Goal: Task Accomplishment & Management: Manage account settings

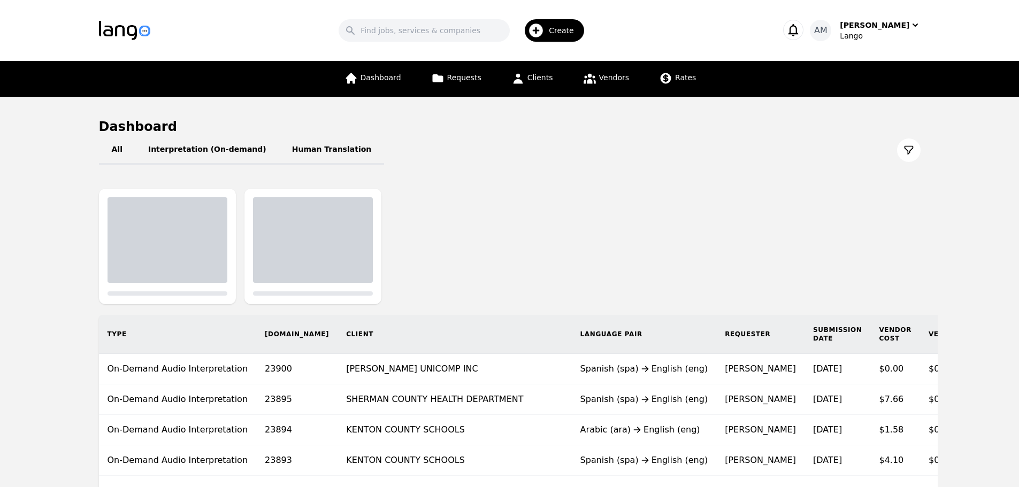
click at [565, 28] on span "Create" at bounding box center [565, 30] width 33 height 11
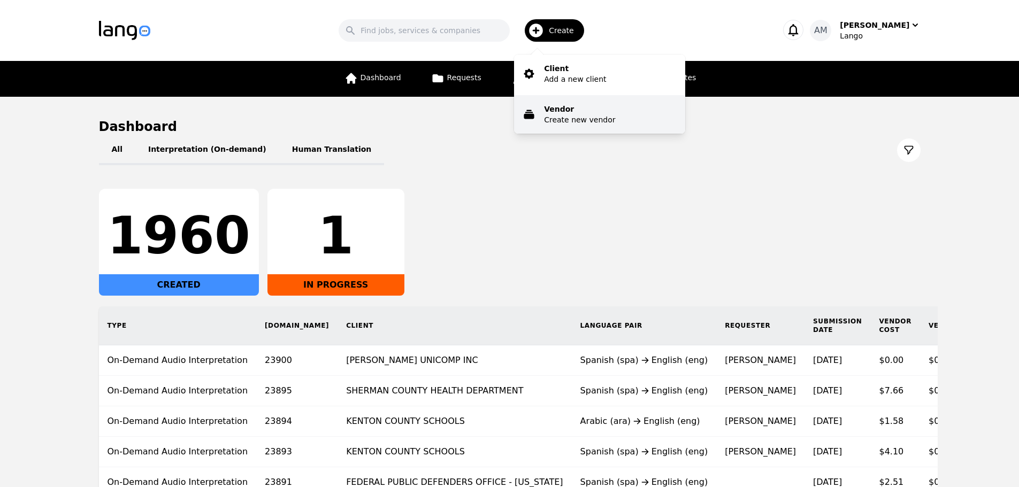
click at [569, 115] on p "Create new vendor" at bounding box center [579, 119] width 71 height 11
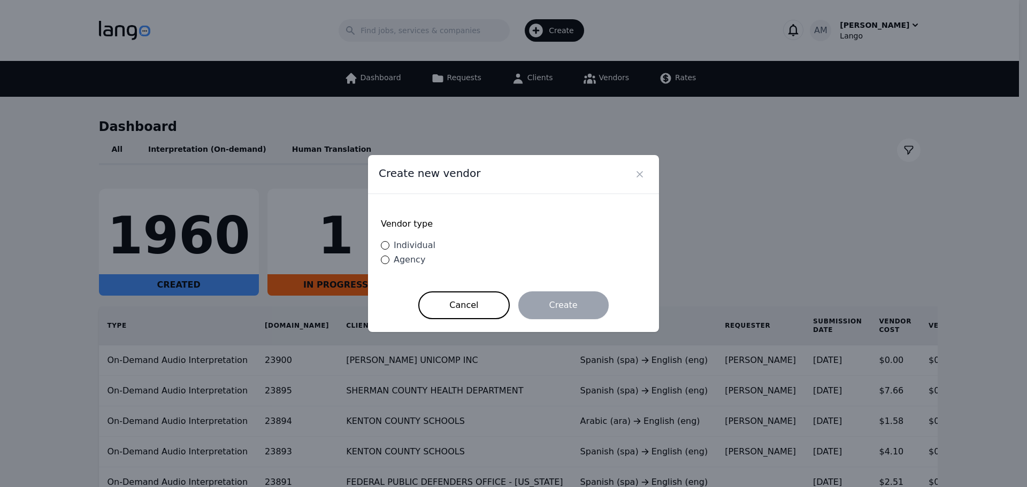
click at [416, 254] on div "Agency" at bounding box center [407, 260] width 36 height 13
click at [389, 256] on input "Agency" at bounding box center [385, 260] width 9 height 9
radio input "true"
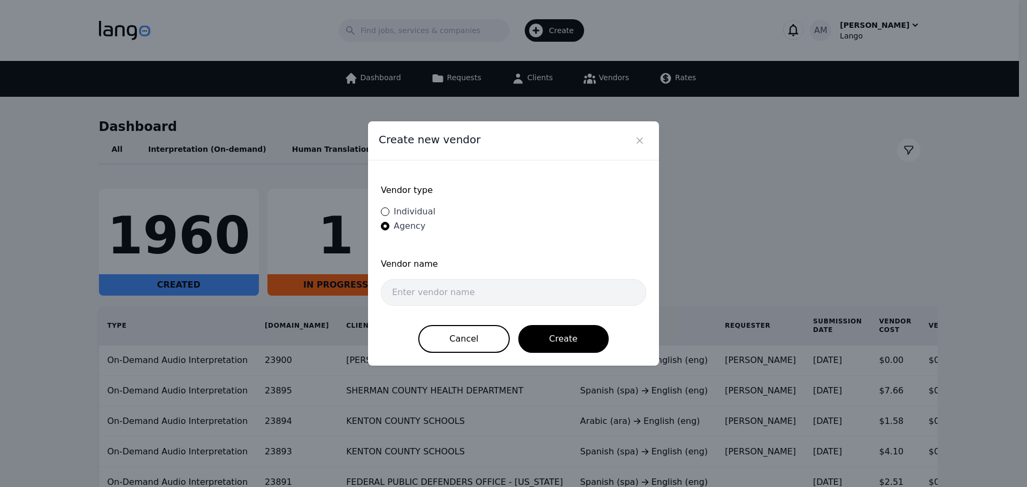
click at [418, 221] on span "Agency" at bounding box center [410, 226] width 32 height 10
click at [389, 222] on input "Agency" at bounding box center [385, 226] width 9 height 9
click at [418, 211] on span "Individual" at bounding box center [415, 211] width 42 height 10
click at [389, 211] on input "Individual" at bounding box center [385, 212] width 9 height 9
radio input "true"
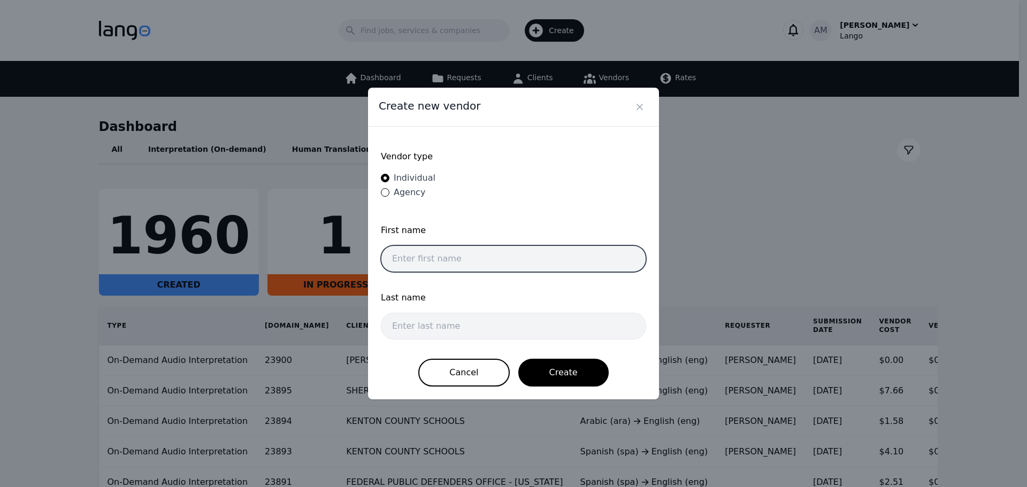
click at [440, 264] on input "text" at bounding box center [513, 258] width 265 height 27
type input "[PERSON_NAME]"
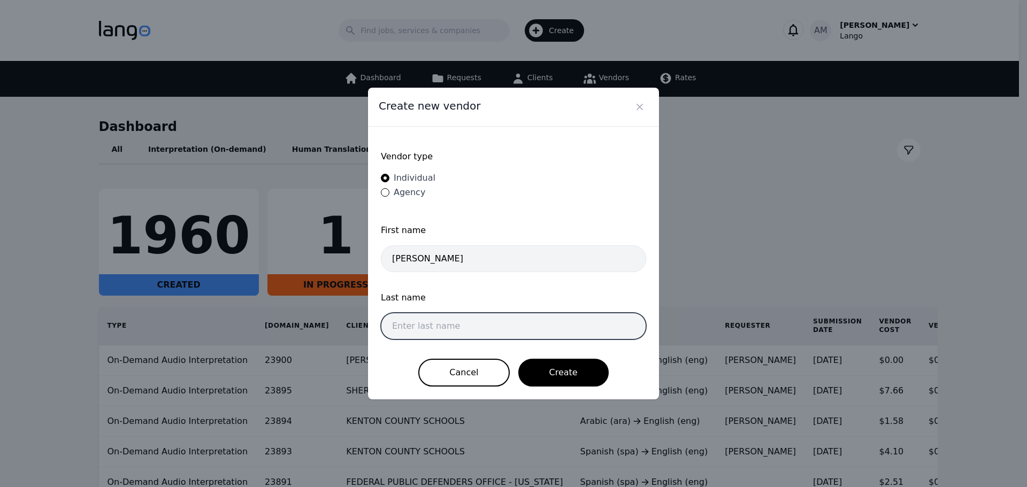
type input "f"
type input "g"
type input "f"
type input "Fabre"
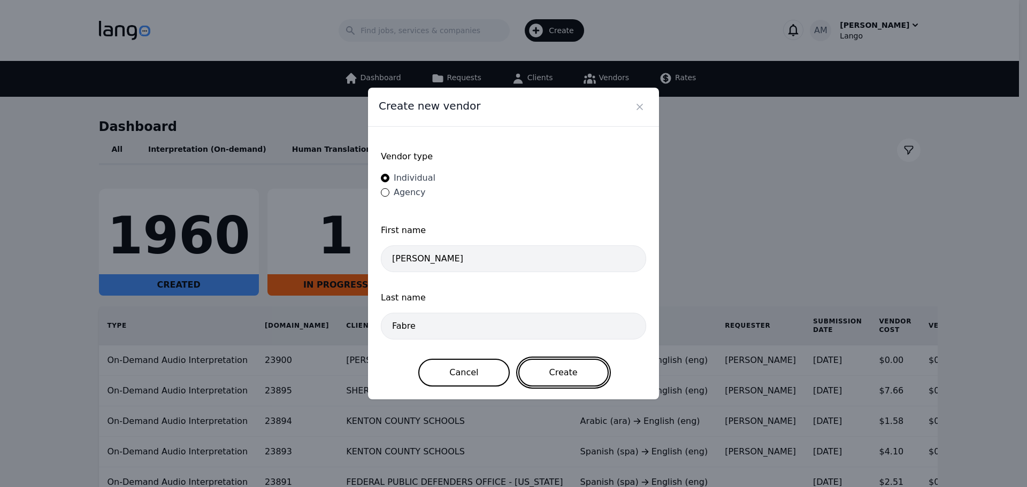
click at [539, 361] on button "Create" at bounding box center [563, 373] width 90 height 28
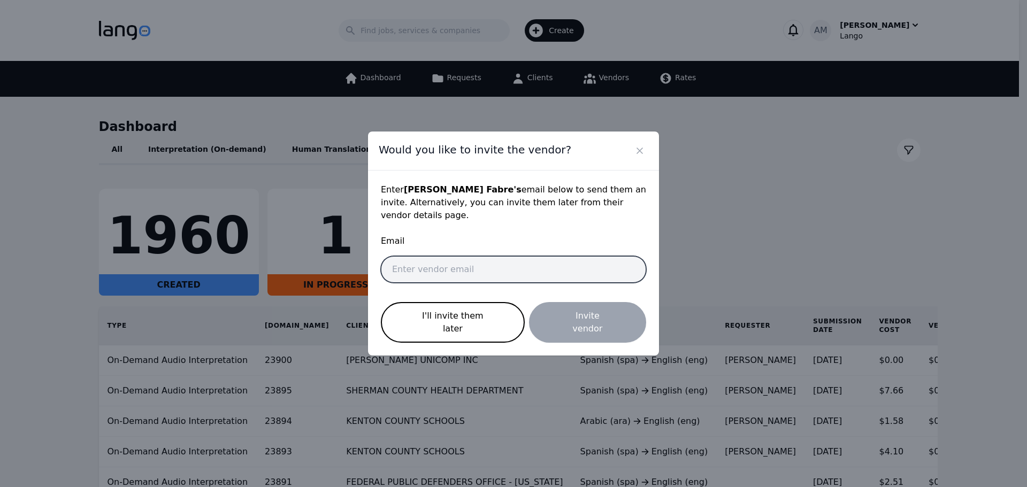
click at [477, 265] on input "email" at bounding box center [513, 269] width 265 height 27
paste input "[DOMAIN_NAME][EMAIL_ADDRESS][DOMAIN_NAME]"
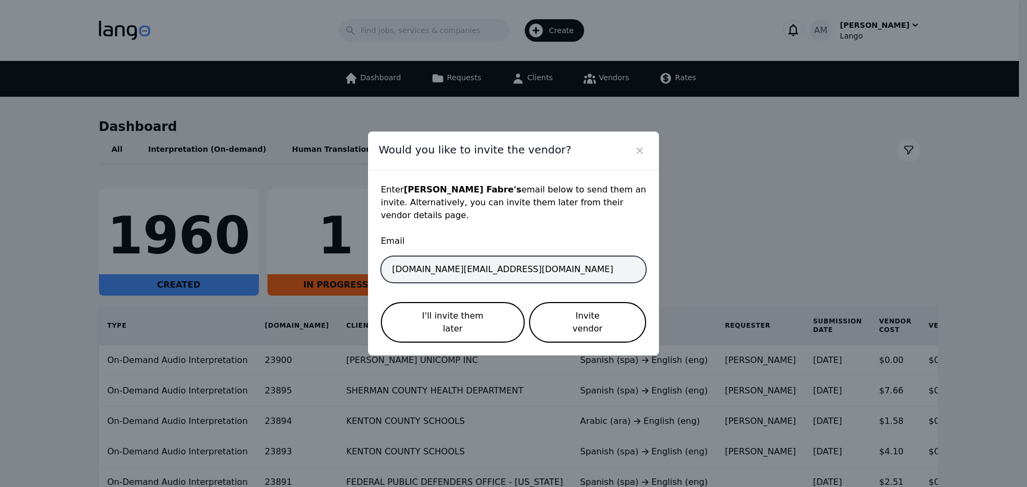
type input "[DOMAIN_NAME][EMAIL_ADDRESS][DOMAIN_NAME]"
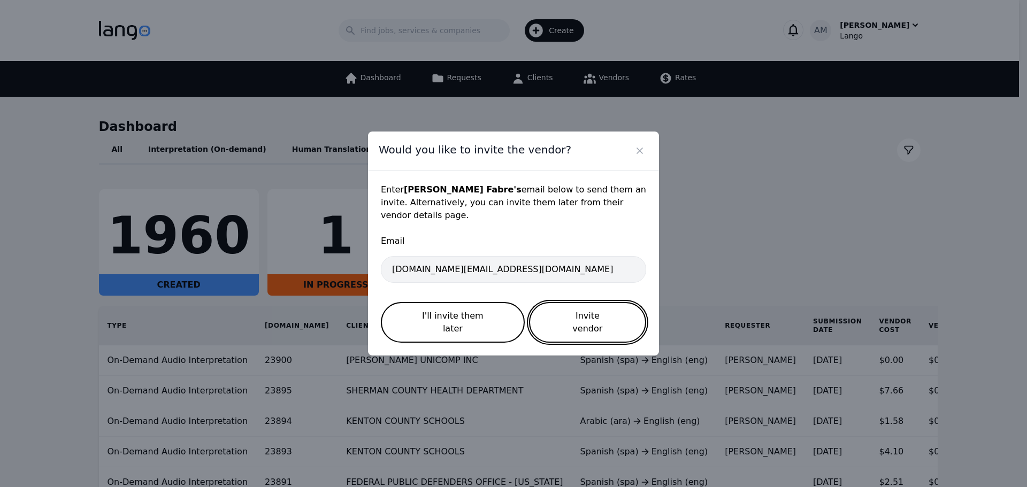
click at [592, 322] on button "Invite vendor" at bounding box center [587, 322] width 117 height 41
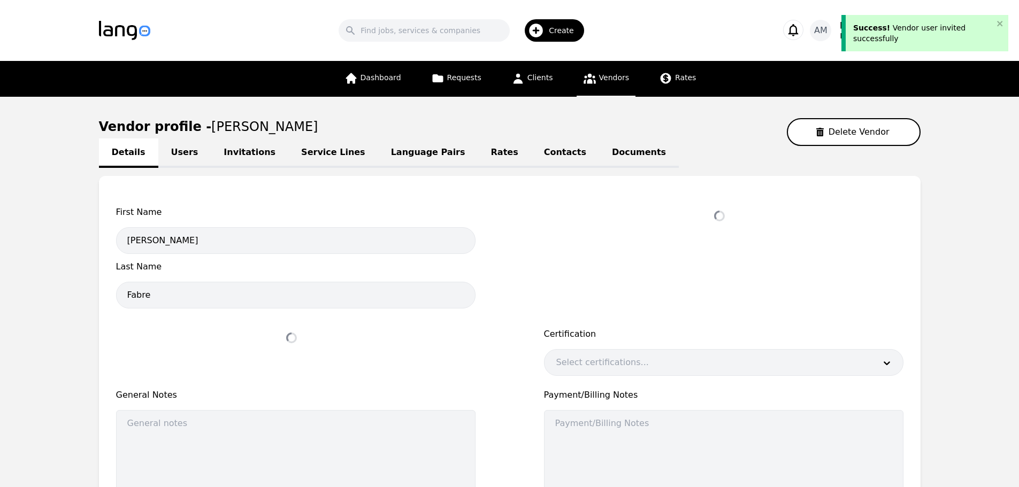
select select "active"
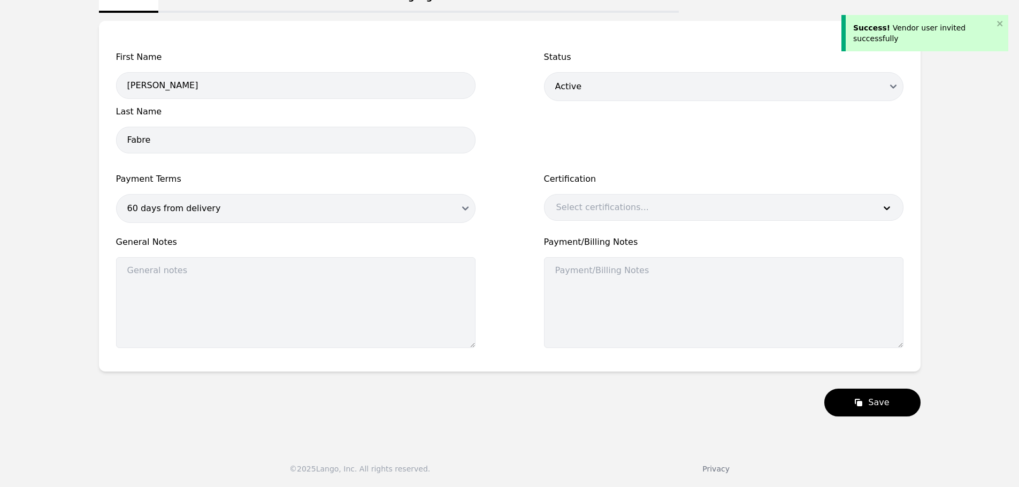
scroll to position [102, 0]
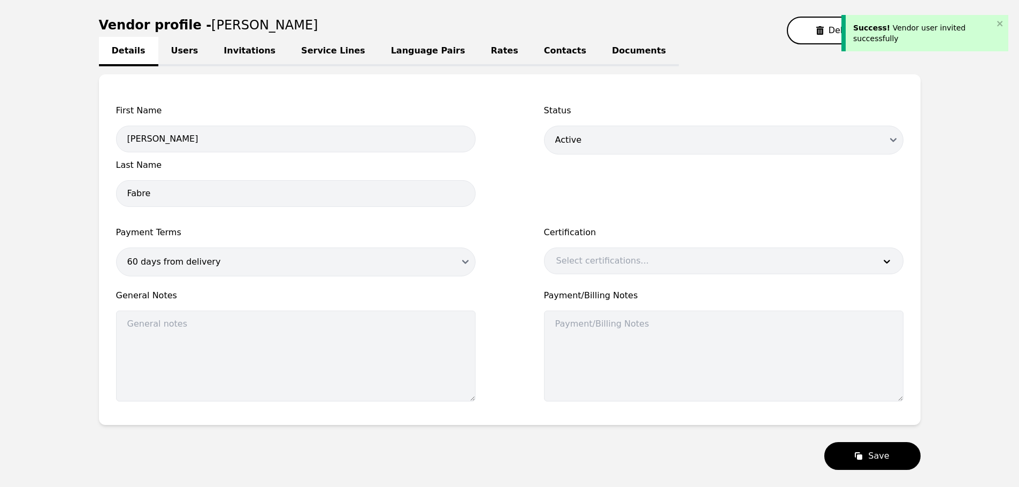
click at [177, 58] on link "Users" at bounding box center [184, 51] width 53 height 29
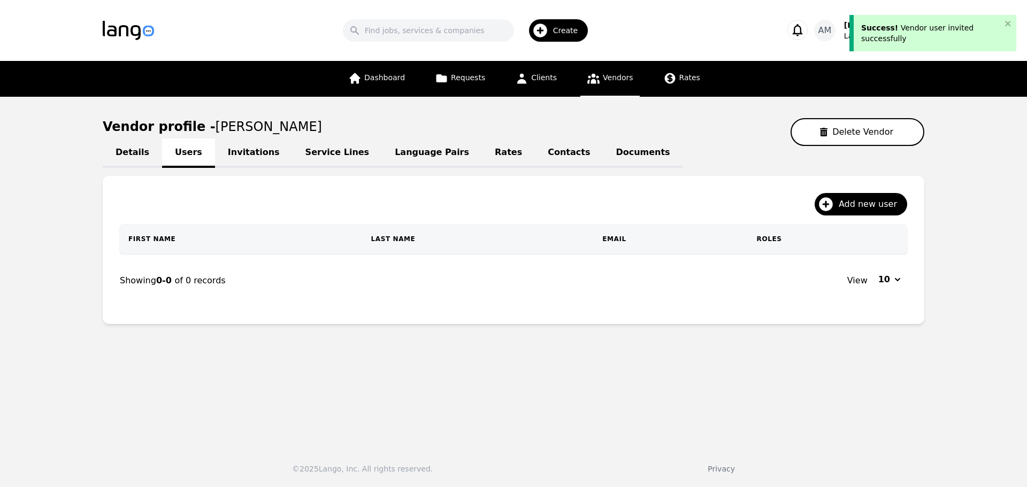
click at [234, 165] on link "Invitations" at bounding box center [254, 153] width 78 height 29
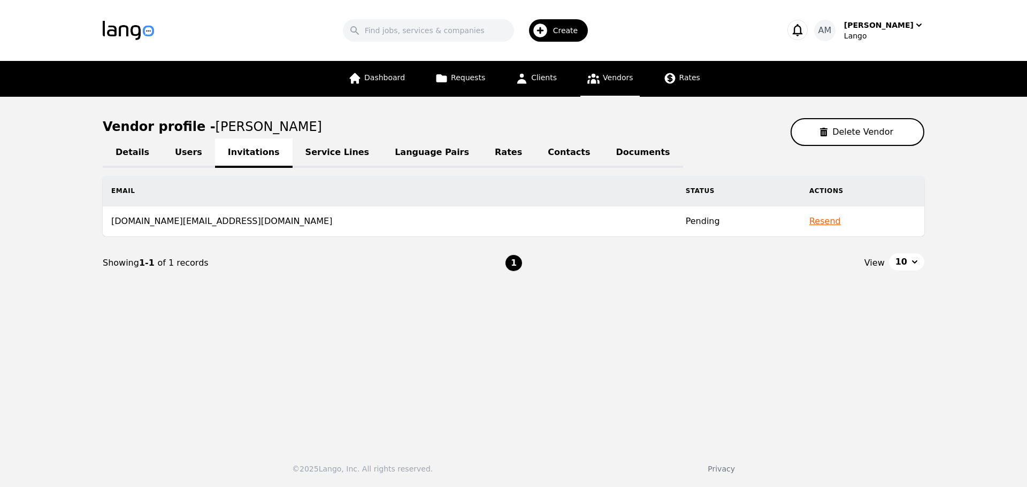
click at [310, 159] on link "Service Lines" at bounding box center [338, 153] width 90 height 29
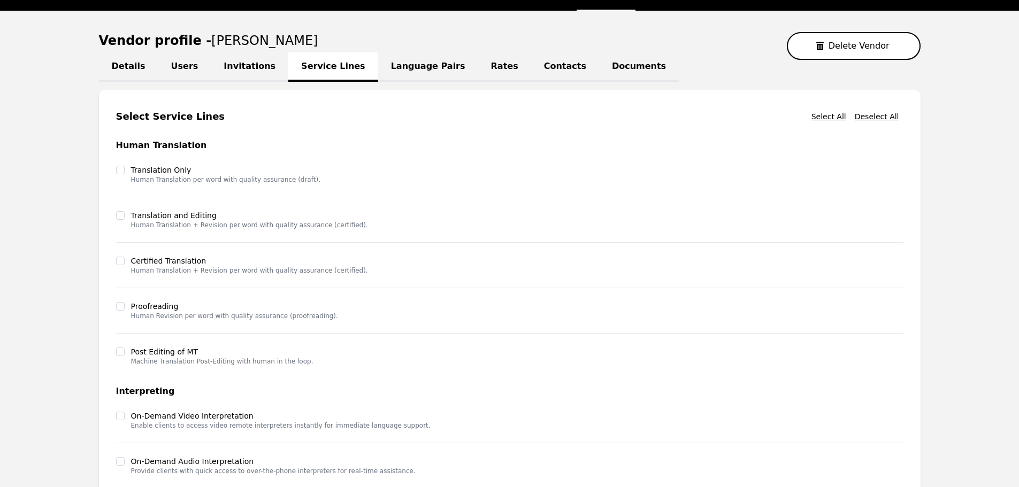
scroll to position [160, 0]
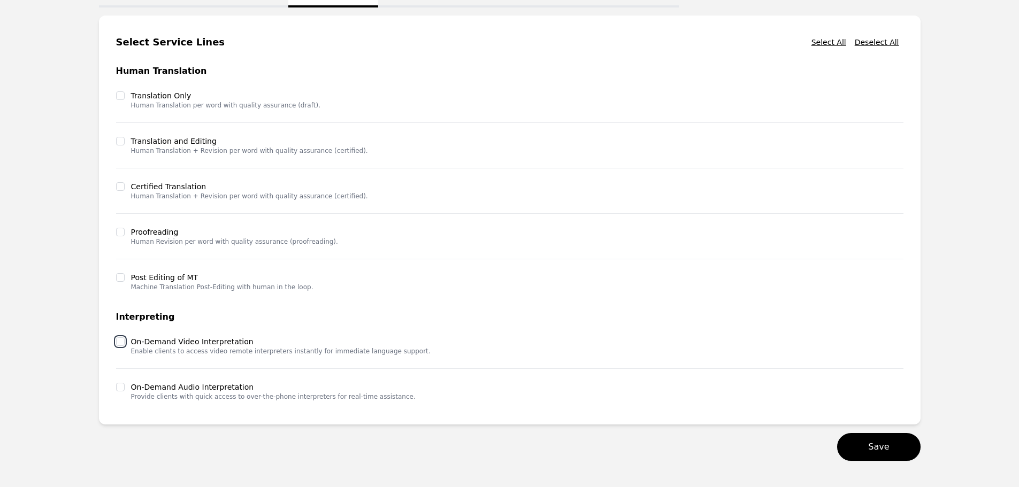
drag, startPoint x: 122, startPoint y: 343, endPoint x: 119, endPoint y: 362, distance: 19.0
click at [122, 343] on input "checkbox" at bounding box center [120, 341] width 9 height 9
checkbox input "true"
click at [120, 379] on div "On-Demand Audio Interpretation Provide clients with quick access to over-the-ph…" at bounding box center [509, 391] width 787 height 32
click at [120, 386] on input "checkbox" at bounding box center [120, 387] width 9 height 9
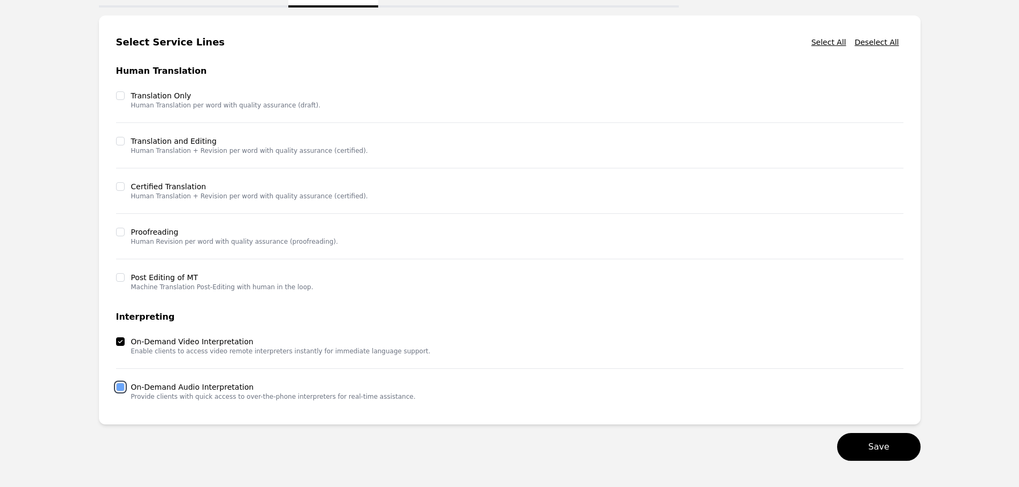
checkbox input "true"
click at [899, 460] on button "Save" at bounding box center [878, 447] width 83 height 28
click at [900, 452] on button "Save" at bounding box center [878, 447] width 83 height 28
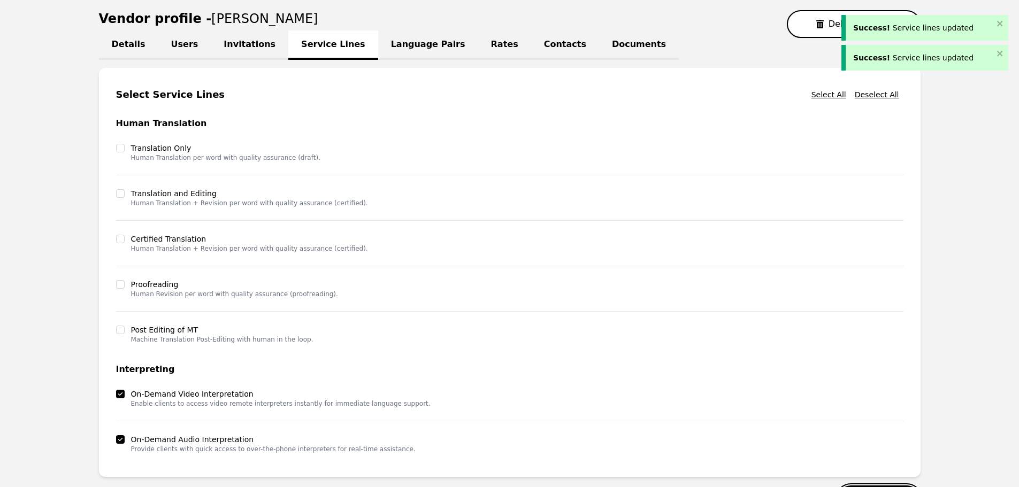
scroll to position [53, 0]
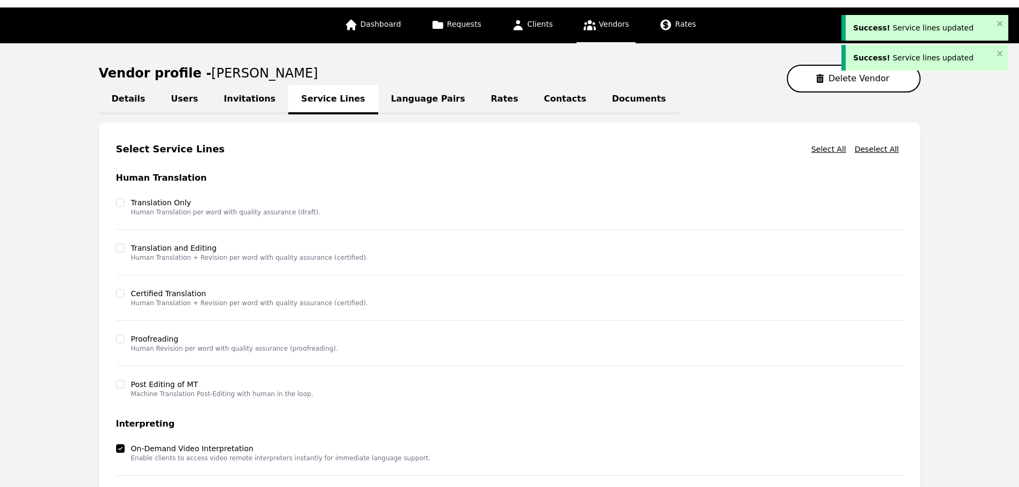
click at [378, 107] on link "Language Pairs" at bounding box center [428, 99] width 100 height 29
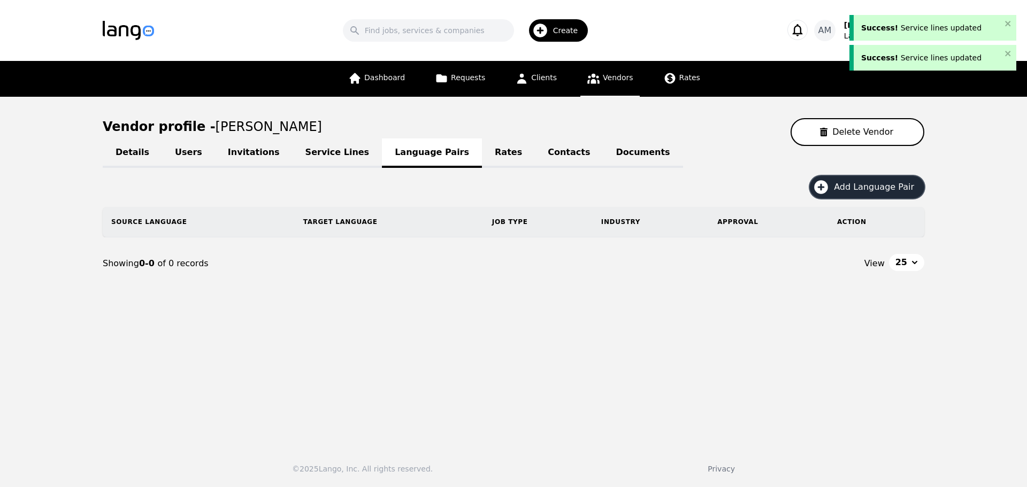
click at [908, 176] on button "Add Language Pair" at bounding box center [867, 187] width 114 height 22
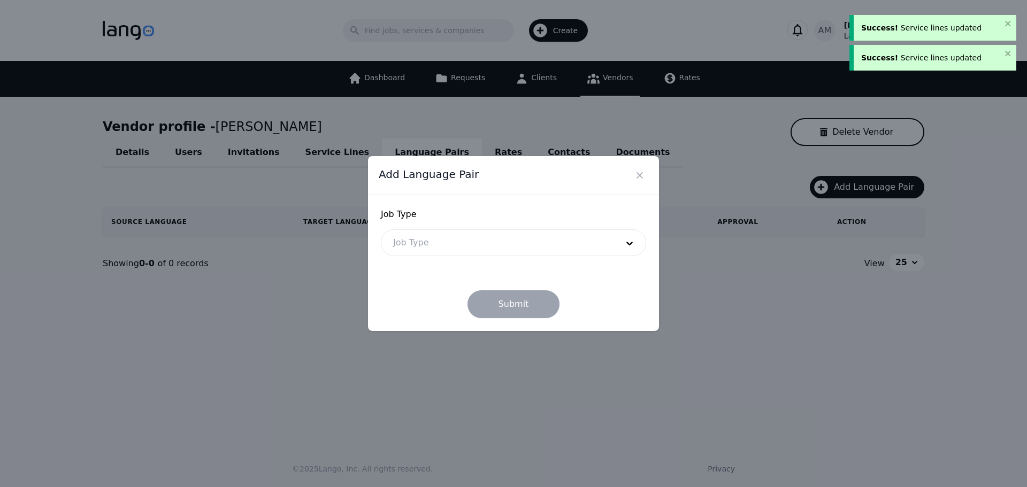
click at [433, 247] on div at bounding box center [497, 243] width 232 height 26
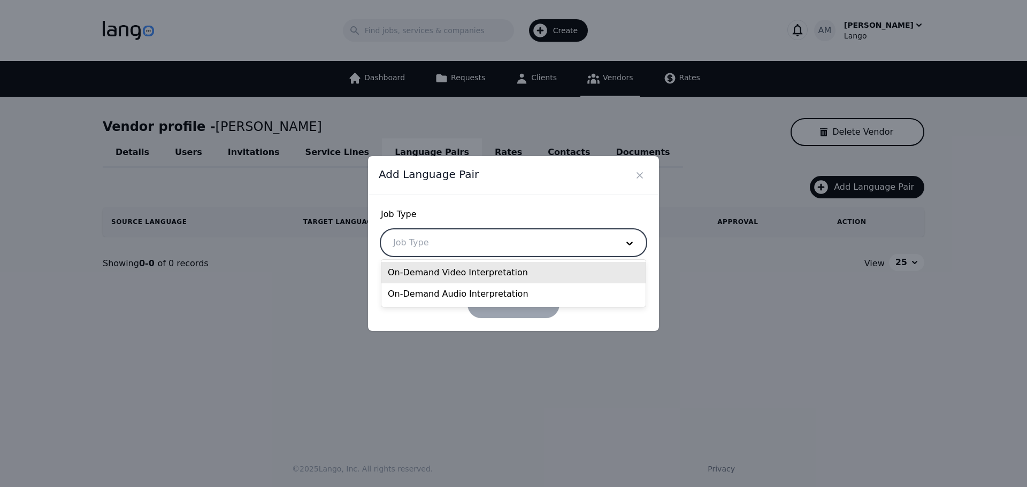
click at [433, 273] on div "On-Demand Video Interpretation" at bounding box center [513, 272] width 264 height 21
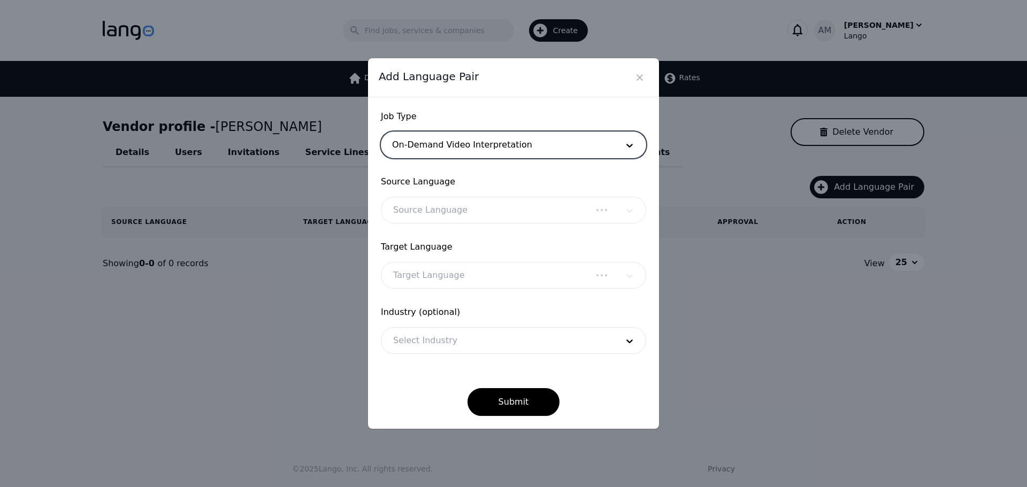
click at [470, 150] on div at bounding box center [497, 145] width 232 height 26
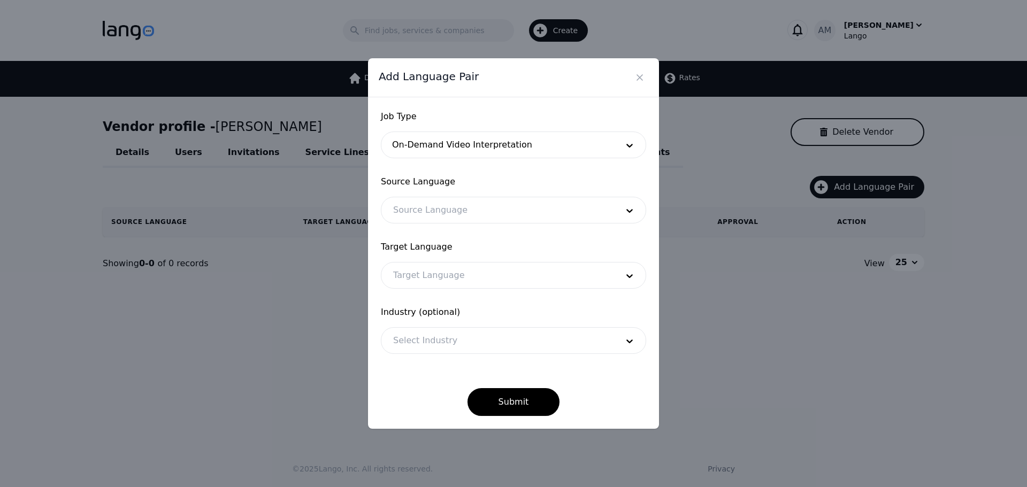
click at [468, 113] on span "Job Type" at bounding box center [513, 116] width 265 height 13
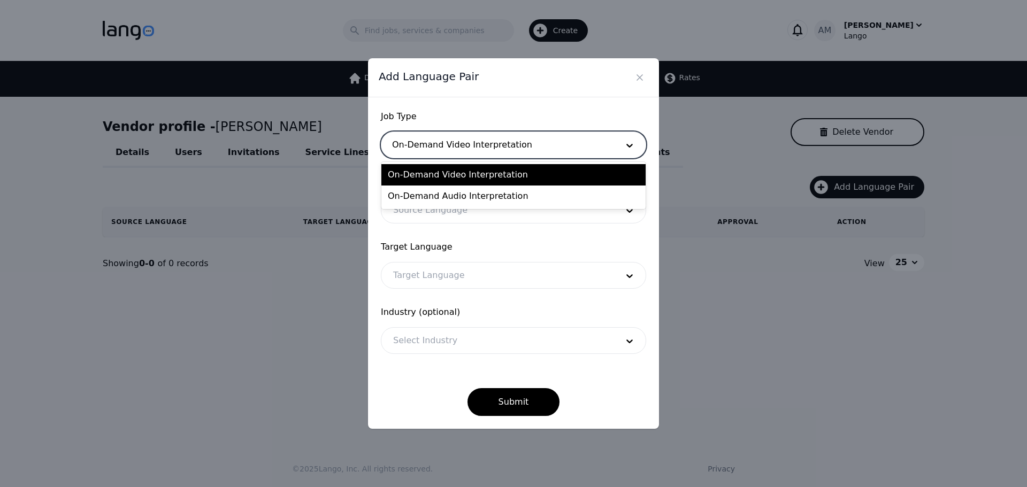
click at [470, 139] on div at bounding box center [497, 145] width 232 height 26
click at [462, 165] on div "On-Demand Video Interpretation On-Demand Audio Interpretation" at bounding box center [513, 185] width 264 height 47
click at [461, 170] on div "On-Demand Video Interpretation" at bounding box center [513, 174] width 264 height 21
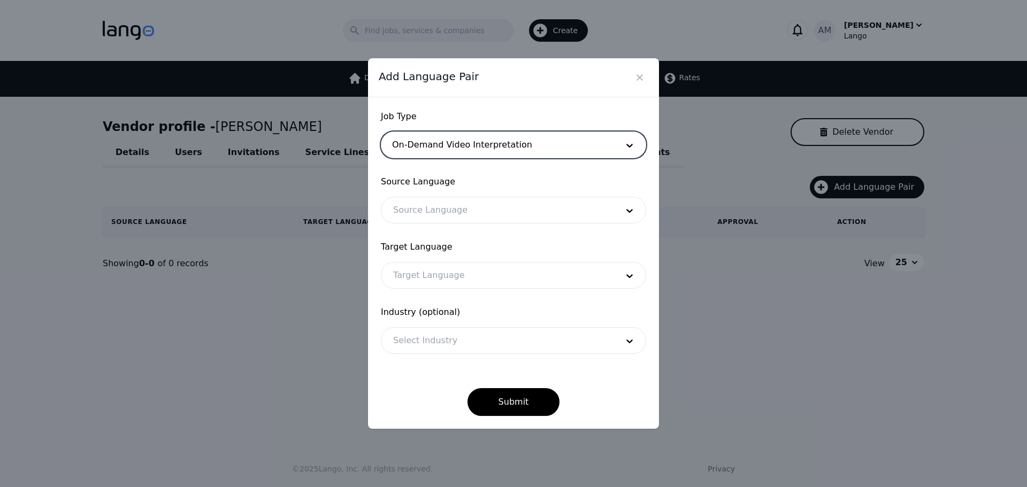
click at [455, 212] on div at bounding box center [497, 210] width 232 height 26
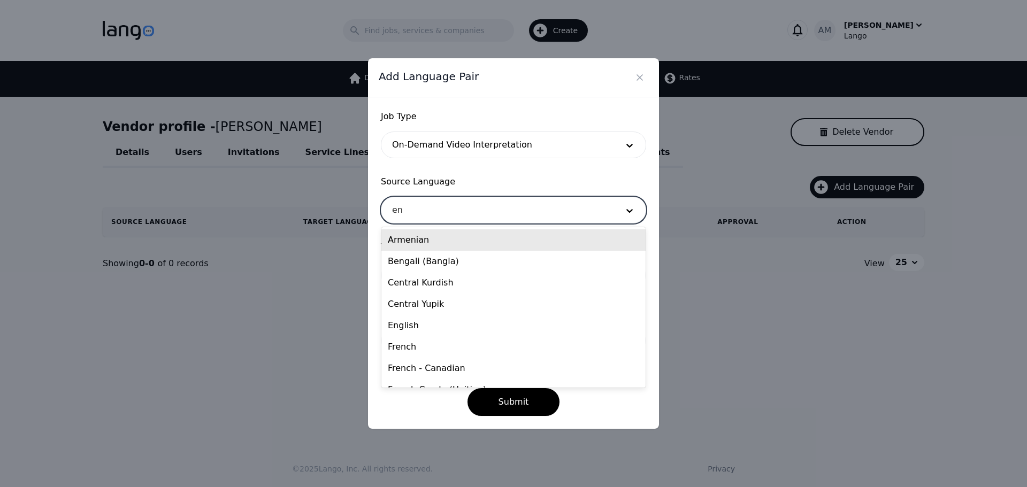
type input "eng"
click at [427, 262] on div "English" at bounding box center [513, 261] width 264 height 21
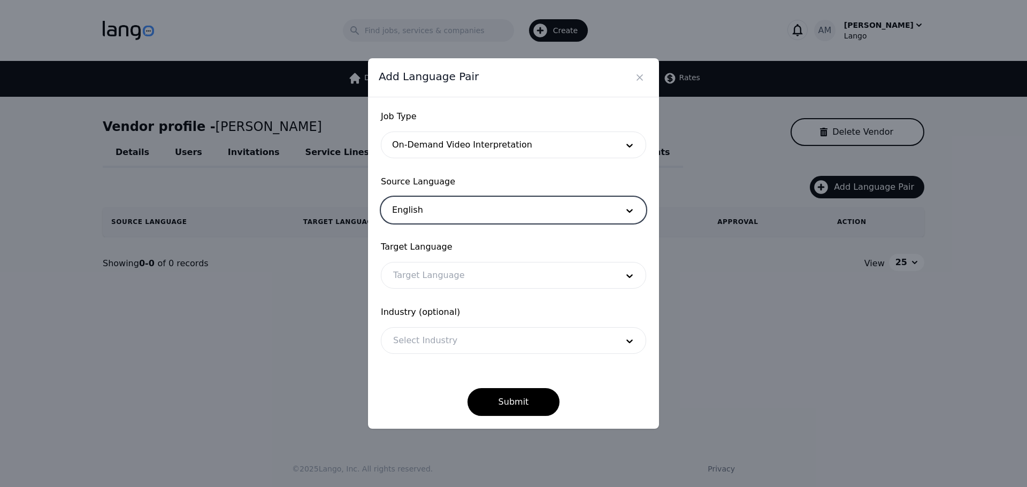
click at [420, 271] on div at bounding box center [497, 276] width 232 height 26
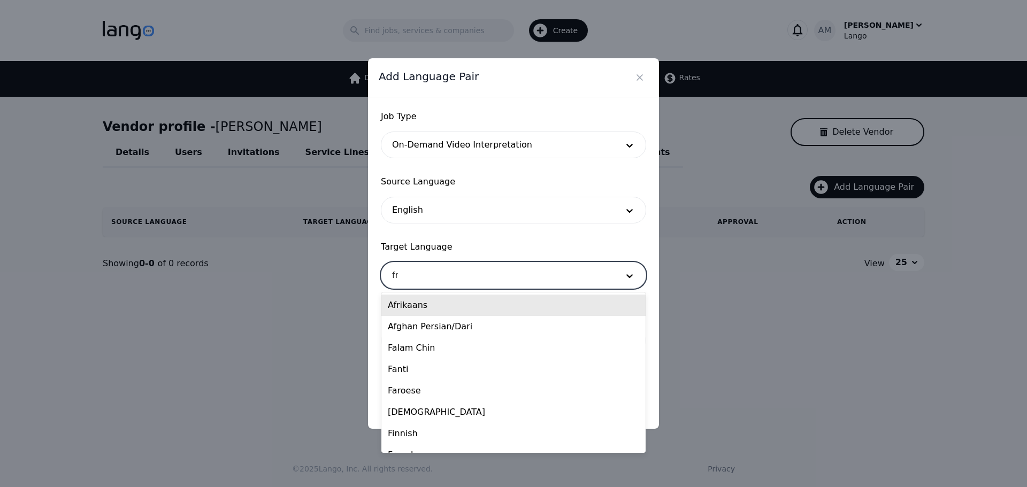
type input "fre"
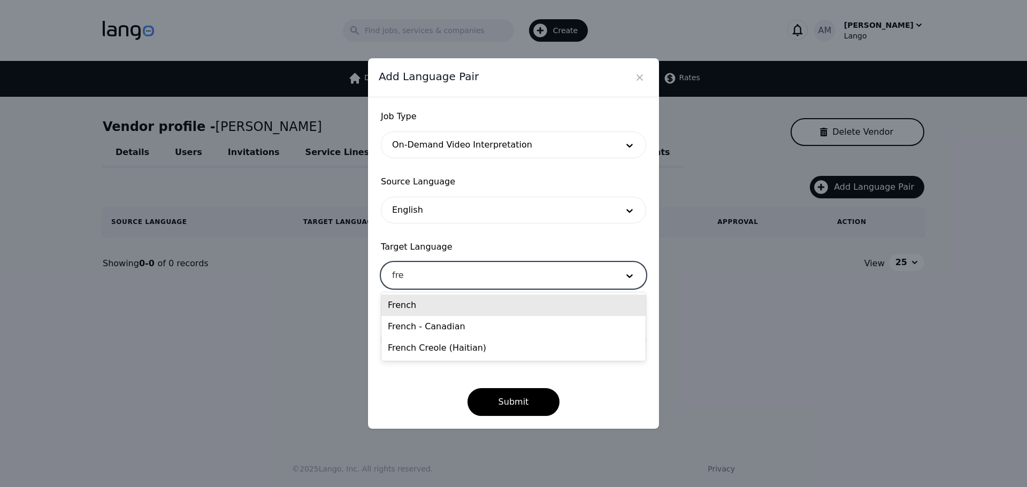
click at [413, 307] on div "French" at bounding box center [513, 305] width 264 height 21
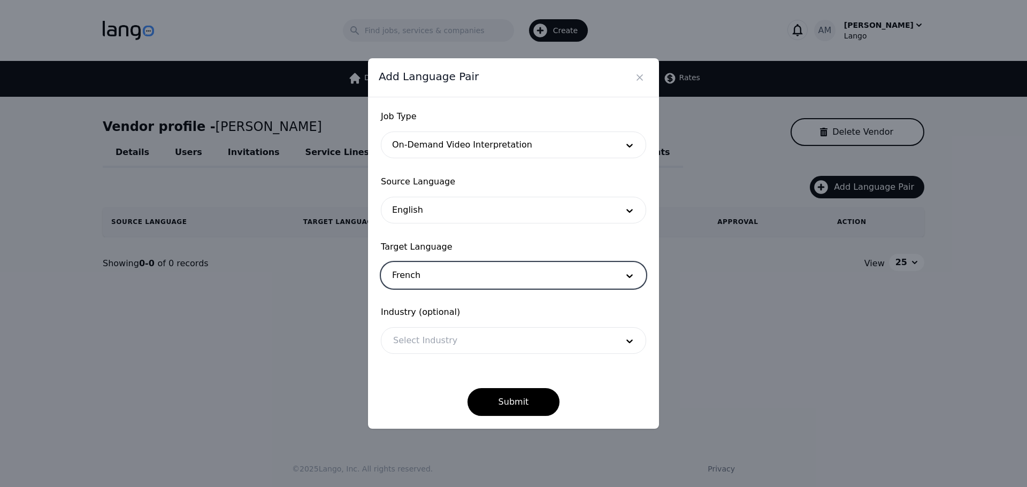
click at [413, 323] on div "Industry (optional) Select Industry" at bounding box center [513, 330] width 265 height 48
click at [413, 336] on div at bounding box center [497, 341] width 232 height 26
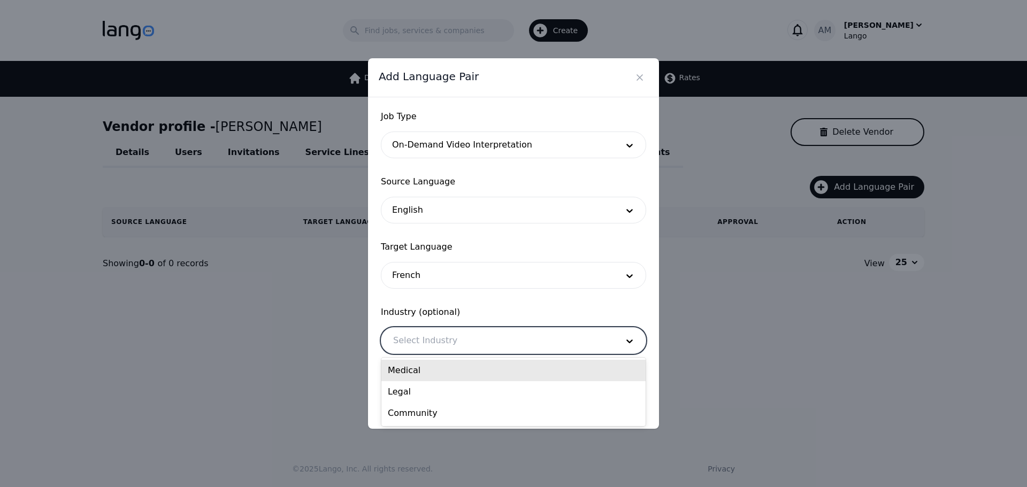
click at [411, 380] on div "Medical" at bounding box center [513, 370] width 264 height 21
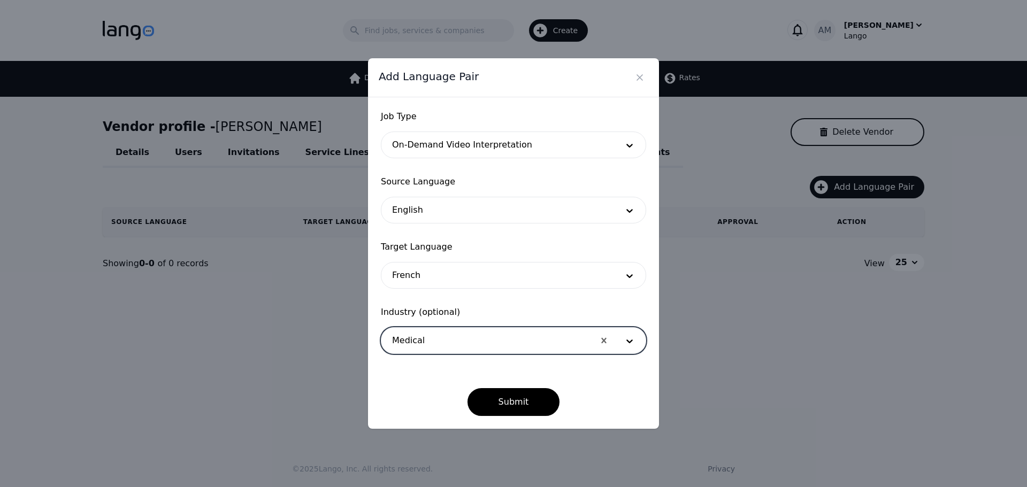
click at [412, 359] on form "Job Type On-Demand Video Interpretation Source Language English Target Language…" at bounding box center [513, 263] width 265 height 306
click at [441, 336] on div at bounding box center [487, 341] width 213 height 26
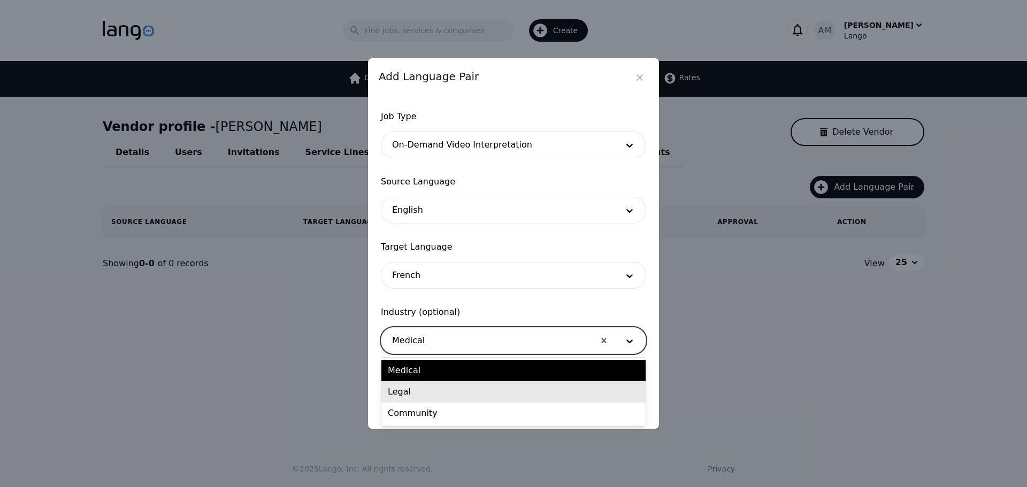
click at [422, 398] on div "Legal" at bounding box center [513, 391] width 264 height 21
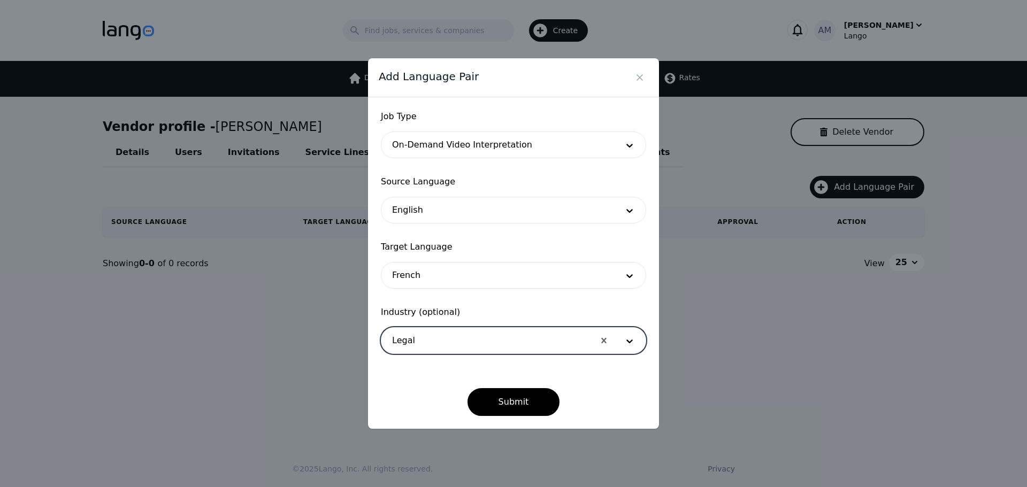
click at [428, 335] on div at bounding box center [487, 341] width 213 height 26
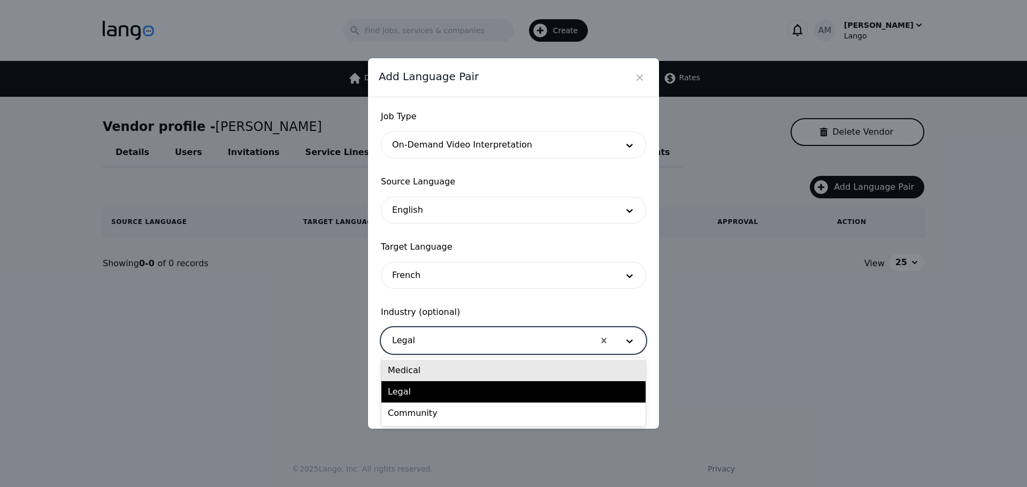
click at [416, 375] on div "Medical" at bounding box center [513, 370] width 264 height 21
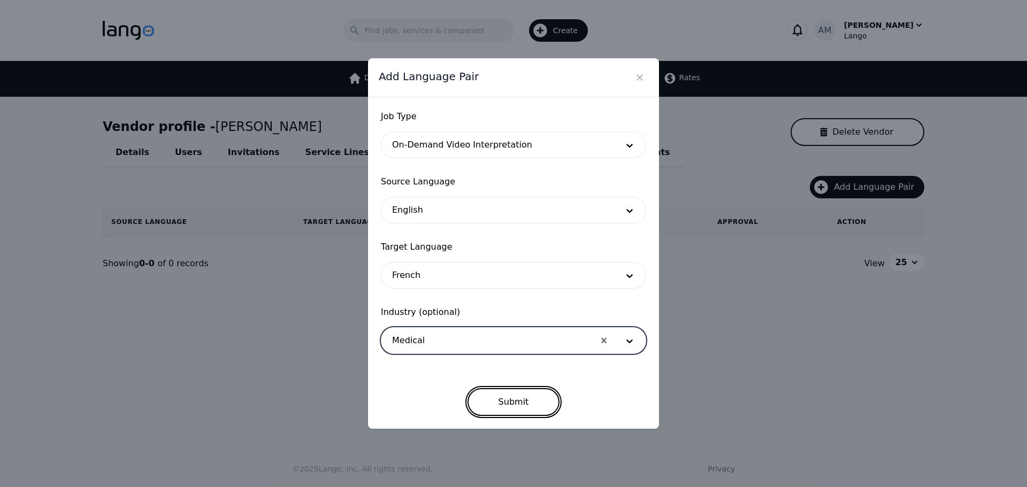
click at [495, 391] on button "Submit" at bounding box center [513, 402] width 93 height 28
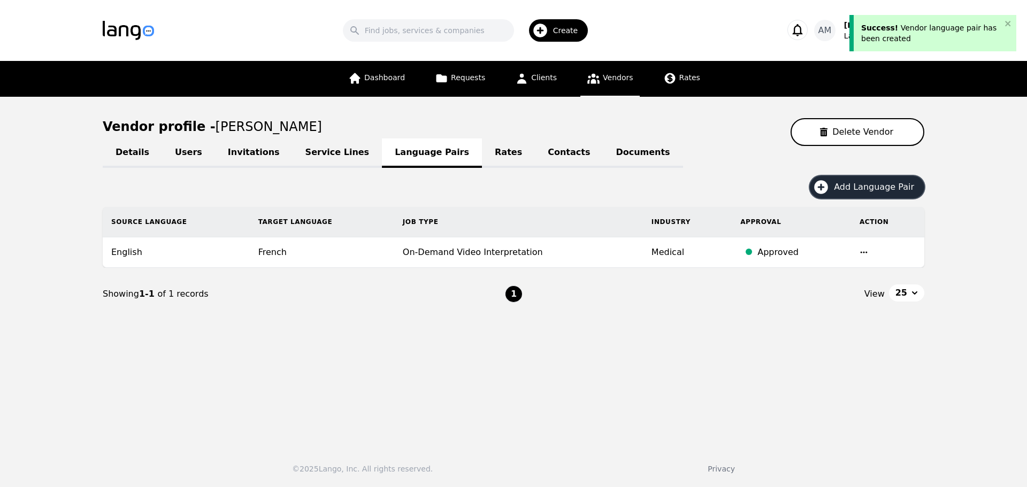
click at [862, 190] on span "Add Language Pair" at bounding box center [878, 187] width 88 height 13
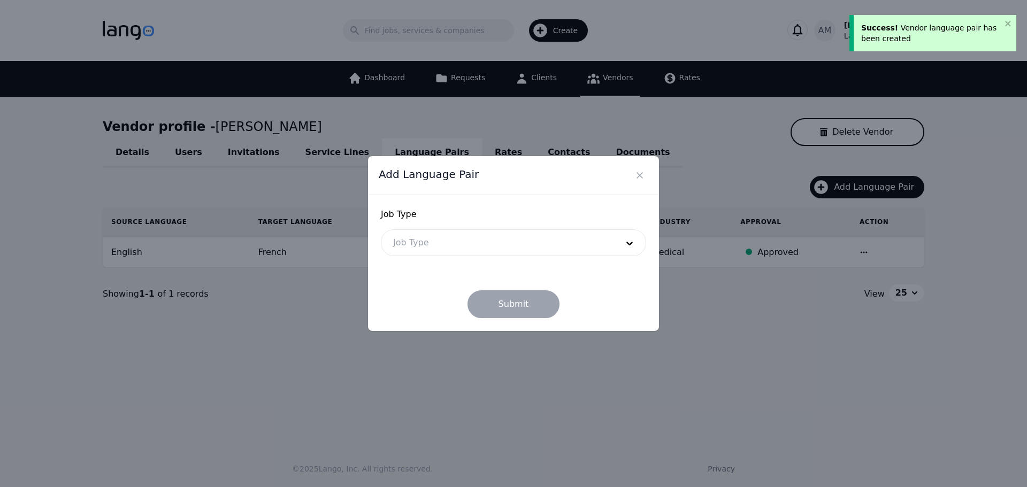
click at [513, 239] on div at bounding box center [497, 243] width 232 height 26
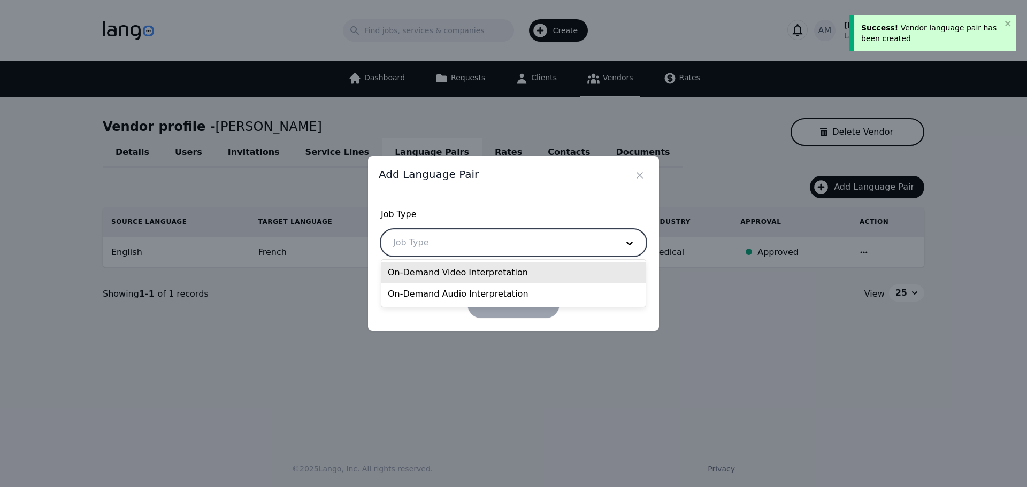
click at [475, 270] on div "On-Demand Video Interpretation" at bounding box center [513, 272] width 264 height 21
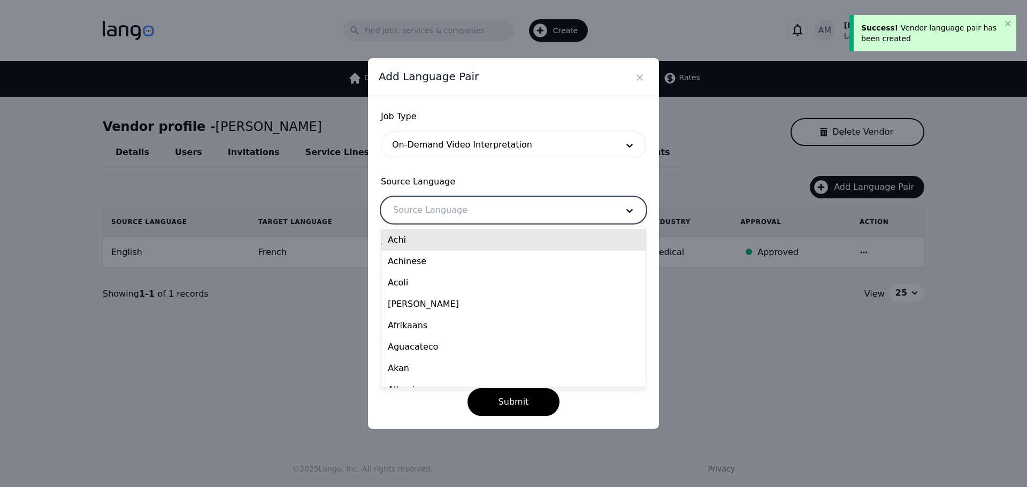
click at [463, 212] on div at bounding box center [497, 210] width 232 height 26
type input "eng"
click at [426, 258] on div "English" at bounding box center [513, 261] width 264 height 21
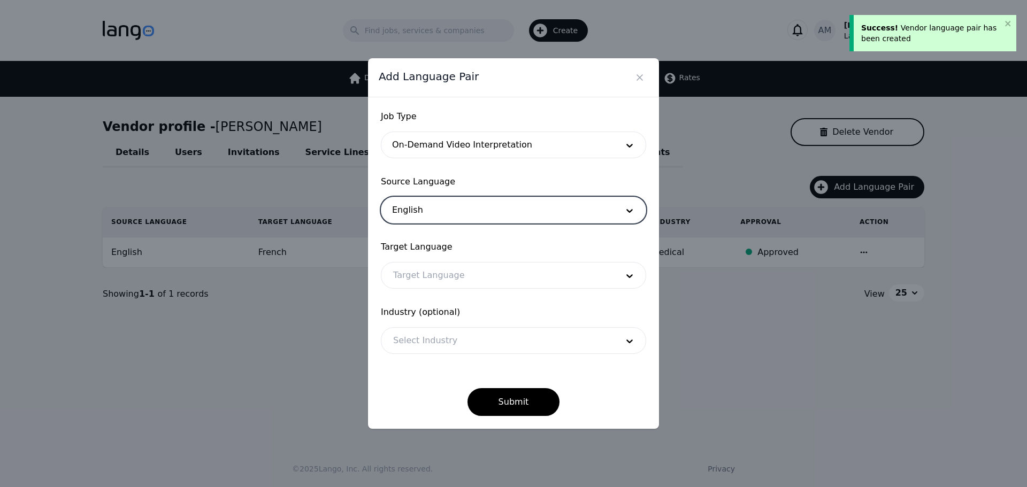
click at [418, 269] on div at bounding box center [497, 276] width 232 height 26
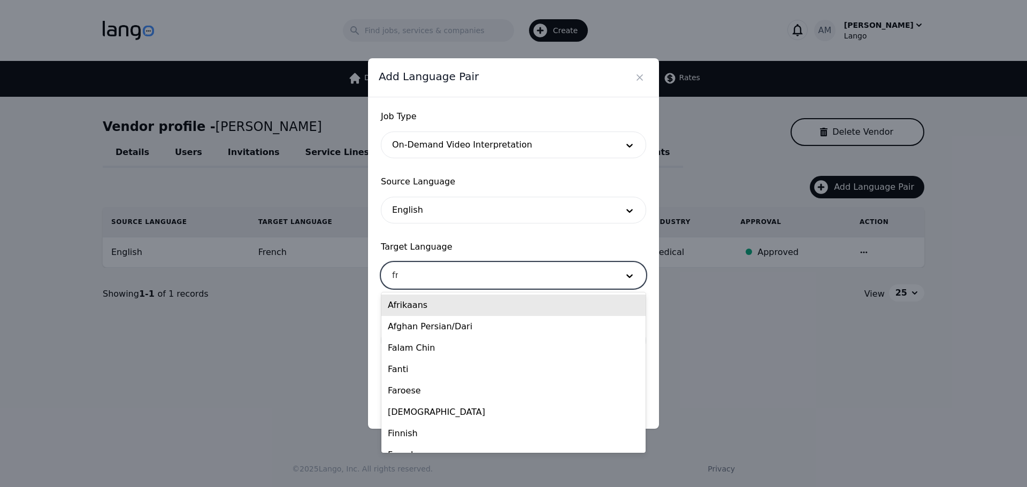
type input "fre"
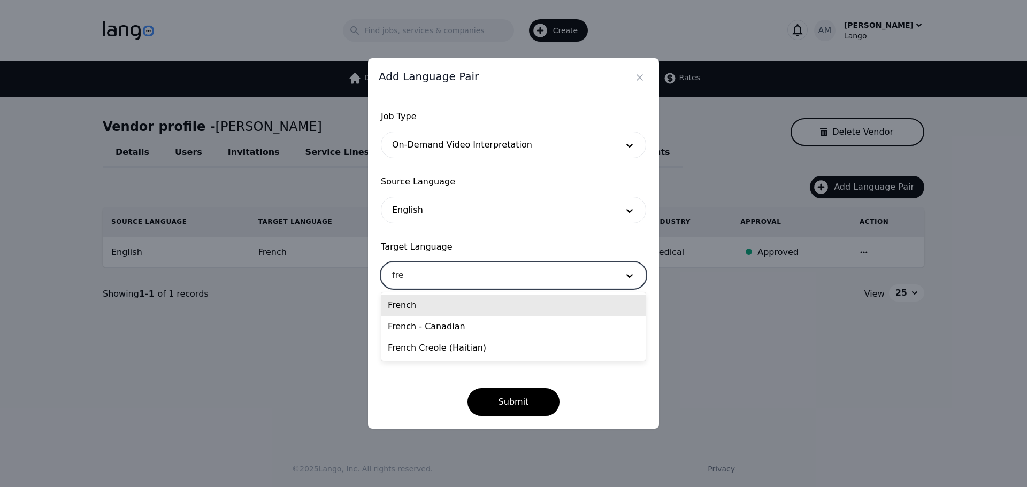
click at [412, 310] on div "French" at bounding box center [513, 305] width 264 height 21
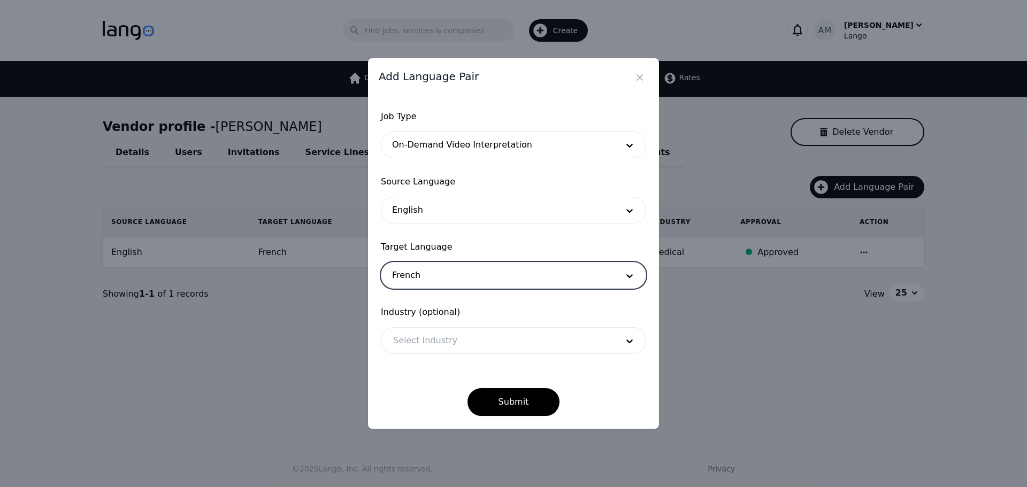
click at [409, 320] on div "Industry (optional) Select Industry" at bounding box center [513, 330] width 265 height 48
click at [409, 331] on div at bounding box center [497, 341] width 232 height 26
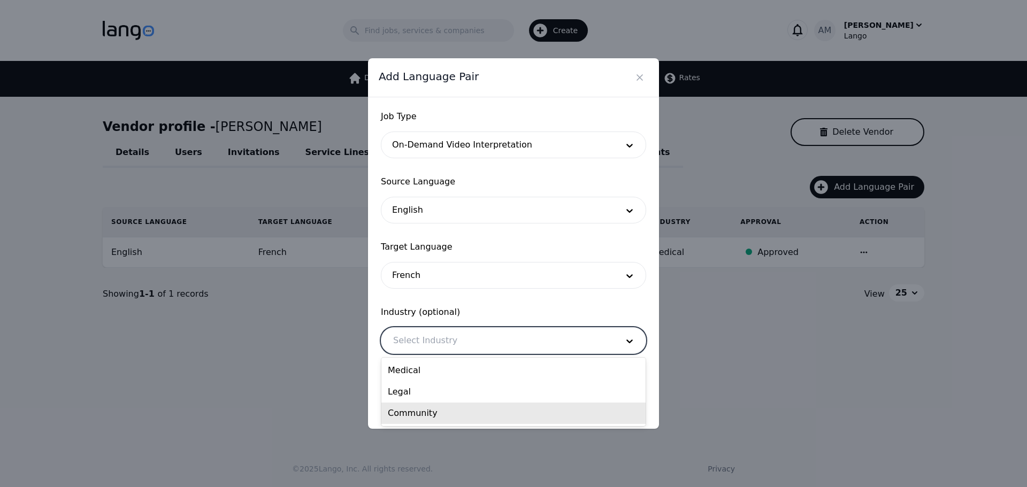
click at [408, 416] on div "Community" at bounding box center [513, 413] width 264 height 21
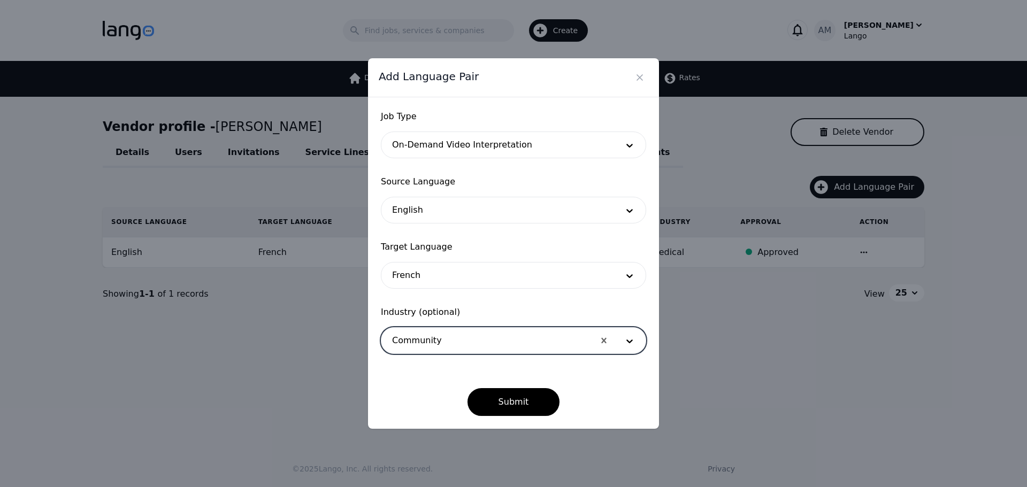
click at [521, 385] on div "Submit" at bounding box center [513, 393] width 265 height 45
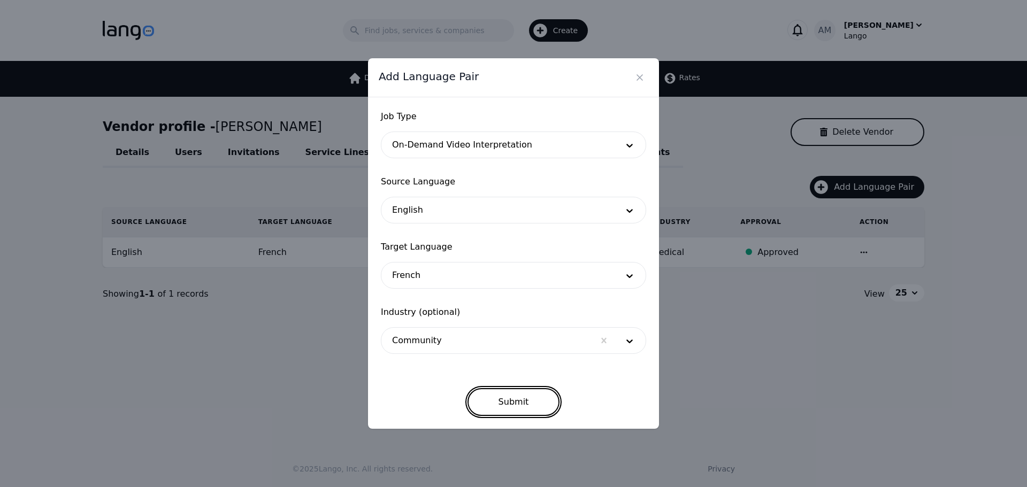
click at [523, 397] on button "Submit" at bounding box center [513, 402] width 93 height 28
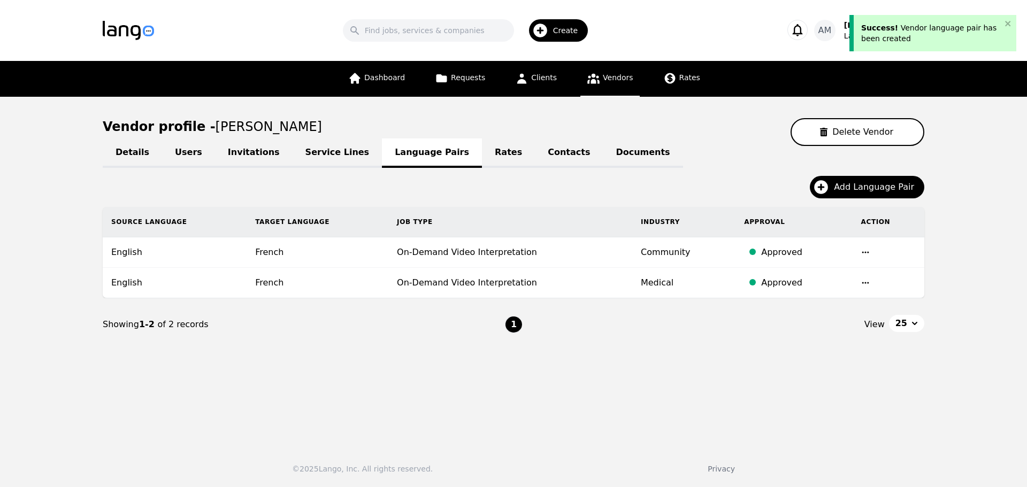
click at [824, 157] on div "Details Users Invitations Service Lines Language Pairs Rates Contacts Documents" at bounding box center [514, 152] width 822 height 13
click at [825, 174] on div "Details Users Invitations Service Lines Language Pairs Rates Contacts Documents…" at bounding box center [514, 248] width 822 height 205
click at [827, 180] on icon "button" at bounding box center [820, 187] width 17 height 17
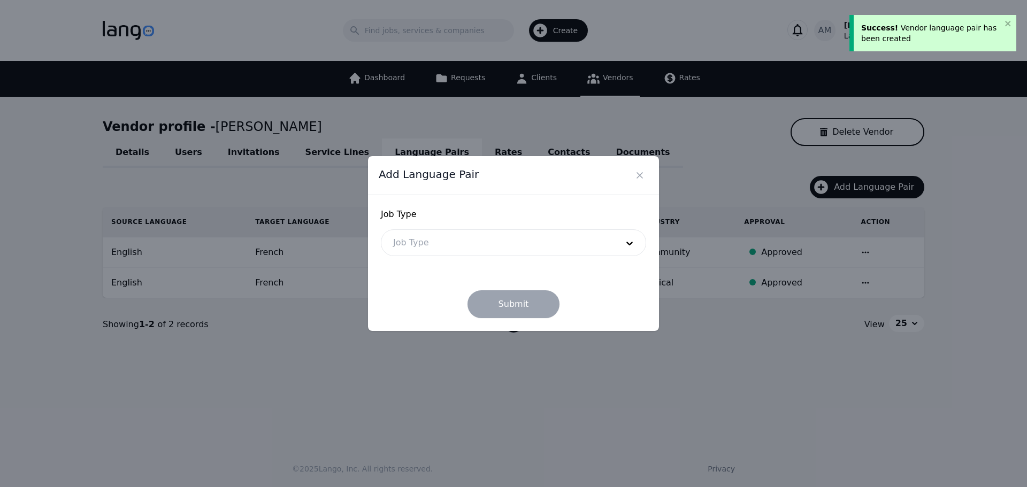
click at [512, 242] on div at bounding box center [497, 243] width 232 height 26
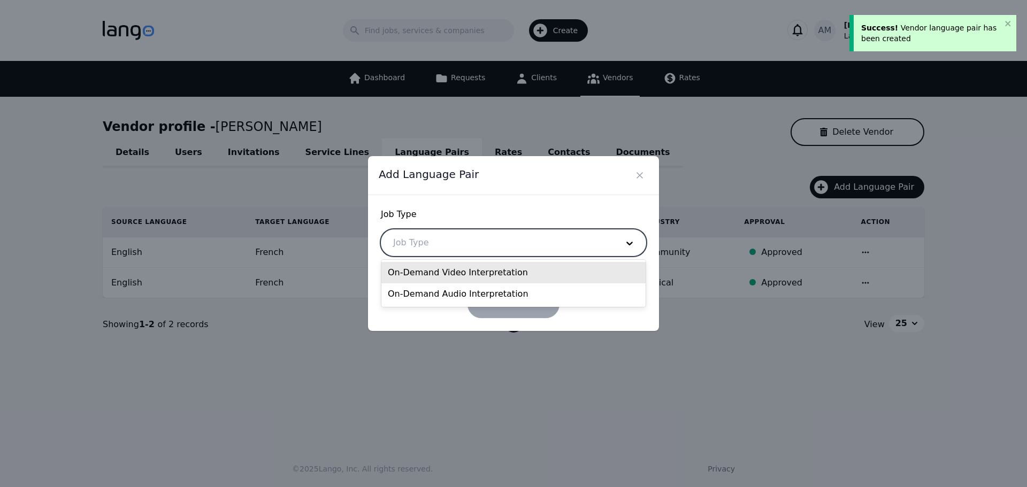
click at [490, 267] on div "On-Demand Video Interpretation" at bounding box center [513, 272] width 264 height 21
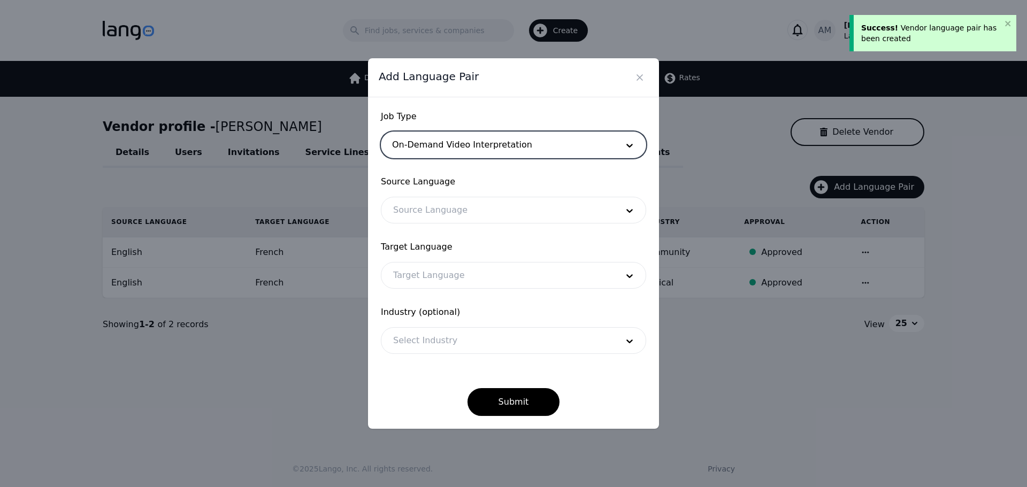
click at [463, 201] on div at bounding box center [497, 210] width 232 height 26
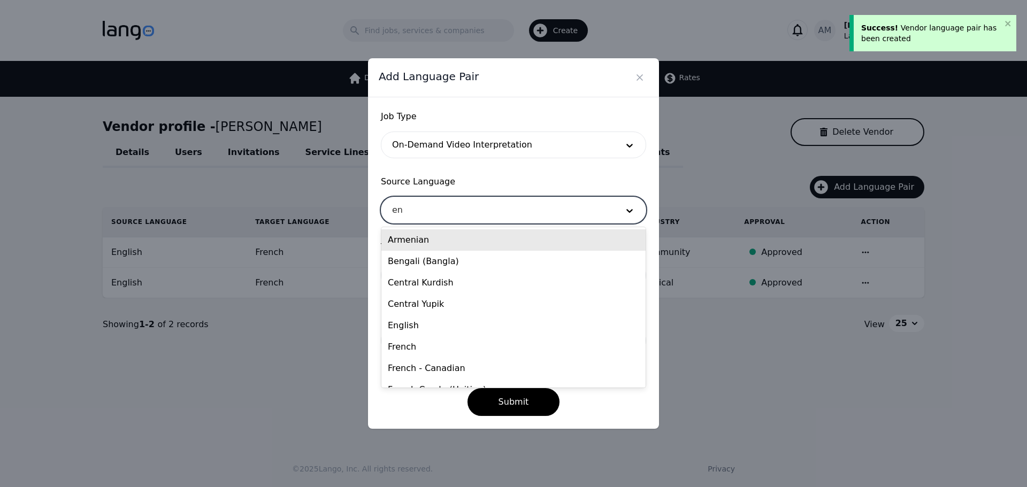
type input "eng"
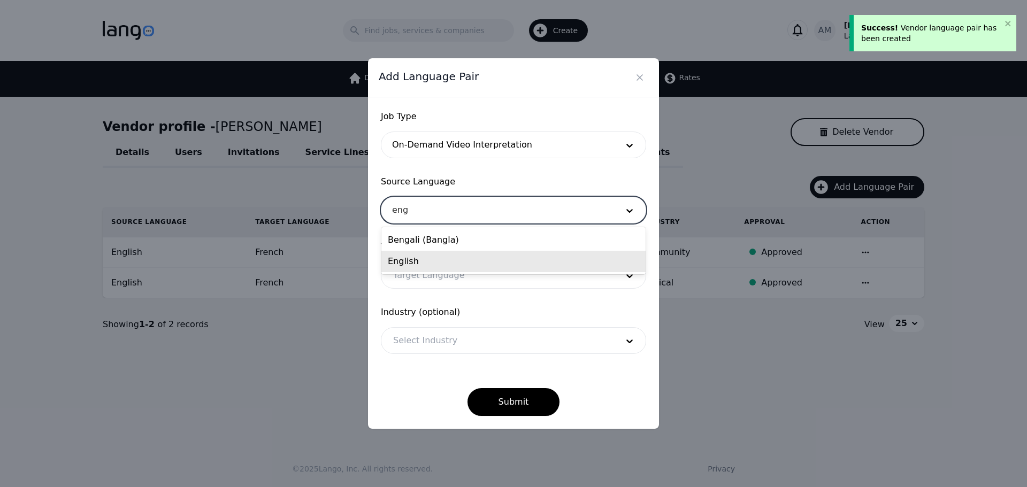
click at [431, 262] on div "English" at bounding box center [513, 261] width 264 height 21
click at [424, 266] on div at bounding box center [497, 276] width 232 height 26
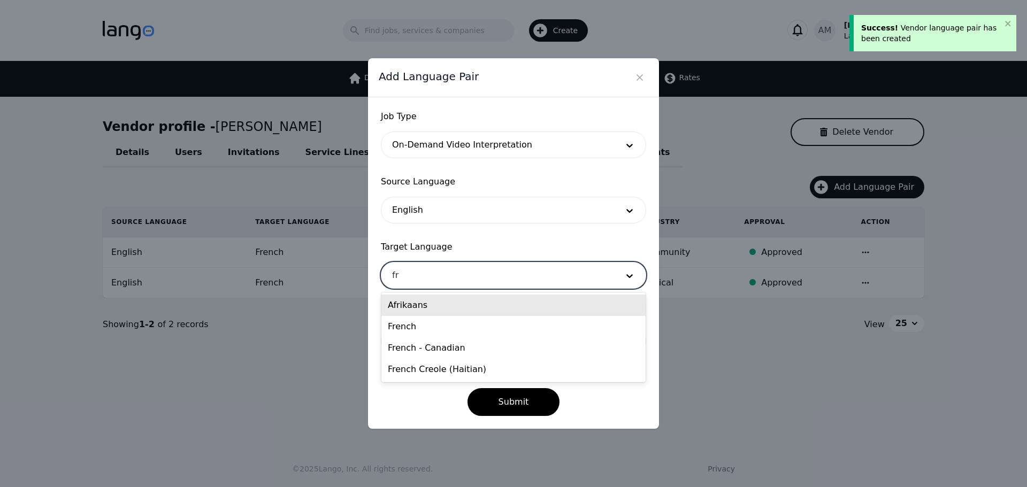
type input "fre"
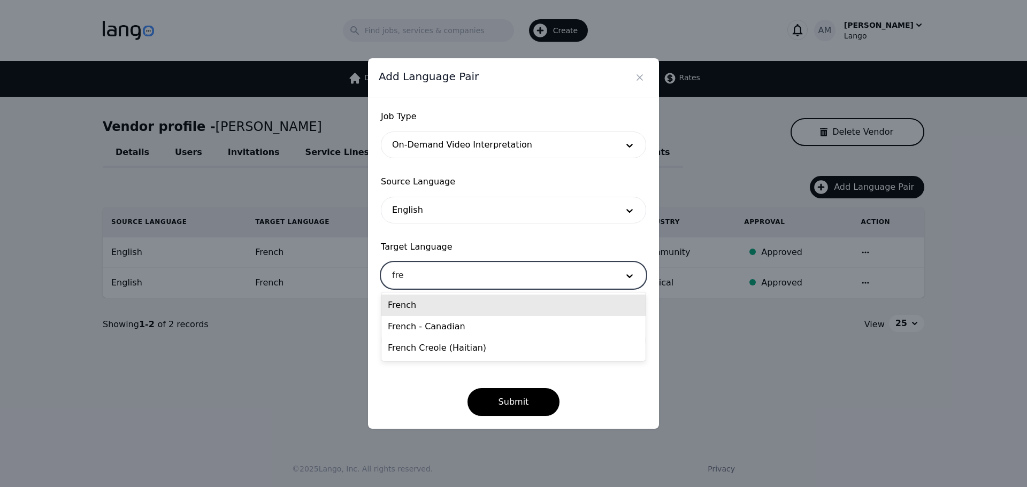
click at [410, 304] on div "French" at bounding box center [513, 305] width 264 height 21
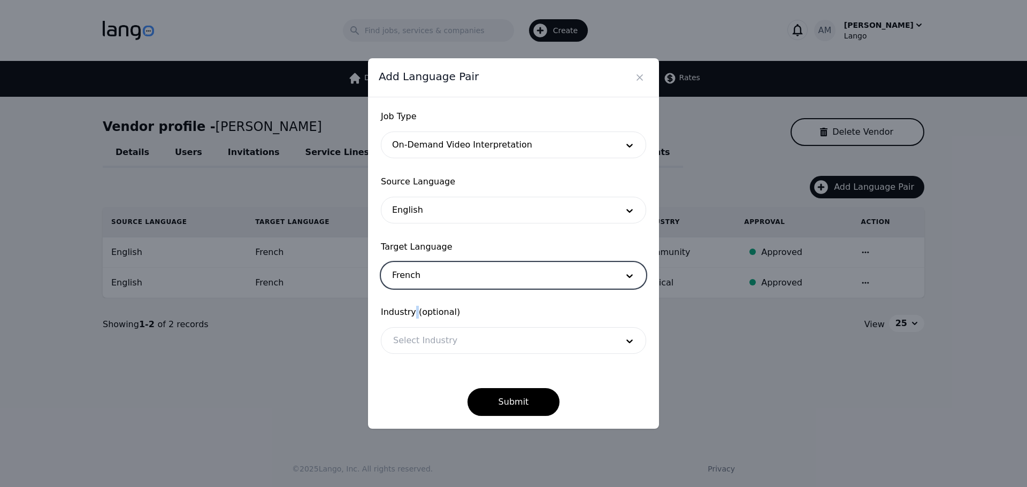
drag, startPoint x: 413, startPoint y: 315, endPoint x: 416, endPoint y: 324, distance: 9.0
click at [414, 317] on span "Industry (optional)" at bounding box center [513, 312] width 265 height 13
click at [416, 340] on div at bounding box center [497, 341] width 232 height 26
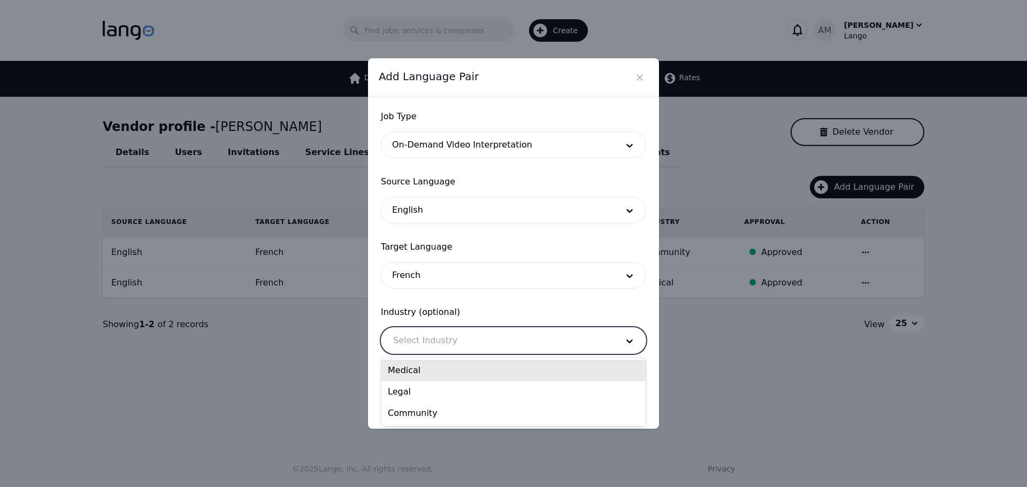
click at [414, 388] on div "Legal" at bounding box center [513, 391] width 264 height 21
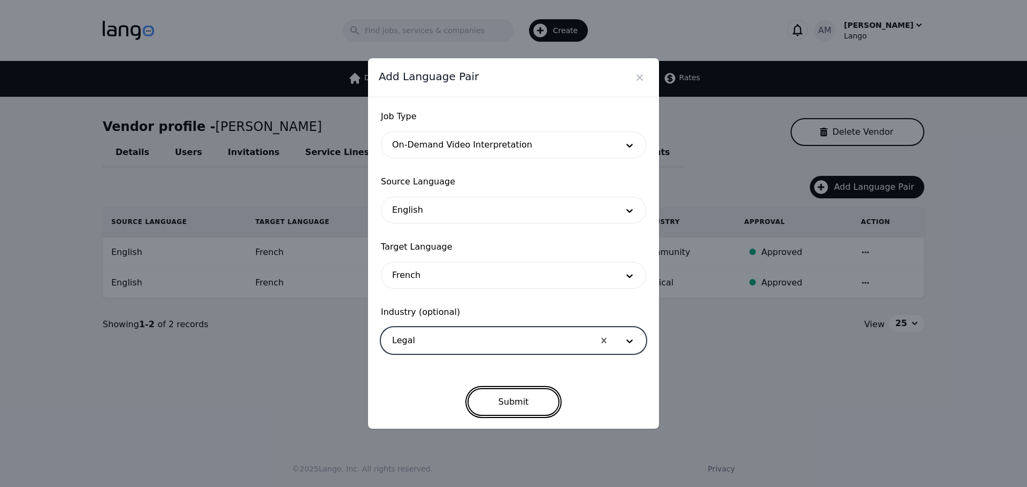
click at [518, 396] on button "Submit" at bounding box center [513, 402] width 93 height 28
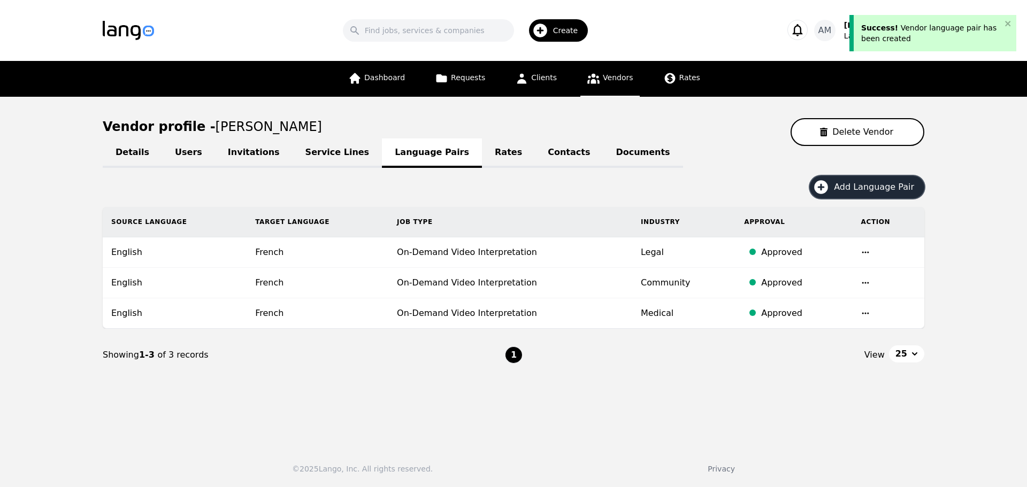
click at [856, 188] on span "Add Language Pair" at bounding box center [878, 187] width 88 height 13
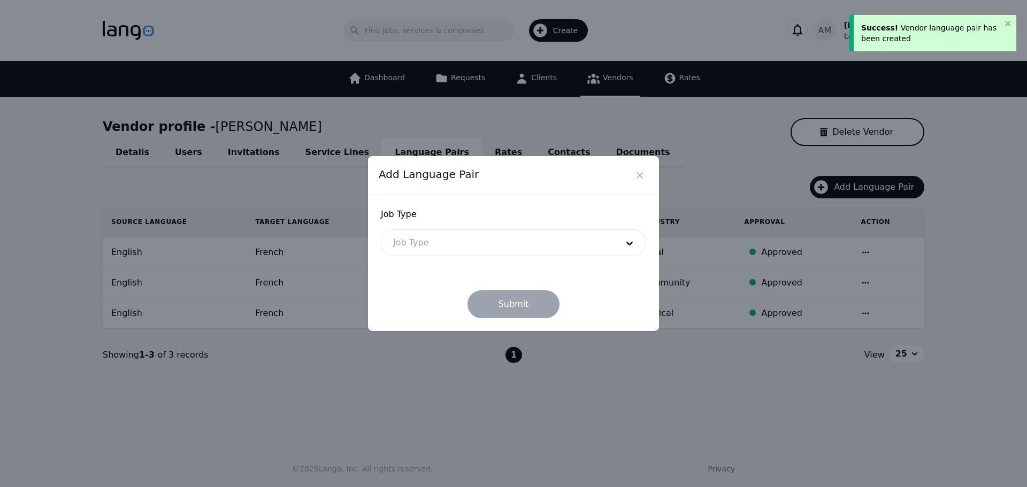
click at [485, 242] on div at bounding box center [497, 243] width 232 height 26
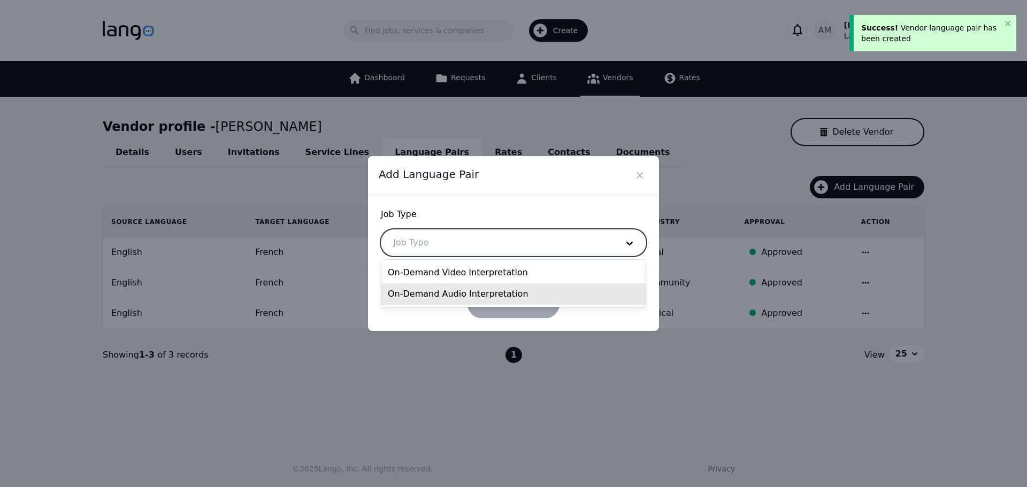
click at [463, 303] on div "On-Demand Audio Interpretation" at bounding box center [513, 293] width 264 height 21
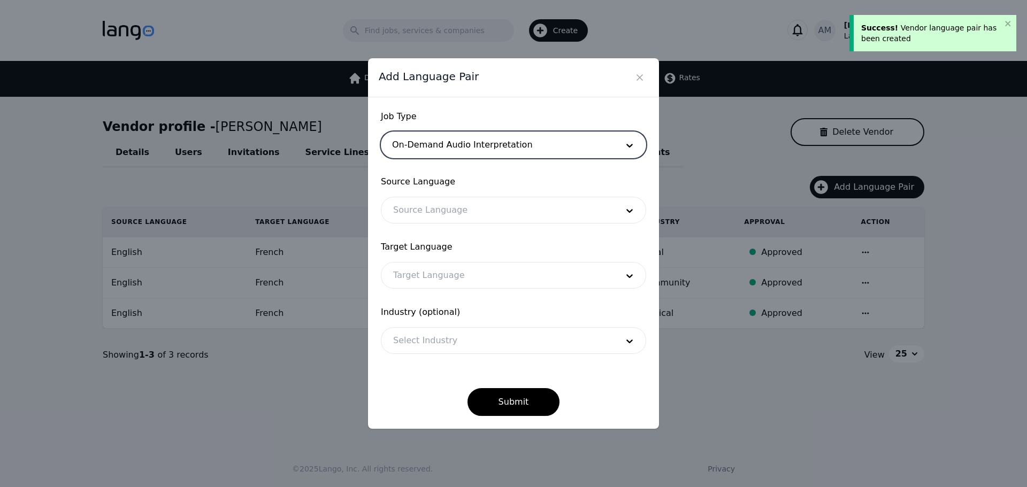
click at [452, 223] on div "Source Language" at bounding box center [513, 210] width 265 height 27
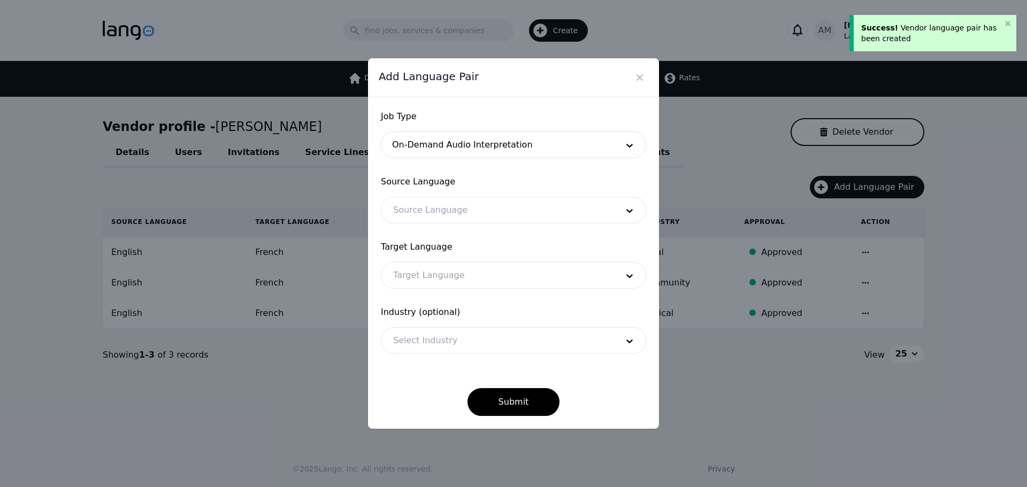
click at [452, 214] on div at bounding box center [497, 210] width 232 height 26
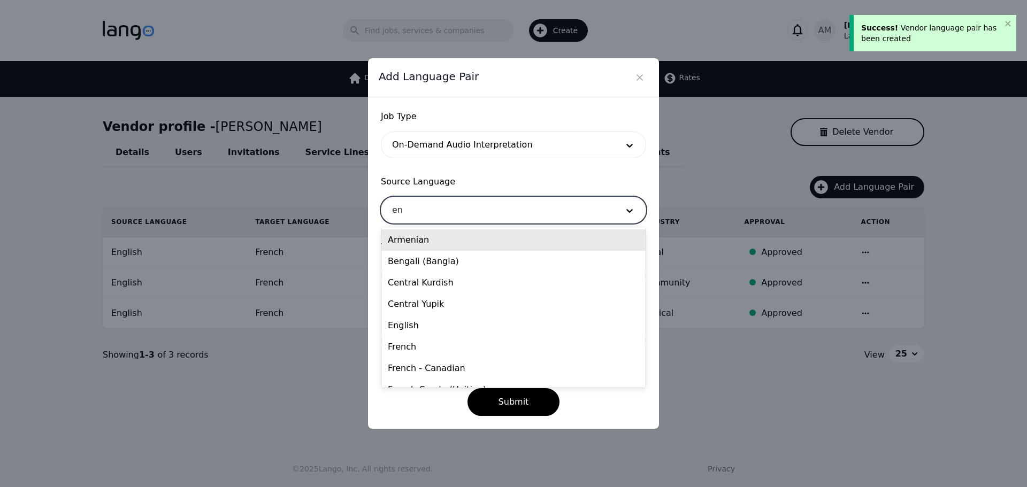
type input "eng"
click at [435, 266] on div "English" at bounding box center [513, 261] width 264 height 21
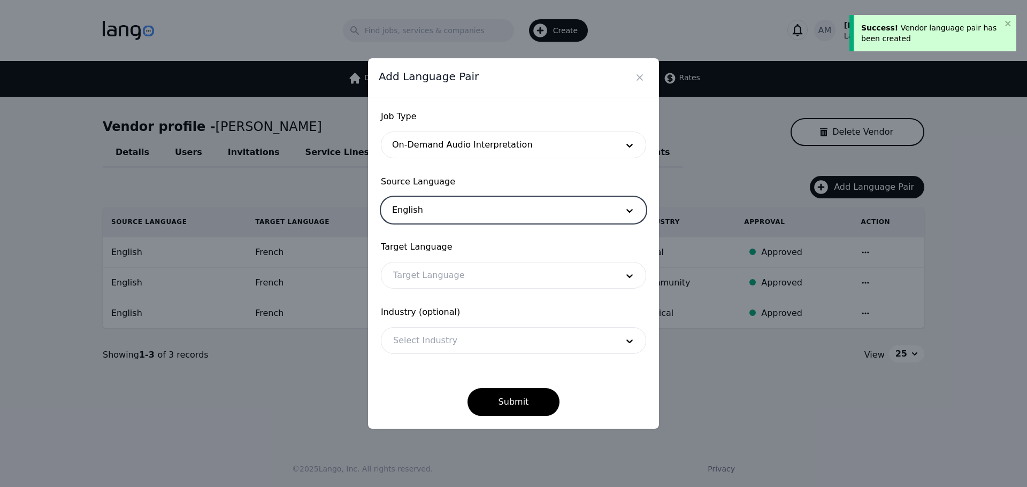
click at [424, 277] on div at bounding box center [497, 276] width 232 height 26
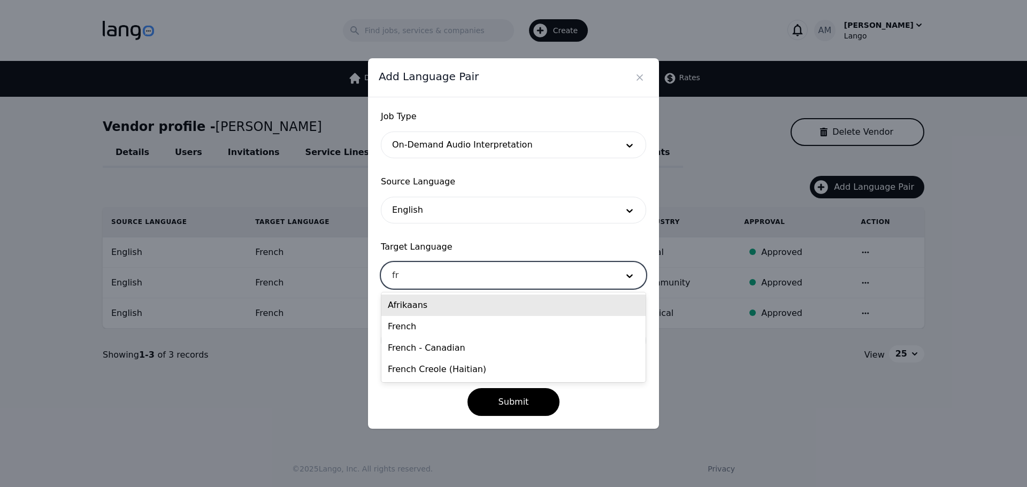
type input "fre"
click at [421, 306] on div "French" at bounding box center [513, 305] width 264 height 21
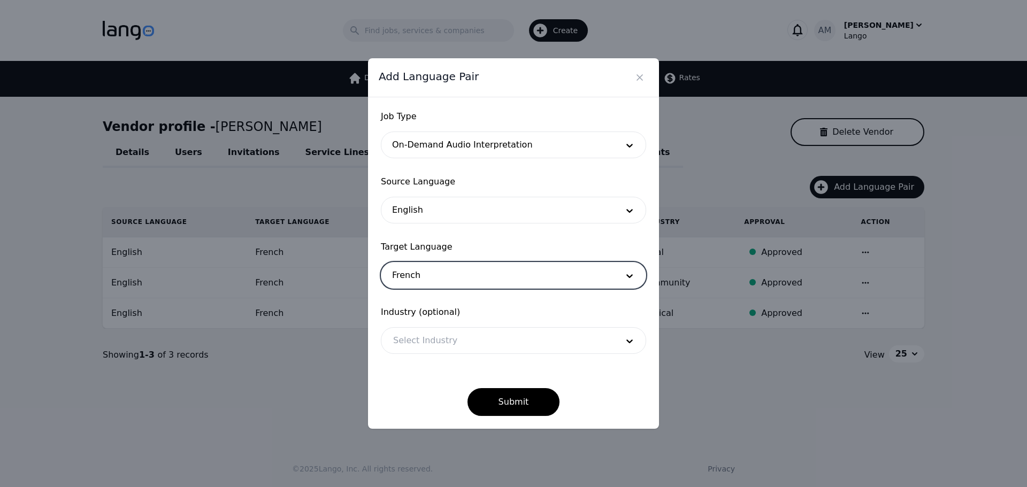
click at [418, 316] on span "Industry (optional)" at bounding box center [513, 312] width 265 height 13
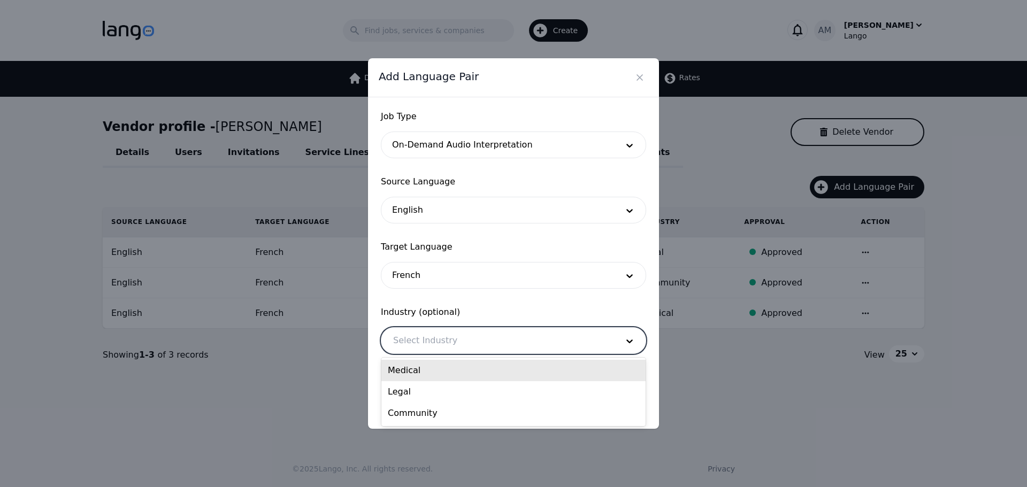
click at [415, 339] on div at bounding box center [497, 341] width 232 height 26
click at [414, 370] on div "Medical" at bounding box center [513, 370] width 264 height 21
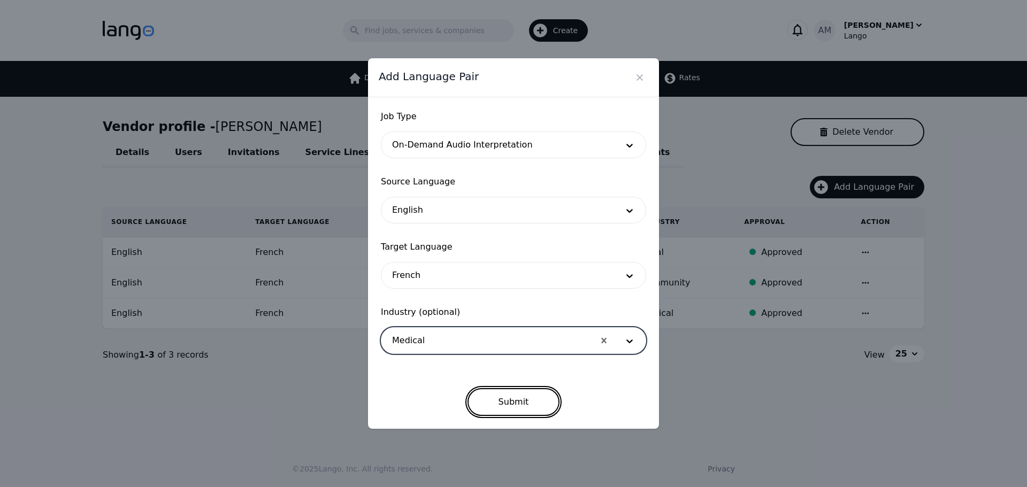
click at [527, 402] on button "Submit" at bounding box center [513, 402] width 93 height 28
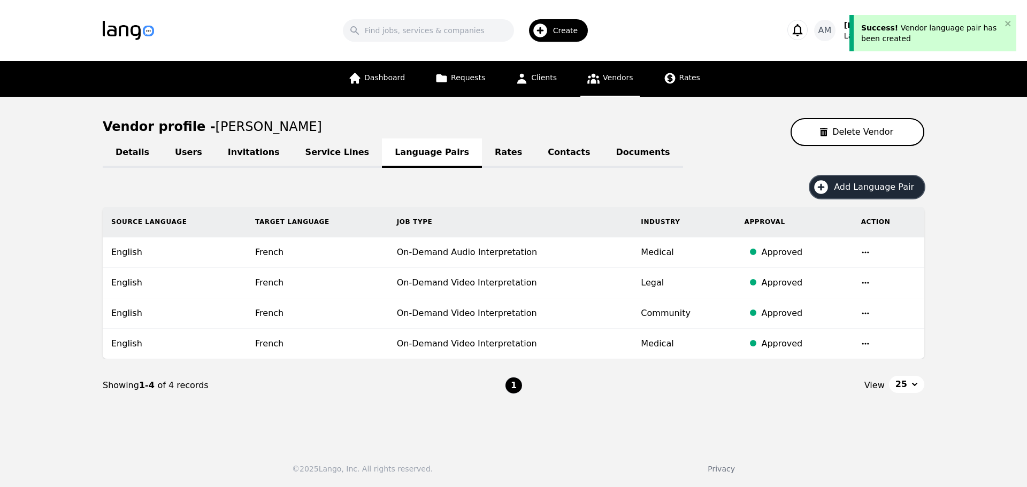
click at [851, 193] on span "Add Language Pair" at bounding box center [878, 187] width 88 height 13
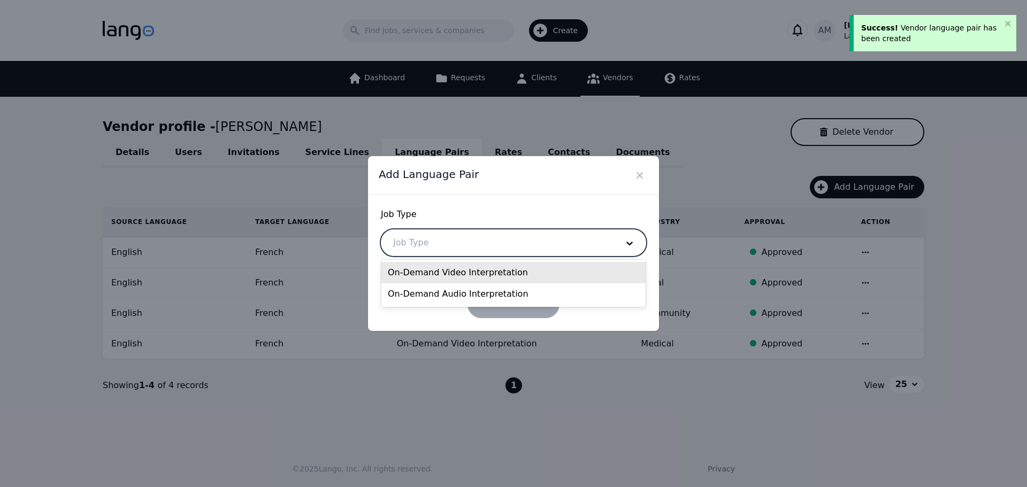
click at [489, 249] on div at bounding box center [497, 243] width 232 height 26
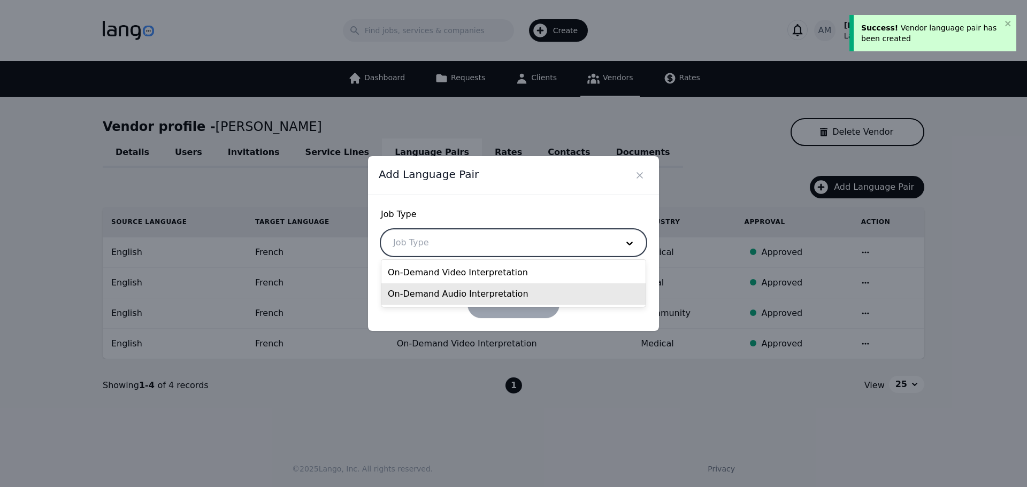
click at [467, 302] on div "On-Demand Audio Interpretation" at bounding box center [513, 293] width 264 height 21
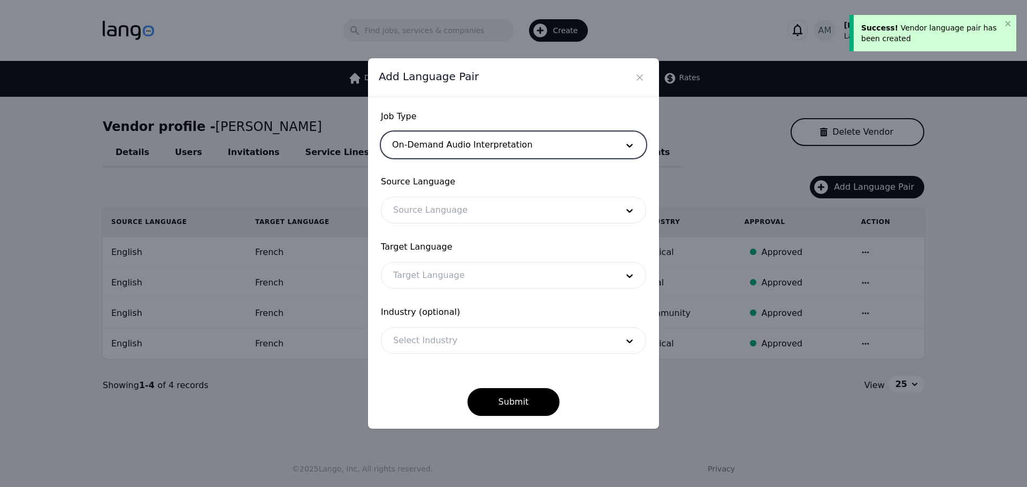
click at [462, 204] on div at bounding box center [497, 210] width 232 height 26
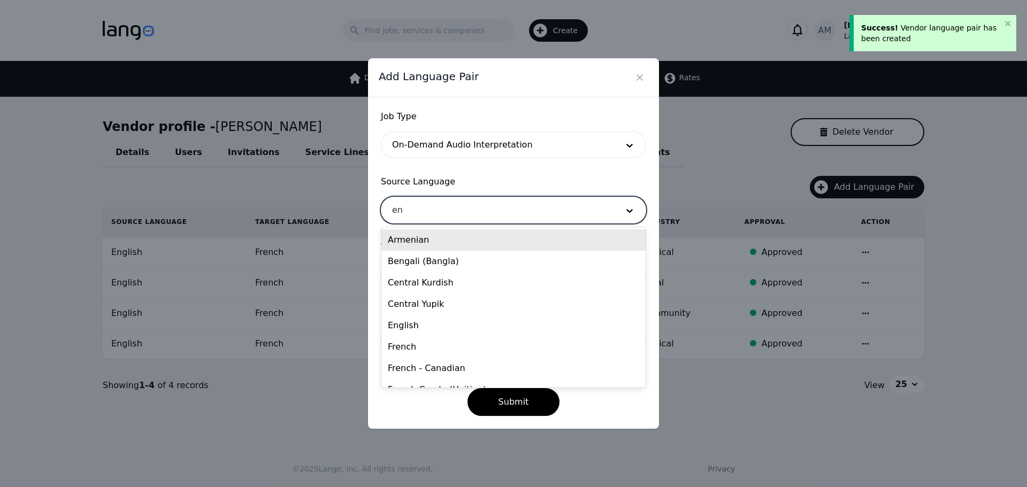
type input "eng"
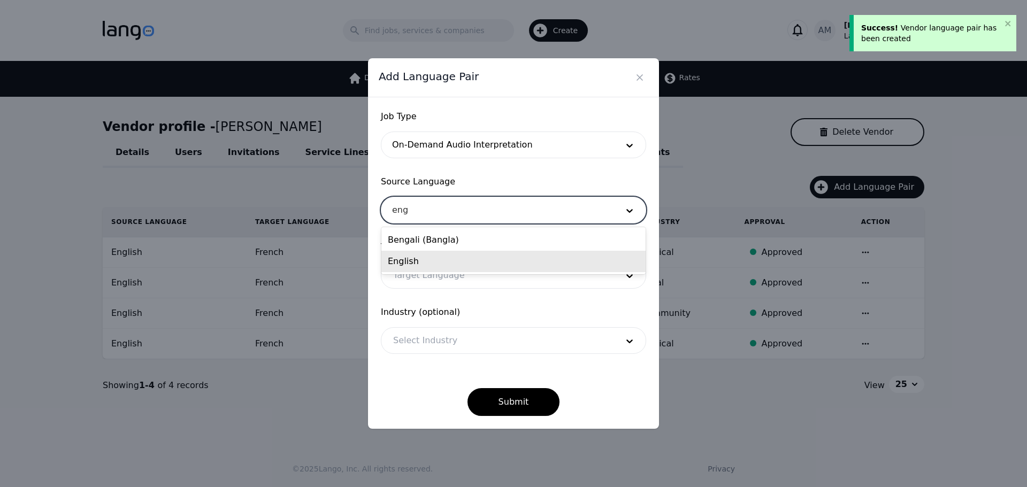
click at [422, 262] on div "English" at bounding box center [513, 261] width 264 height 21
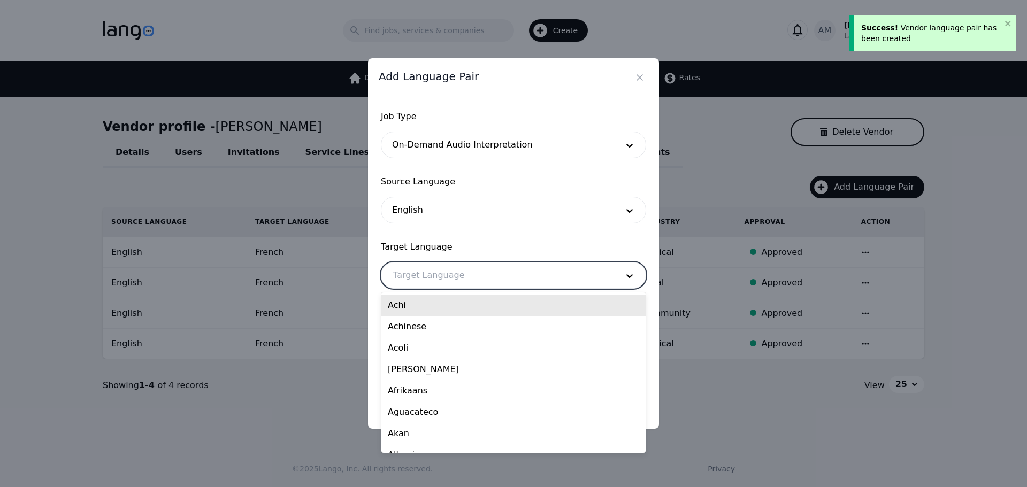
click at [418, 271] on div at bounding box center [497, 276] width 232 height 26
type input "fre"
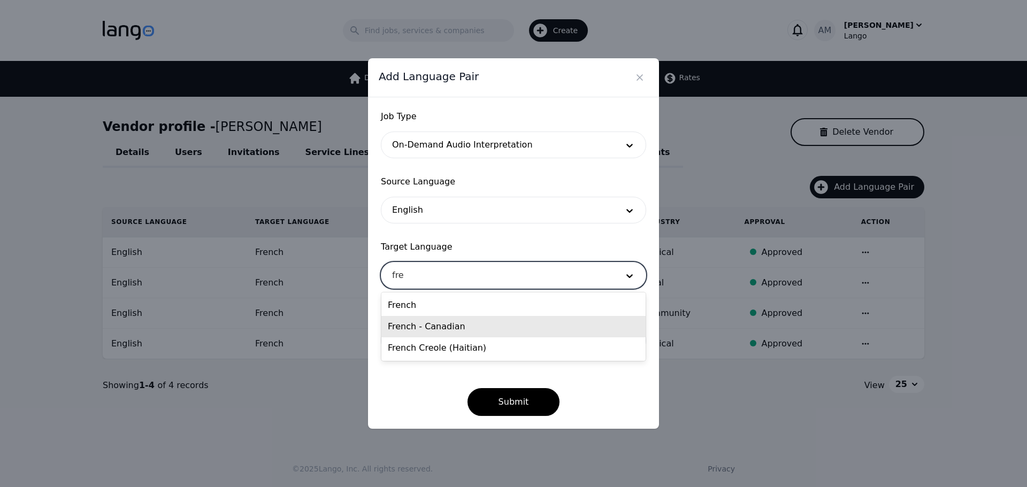
click at [418, 308] on div "French" at bounding box center [513, 305] width 264 height 21
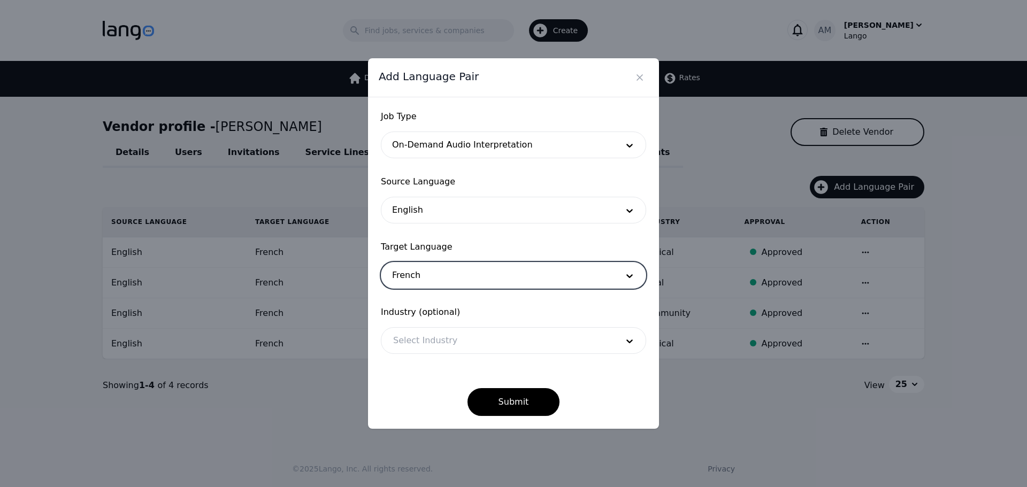
click at [414, 331] on div at bounding box center [497, 341] width 232 height 26
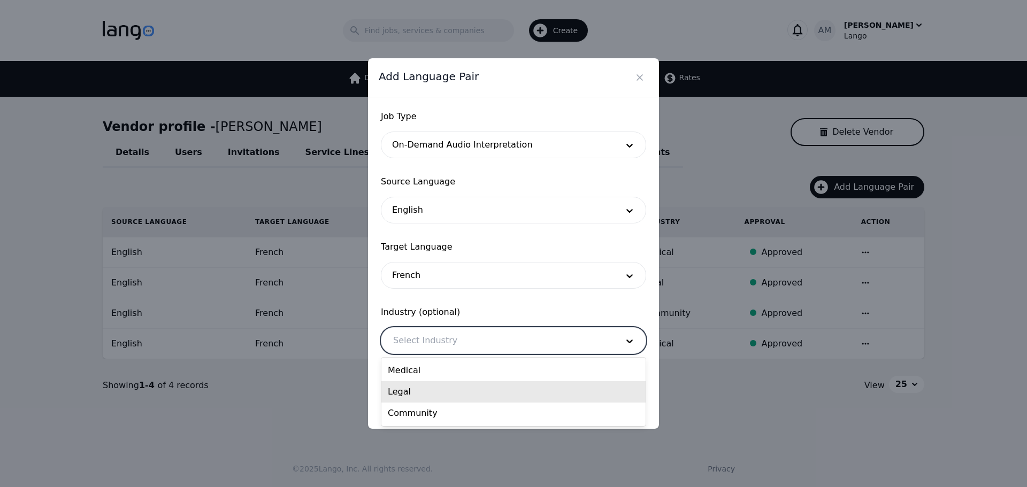
click at [410, 395] on div "Legal" at bounding box center [513, 391] width 264 height 21
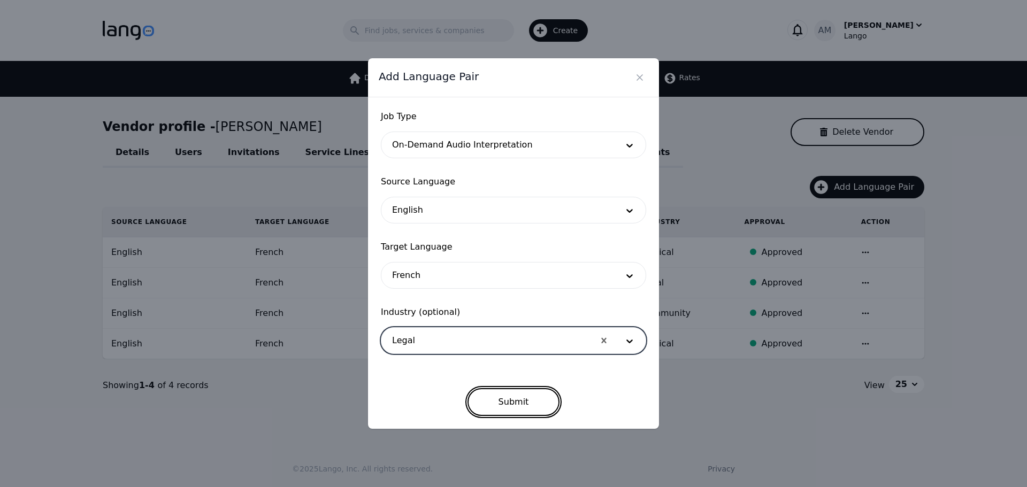
click at [501, 408] on button "Submit" at bounding box center [513, 402] width 93 height 28
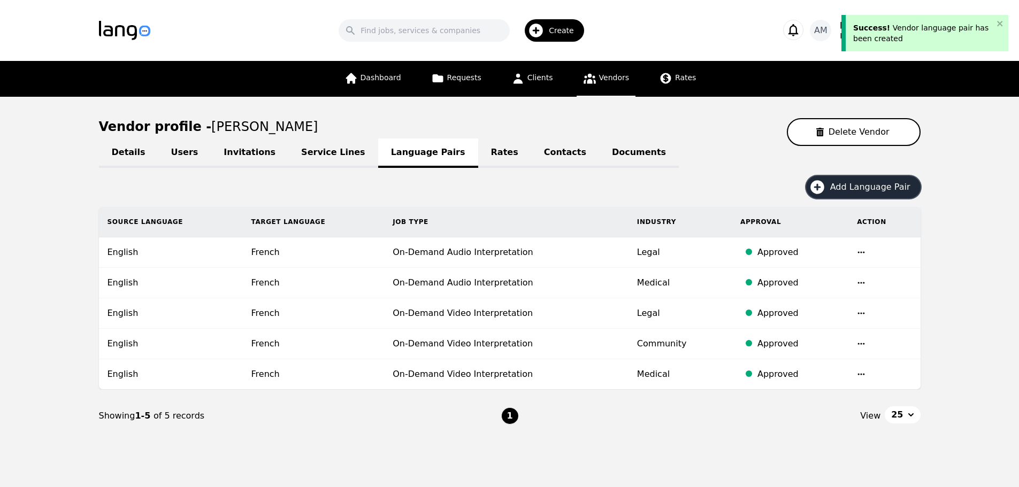
click at [841, 192] on span "Add Language Pair" at bounding box center [874, 187] width 88 height 13
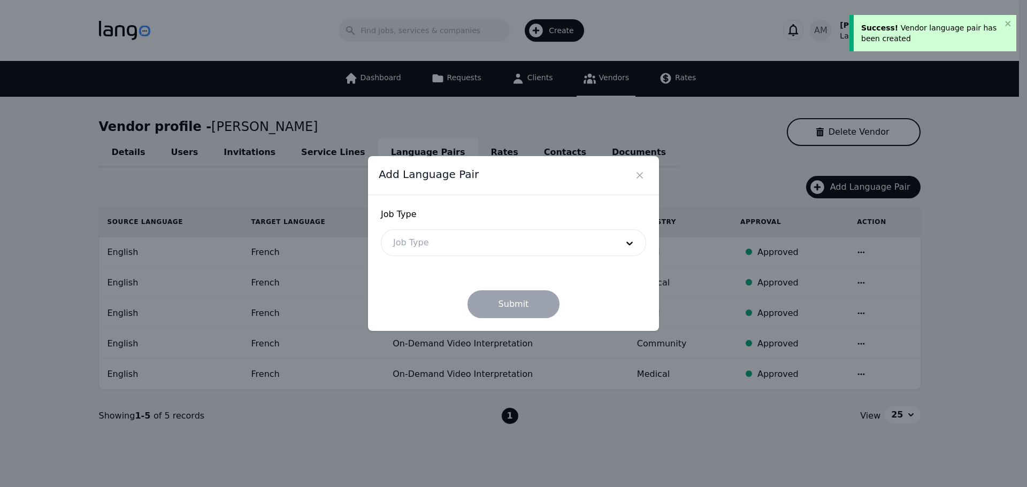
click at [500, 217] on span "Job Type" at bounding box center [513, 214] width 265 height 13
click at [486, 242] on div at bounding box center [497, 243] width 232 height 26
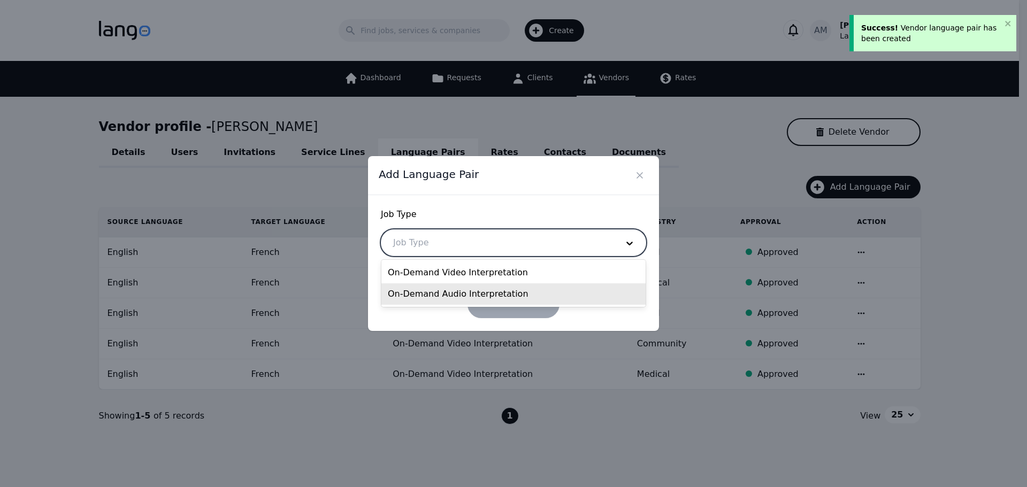
click at [436, 300] on div "On-Demand Audio Interpretation" at bounding box center [513, 293] width 264 height 21
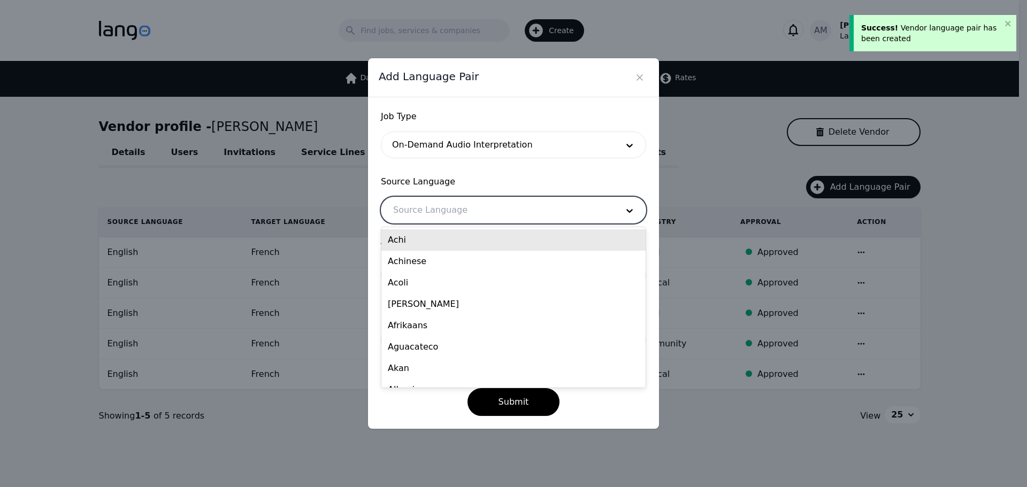
click at [441, 212] on div at bounding box center [497, 210] width 232 height 26
type input "eng"
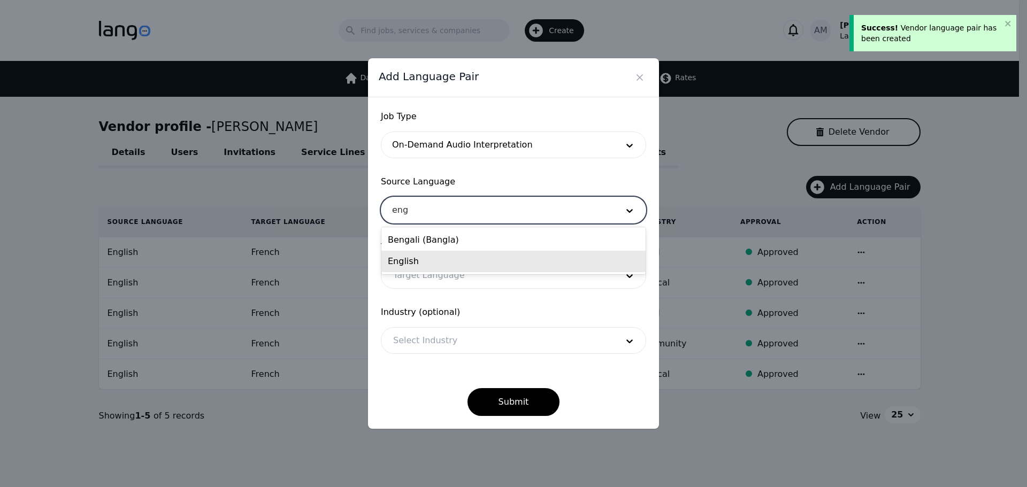
click at [427, 257] on div "English" at bounding box center [513, 261] width 264 height 21
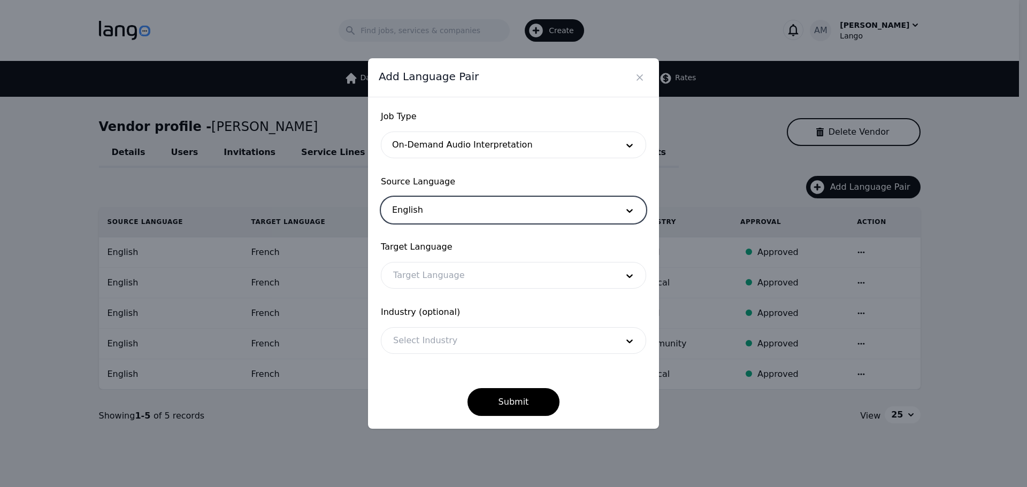
click at [423, 276] on div at bounding box center [497, 276] width 232 height 26
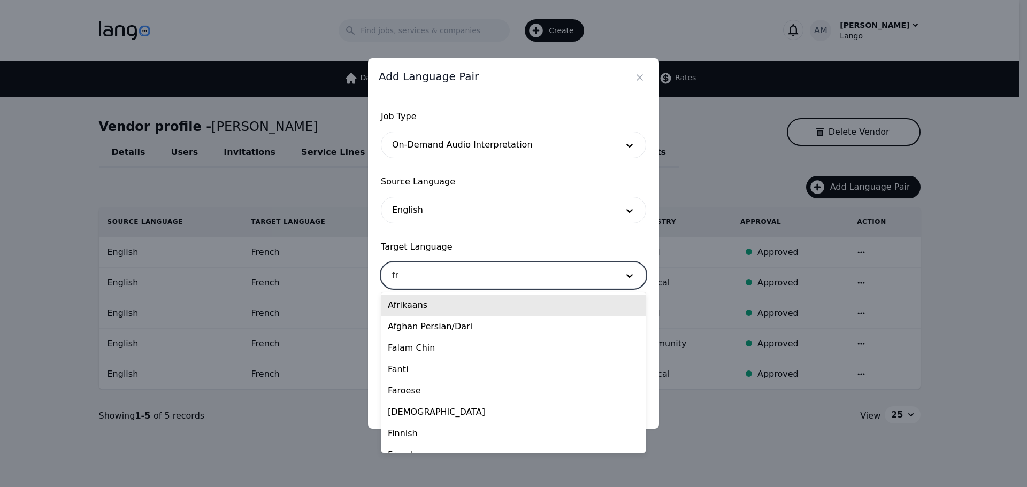
type input "fre"
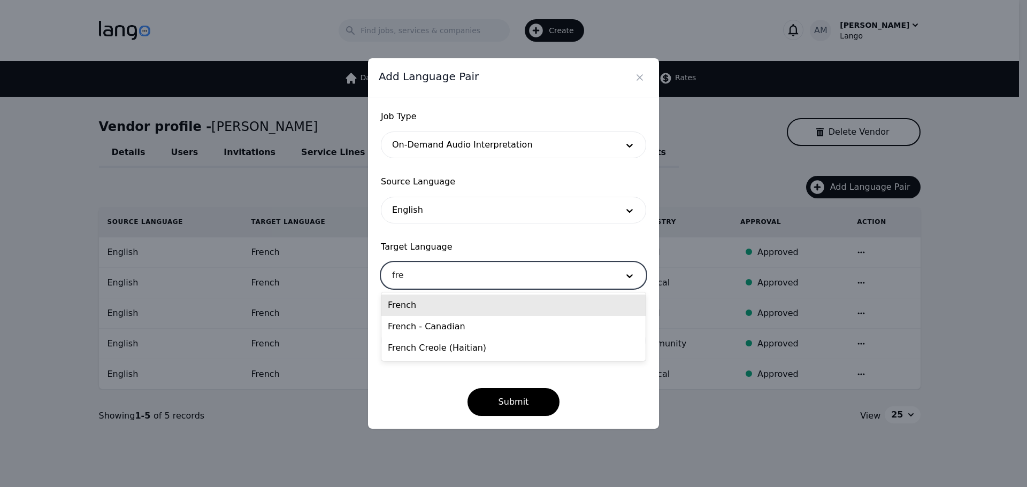
click at [417, 304] on div "French" at bounding box center [513, 305] width 264 height 21
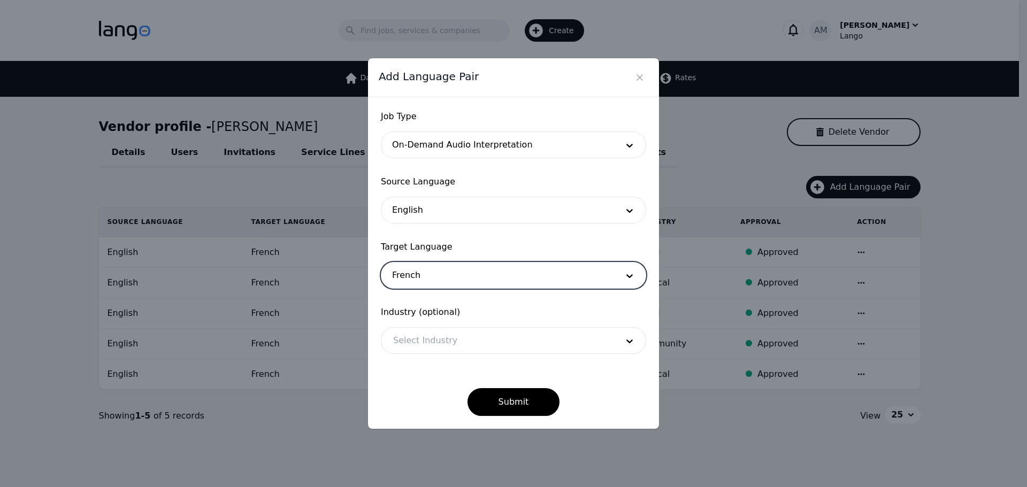
click at [421, 331] on div at bounding box center [497, 341] width 232 height 26
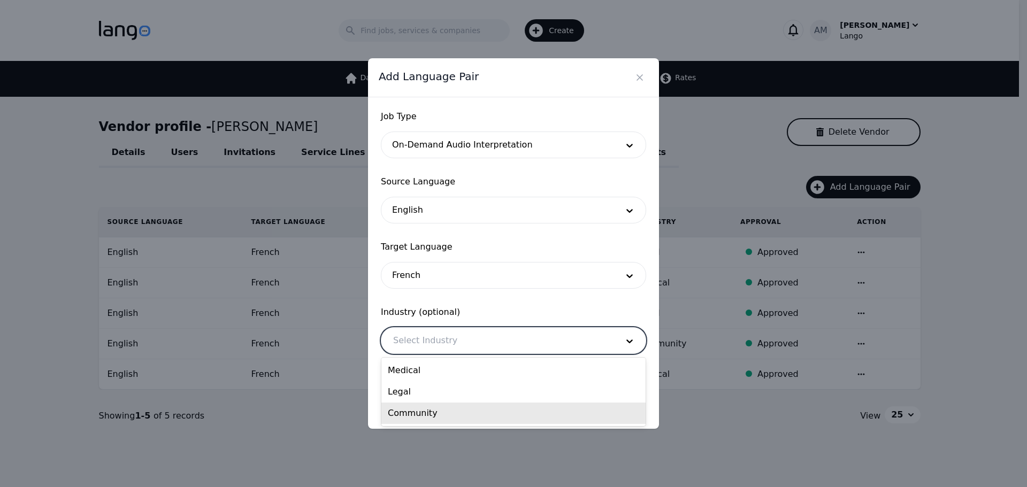
click at [412, 424] on div "Medical Legal Community" at bounding box center [513, 392] width 264 height 68
click at [483, 411] on div "Community" at bounding box center [513, 413] width 264 height 21
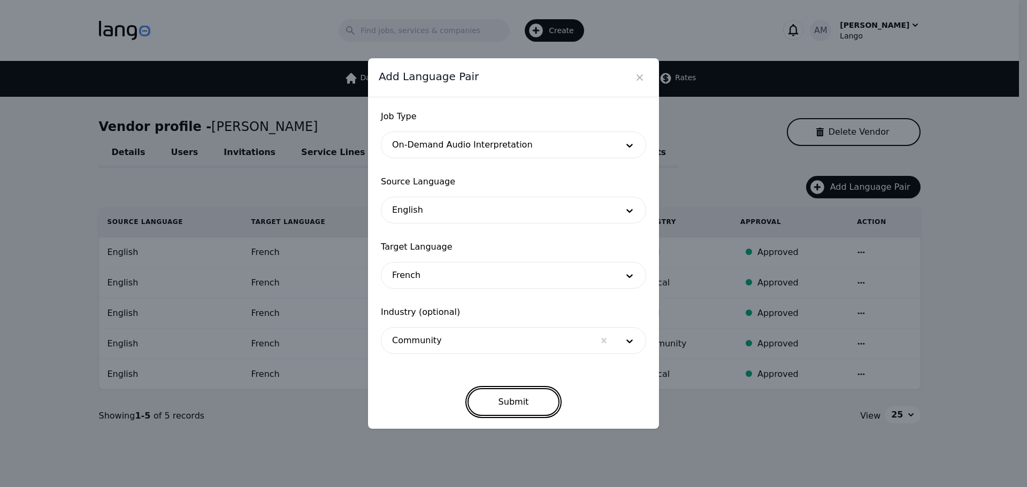
click at [490, 404] on button "Submit" at bounding box center [513, 402] width 93 height 28
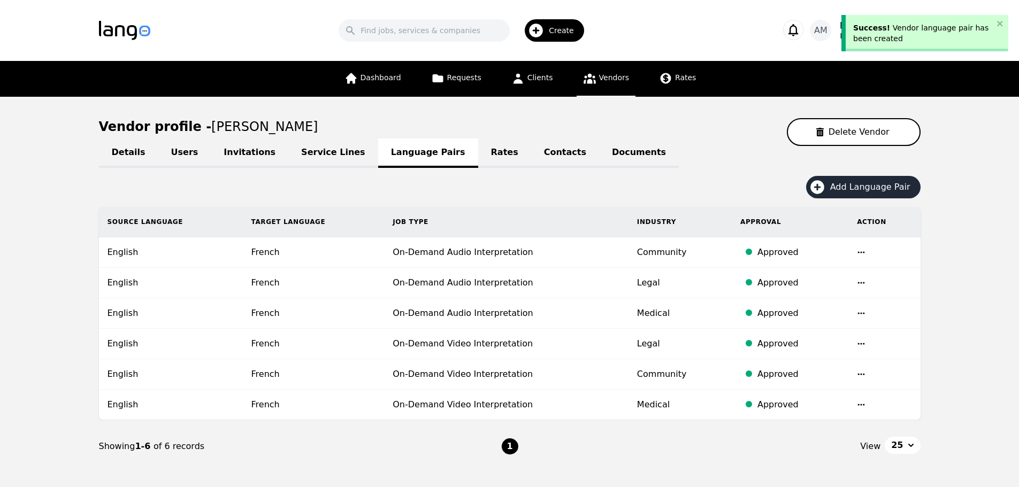
click at [841, 198] on div "Add Language Pair" at bounding box center [510, 191] width 822 height 31
click at [846, 193] on span "Add Language Pair" at bounding box center [874, 187] width 88 height 13
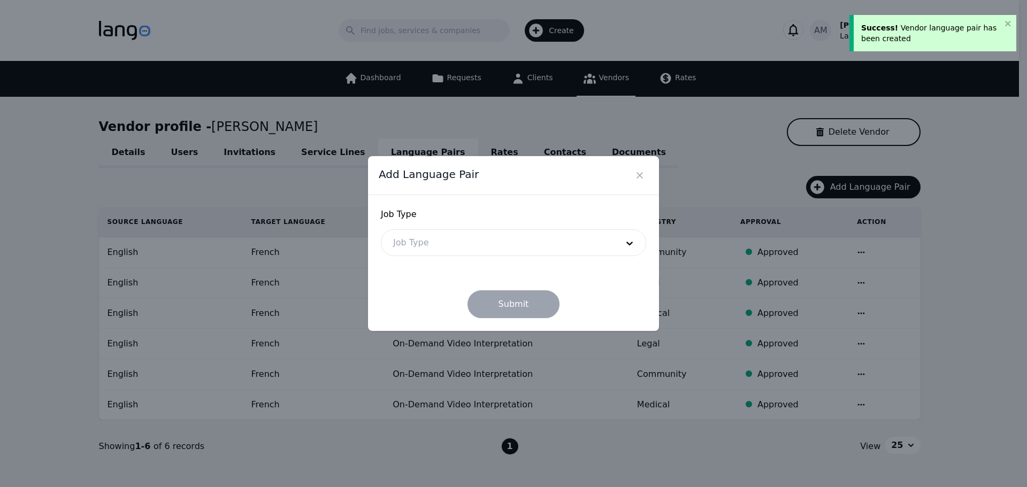
click at [568, 237] on div at bounding box center [497, 243] width 232 height 26
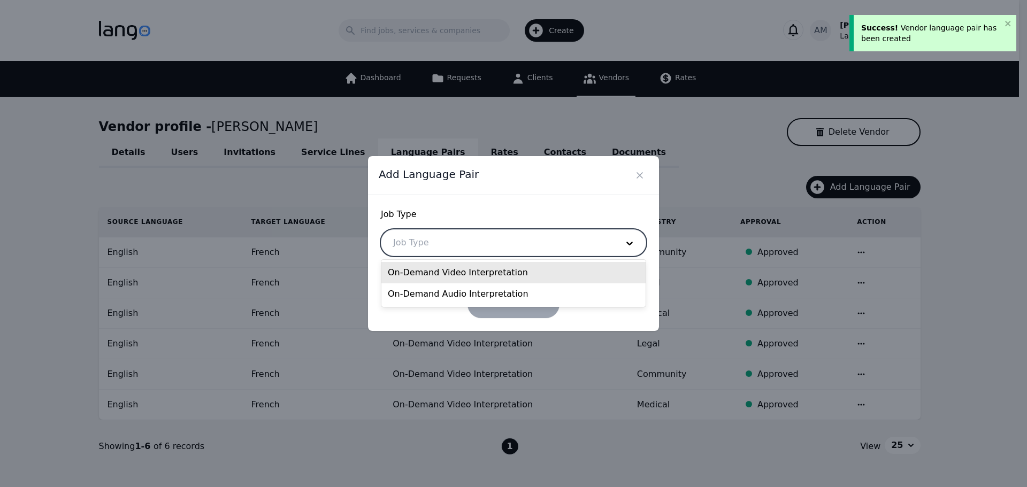
click at [524, 273] on div "On-Demand Video Interpretation" at bounding box center [513, 272] width 264 height 21
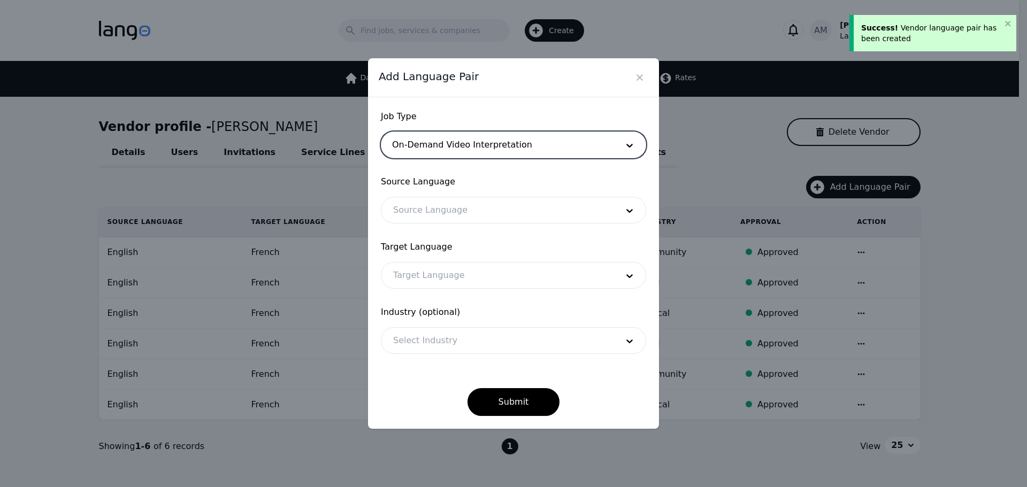
click at [485, 222] on div at bounding box center [497, 210] width 232 height 26
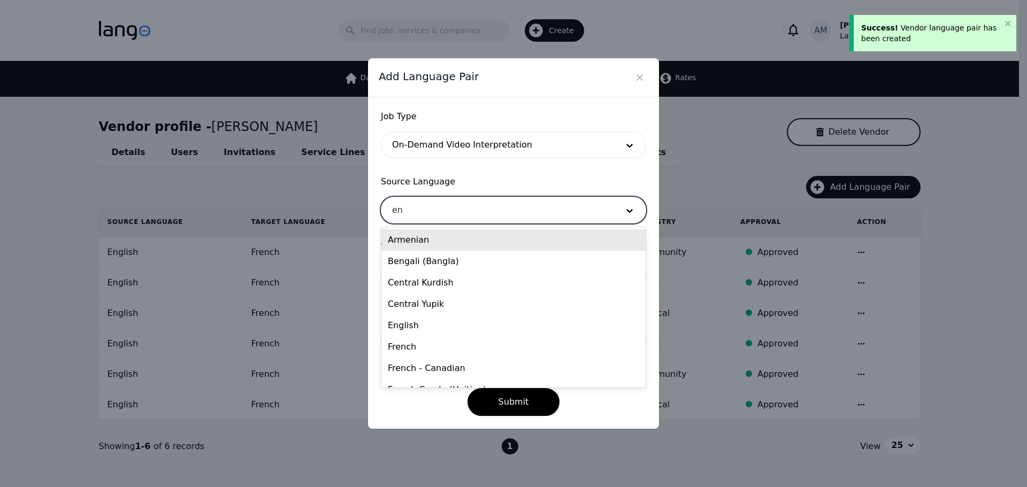
type input "eng"
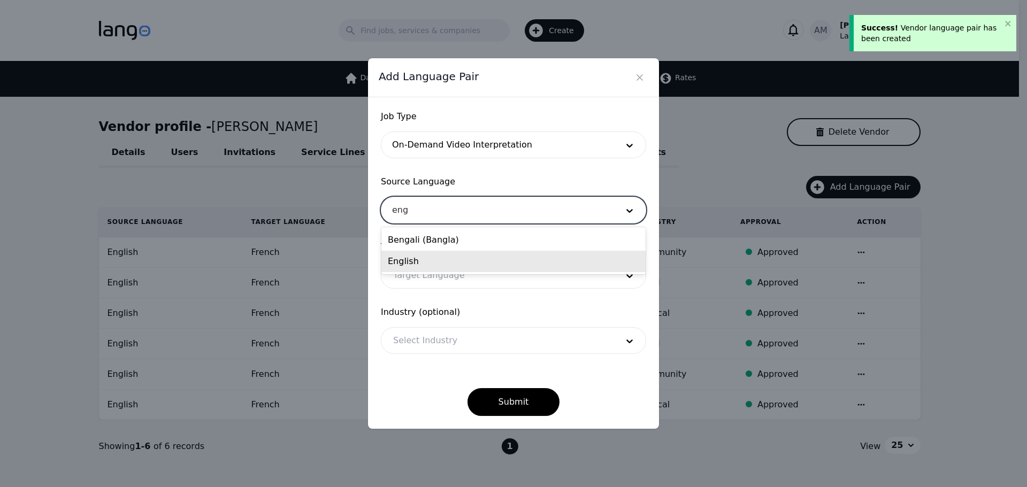
click at [453, 266] on div "English" at bounding box center [513, 261] width 264 height 21
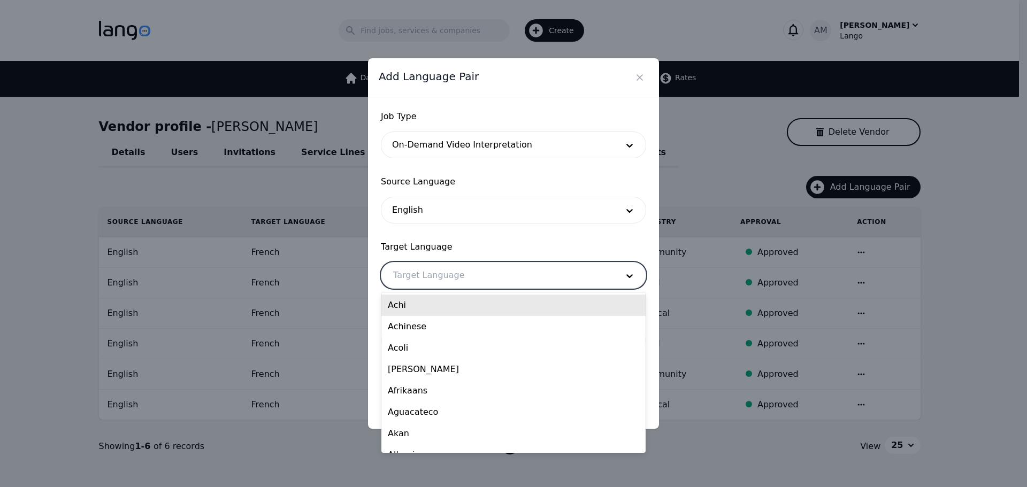
click at [442, 279] on div at bounding box center [497, 276] width 232 height 26
type input "hai"
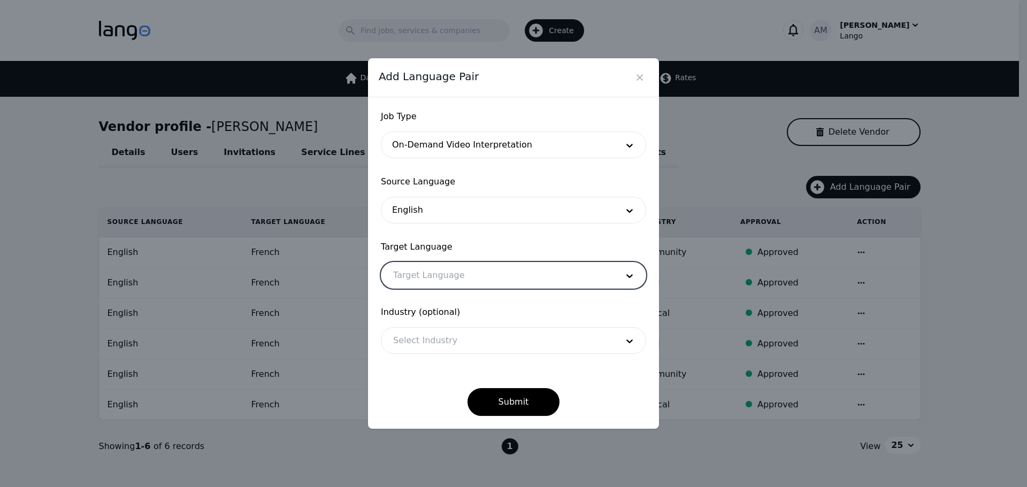
drag, startPoint x: 435, startPoint y: 279, endPoint x: 389, endPoint y: 278, distance: 46.0
click at [389, 278] on div at bounding box center [497, 276] width 232 height 26
click at [410, 275] on div at bounding box center [497, 276] width 232 height 26
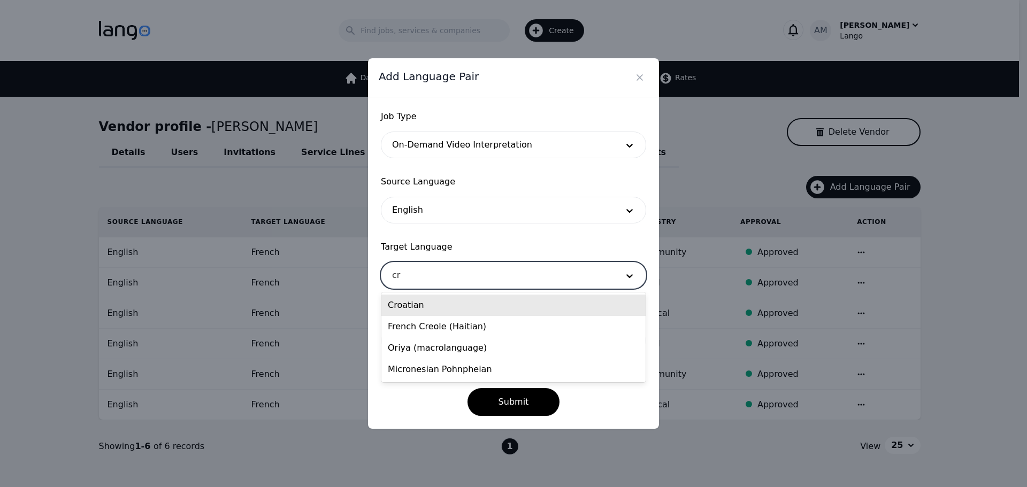
type input "cre"
click at [413, 302] on div "French Creole (Haitian)" at bounding box center [513, 305] width 264 height 21
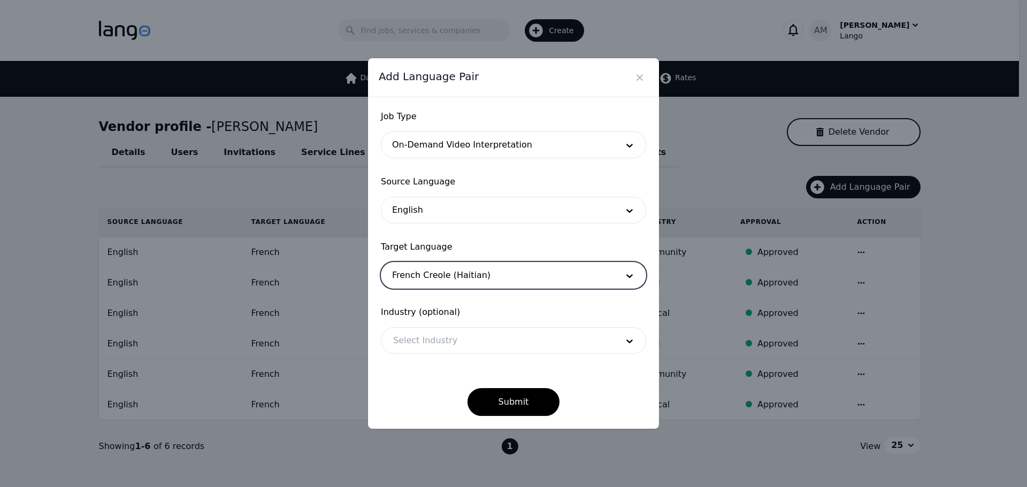
click at [446, 327] on div "Select Industry" at bounding box center [513, 340] width 265 height 27
click at [457, 331] on div at bounding box center [497, 341] width 232 height 26
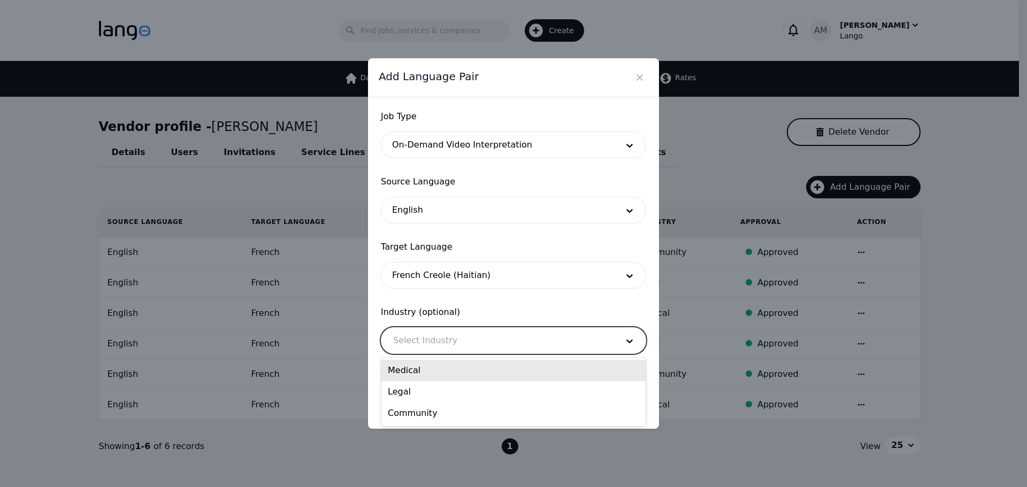
click at [439, 360] on div "Medical" at bounding box center [513, 370] width 264 height 21
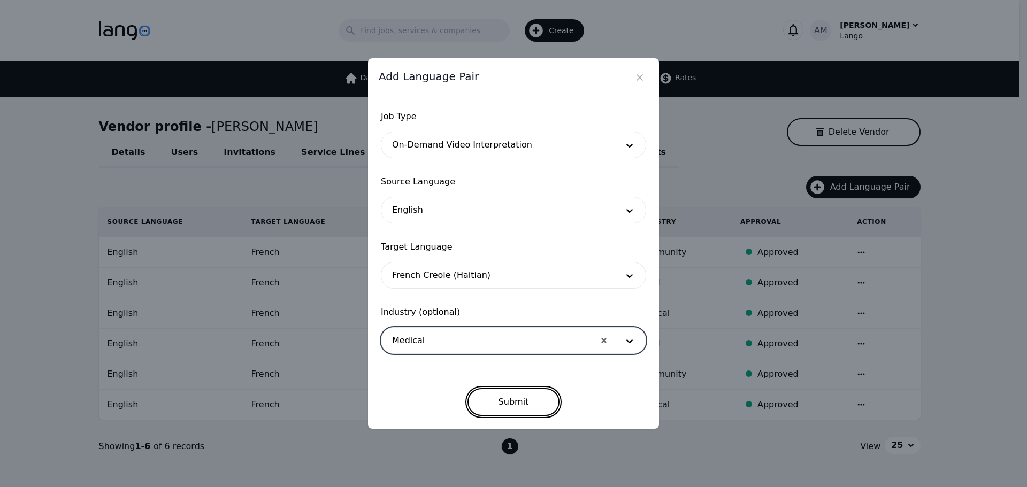
click at [508, 402] on button "Submit" at bounding box center [513, 402] width 93 height 28
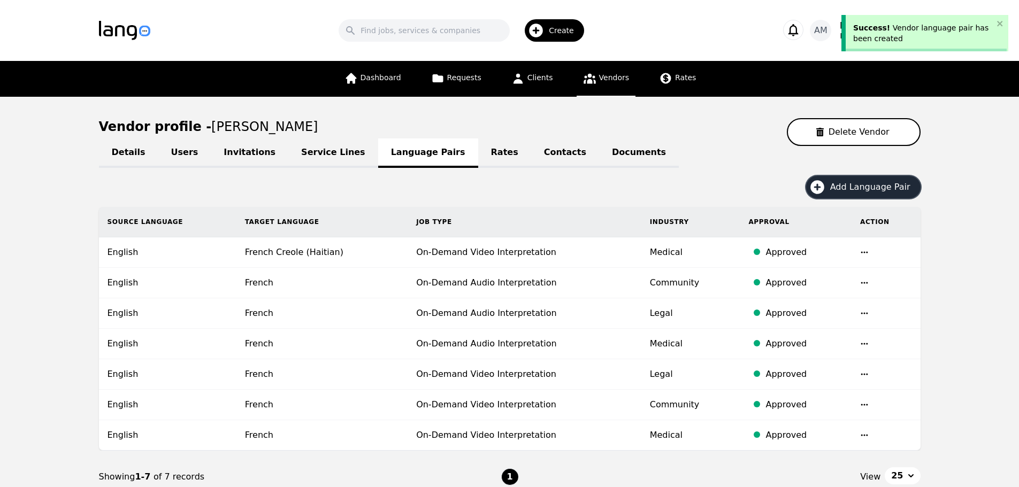
click at [839, 197] on button "Add Language Pair" at bounding box center [863, 187] width 114 height 22
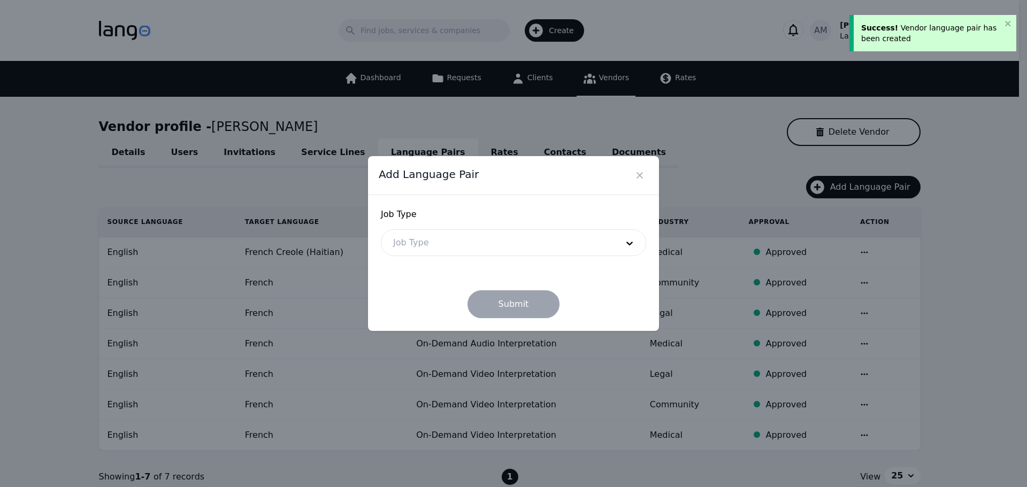
drag, startPoint x: 541, startPoint y: 225, endPoint x: 529, endPoint y: 241, distance: 20.2
click at [539, 227] on div "Job Type Job Type" at bounding box center [513, 232] width 265 height 48
click at [527, 243] on div at bounding box center [497, 243] width 232 height 26
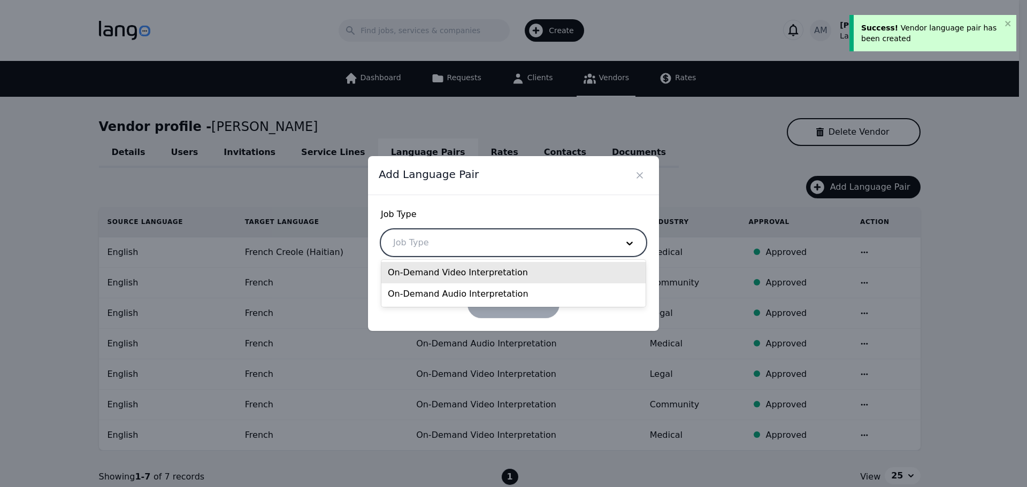
click at [500, 270] on div "On-Demand Video Interpretation" at bounding box center [513, 272] width 264 height 21
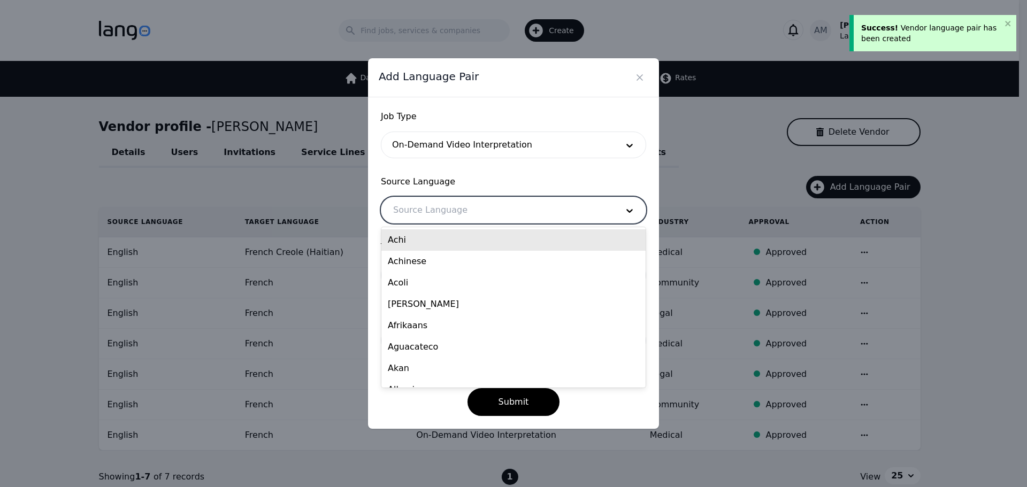
click at [478, 213] on div at bounding box center [497, 210] width 232 height 26
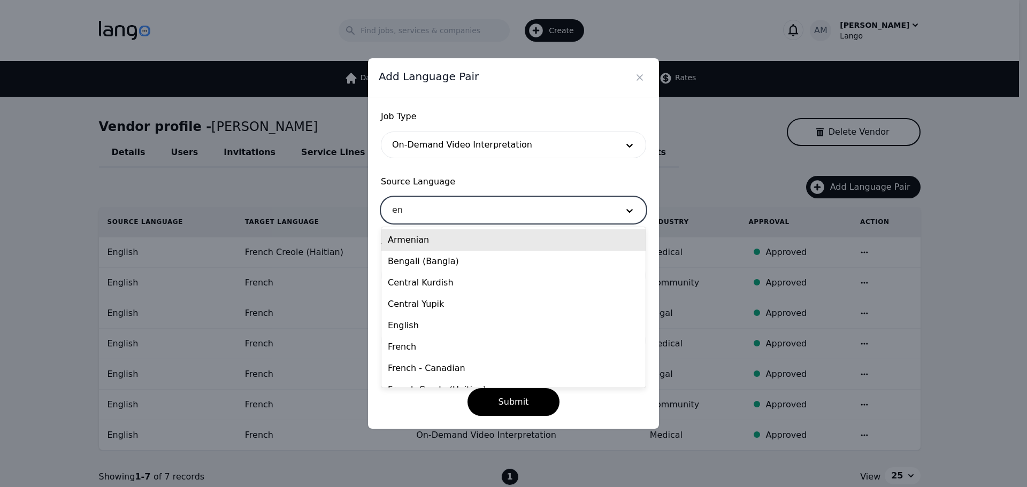
type input "eng"
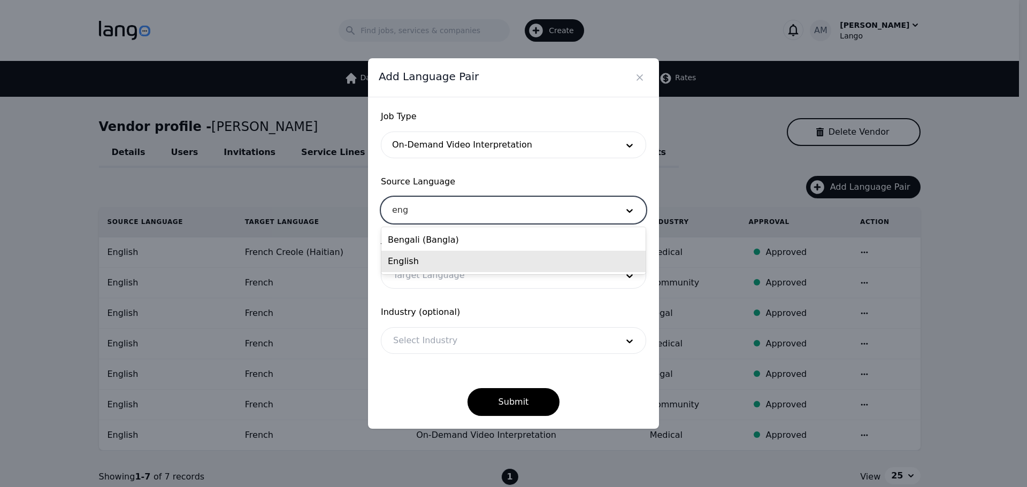
click at [429, 262] on div "English" at bounding box center [513, 261] width 264 height 21
click at [424, 265] on div at bounding box center [497, 276] width 232 height 26
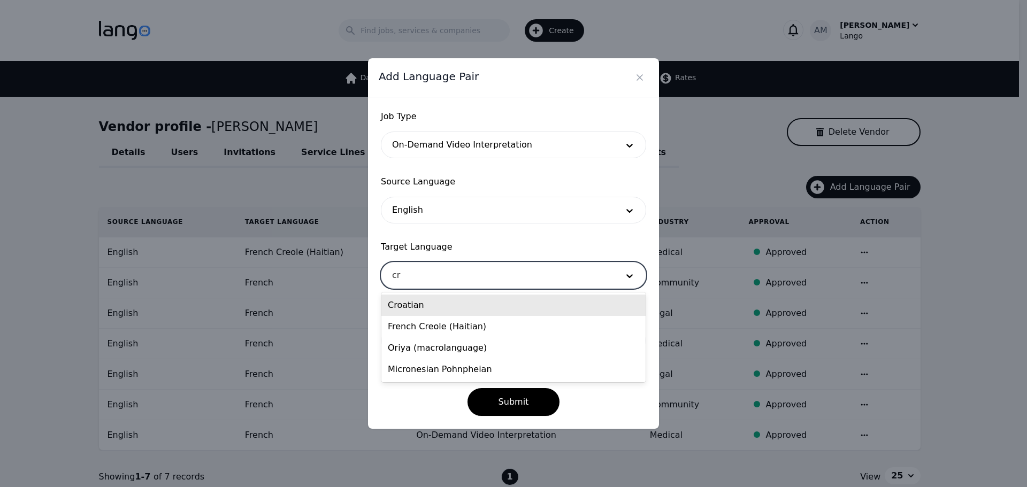
type input "cre"
click at [428, 303] on div "French Creole (Haitian)" at bounding box center [513, 305] width 264 height 21
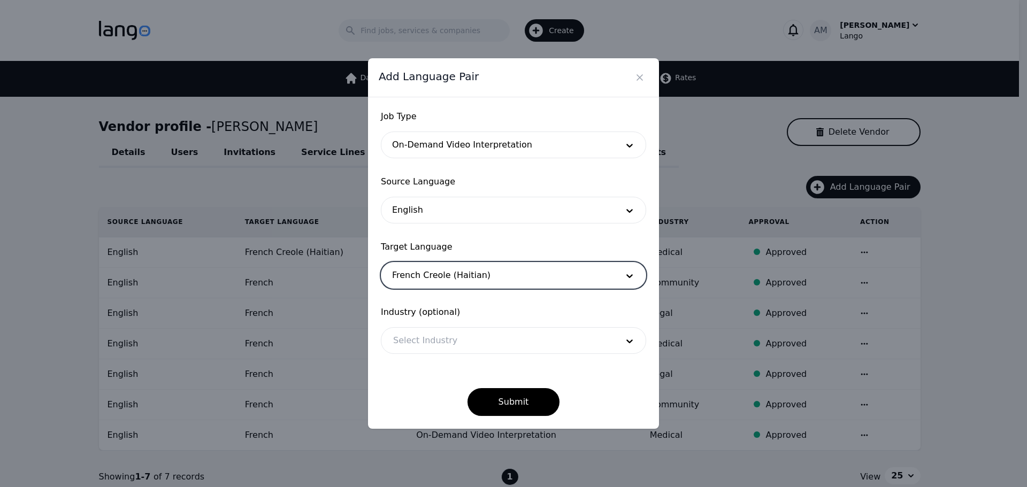
click at [423, 338] on div at bounding box center [497, 341] width 232 height 26
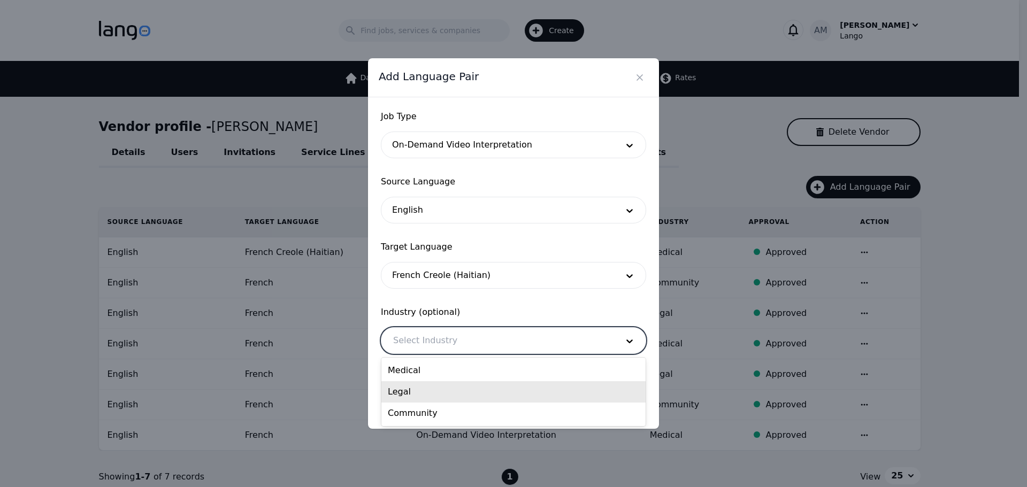
click at [418, 383] on div "Legal" at bounding box center [513, 391] width 264 height 21
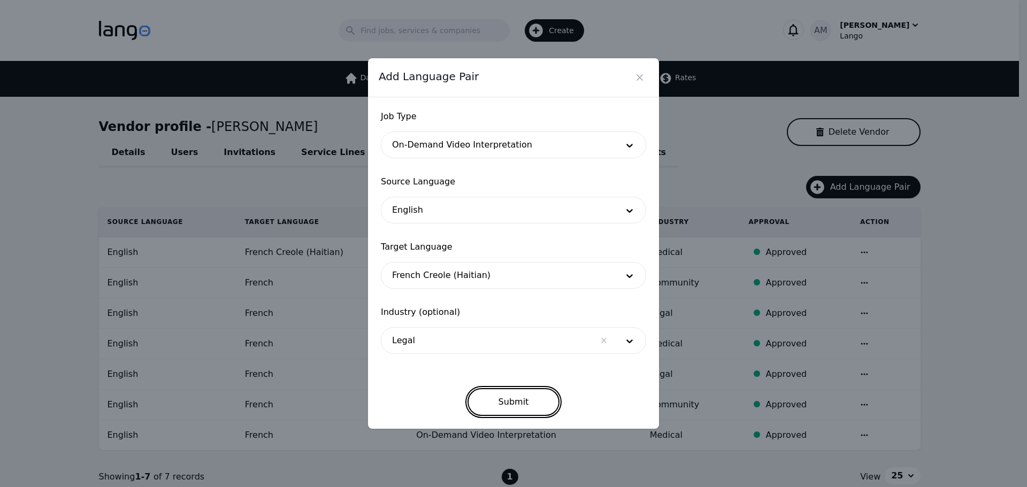
click at [503, 401] on button "Submit" at bounding box center [513, 402] width 93 height 28
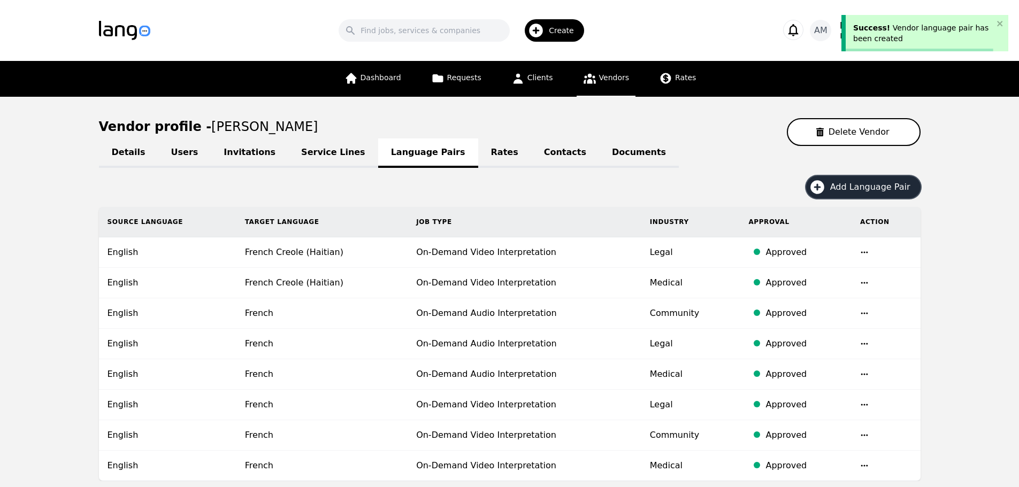
click at [846, 185] on span "Add Language Pair" at bounding box center [874, 187] width 88 height 13
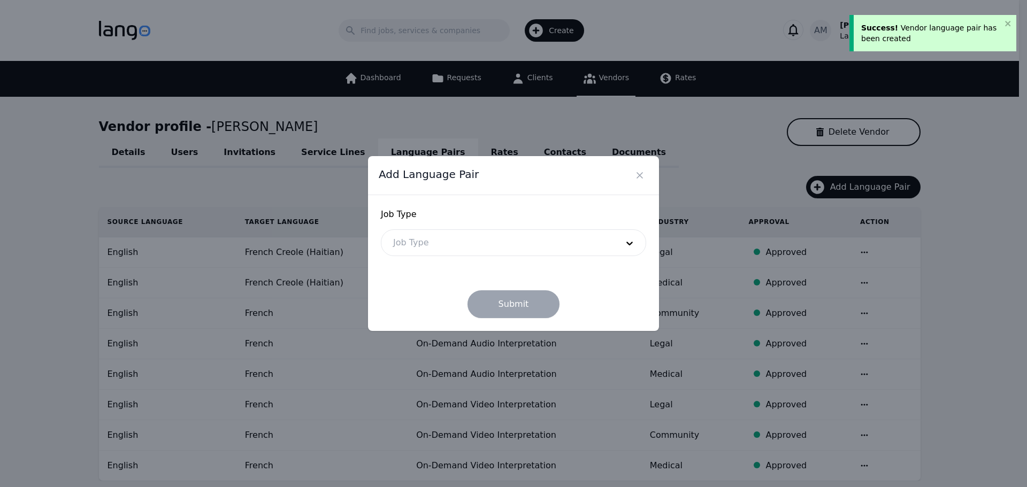
click at [473, 246] on div at bounding box center [497, 243] width 232 height 26
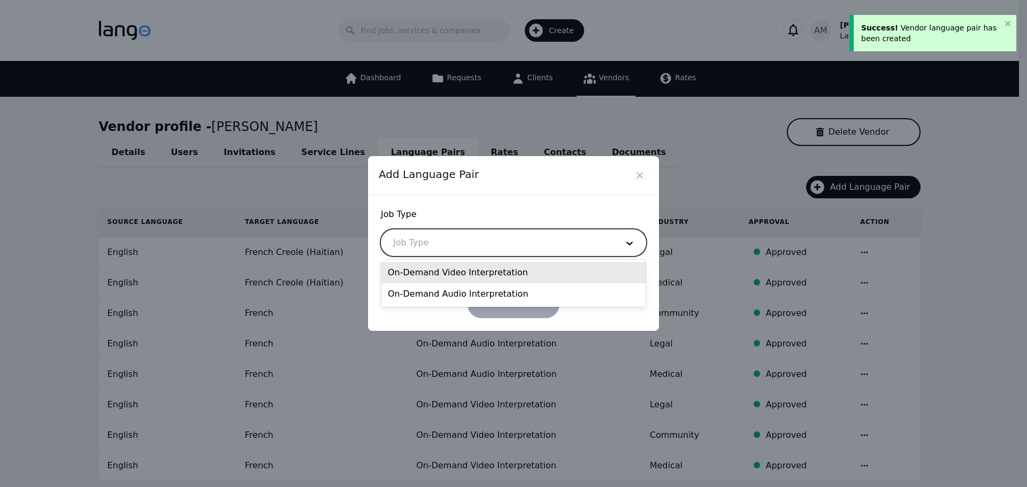
click at [457, 270] on div "On-Demand Video Interpretation" at bounding box center [513, 272] width 264 height 21
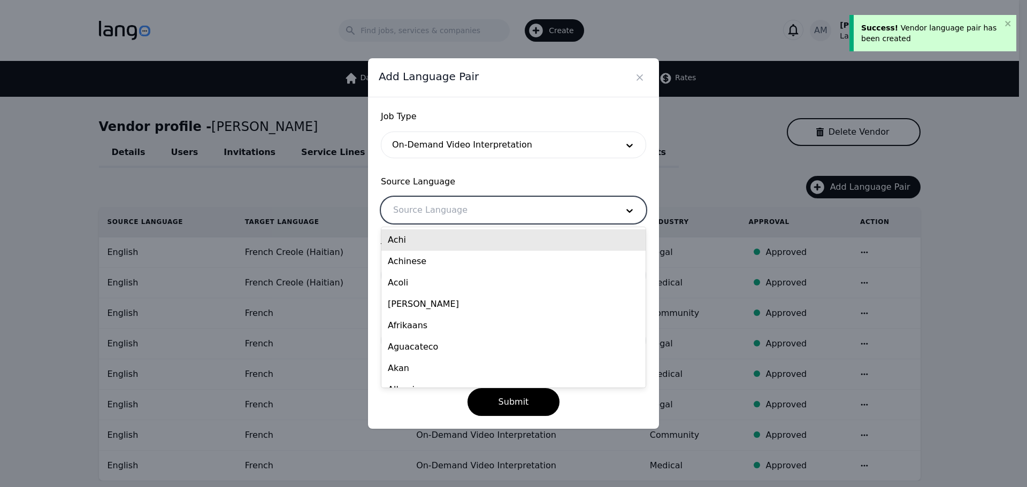
click at [460, 219] on div at bounding box center [497, 210] width 232 height 26
type input "eng"
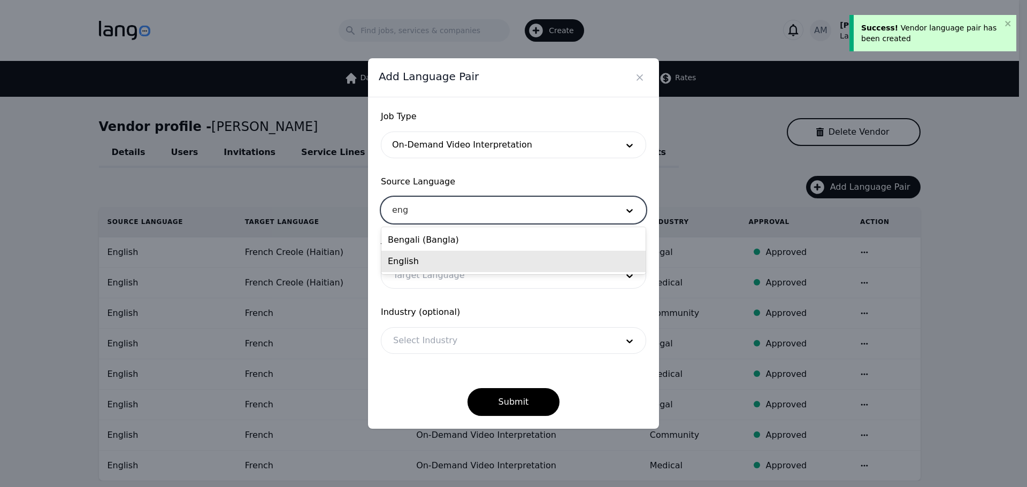
click at [427, 260] on div "English" at bounding box center [513, 261] width 264 height 21
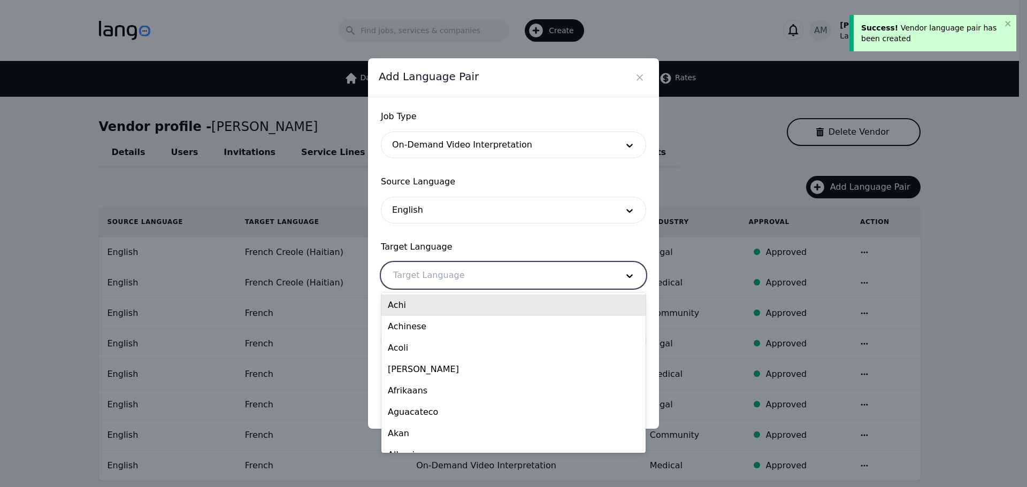
click at [421, 270] on div at bounding box center [497, 276] width 232 height 26
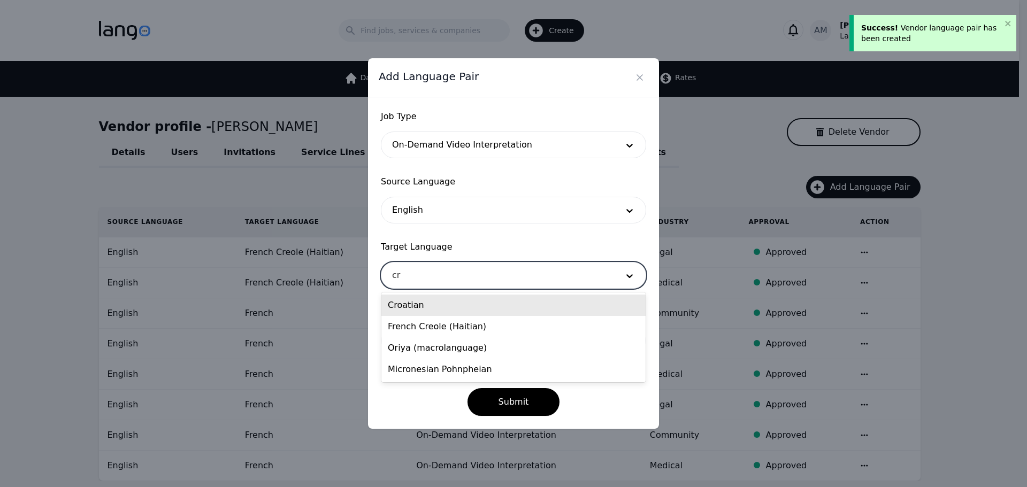
type input "cre"
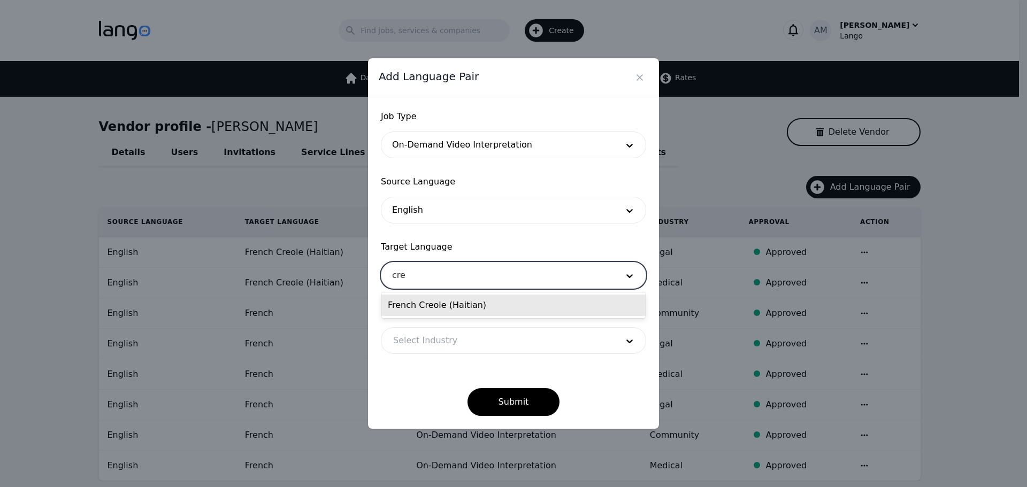
click at [420, 311] on div "French Creole (Haitian)" at bounding box center [513, 305] width 264 height 21
click at [412, 342] on div at bounding box center [497, 341] width 232 height 26
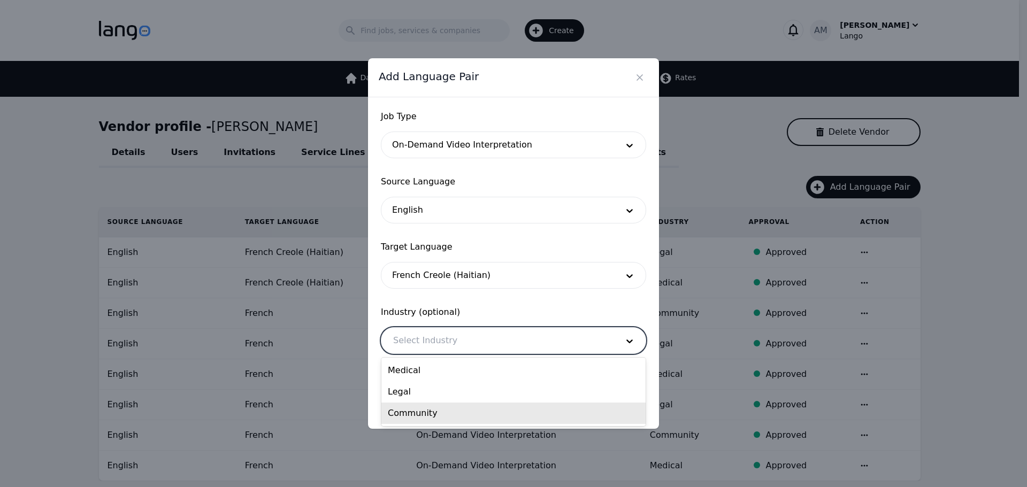
click at [402, 415] on div "Community" at bounding box center [513, 413] width 264 height 21
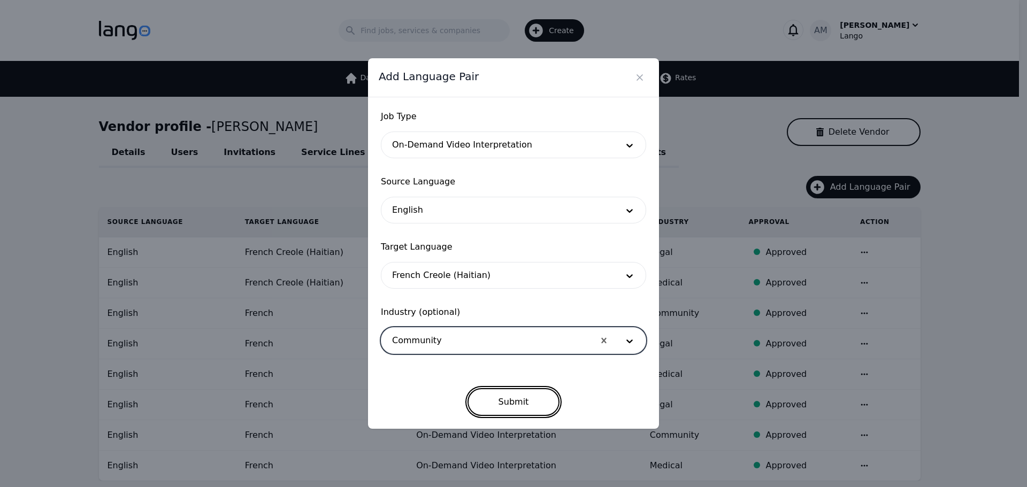
click at [511, 403] on button "Submit" at bounding box center [513, 402] width 93 height 28
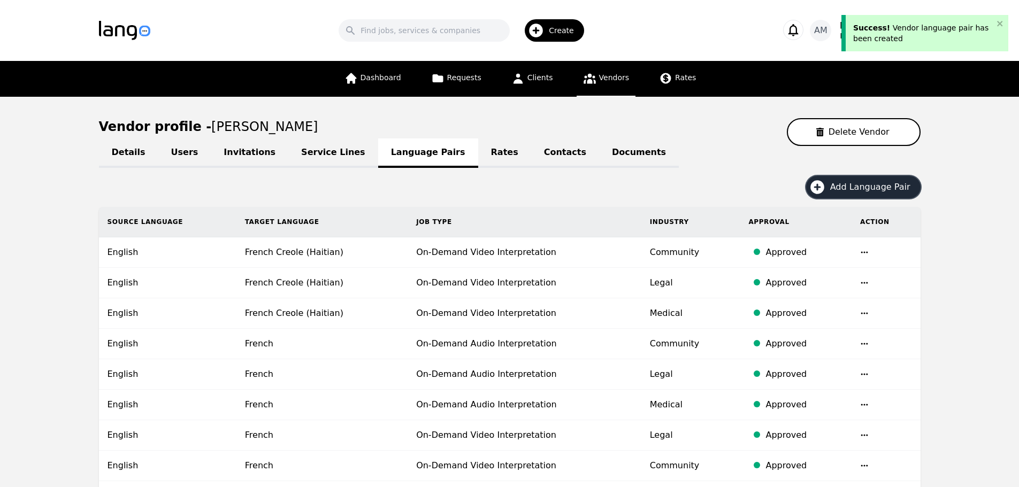
click at [849, 196] on button "Add Language Pair" at bounding box center [863, 187] width 114 height 22
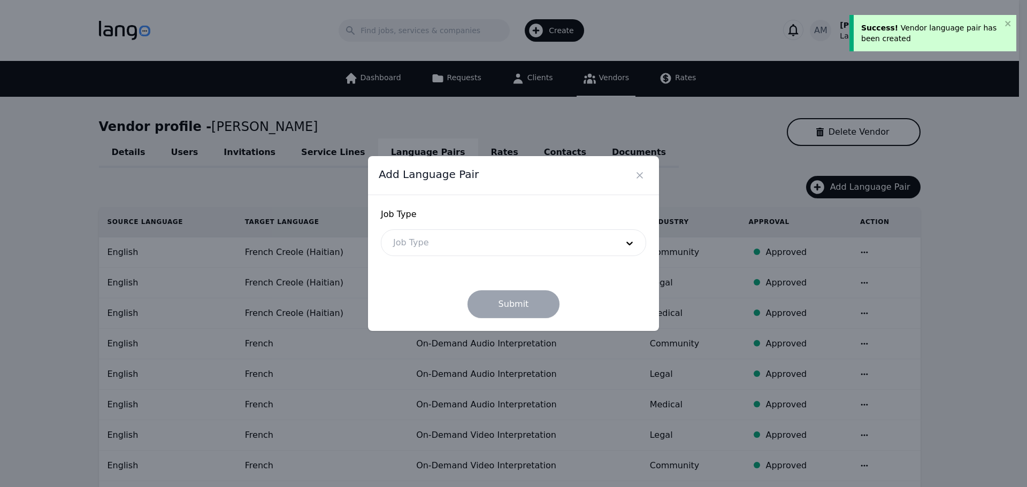
click at [595, 222] on div "Job Type Job Type" at bounding box center [513, 232] width 265 height 48
click at [586, 240] on div at bounding box center [497, 243] width 232 height 26
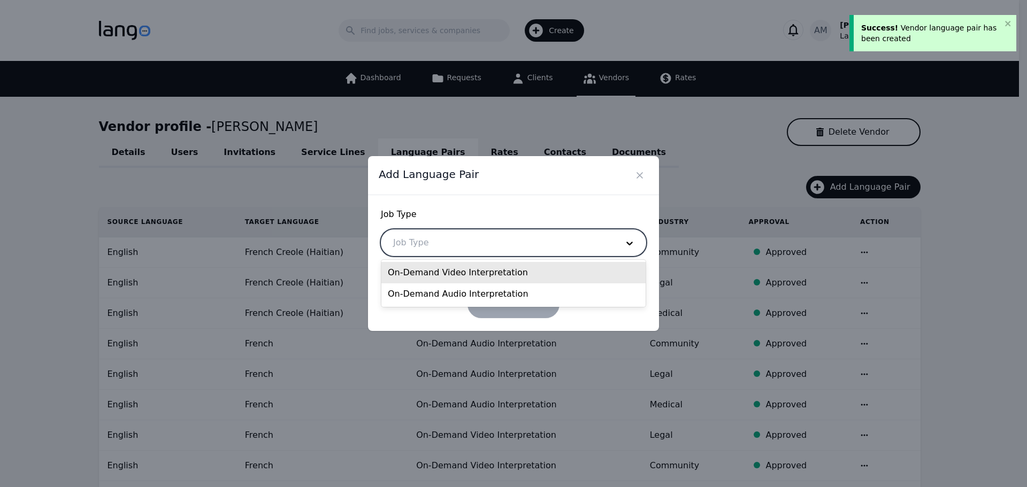
click at [521, 291] on div "On-Demand Audio Interpretation" at bounding box center [513, 293] width 264 height 21
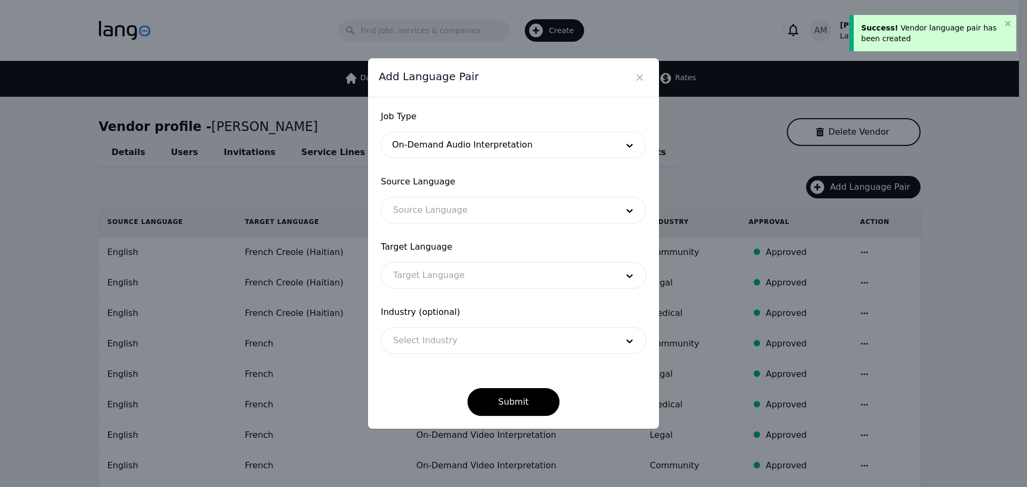
click at [486, 223] on div "Source Language" at bounding box center [513, 210] width 265 height 27
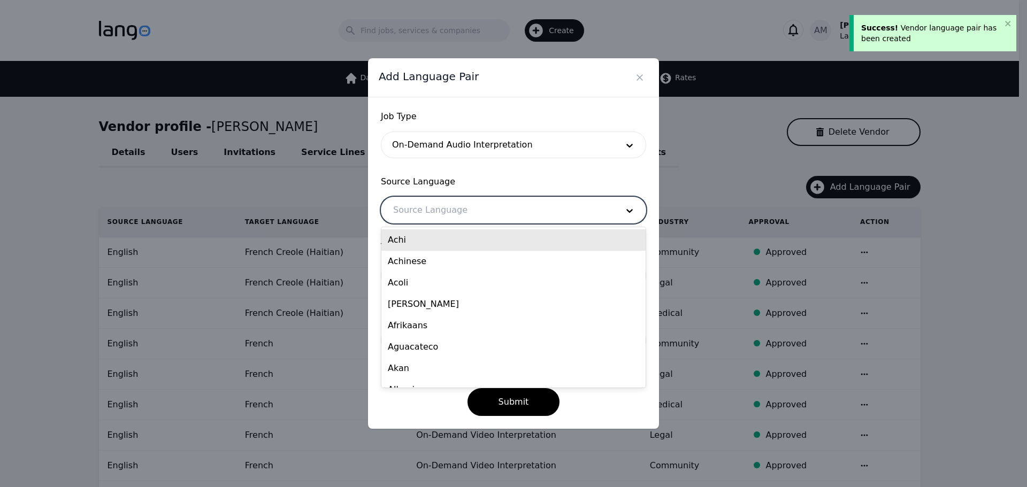
click at [488, 217] on div at bounding box center [497, 210] width 232 height 26
type input "eng"
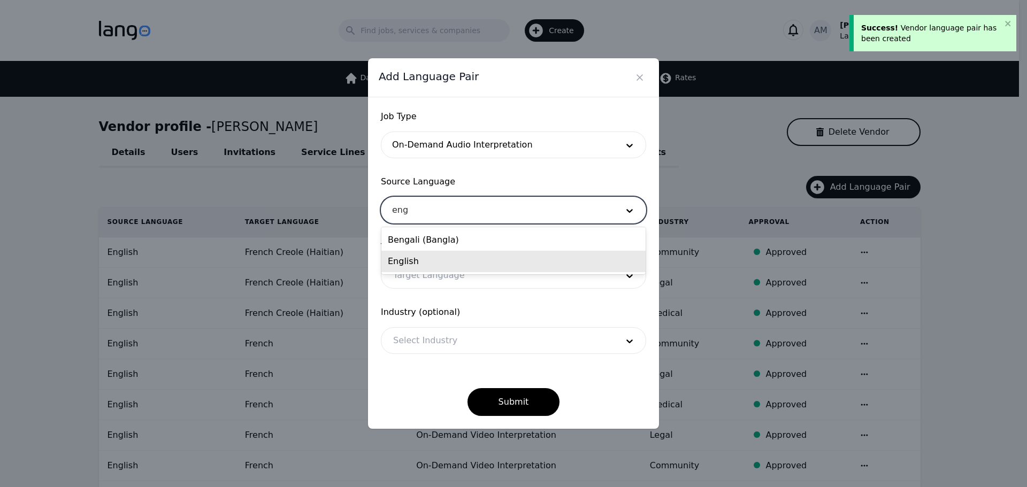
click at [436, 256] on div "English" at bounding box center [513, 261] width 264 height 21
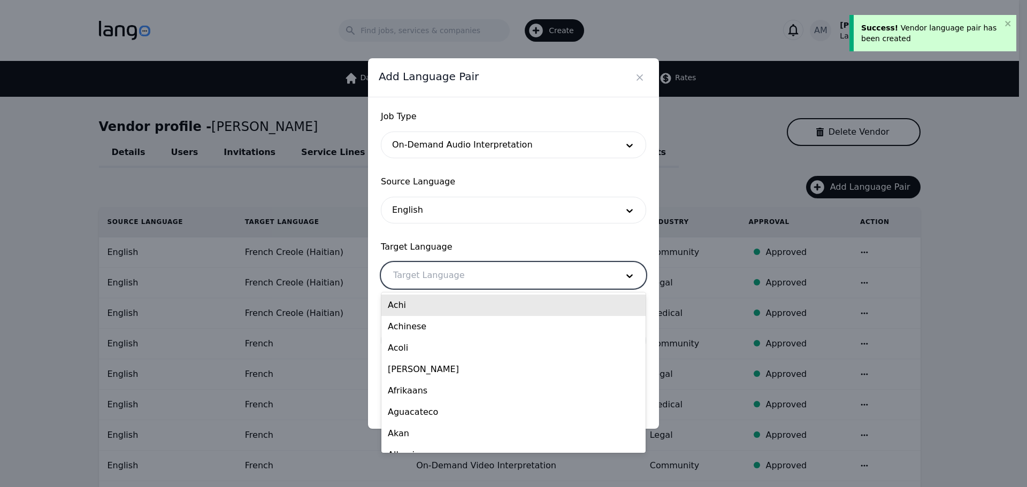
drag, startPoint x: 428, startPoint y: 269, endPoint x: 428, endPoint y: 276, distance: 7.0
click at [428, 270] on div at bounding box center [497, 276] width 232 height 26
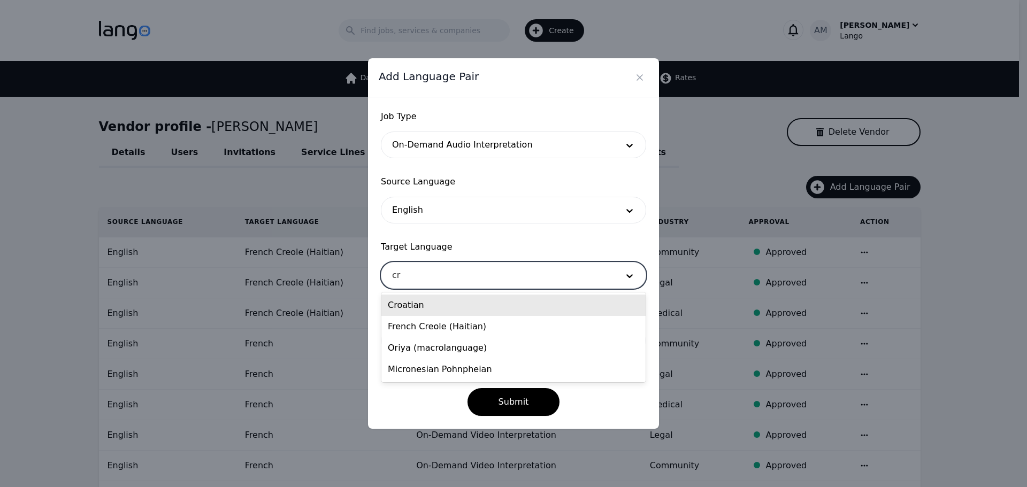
type input "cre"
click at [431, 306] on div "French Creole (Haitian)" at bounding box center [513, 305] width 264 height 21
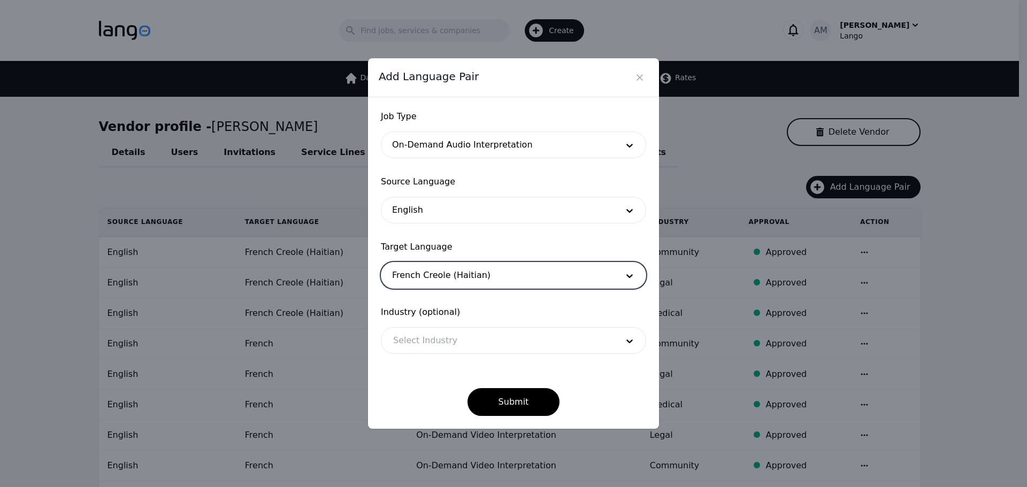
click at [421, 345] on div at bounding box center [497, 341] width 232 height 26
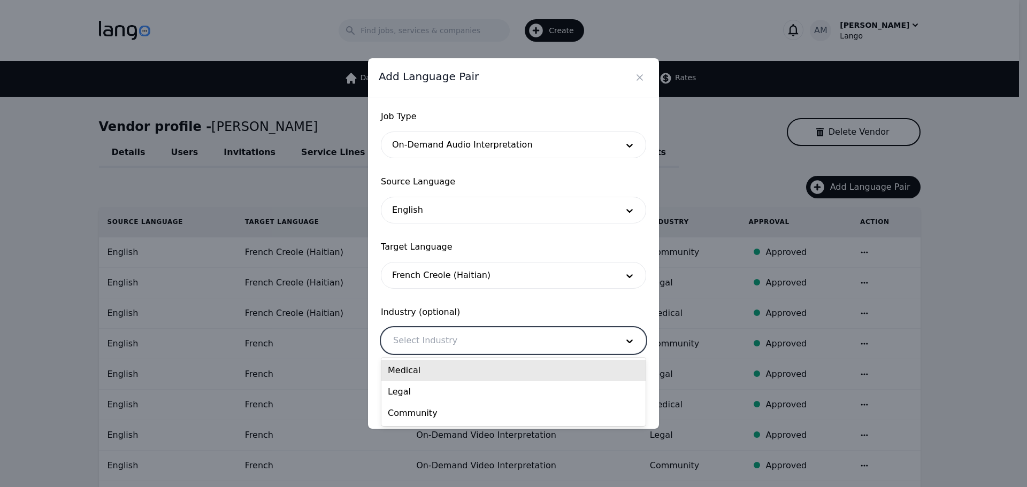
click at [418, 373] on div "Medical" at bounding box center [513, 370] width 264 height 21
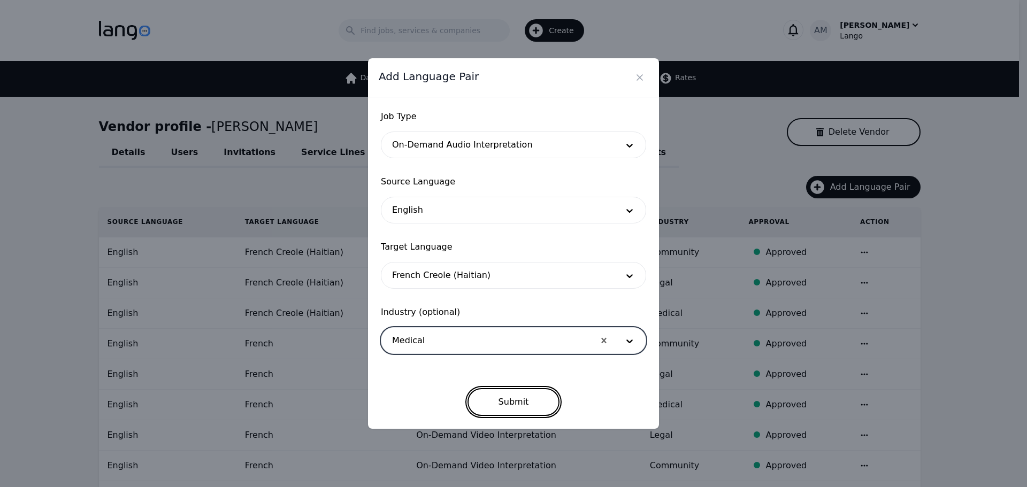
click at [539, 400] on button "Submit" at bounding box center [513, 402] width 93 height 28
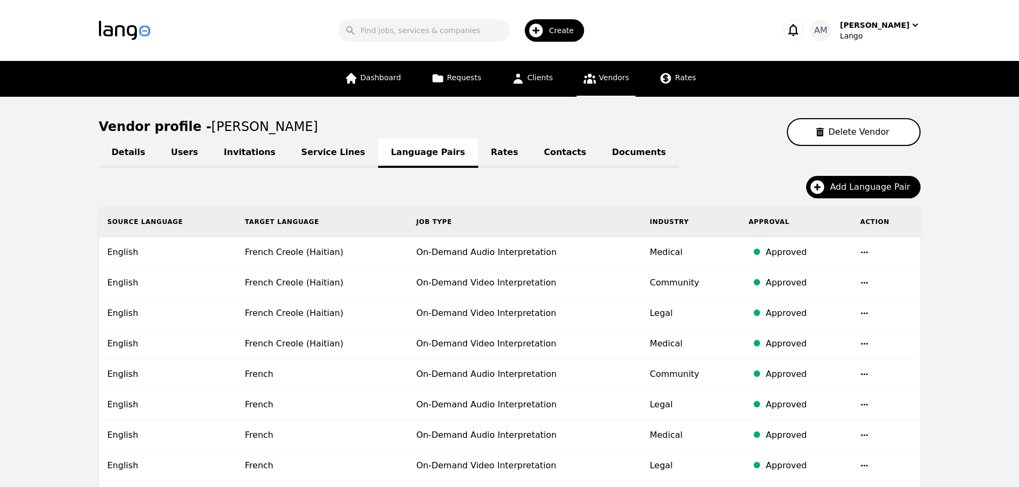
click at [833, 169] on div "Details Users Invitations Service Lines Language Pairs Rates Contacts Documents…" at bounding box center [510, 370] width 822 height 449
click at [837, 179] on button "Add Language Pair" at bounding box center [863, 187] width 114 height 22
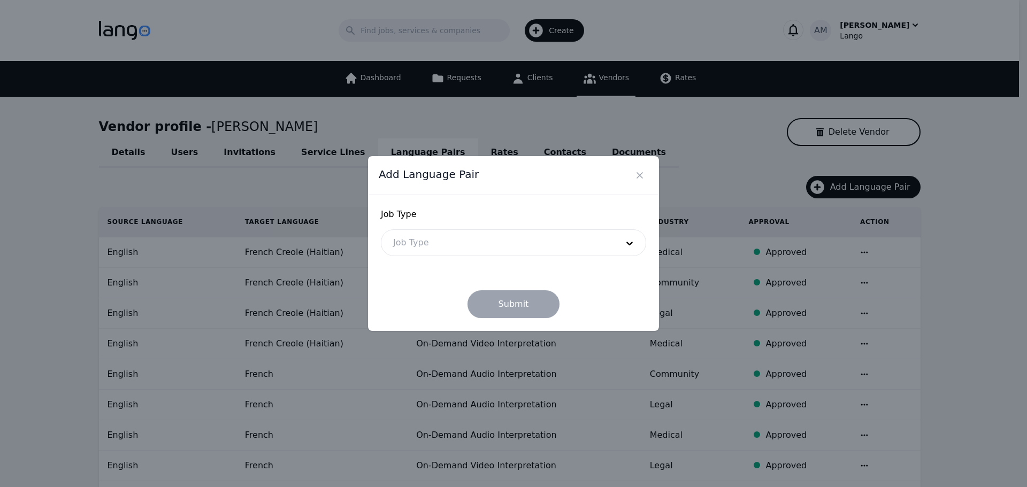
drag, startPoint x: 475, startPoint y: 263, endPoint x: 486, endPoint y: 248, distance: 18.7
click at [476, 260] on form "Job Type Job Type Submit" at bounding box center [513, 263] width 265 height 110
click at [493, 237] on div at bounding box center [497, 243] width 232 height 26
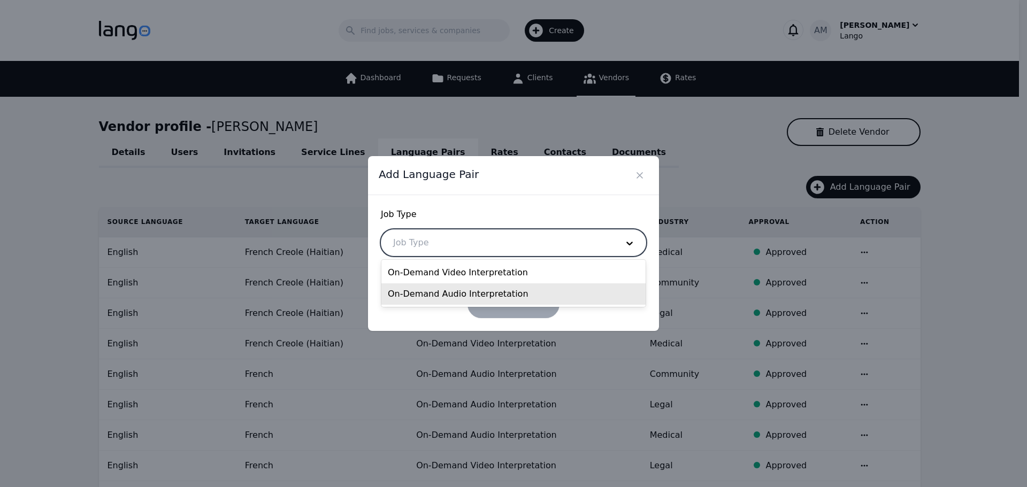
click at [486, 292] on div "On-Demand Audio Interpretation" at bounding box center [513, 293] width 264 height 21
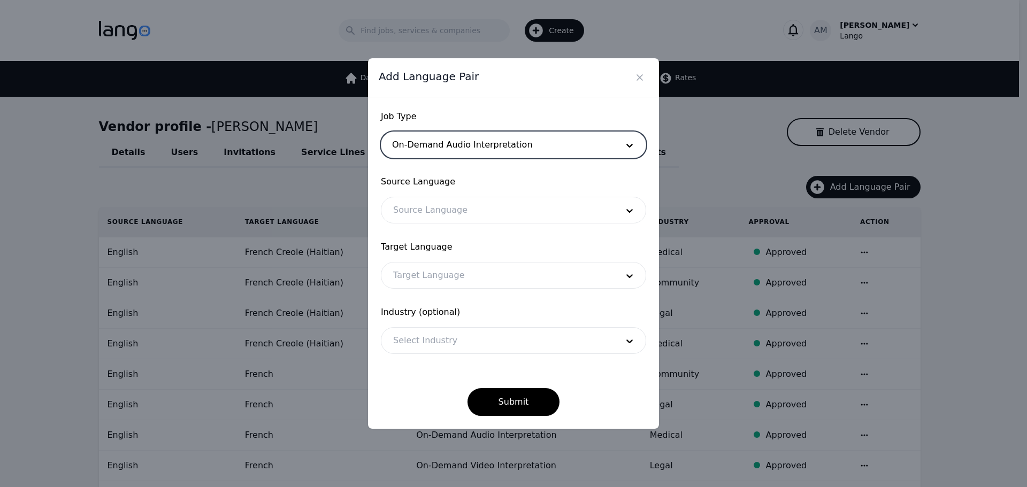
click at [479, 220] on div at bounding box center [497, 210] width 232 height 26
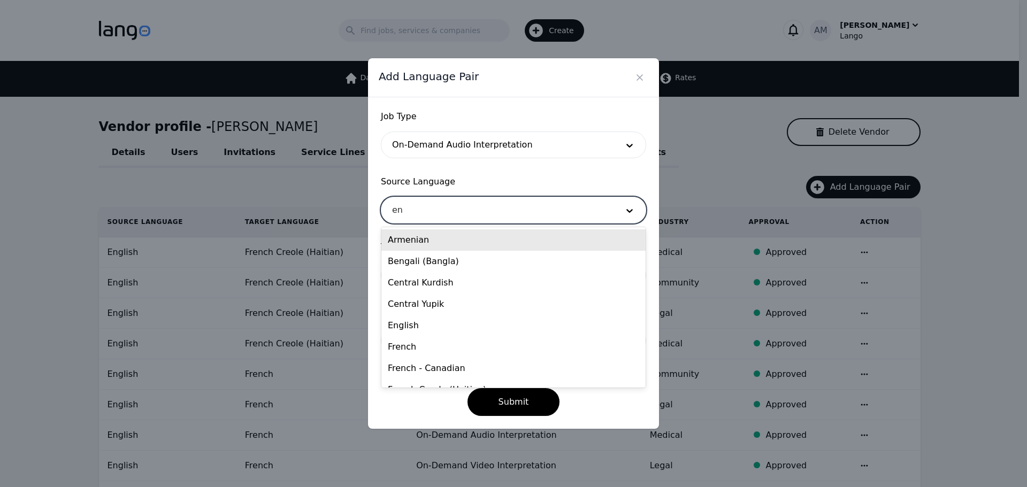
type input "eng"
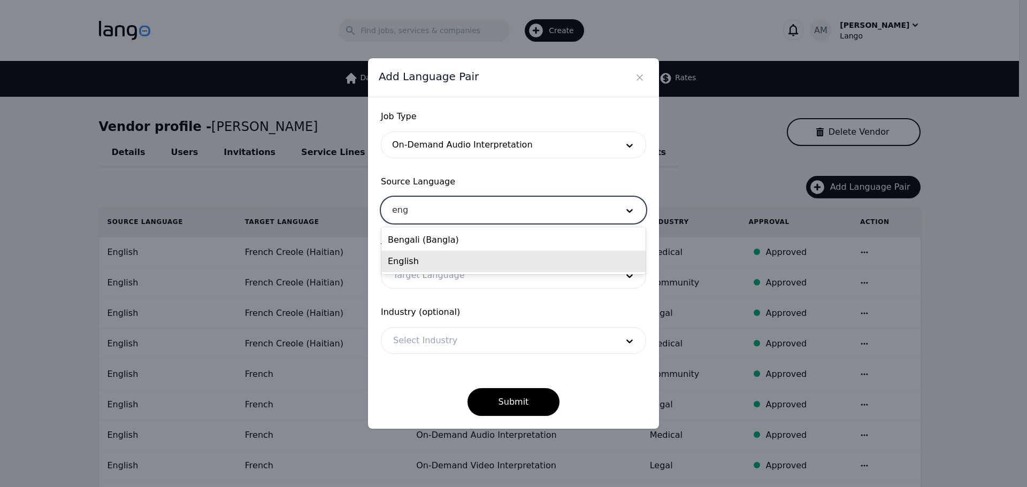
click at [426, 260] on div "English" at bounding box center [513, 261] width 264 height 21
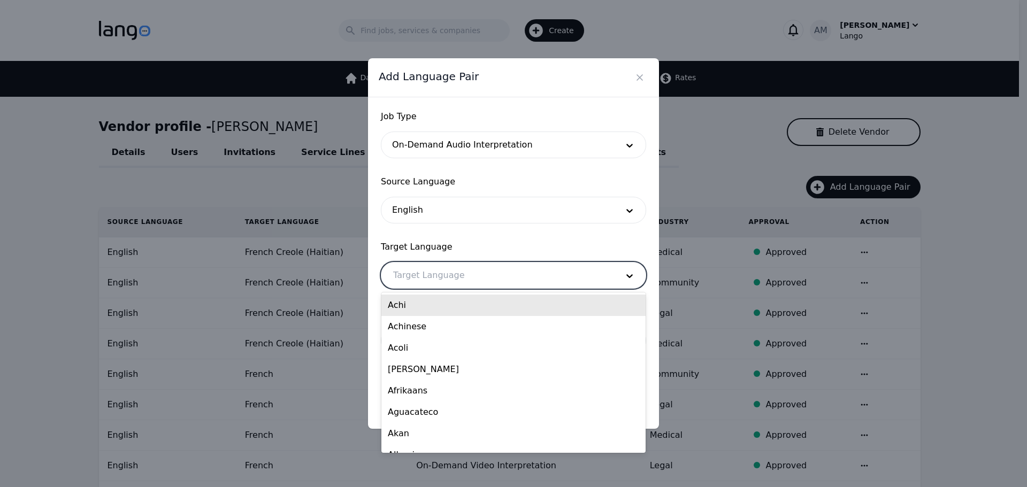
click at [416, 275] on div at bounding box center [497, 276] width 232 height 26
type input "cre"
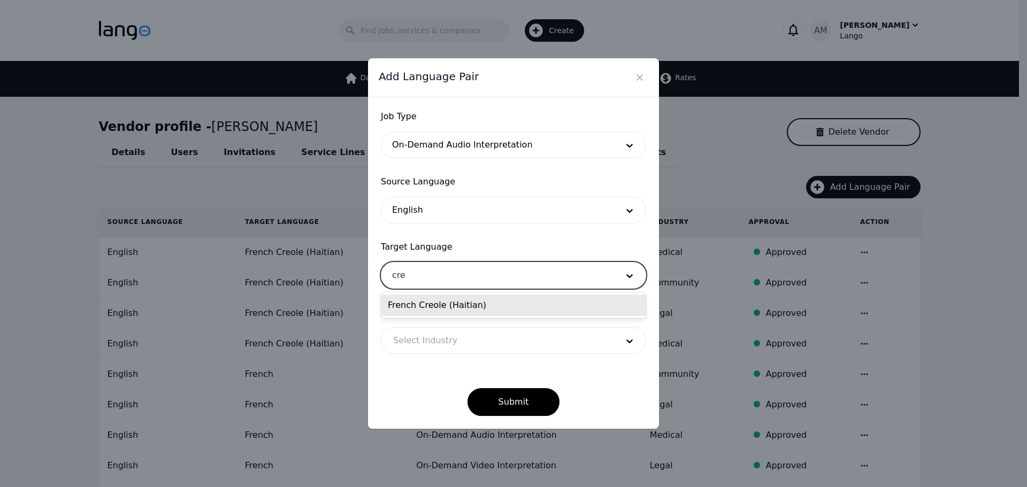
click at [414, 308] on div "French Creole (Haitian)" at bounding box center [513, 305] width 264 height 21
click at [413, 345] on div at bounding box center [497, 341] width 232 height 26
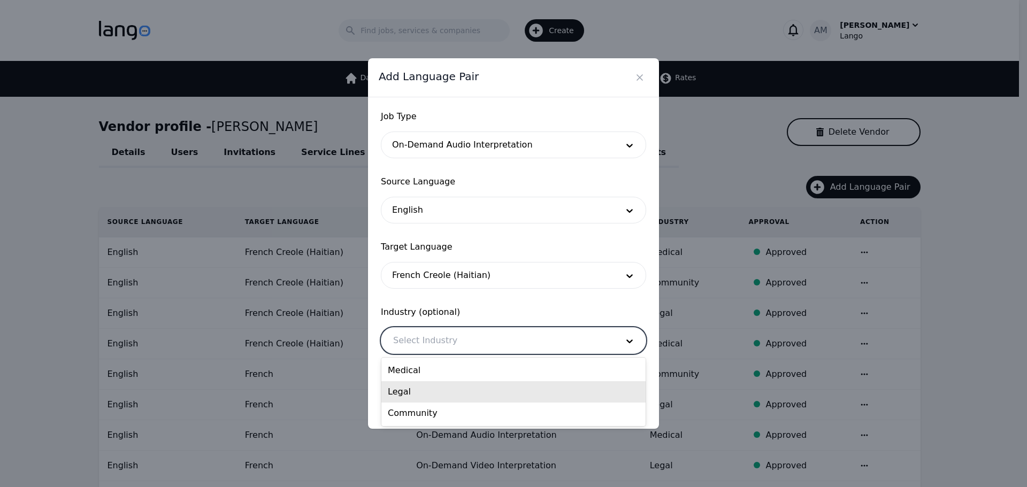
click at [414, 395] on div "Legal" at bounding box center [513, 391] width 264 height 21
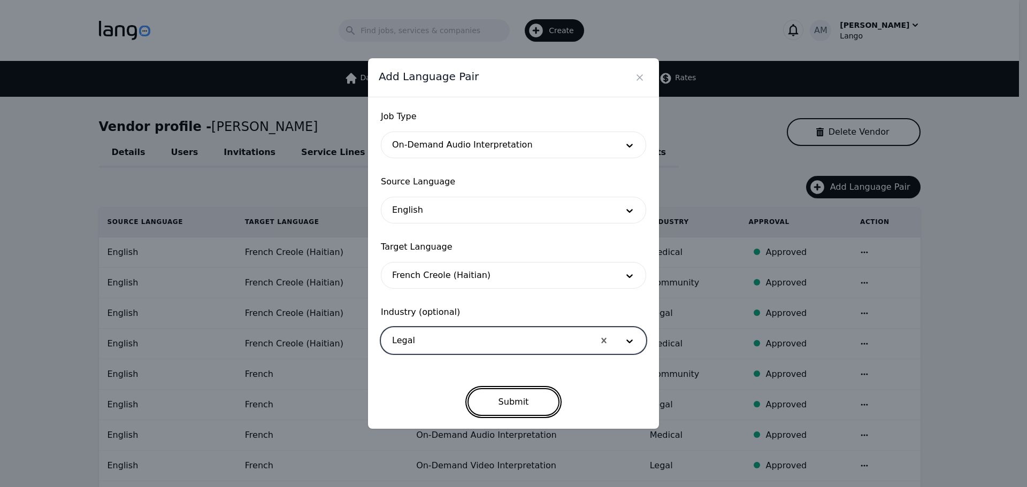
click at [489, 401] on button "Submit" at bounding box center [513, 402] width 93 height 28
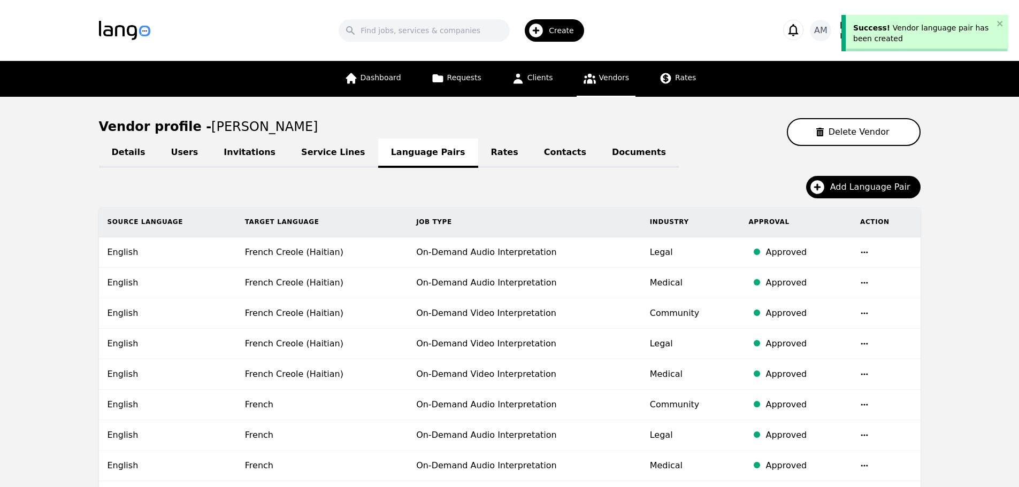
click at [812, 193] on div "Add Language Pair" at bounding box center [510, 191] width 822 height 31
click at [816, 183] on icon "button" at bounding box center [817, 187] width 17 height 17
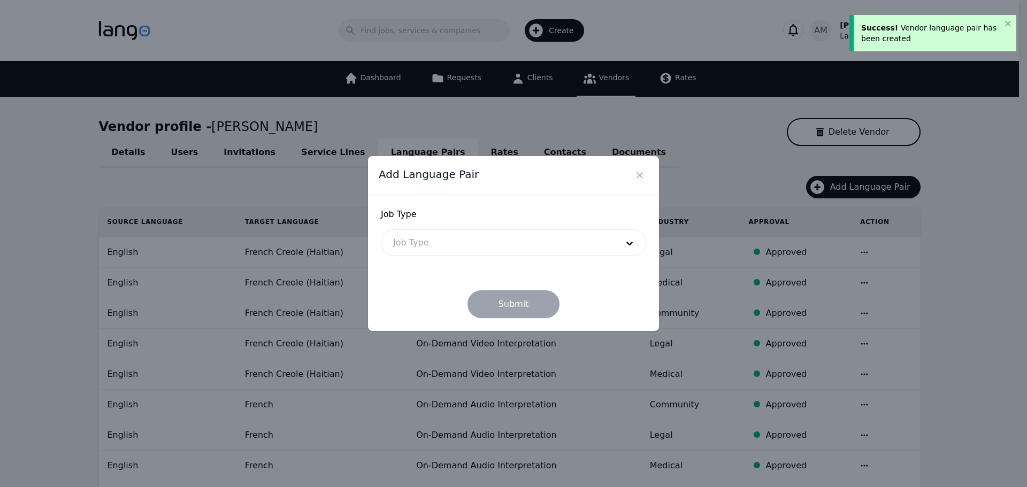
click at [478, 231] on div at bounding box center [497, 243] width 232 height 26
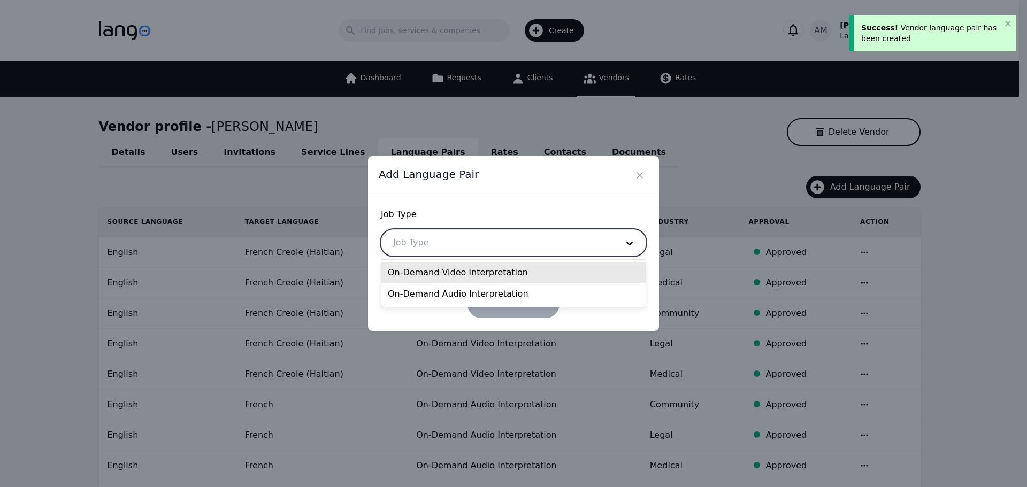
click at [477, 245] on div at bounding box center [497, 243] width 232 height 26
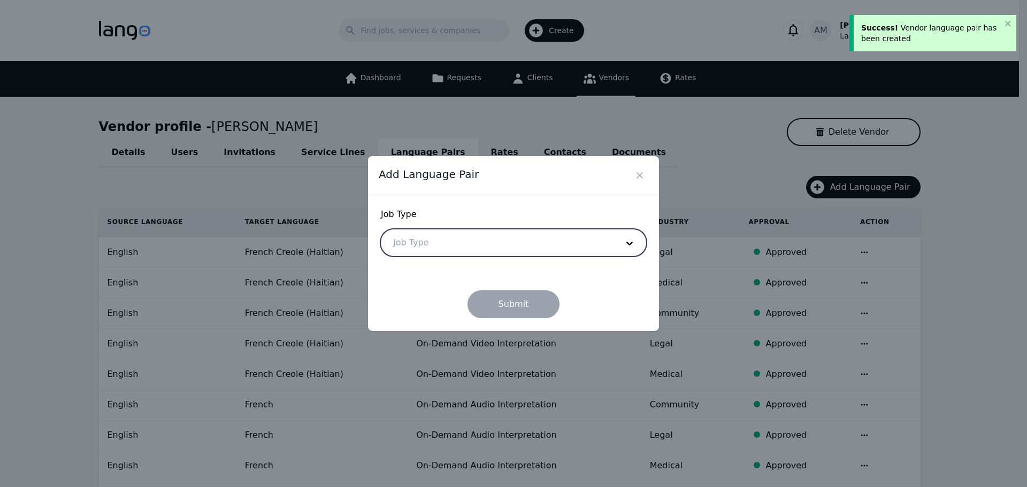
click at [470, 241] on div at bounding box center [497, 243] width 232 height 26
drag, startPoint x: 444, startPoint y: 312, endPoint x: 448, endPoint y: 301, distance: 11.3
click at [446, 306] on div "Submit" at bounding box center [513, 295] width 265 height 45
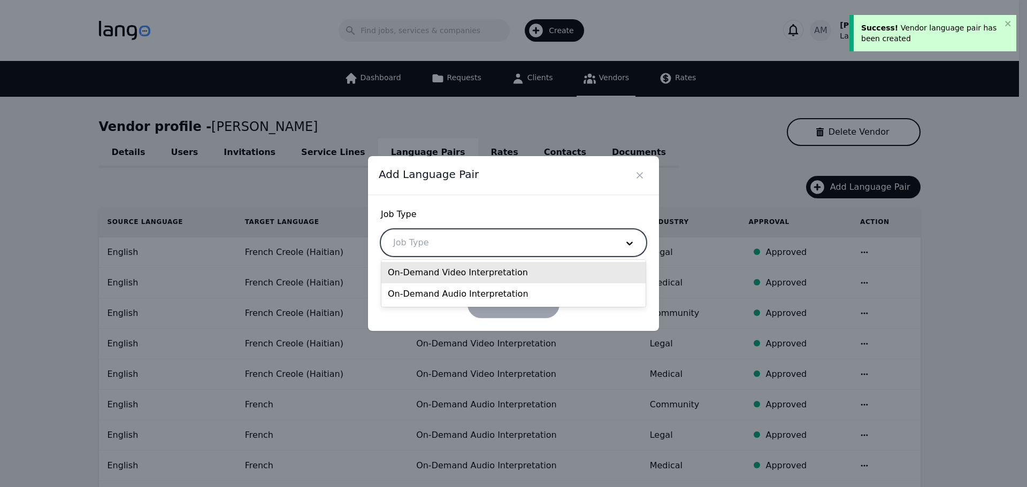
click at [455, 248] on div at bounding box center [497, 243] width 232 height 26
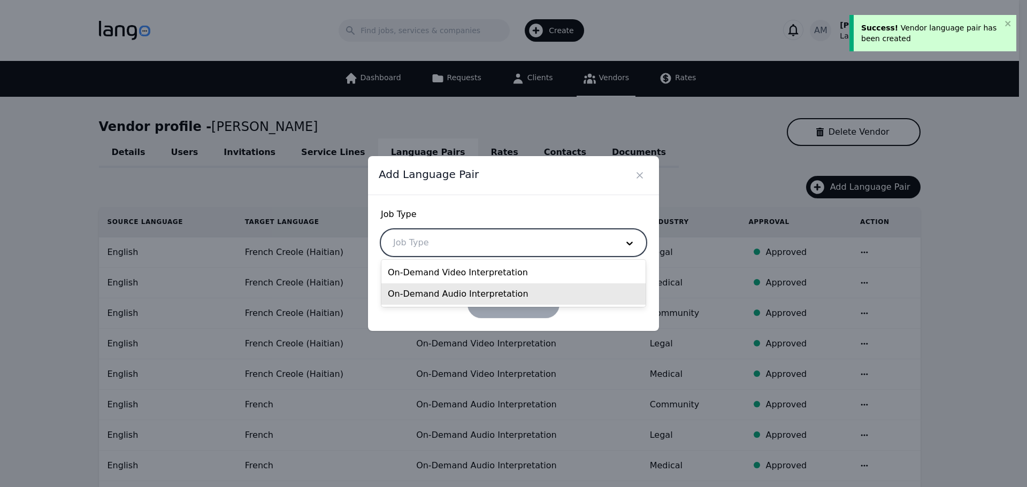
click at [439, 294] on div "On-Demand Audio Interpretation" at bounding box center [513, 293] width 264 height 21
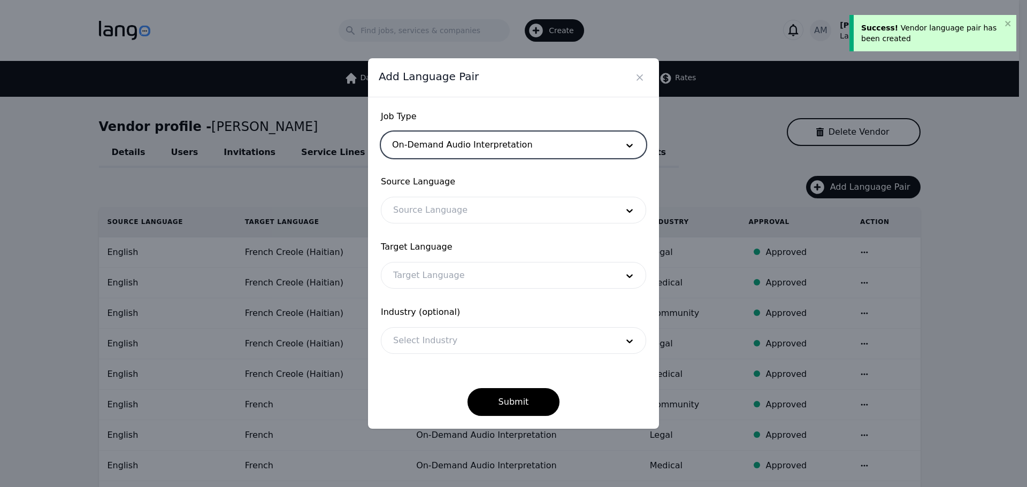
click at [475, 218] on div at bounding box center [497, 210] width 232 height 26
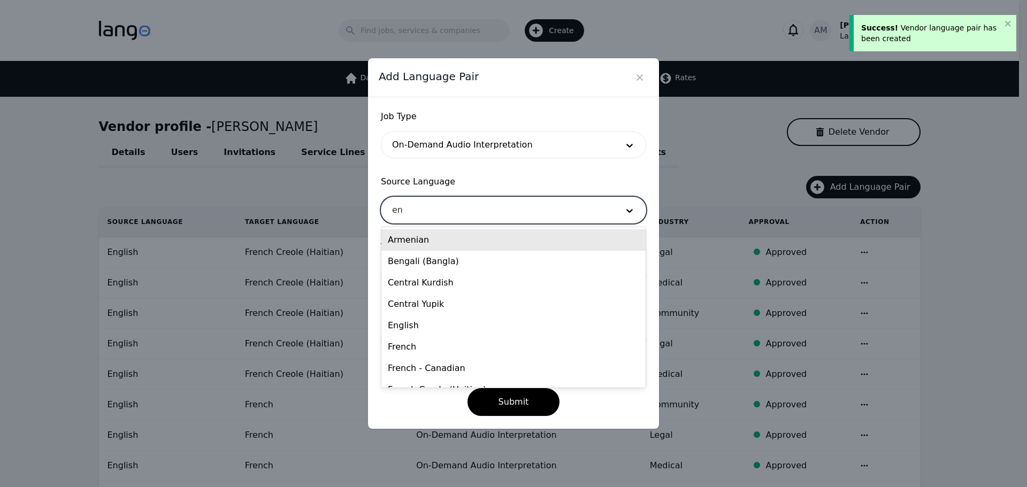
type input "eng"
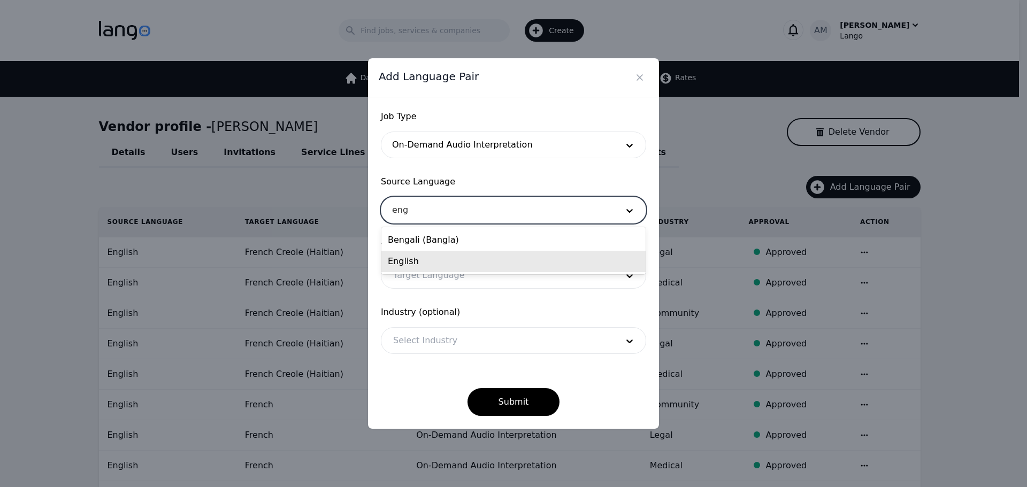
click at [445, 262] on div "English" at bounding box center [513, 261] width 264 height 21
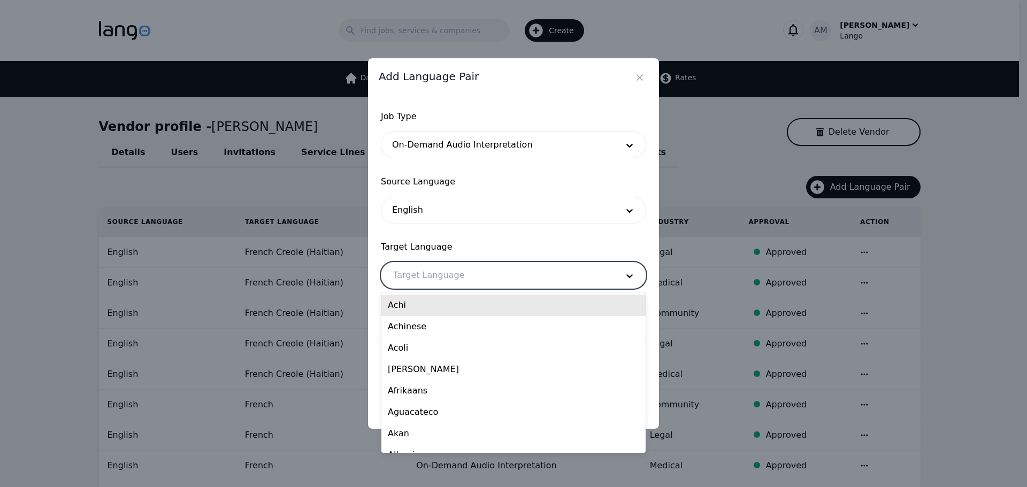
click at [435, 279] on div at bounding box center [497, 276] width 232 height 26
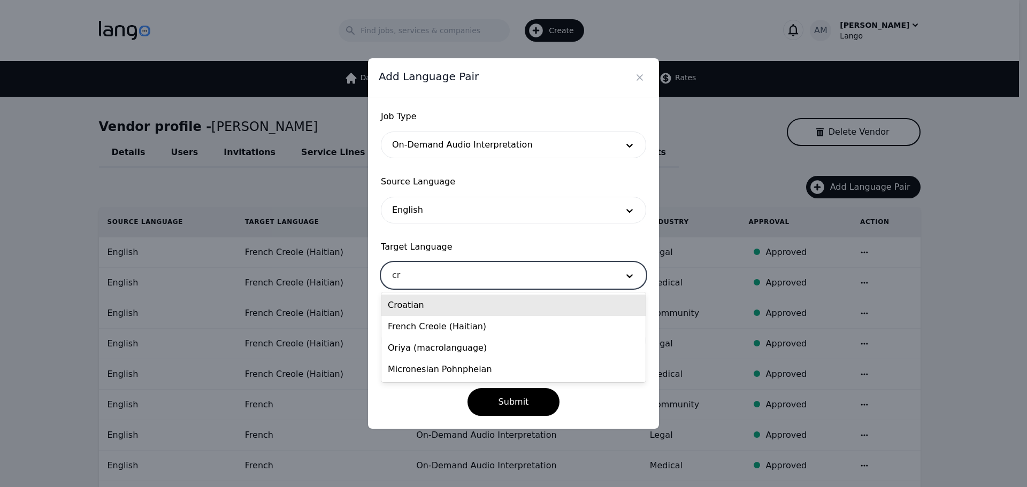
type input "cre"
click at [434, 302] on div "French Creole (Haitian)" at bounding box center [513, 305] width 264 height 21
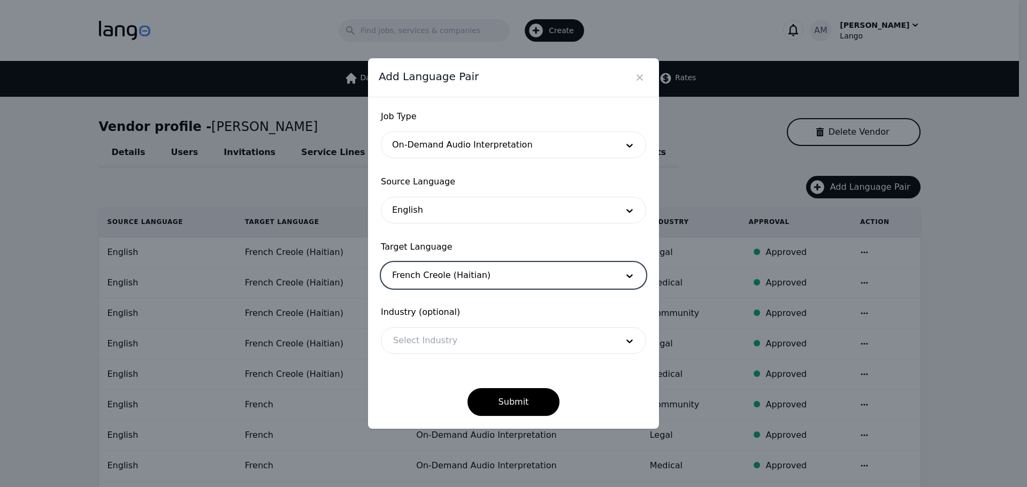
click at [418, 344] on div at bounding box center [497, 341] width 232 height 26
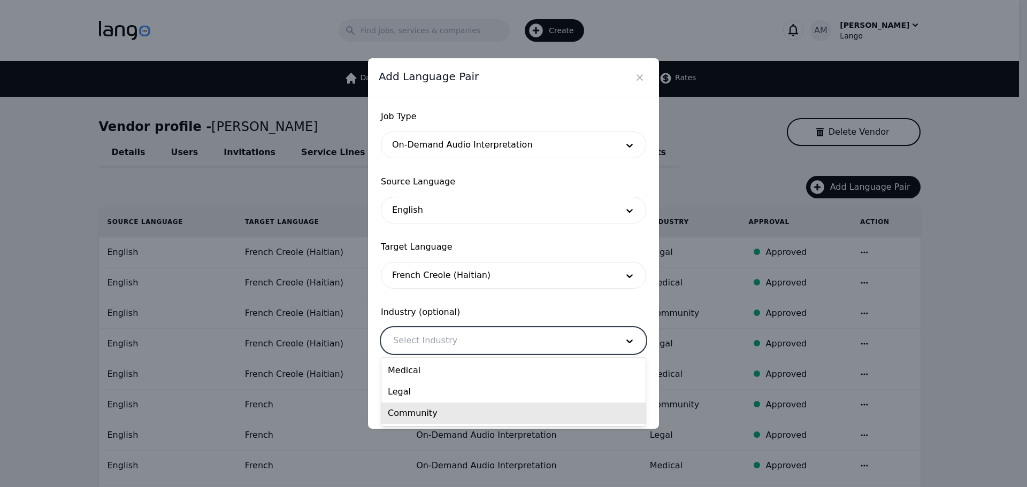
click at [415, 418] on div "Community" at bounding box center [513, 413] width 264 height 21
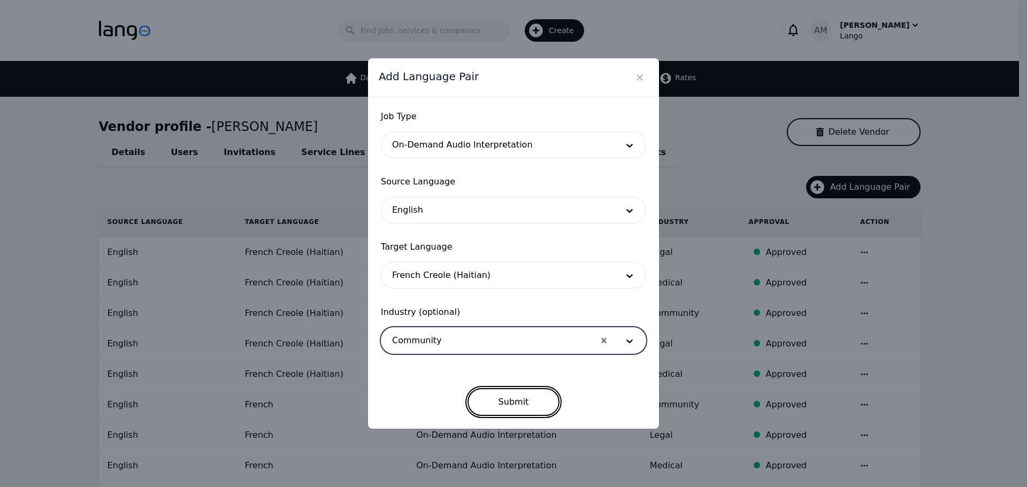
click at [534, 408] on button "Submit" at bounding box center [513, 402] width 93 height 28
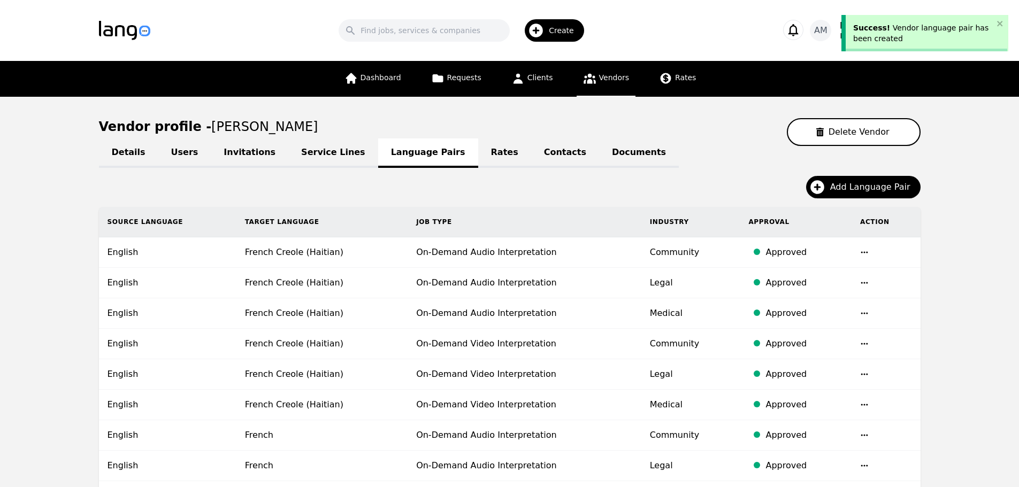
click at [478, 157] on link "Rates" at bounding box center [504, 153] width 53 height 29
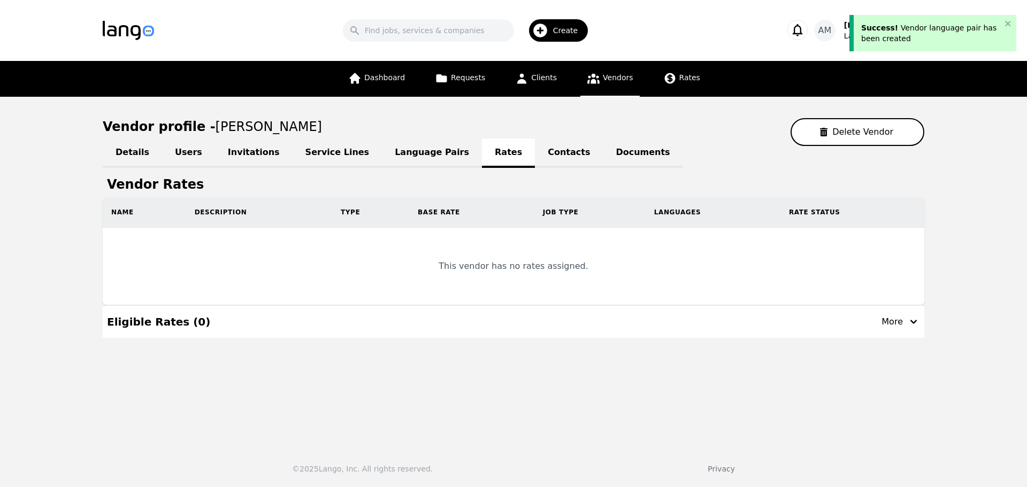
click at [535, 153] on link "Contacts" at bounding box center [569, 153] width 68 height 29
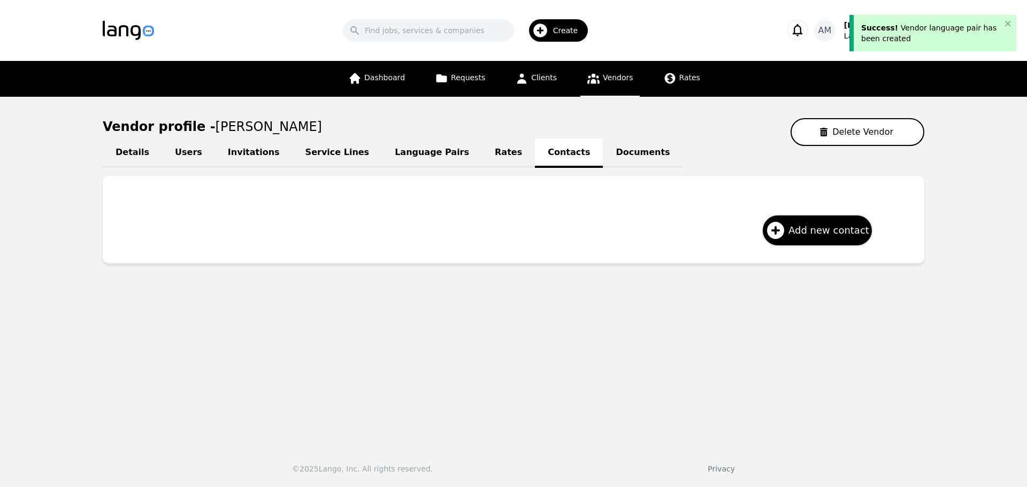
click at [603, 148] on link "Documents" at bounding box center [643, 153] width 80 height 29
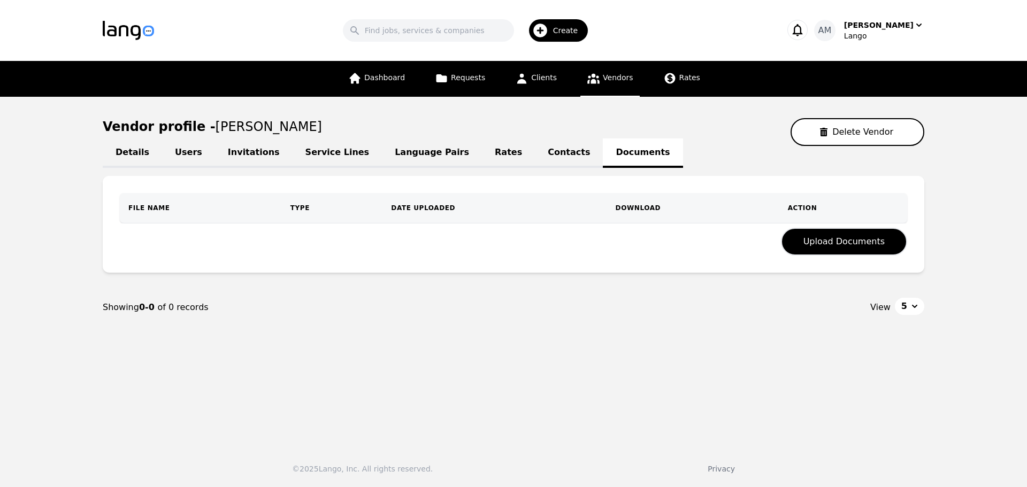
click at [535, 153] on link "Contacts" at bounding box center [569, 153] width 68 height 29
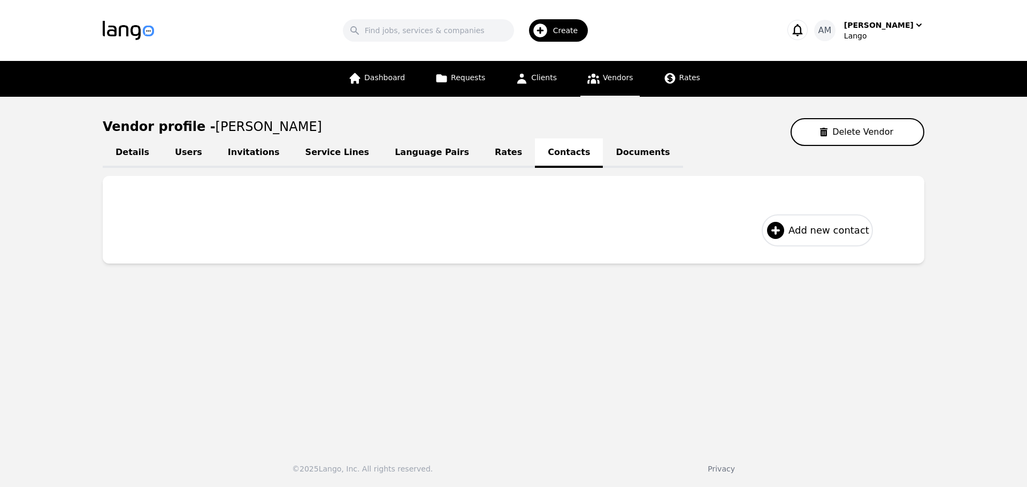
click at [824, 222] on div "Add new contact" at bounding box center [817, 230] width 109 height 21
select select "US"
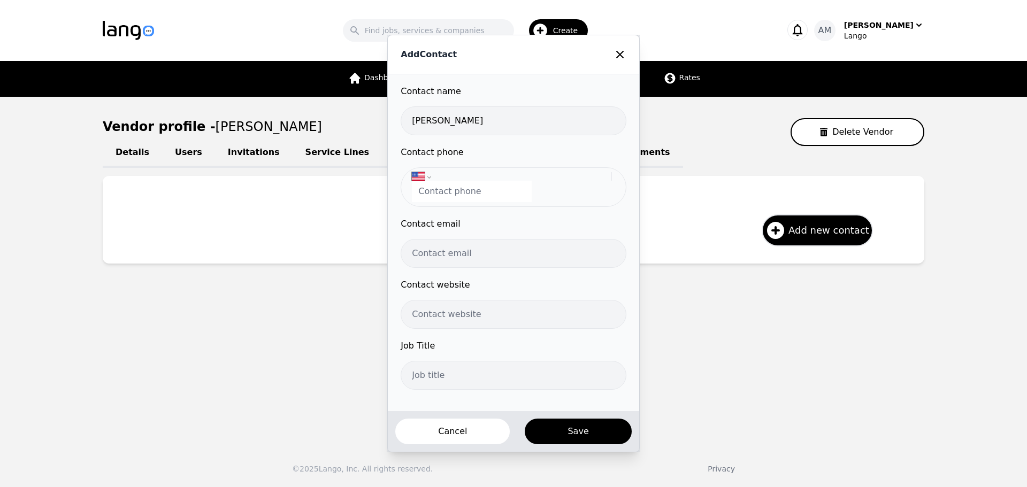
type input "[PERSON_NAME]"
click at [460, 198] on input "tel" at bounding box center [472, 191] width 120 height 21
paste input "[PHONE_NUMBER]"
type input "[PHONE_NUMBER]"
click at [440, 253] on input "email" at bounding box center [513, 253] width 225 height 29
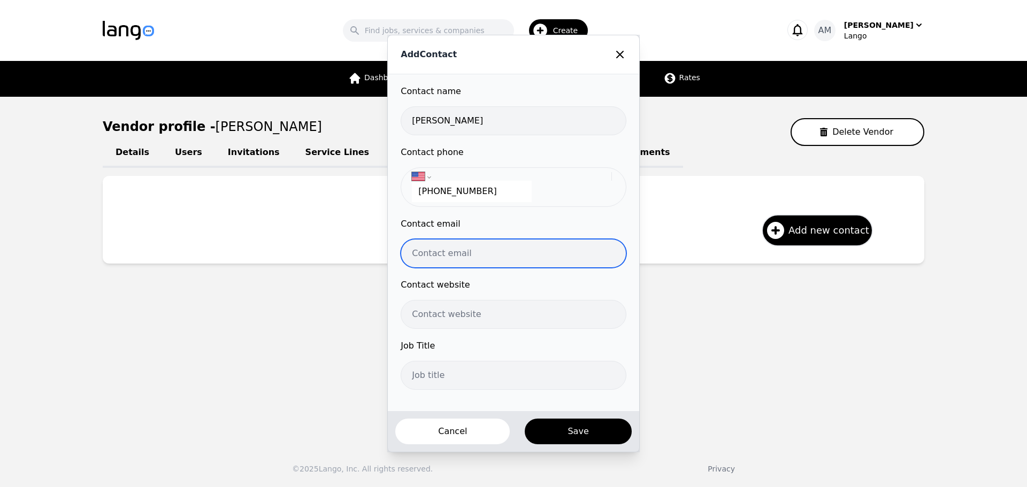
paste input "[DOMAIN_NAME][EMAIL_ADDRESS][DOMAIN_NAME]"
type input "[DOMAIN_NAME][EMAIL_ADDRESS][DOMAIN_NAME]"
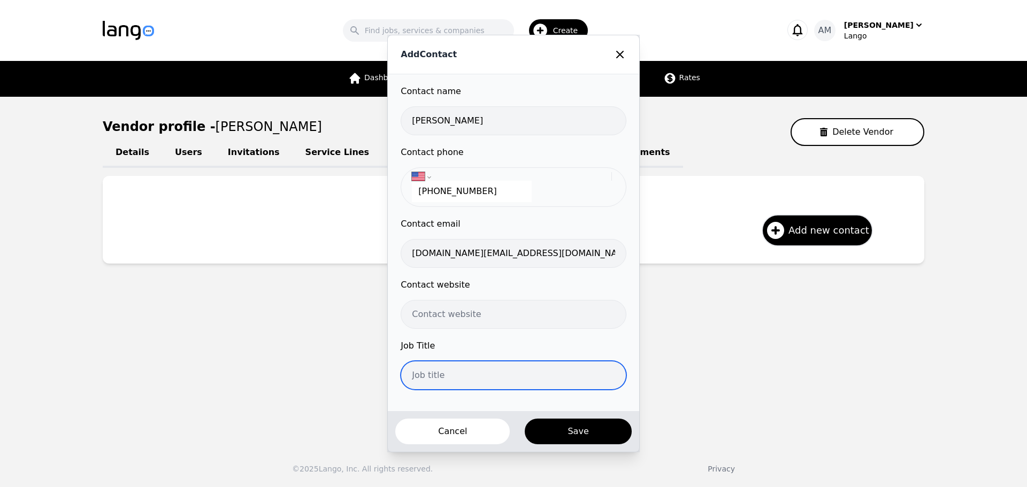
click at [467, 377] on input "text" at bounding box center [513, 375] width 225 height 29
type input "Interpreter"
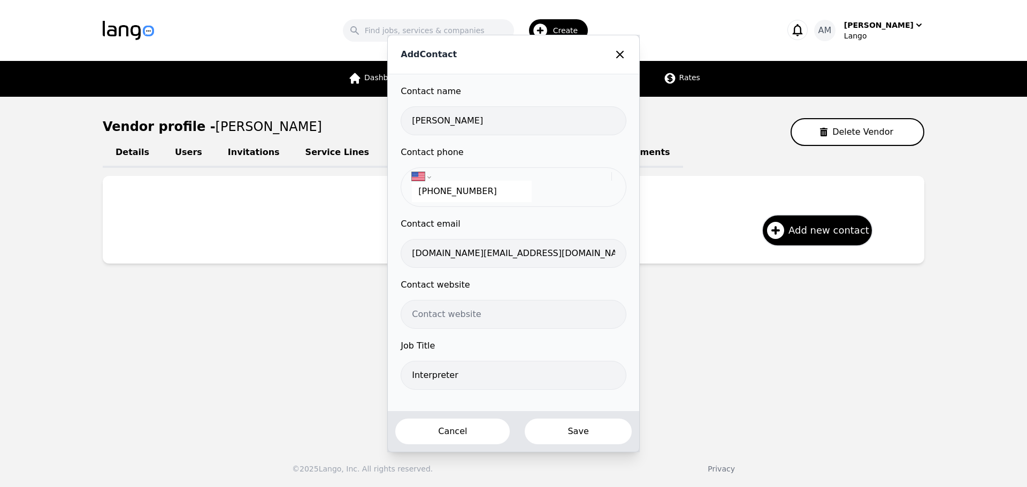
drag, startPoint x: 538, startPoint y: 421, endPoint x: 544, endPoint y: 426, distance: 7.3
click at [539, 422] on button "Save" at bounding box center [578, 432] width 109 height 28
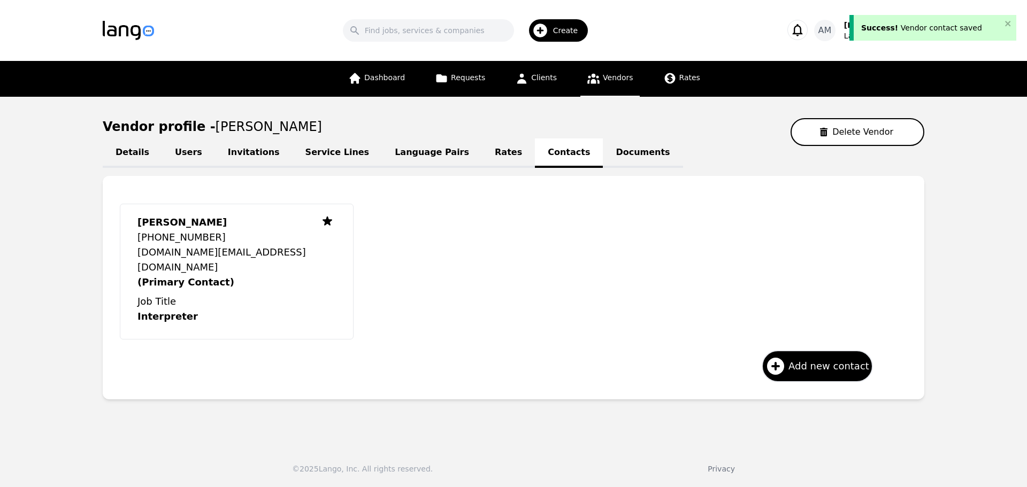
click at [482, 155] on link "Rates" at bounding box center [508, 153] width 53 height 29
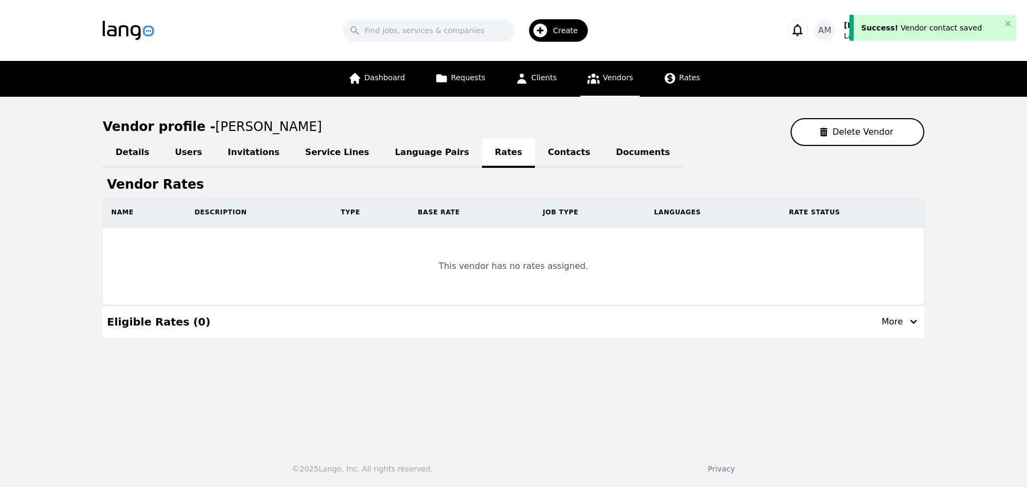
click at [603, 151] on link "Documents" at bounding box center [643, 153] width 80 height 29
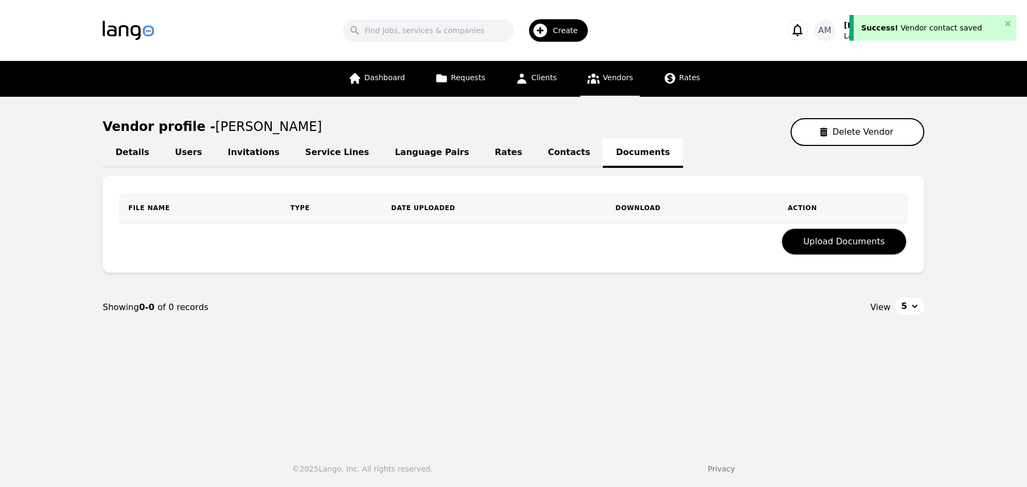
click at [392, 157] on link "Language Pairs" at bounding box center [432, 153] width 100 height 29
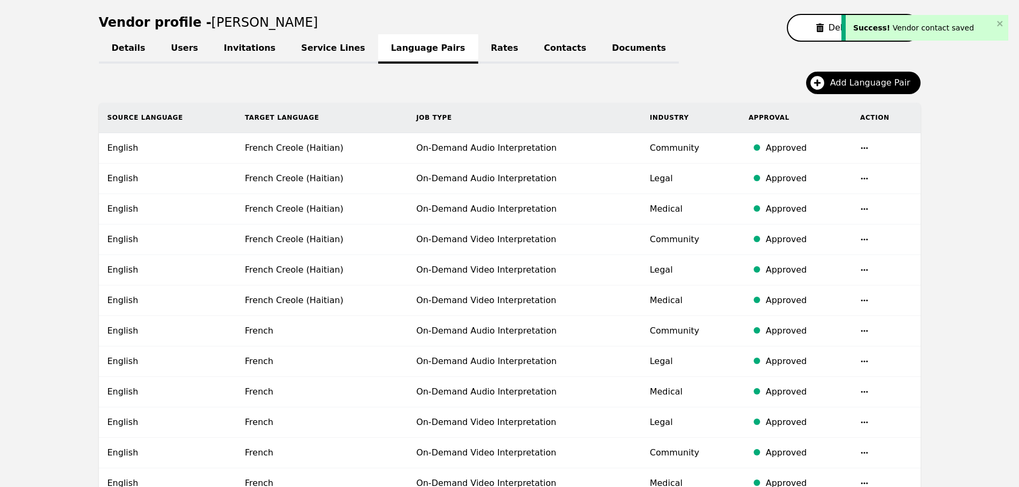
scroll to position [107, 0]
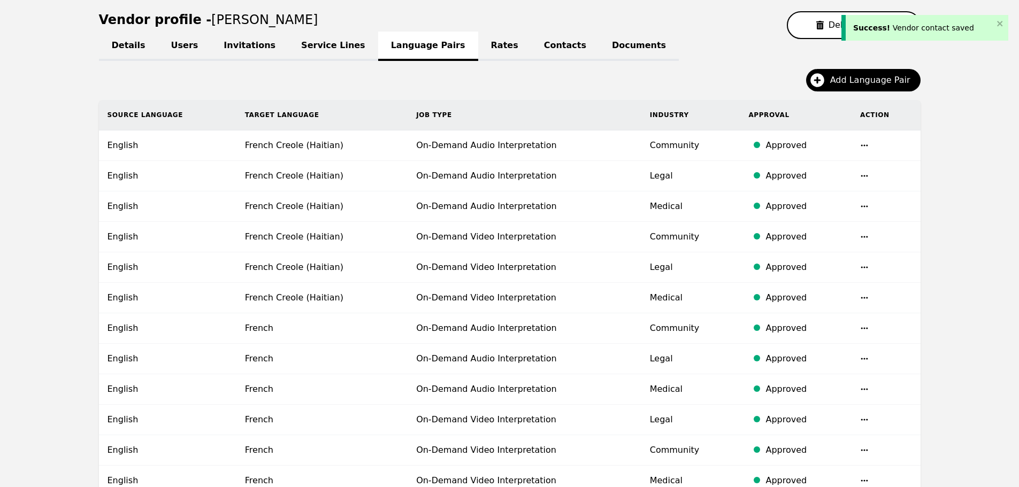
click at [478, 36] on link "Rates" at bounding box center [504, 46] width 53 height 29
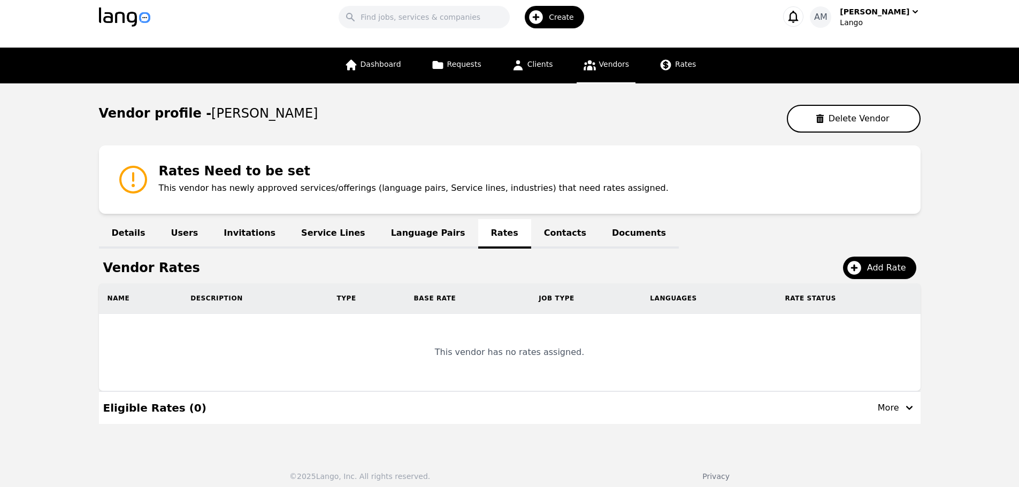
scroll to position [21, 0]
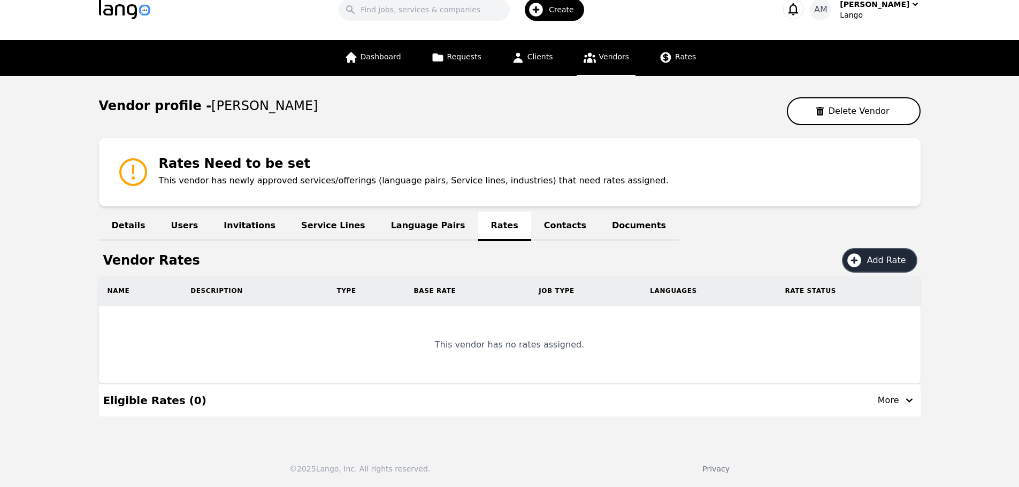
click at [879, 252] on button "Add Rate" at bounding box center [879, 260] width 73 height 22
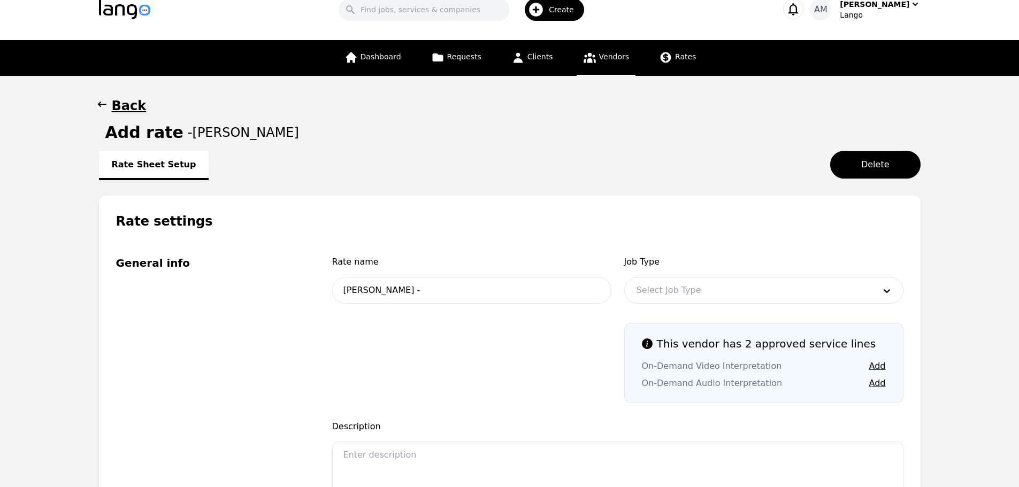
click at [651, 288] on div at bounding box center [748, 291] width 246 height 26
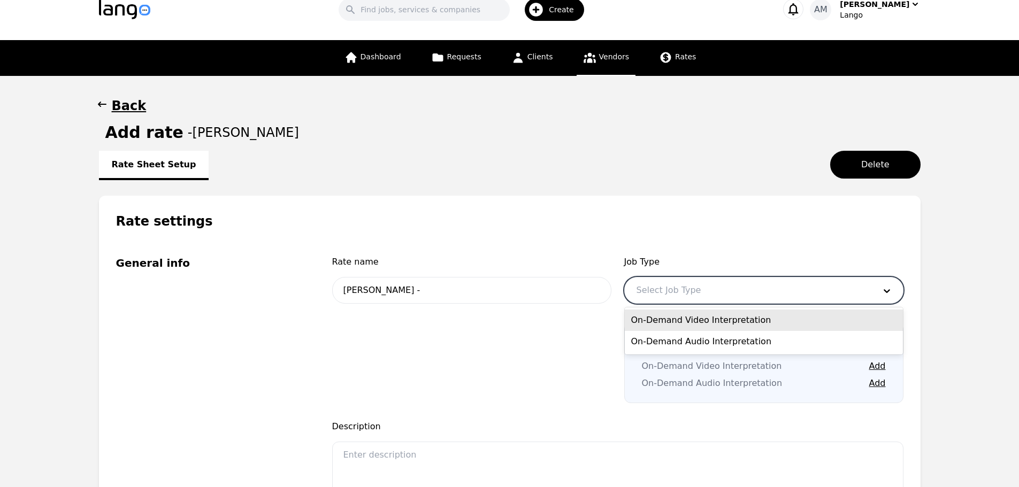
click at [661, 312] on div "On-Demand Video Interpretation" at bounding box center [764, 320] width 278 height 21
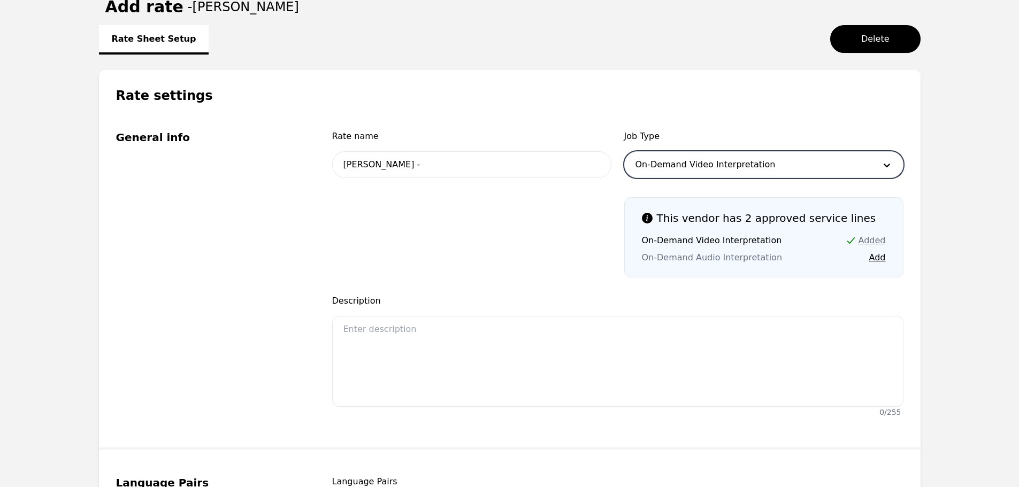
scroll to position [181, 0]
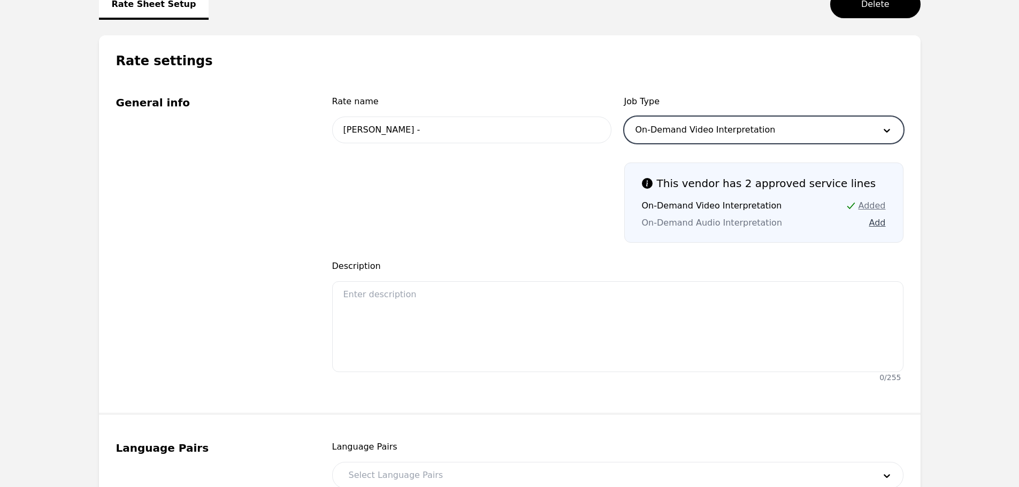
click at [876, 225] on button "Add" at bounding box center [877, 223] width 17 height 13
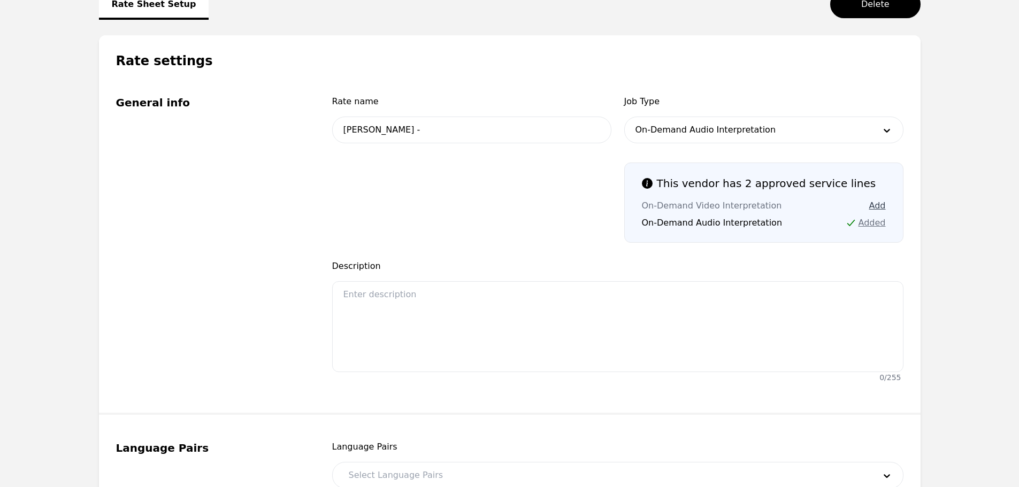
click at [876, 206] on button "Add" at bounding box center [877, 205] width 17 height 13
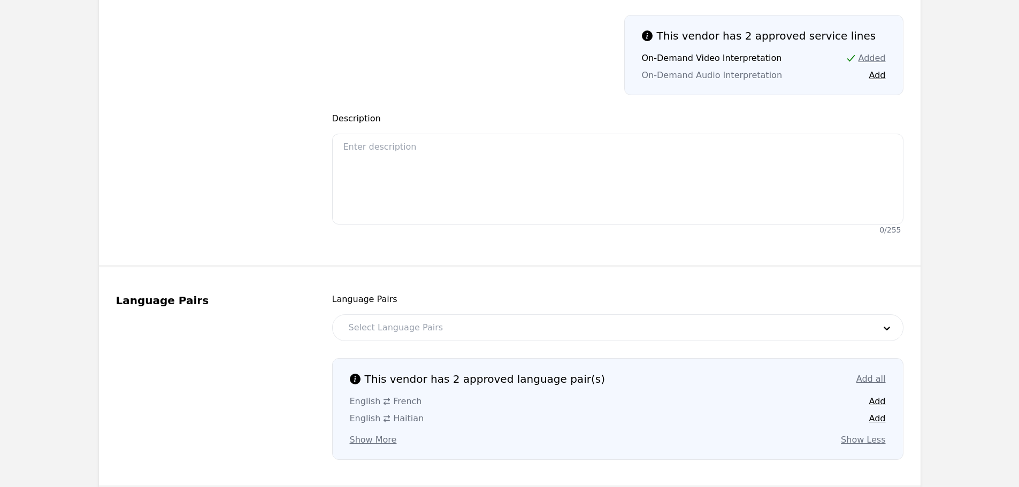
scroll to position [342, 0]
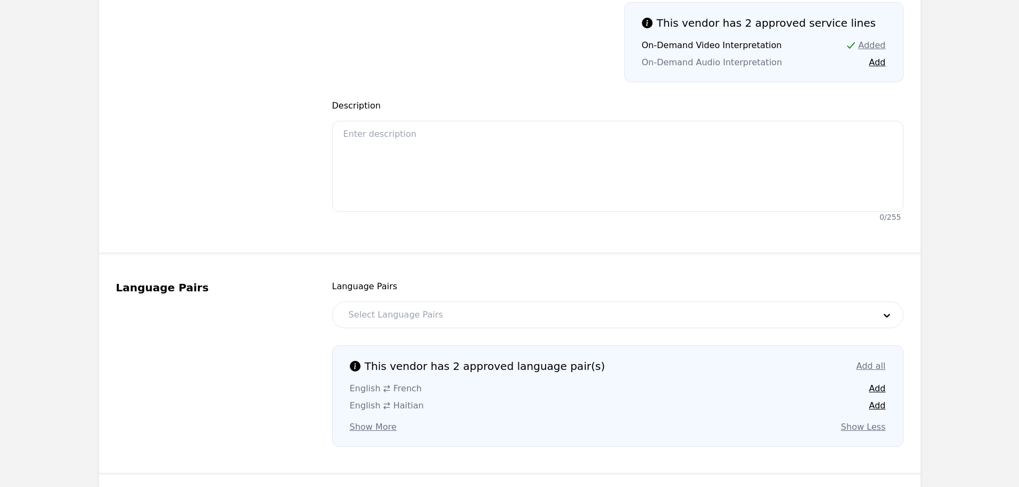
click at [366, 315] on div at bounding box center [604, 315] width 534 height 26
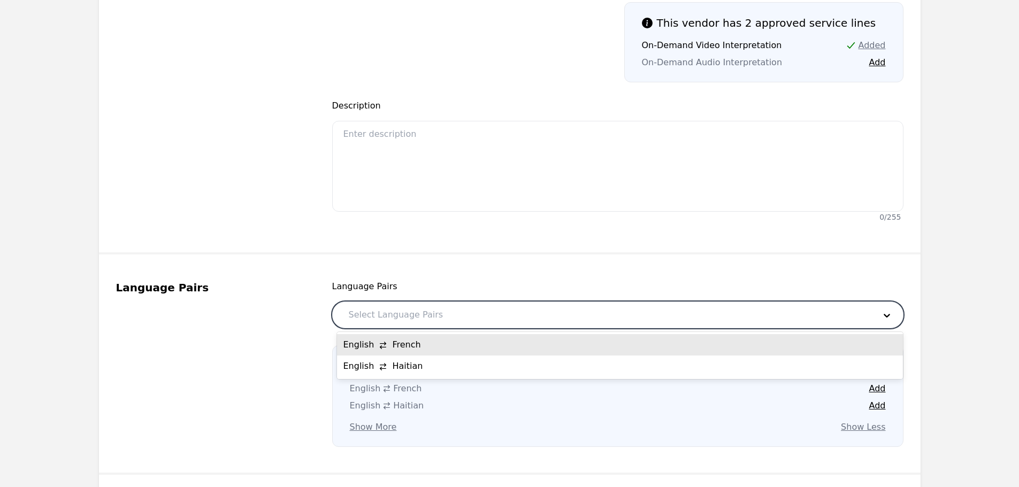
click at [370, 346] on div "English French" at bounding box center [620, 344] width 566 height 21
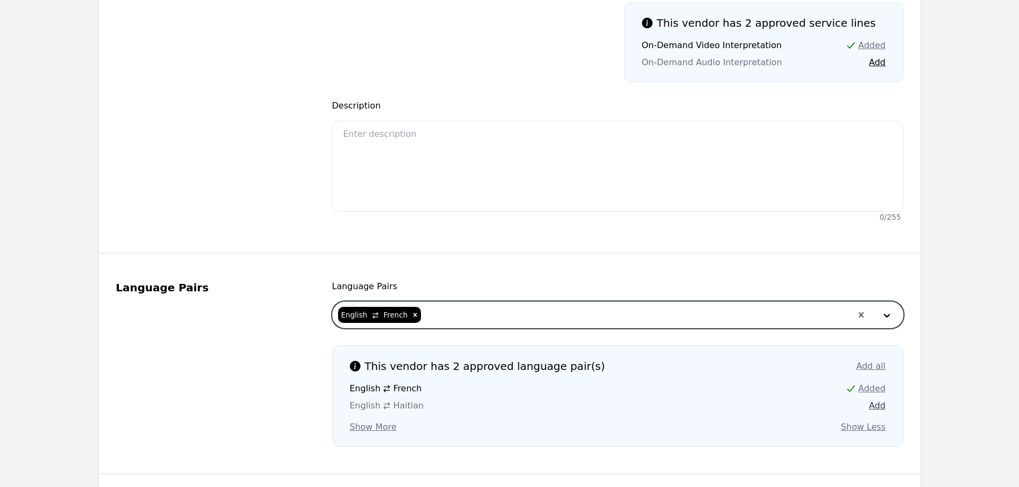
click at [872, 408] on button "Add" at bounding box center [877, 406] width 17 height 13
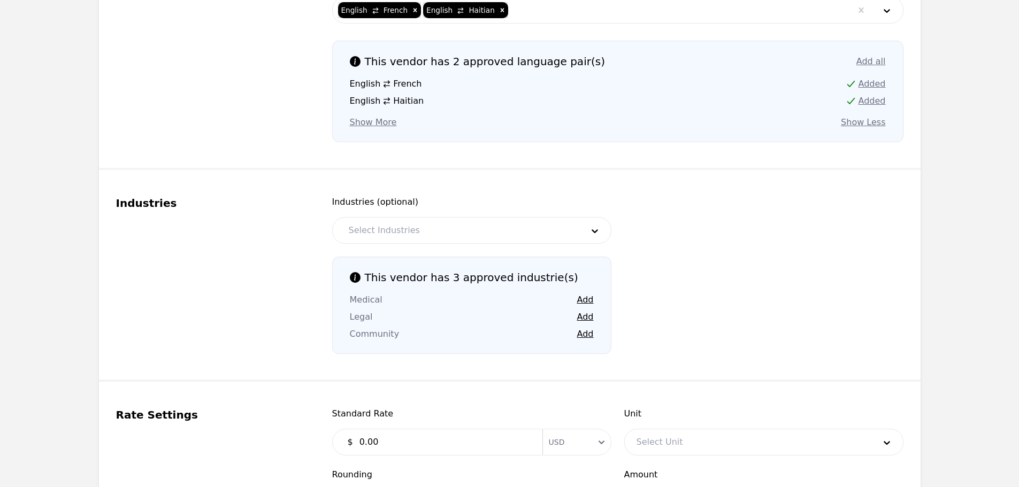
scroll to position [663, 0]
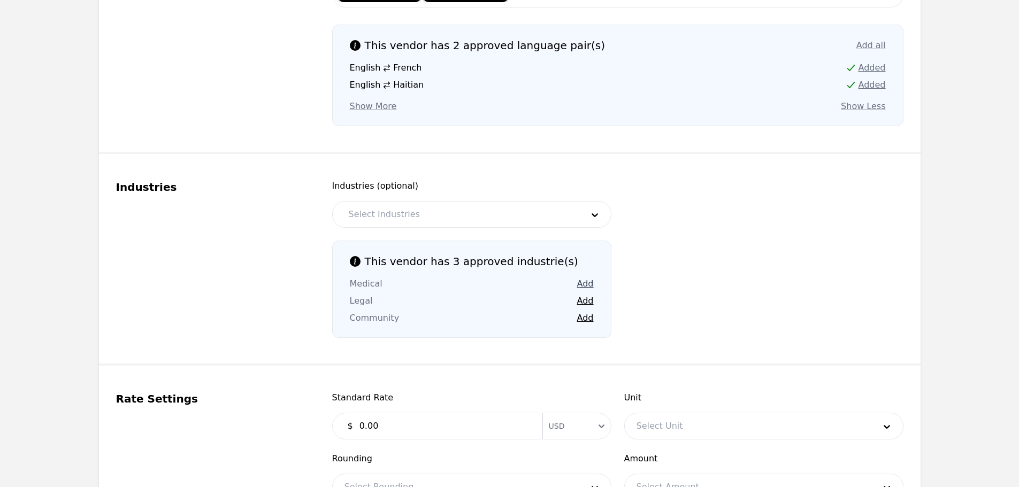
click at [590, 286] on button "Add" at bounding box center [585, 284] width 17 height 13
click at [590, 302] on button "Add" at bounding box center [585, 301] width 17 height 13
click at [574, 331] on div "This vendor has 3 approved industrie(s) Medical Added Legal Added Community Add" at bounding box center [471, 289] width 279 height 97
click at [581, 320] on button "Add" at bounding box center [585, 318] width 17 height 13
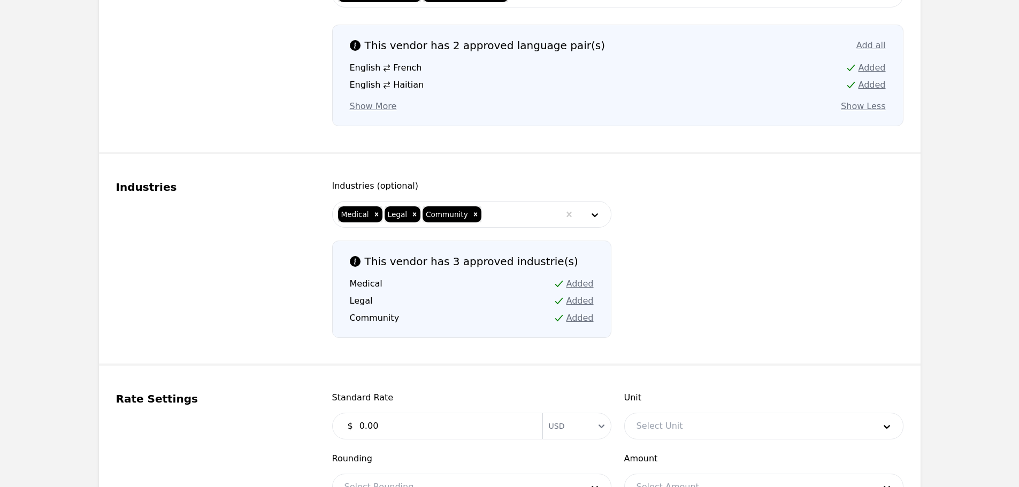
click at [375, 431] on input "0.00" at bounding box center [444, 426] width 183 height 21
click at [367, 428] on input "0.00" at bounding box center [444, 426] width 183 height 21
click at [368, 428] on input "0.00" at bounding box center [444, 426] width 183 height 21
click at [382, 428] on input "0.00" at bounding box center [444, 426] width 183 height 21
type input "0.40"
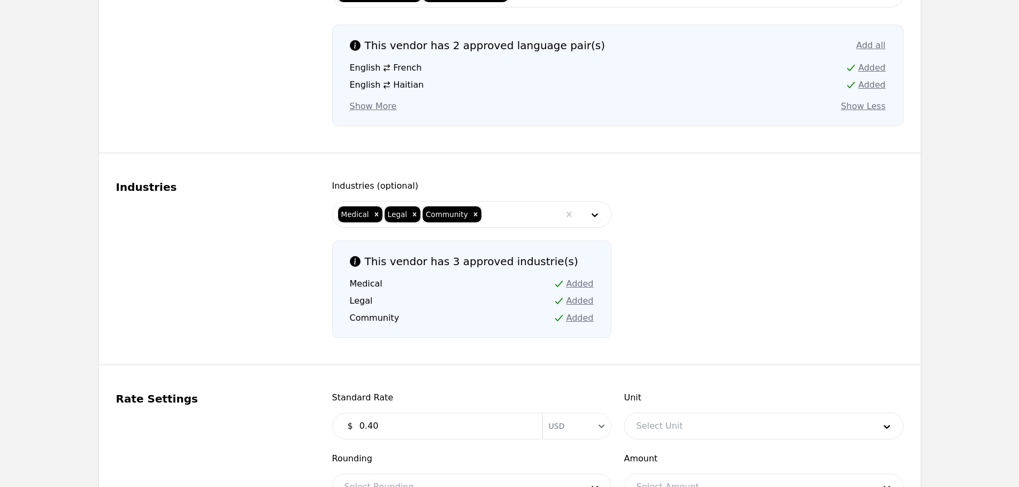
click at [567, 423] on select "USD" at bounding box center [576, 426] width 68 height 19
click at [585, 374] on fieldset "Rate Settings Standard Rate $ 0.40 Currency USD Unit Select Unit Rounding Selec…" at bounding box center [510, 447] width 822 height 163
click at [664, 409] on div "Unit Select Unit" at bounding box center [763, 415] width 279 height 48
click at [678, 433] on div at bounding box center [748, 426] width 246 height 26
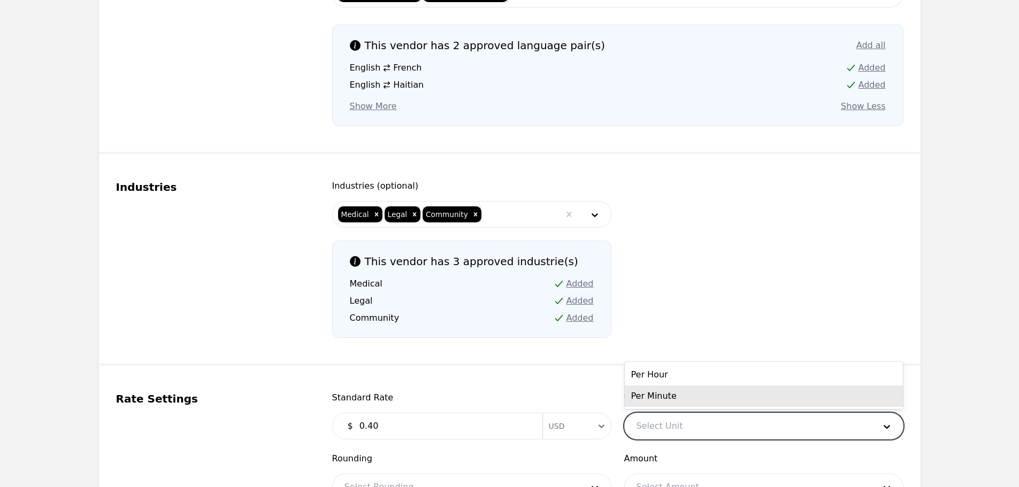
click at [686, 403] on div "Per Minute" at bounding box center [764, 396] width 278 height 21
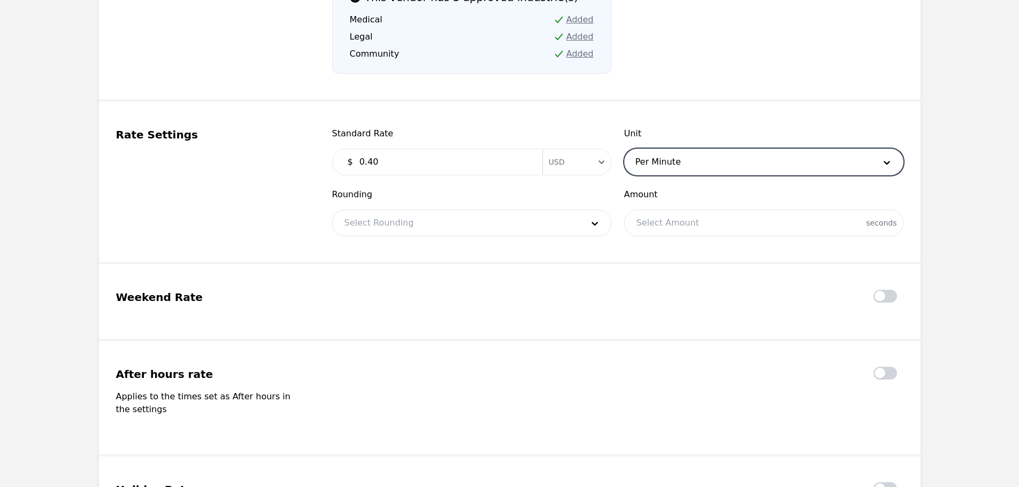
scroll to position [930, 0]
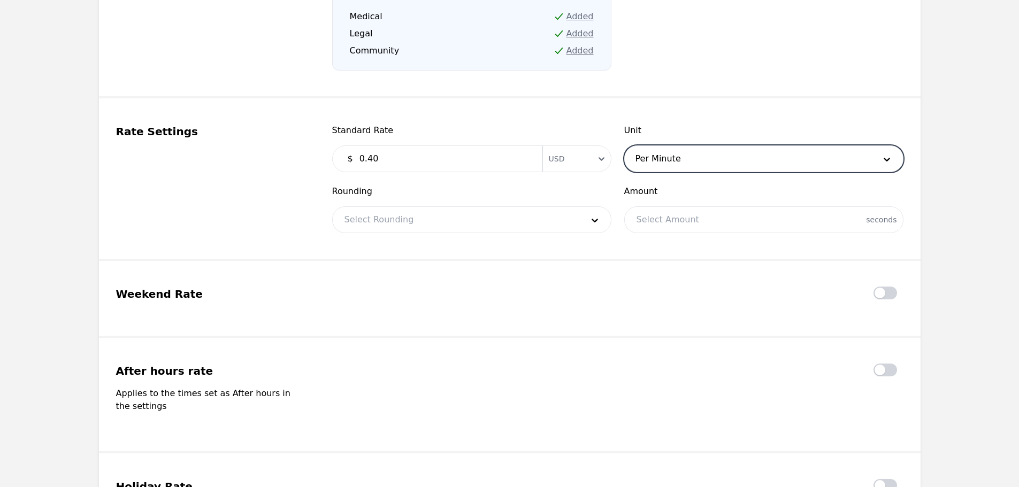
click at [658, 227] on div at bounding box center [764, 220] width 278 height 26
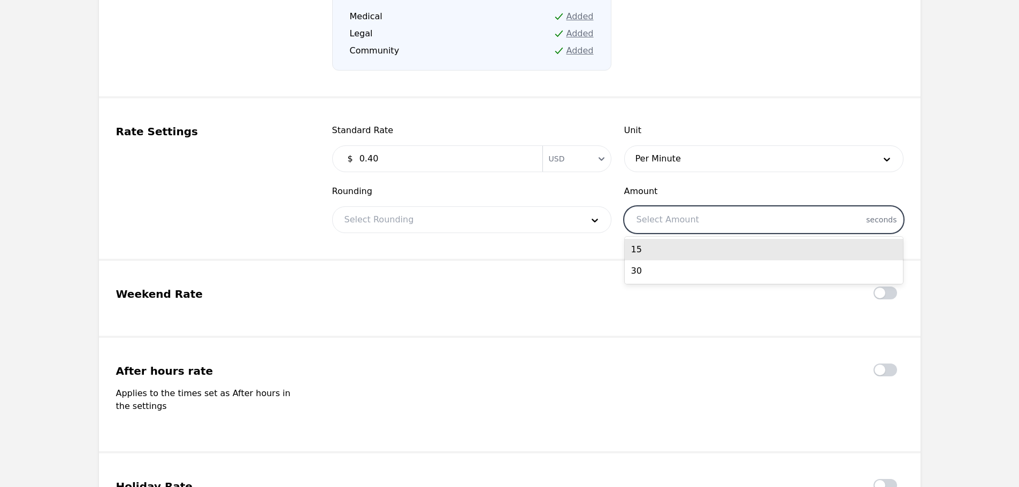
click at [649, 248] on div "15" at bounding box center [764, 249] width 278 height 21
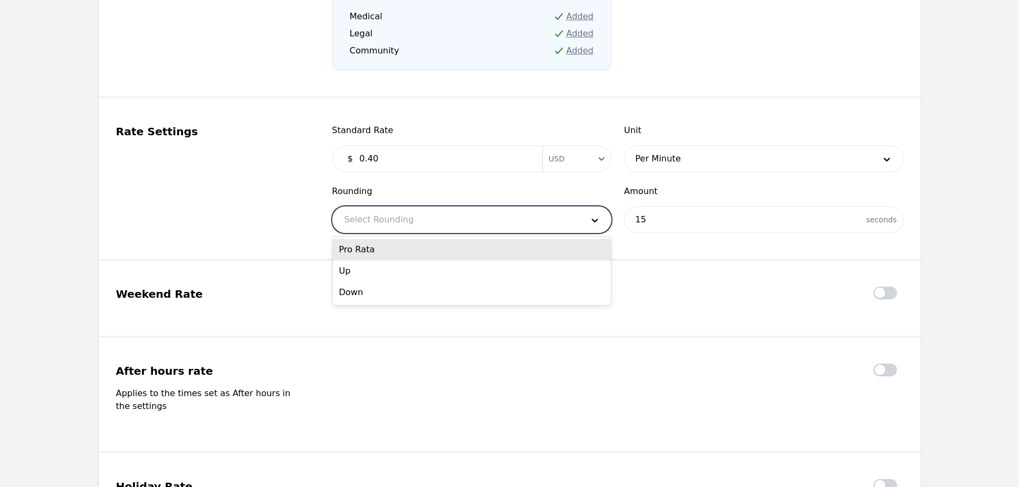
click at [508, 228] on div at bounding box center [456, 220] width 246 height 26
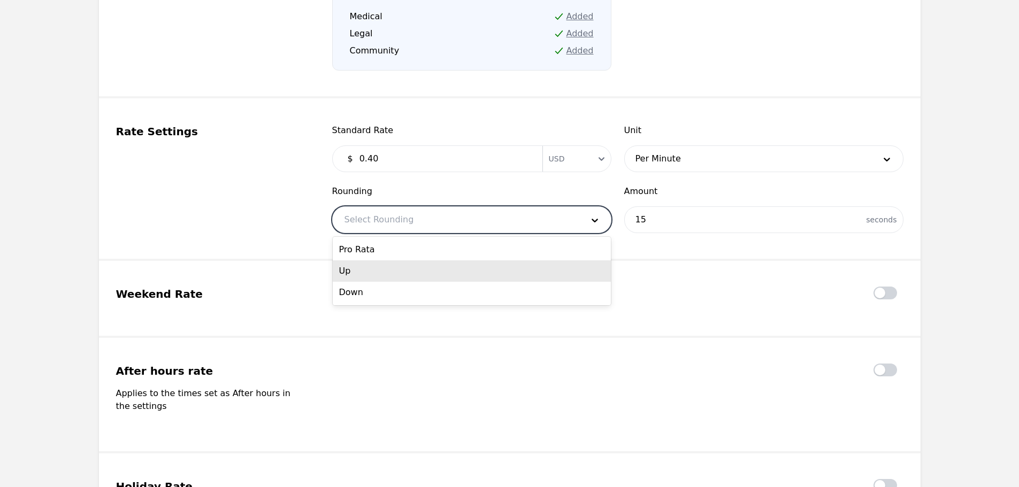
click at [412, 266] on div "Up" at bounding box center [472, 270] width 278 height 21
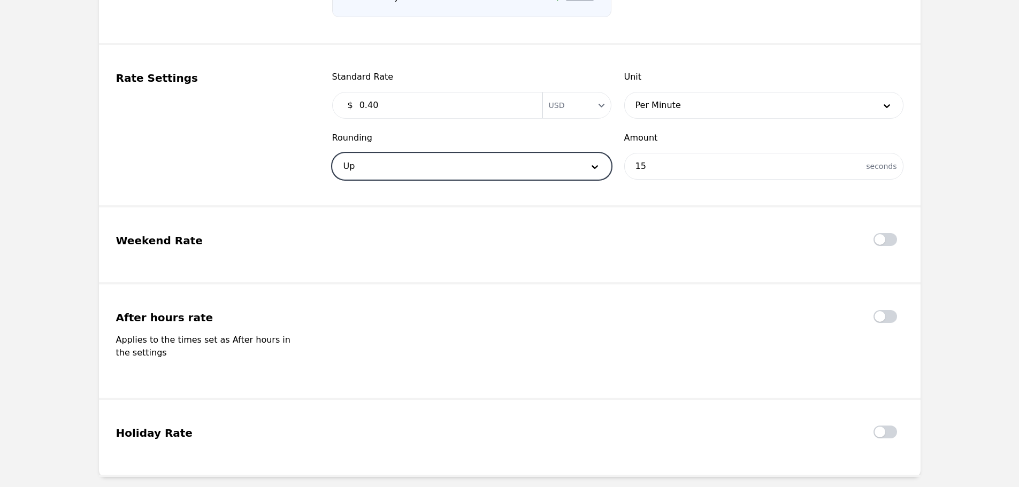
scroll to position [1037, 0]
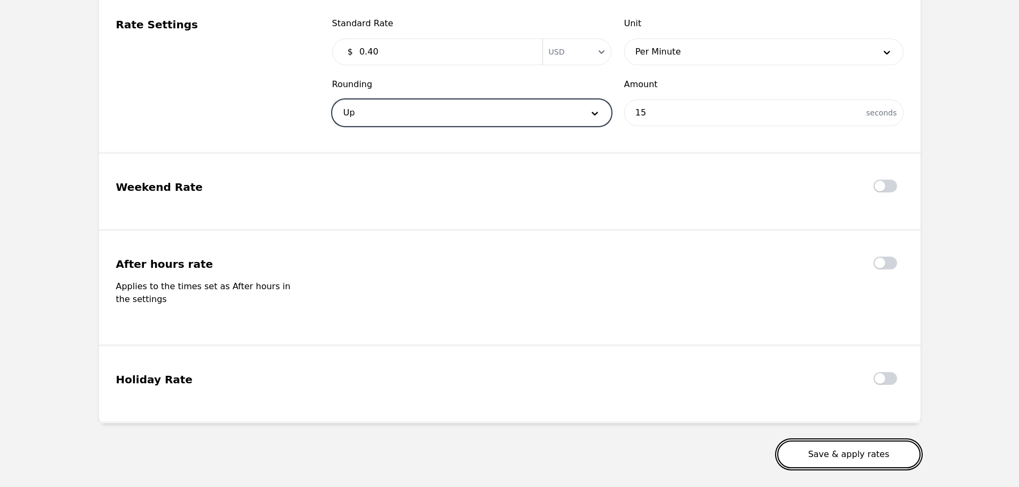
click at [839, 441] on button "Save & apply rates" at bounding box center [848, 455] width 143 height 28
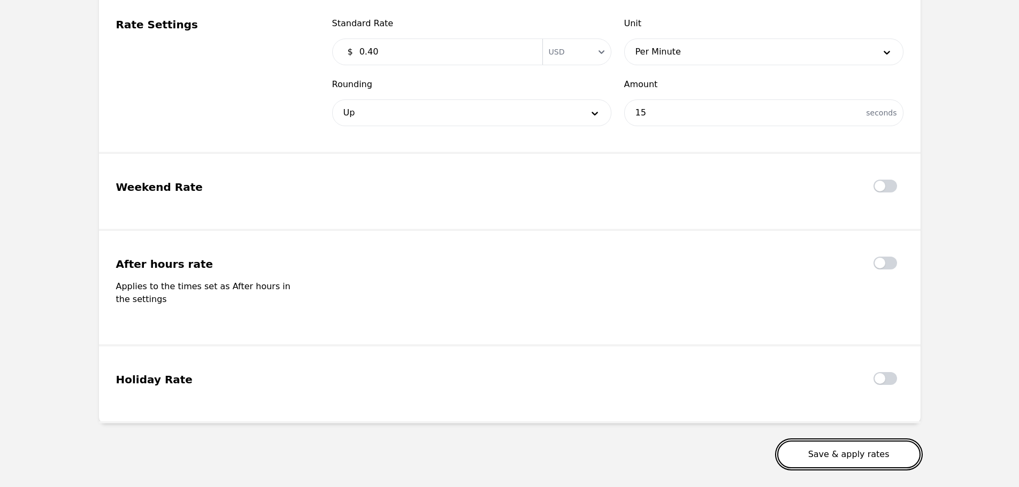
click at [846, 443] on button "Save & apply rates" at bounding box center [848, 455] width 143 height 28
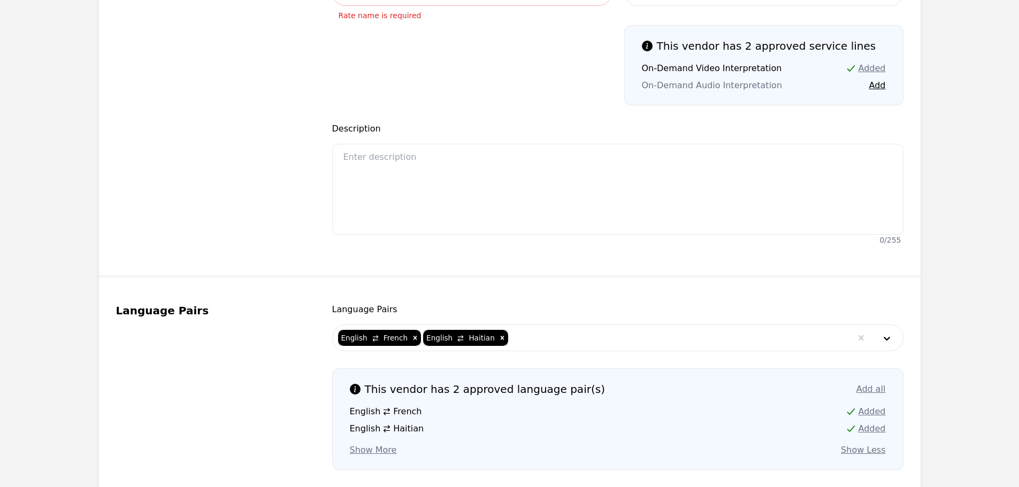
scroll to position [288, 0]
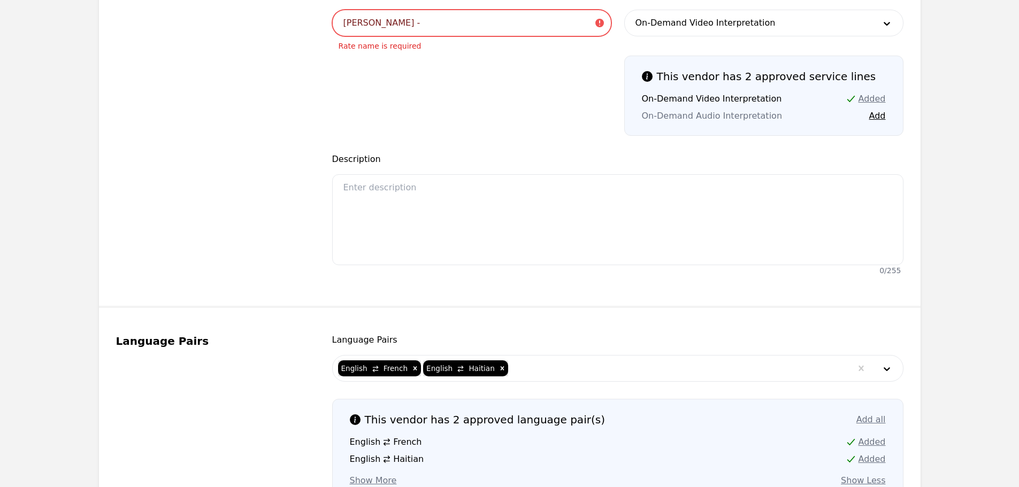
click at [419, 16] on input "Shoubert Fabre -" at bounding box center [471, 23] width 279 height 27
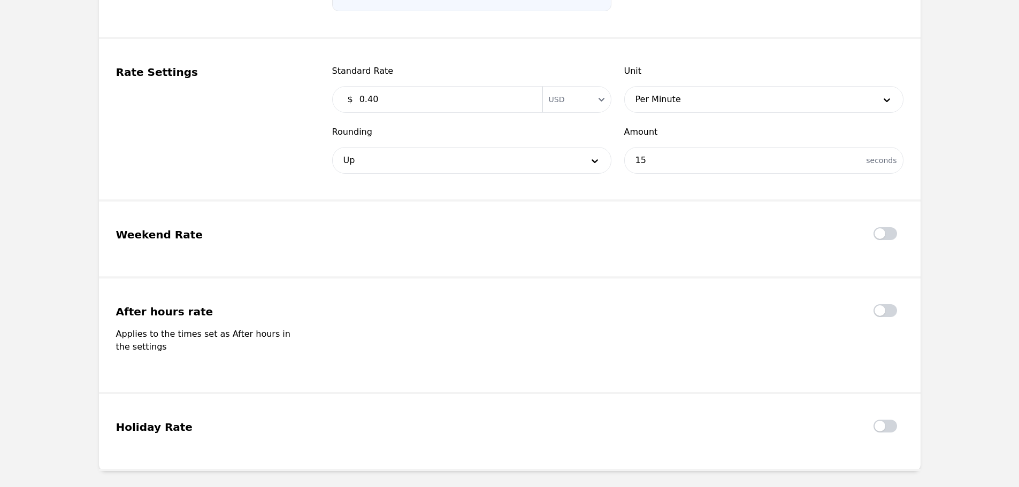
scroll to position [1037, 0]
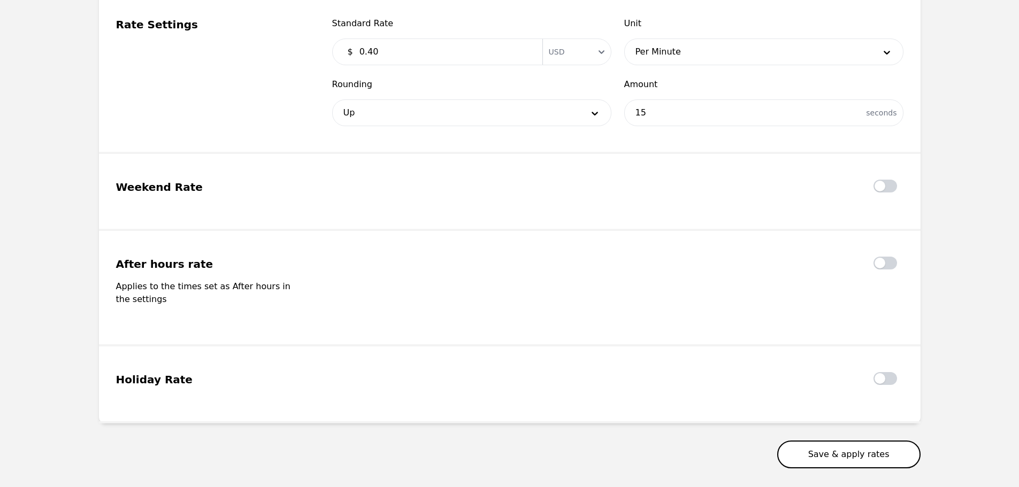
type input "Shoubert Fabre - VRI"
click at [839, 441] on button "Save & apply rates" at bounding box center [848, 455] width 143 height 28
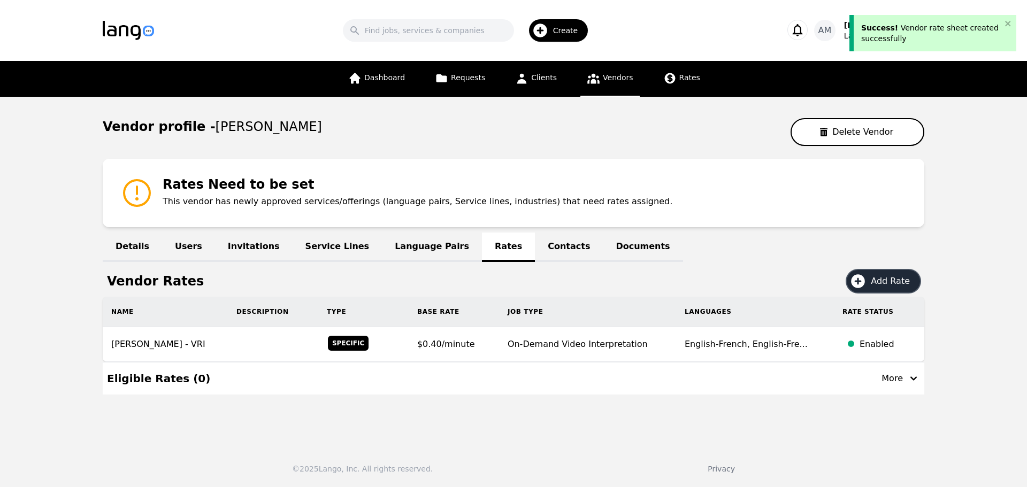
click at [884, 285] on span "Add Rate" at bounding box center [894, 281] width 47 height 13
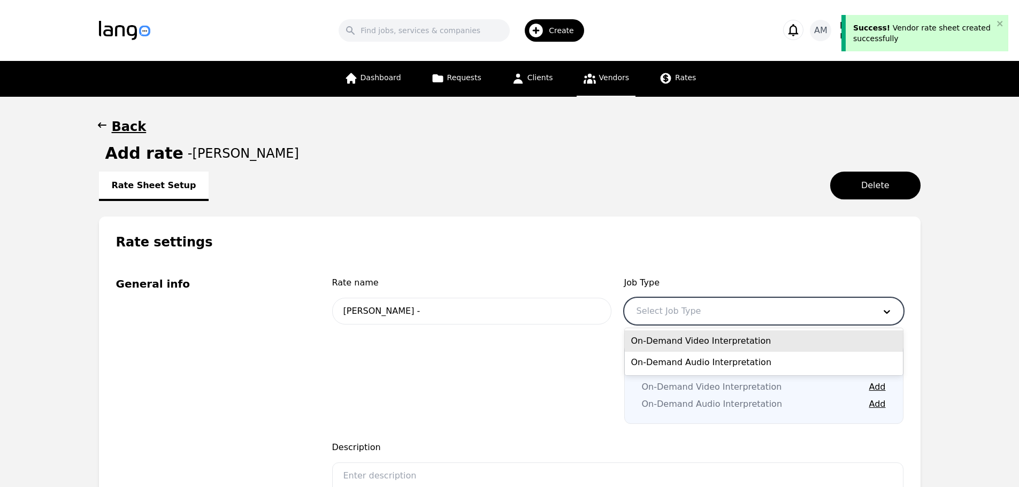
click at [689, 317] on div at bounding box center [748, 311] width 246 height 26
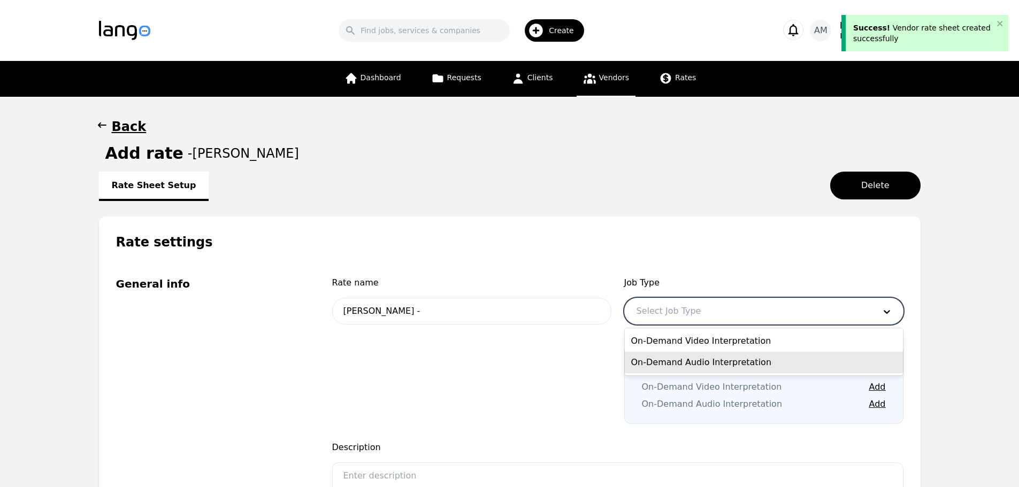
click at [685, 367] on div "On-Demand Audio Interpretation" at bounding box center [764, 362] width 278 height 21
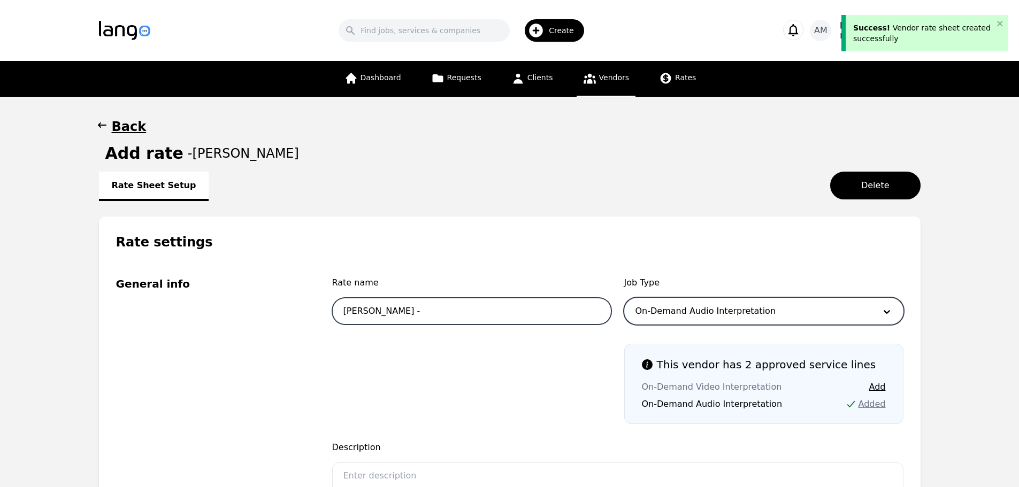
click at [439, 313] on input "Shoubert Fabre -" at bounding box center [471, 311] width 279 height 27
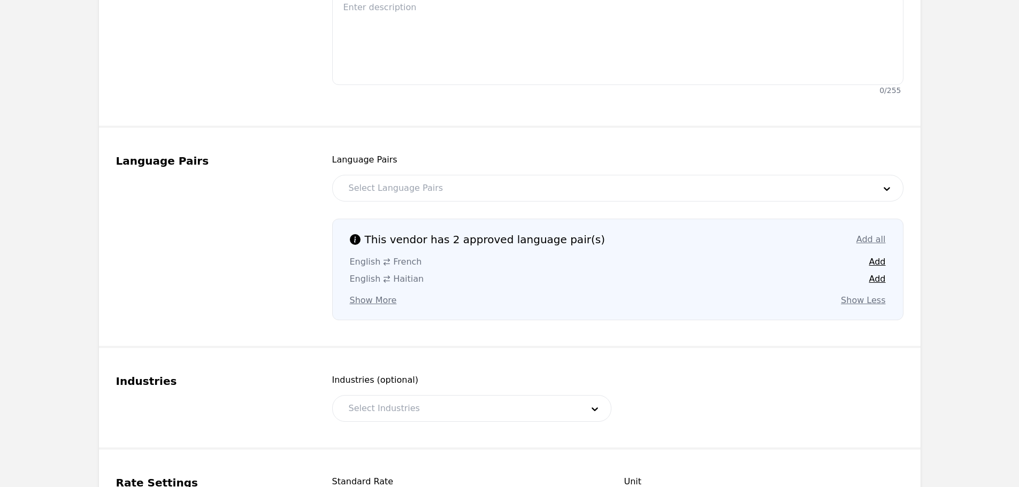
scroll to position [481, 0]
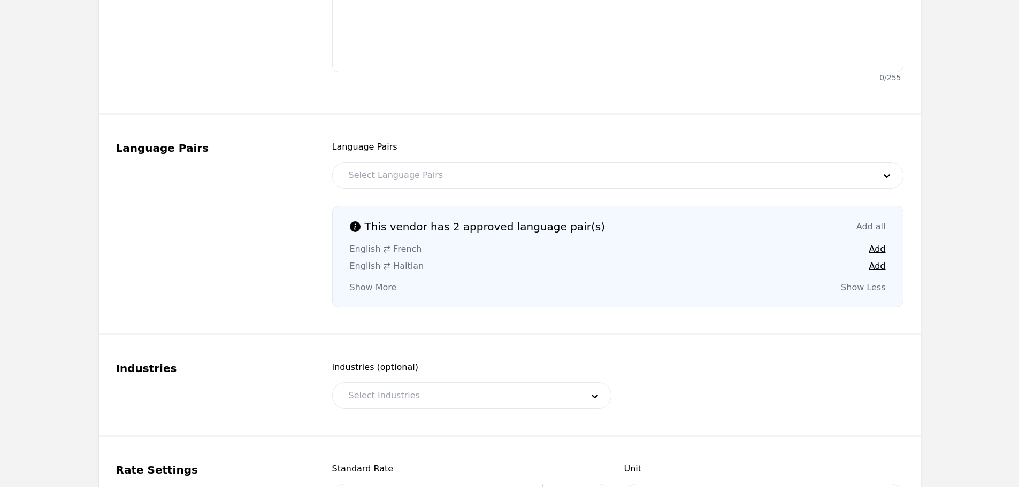
type input "Shoubert Fabre - OPI"
click at [888, 250] on div "This vendor has 2 approved language pair(s) Add all English French Add English …" at bounding box center [617, 257] width 571 height 102
click at [880, 250] on button "Add" at bounding box center [877, 249] width 17 height 13
click at [871, 264] on button "Add" at bounding box center [877, 266] width 17 height 13
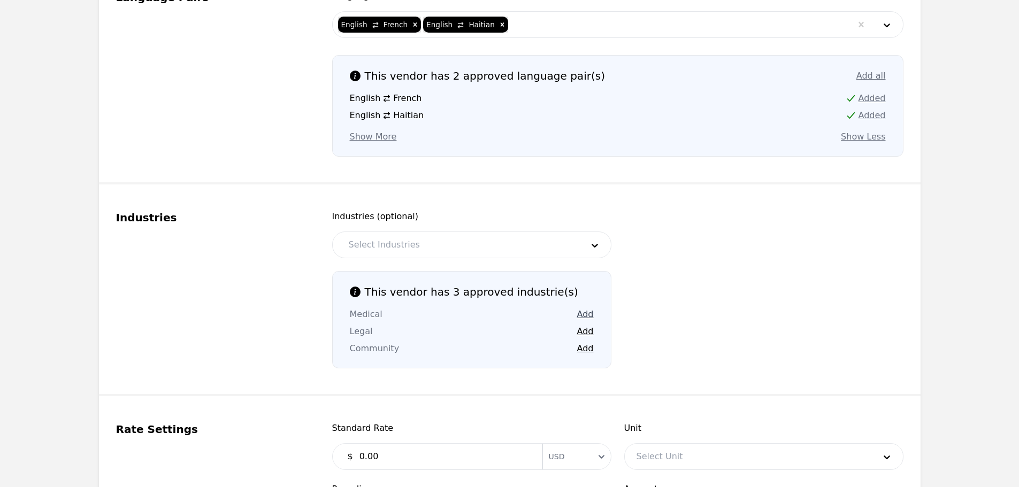
scroll to position [642, 0]
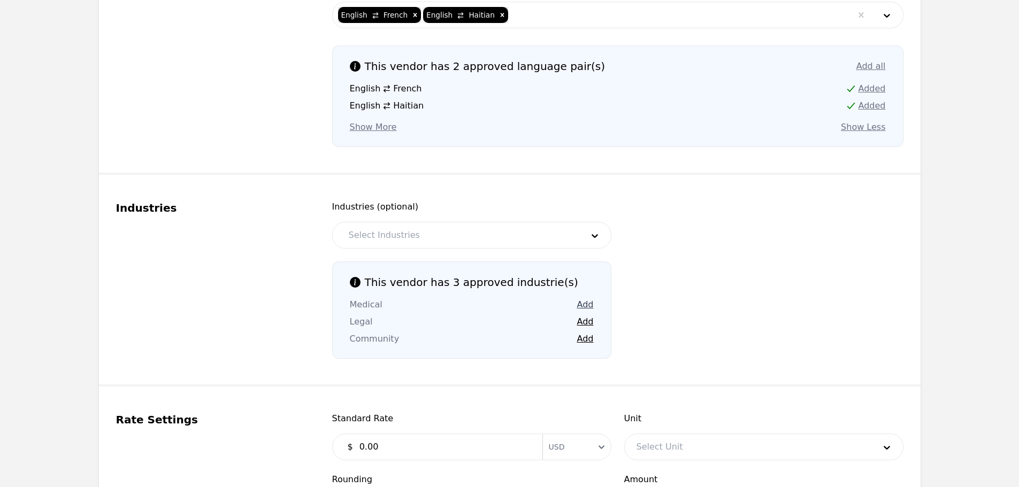
click at [585, 308] on button "Add" at bounding box center [585, 304] width 17 height 13
click at [584, 319] on button "Add" at bounding box center [585, 322] width 17 height 13
click at [586, 342] on button "Add" at bounding box center [585, 339] width 17 height 13
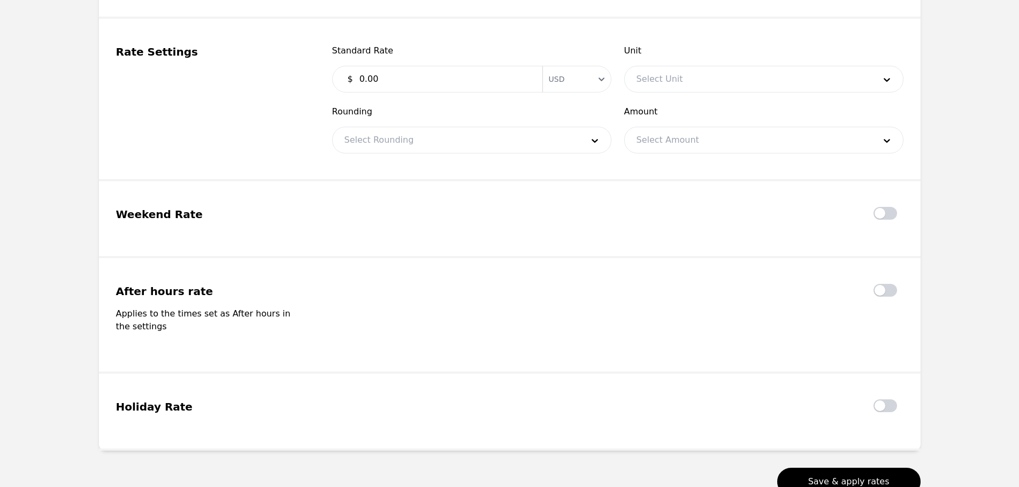
scroll to position [1016, 0]
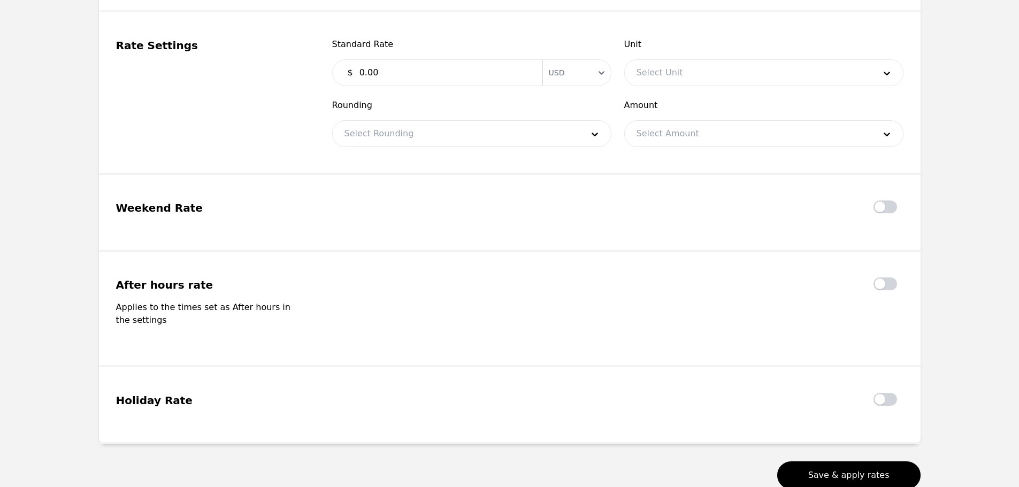
click at [432, 72] on input "0.00" at bounding box center [444, 72] width 183 height 21
type input "0.40"
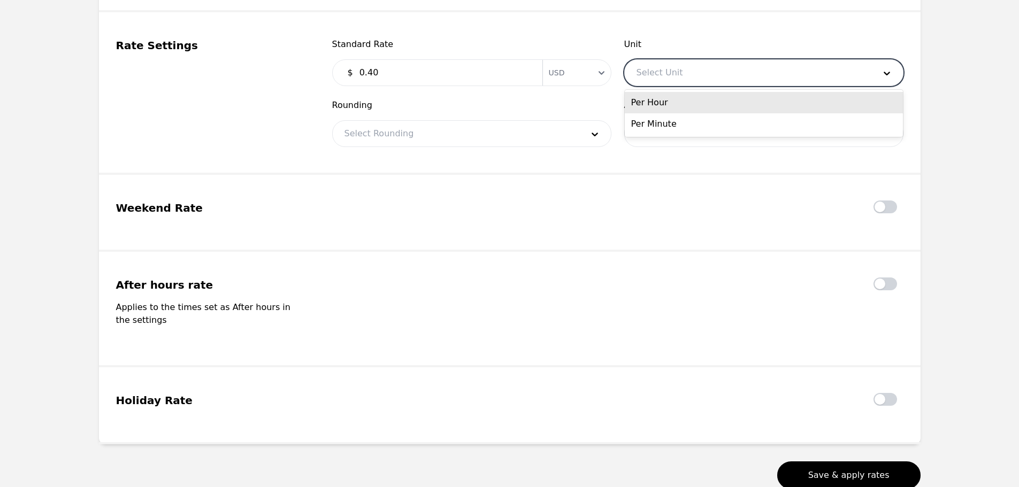
drag, startPoint x: 831, startPoint y: 69, endPoint x: 823, endPoint y: 71, distance: 8.8
click at [831, 69] on div at bounding box center [748, 73] width 246 height 26
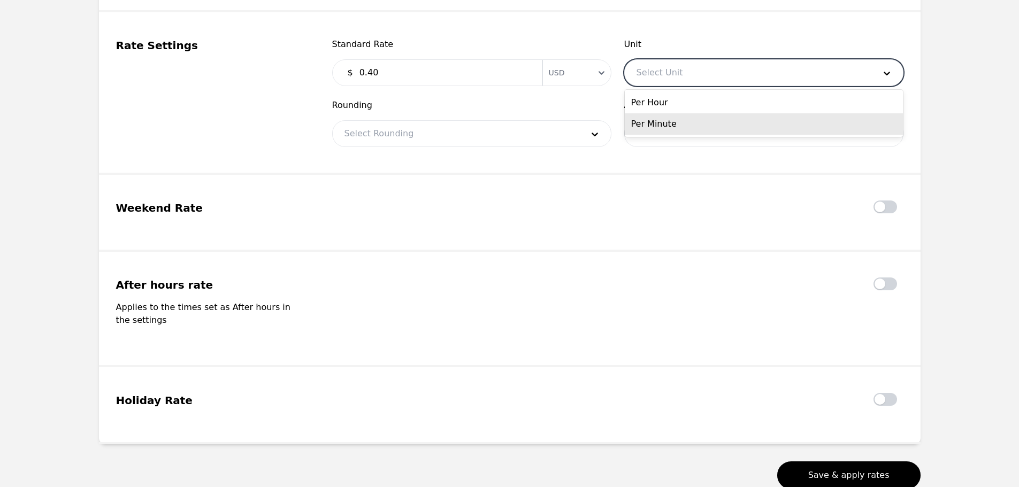
click at [686, 124] on div "Per Minute" at bounding box center [764, 123] width 278 height 21
click at [444, 127] on div at bounding box center [456, 134] width 246 height 26
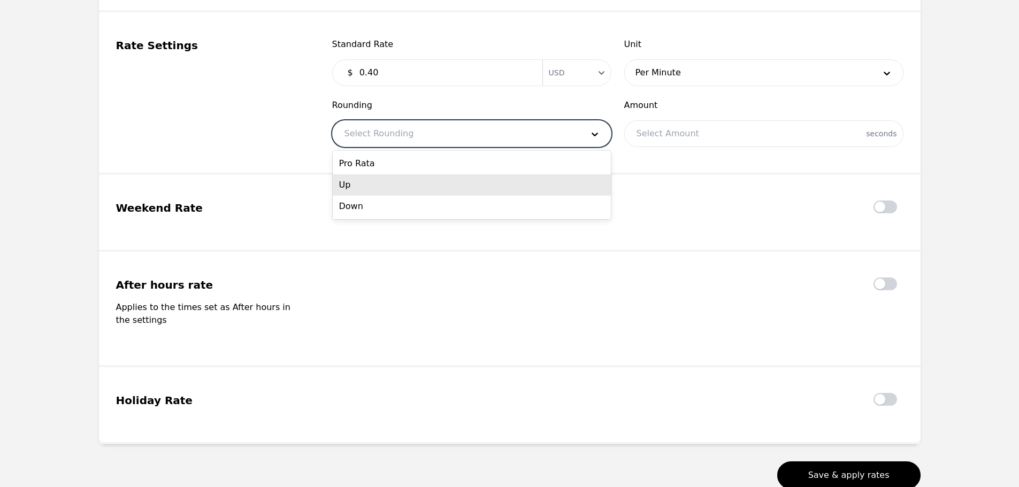
click at [384, 178] on div "Up" at bounding box center [472, 184] width 278 height 21
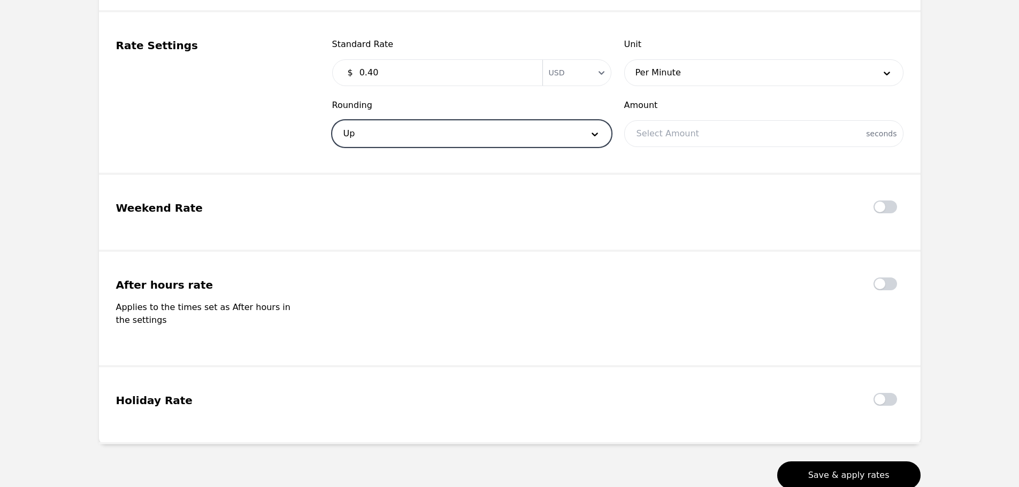
click at [664, 150] on fieldset "Rate Settings Standard Rate $ 0.40 Currency USD Unit Per Minute Rounding option…" at bounding box center [510, 93] width 822 height 163
click at [666, 137] on div at bounding box center [764, 134] width 278 height 26
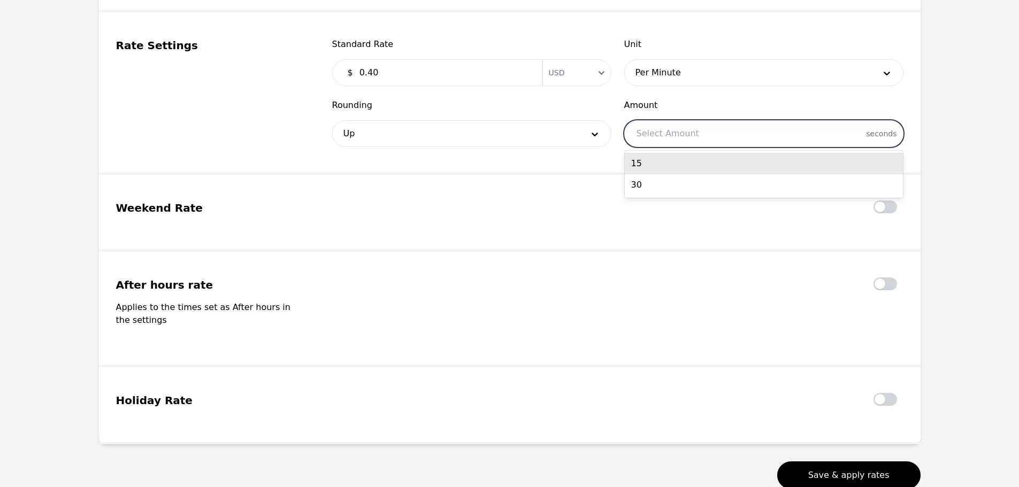
click at [649, 161] on div "15" at bounding box center [764, 163] width 278 height 21
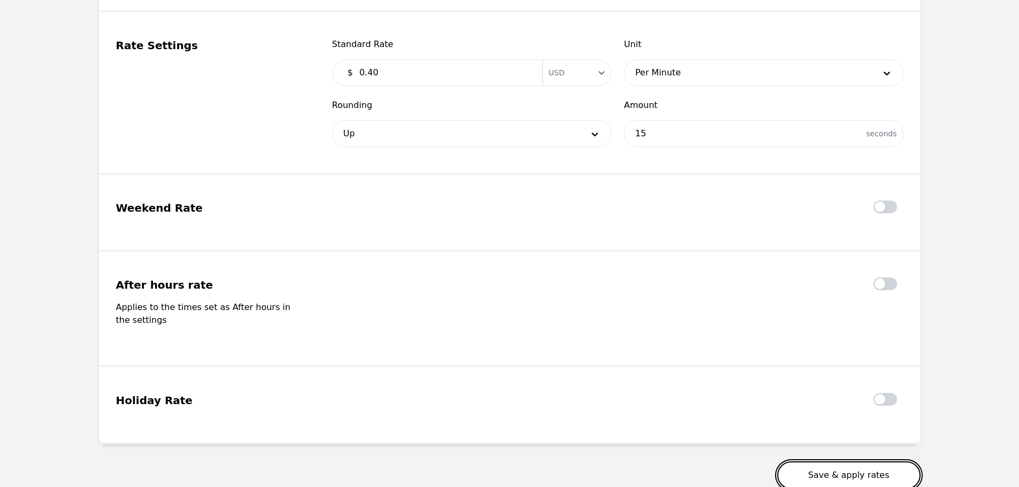
click at [874, 464] on button "Save & apply rates" at bounding box center [848, 476] width 143 height 28
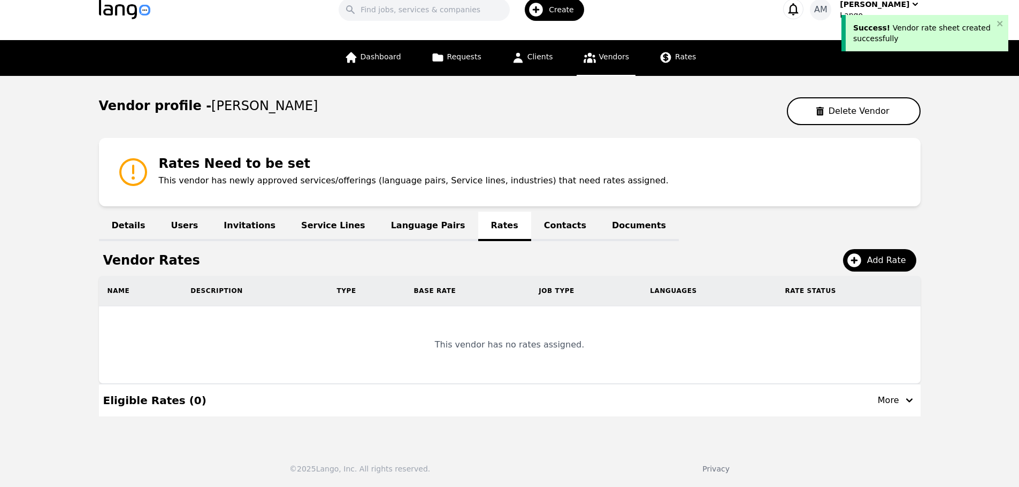
scroll to position [13, 0]
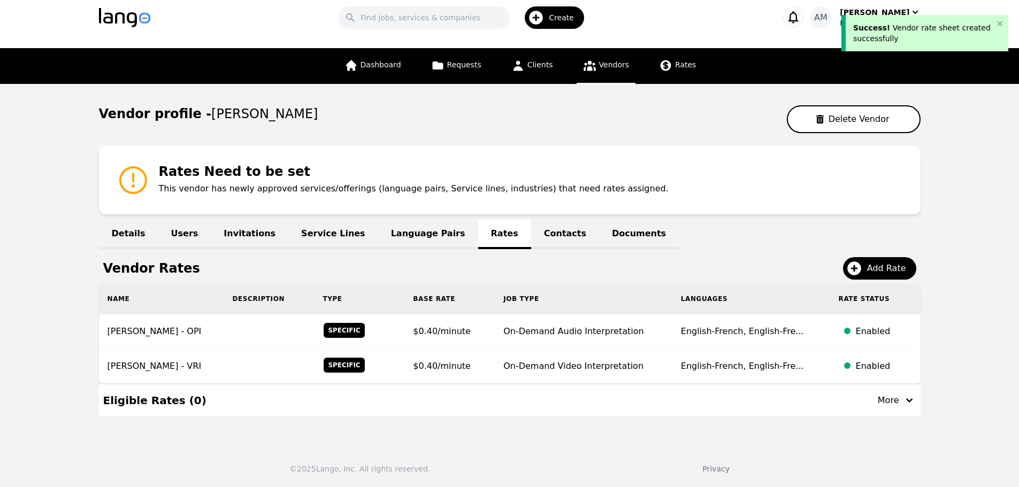
click at [531, 238] on link "Contacts" at bounding box center [565, 234] width 68 height 29
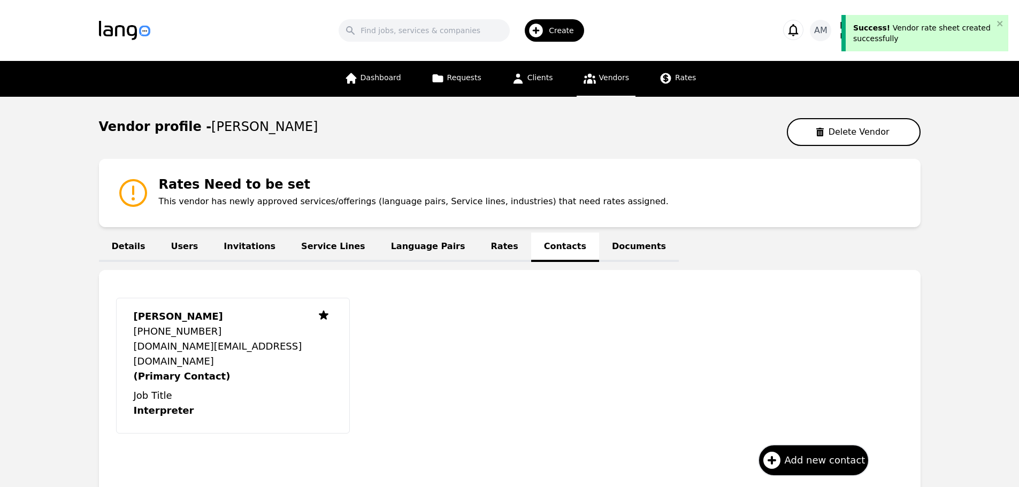
click at [599, 240] on link "Documents" at bounding box center [639, 247] width 80 height 29
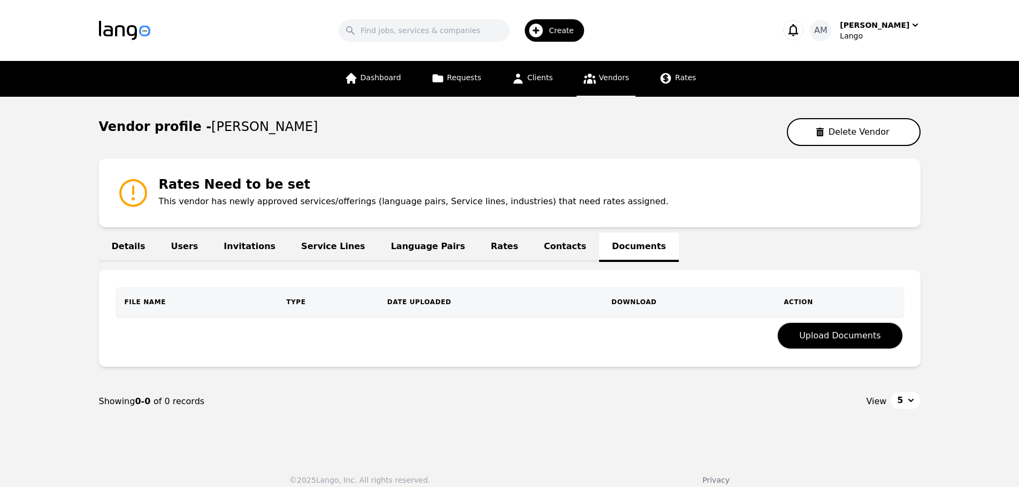
click at [478, 252] on link "Rates" at bounding box center [504, 247] width 53 height 29
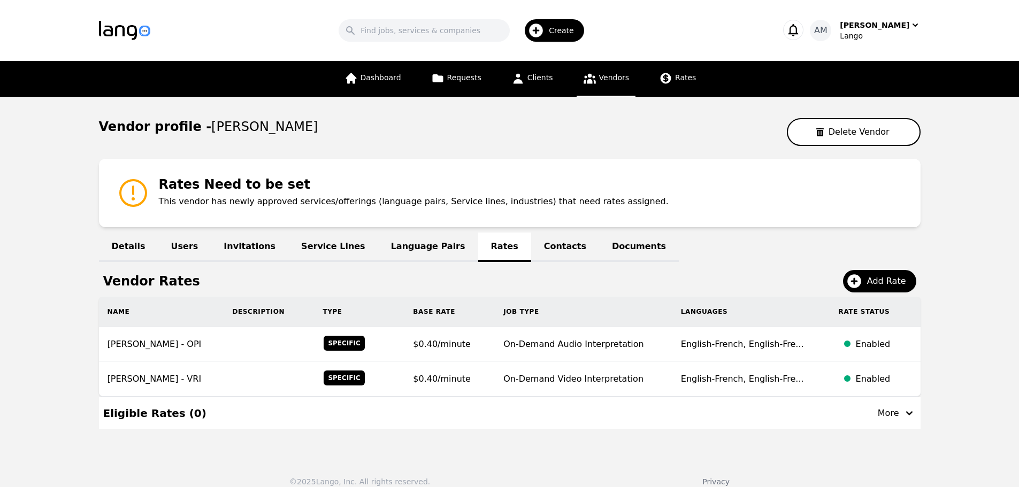
click at [378, 256] on link "Language Pairs" at bounding box center [428, 247] width 100 height 29
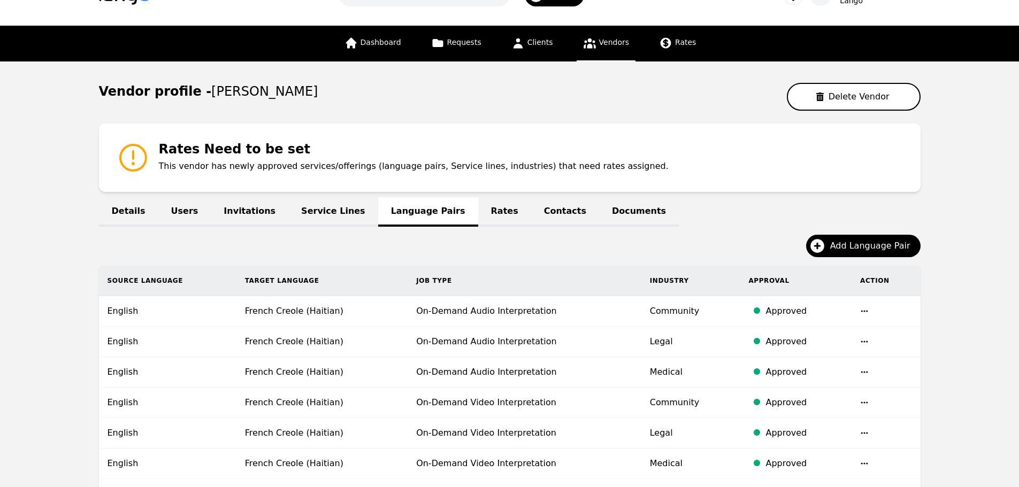
scroll to position [53, 0]
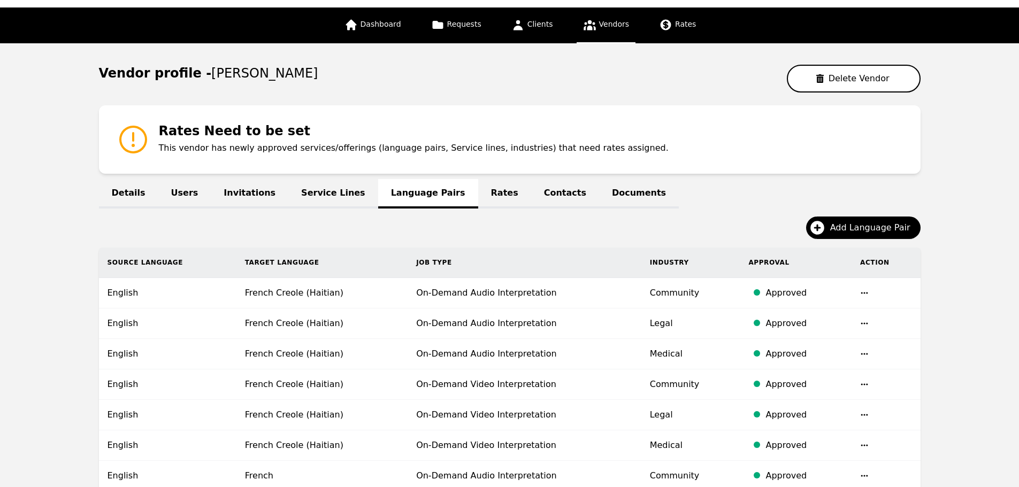
drag, startPoint x: 362, startPoint y: 28, endPoint x: 348, endPoint y: 2, distance: 29.7
click at [356, 28] on icon at bounding box center [351, 25] width 11 height 11
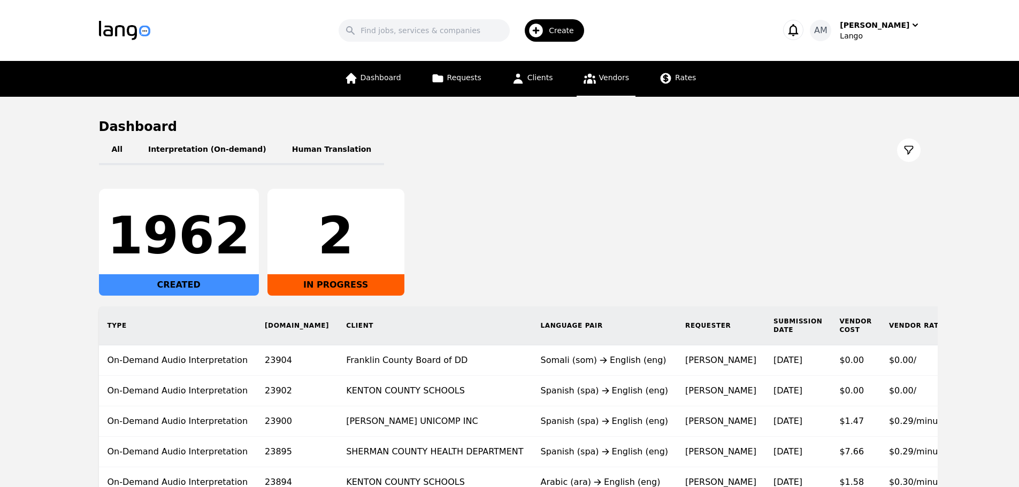
click at [590, 75] on icon at bounding box center [589, 78] width 13 height 13
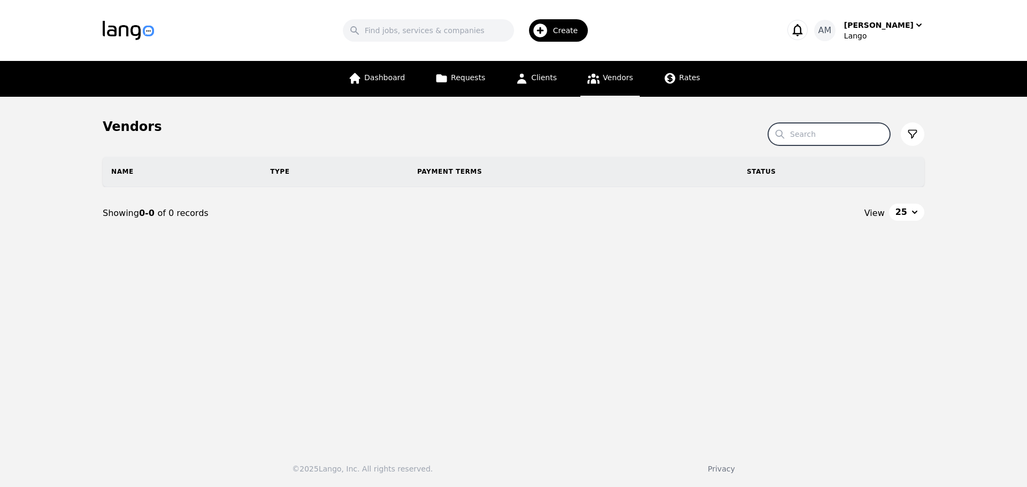
click at [813, 140] on input "Search" at bounding box center [829, 134] width 122 height 22
paste input "Alwaysxile28@icloud.com"
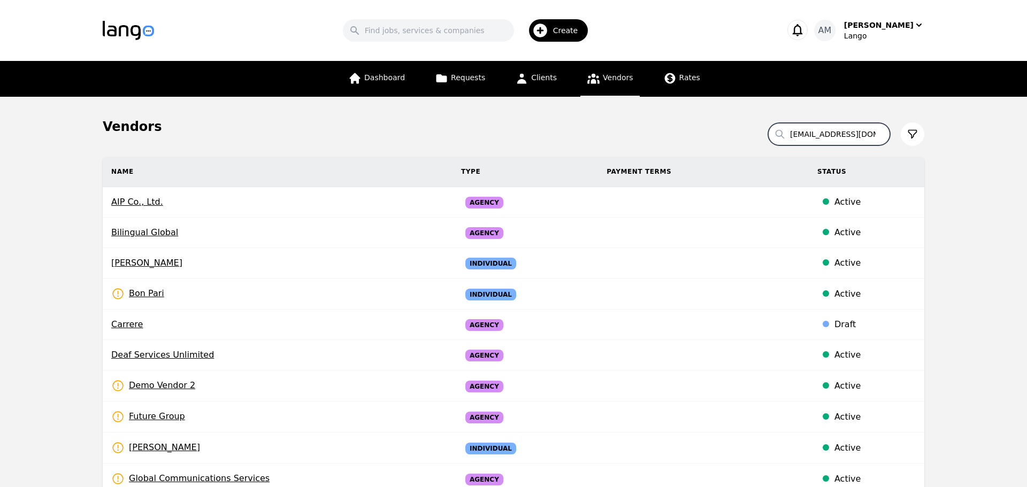
scroll to position [0, 7]
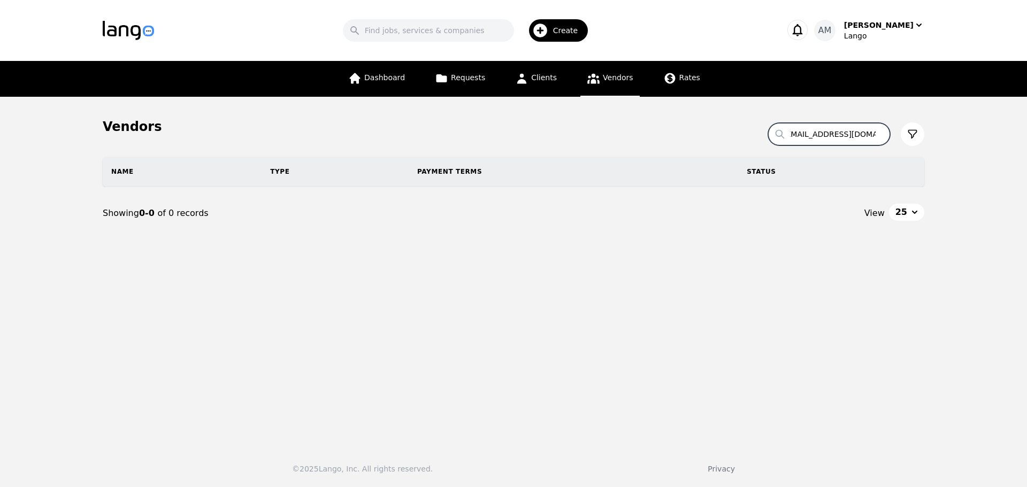
click at [816, 141] on input "Alwaysxile28@icloud.com" at bounding box center [829, 134] width 122 height 22
click at [827, 136] on input "Alwaysxile28@icloud.com" at bounding box center [829, 134] width 122 height 22
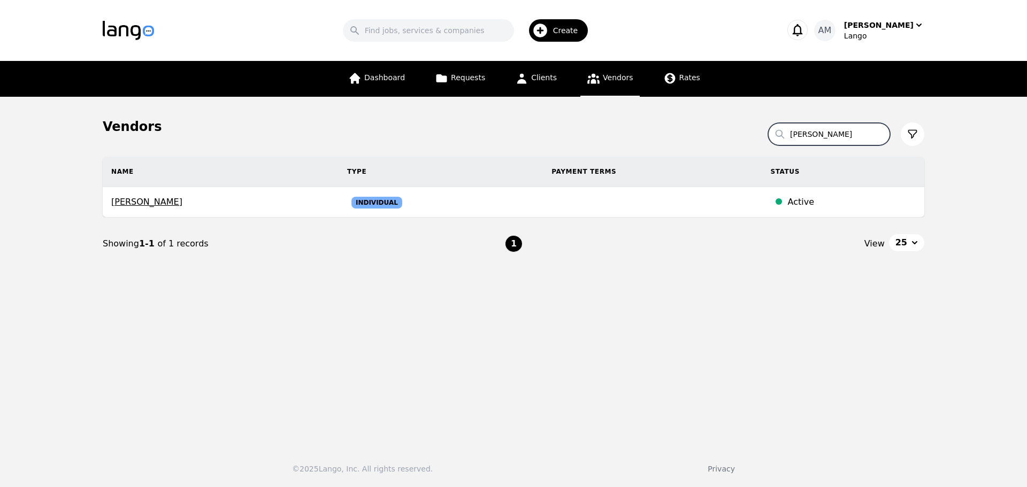
click at [829, 138] on input "raquel" at bounding box center [829, 134] width 122 height 22
type input "zainab"
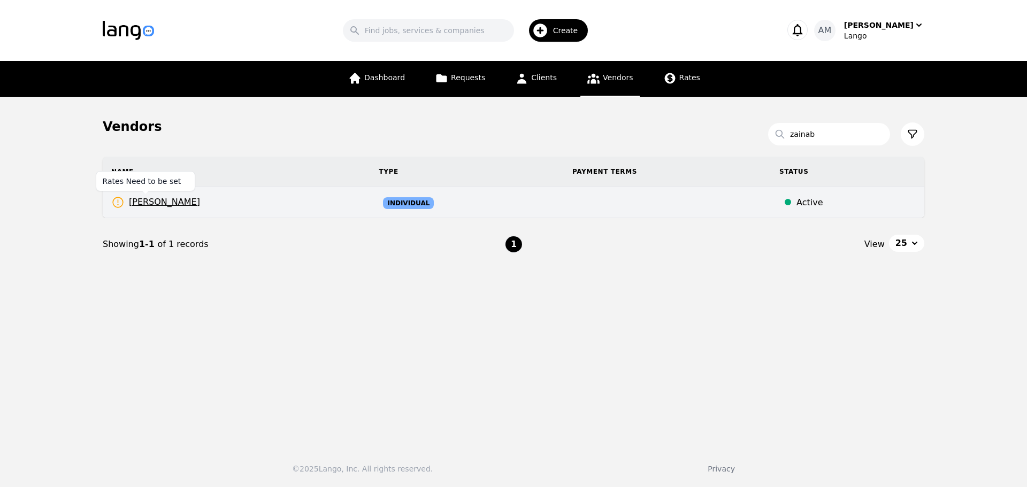
click at [116, 203] on icon at bounding box center [117, 202] width 13 height 13
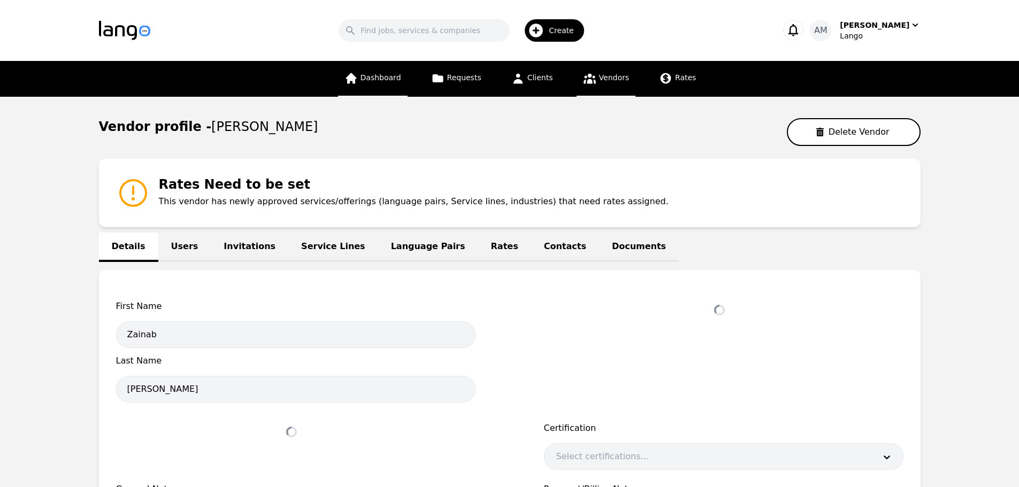
select select "active"
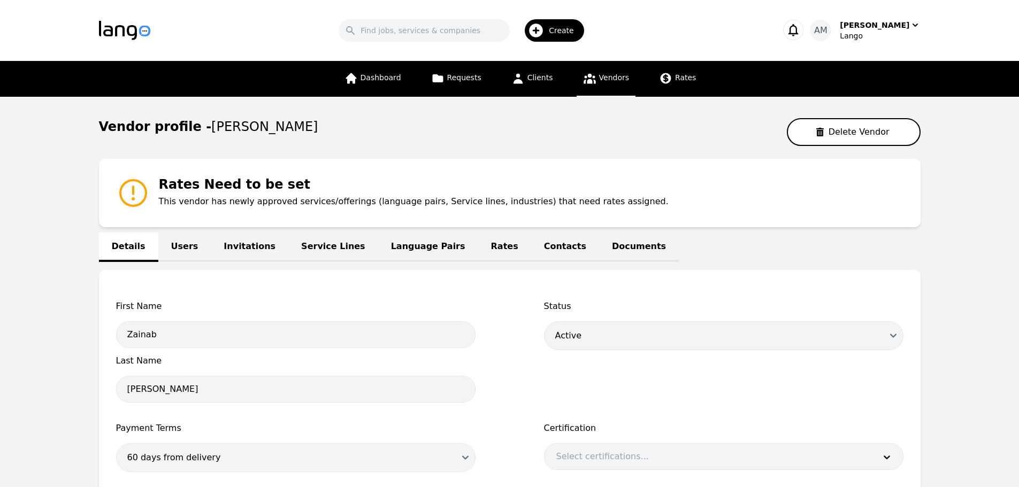
click at [478, 253] on link "Rates" at bounding box center [504, 247] width 53 height 29
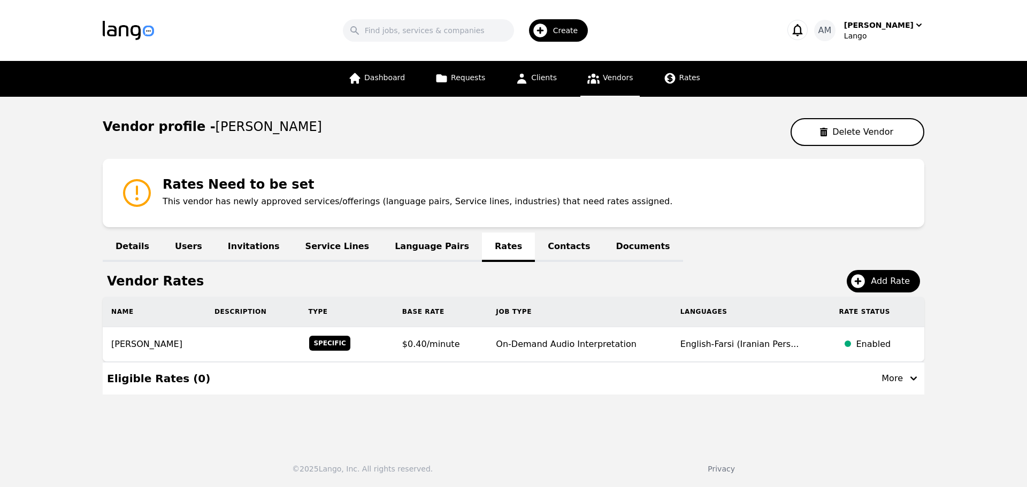
click at [413, 251] on link "Language Pairs" at bounding box center [432, 247] width 100 height 29
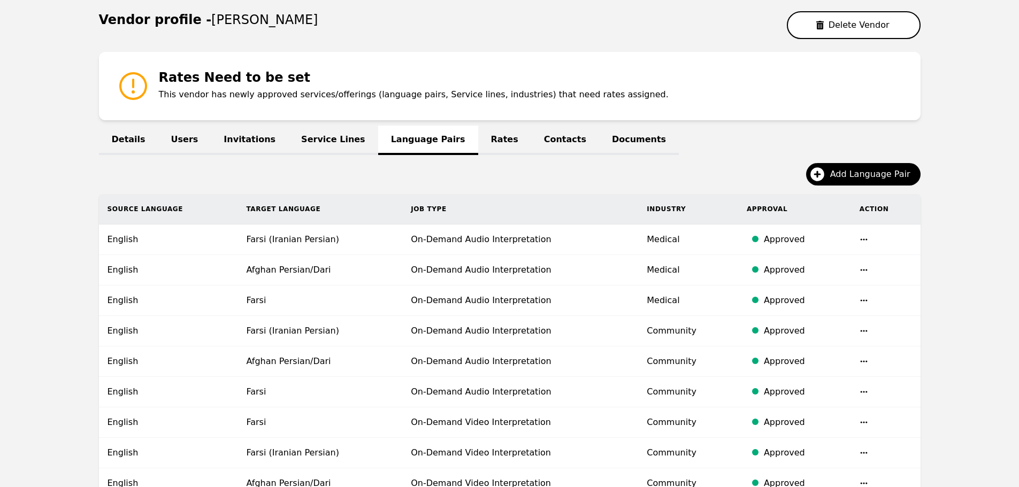
click at [478, 146] on link "Rates" at bounding box center [504, 140] width 53 height 29
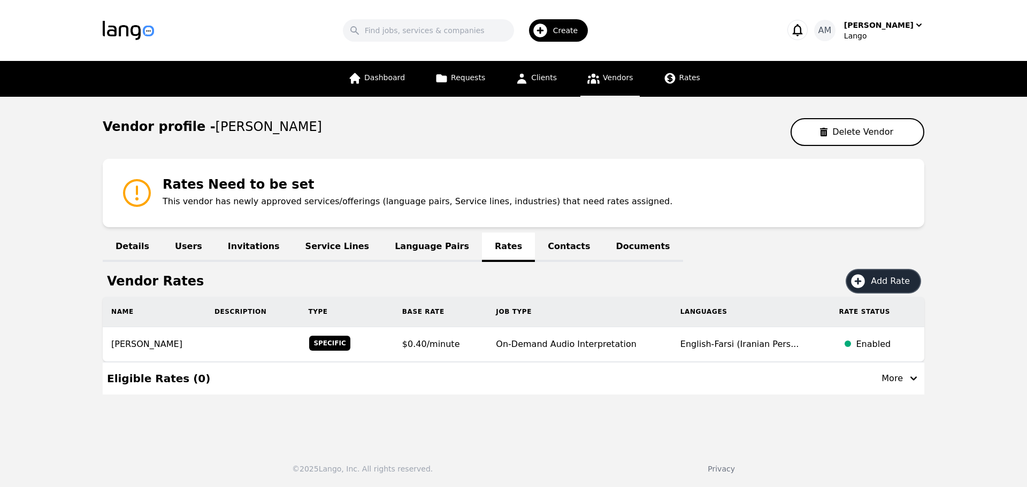
click at [887, 278] on span "Add Rate" at bounding box center [894, 281] width 47 height 13
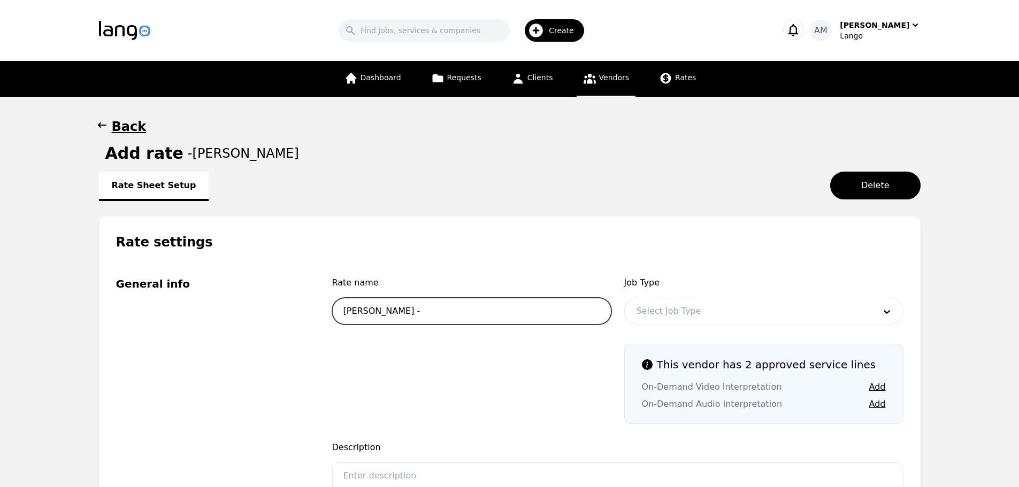
click at [560, 310] on input "Zainab Salimi -" at bounding box center [471, 311] width 279 height 27
type input "Zainab Salimi - VRI"
click at [876, 391] on button "Add" at bounding box center [877, 387] width 17 height 13
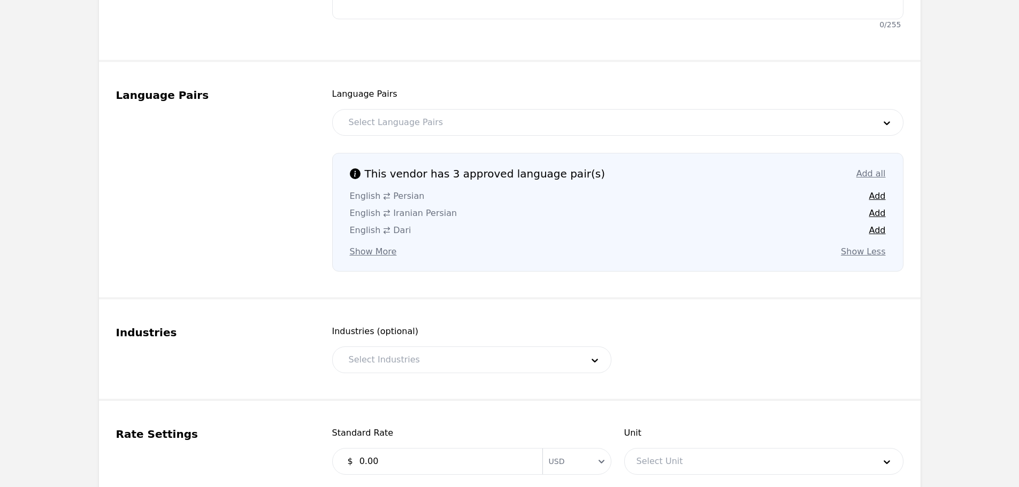
scroll to position [535, 0]
click at [878, 231] on button "Add" at bounding box center [877, 230] width 17 height 13
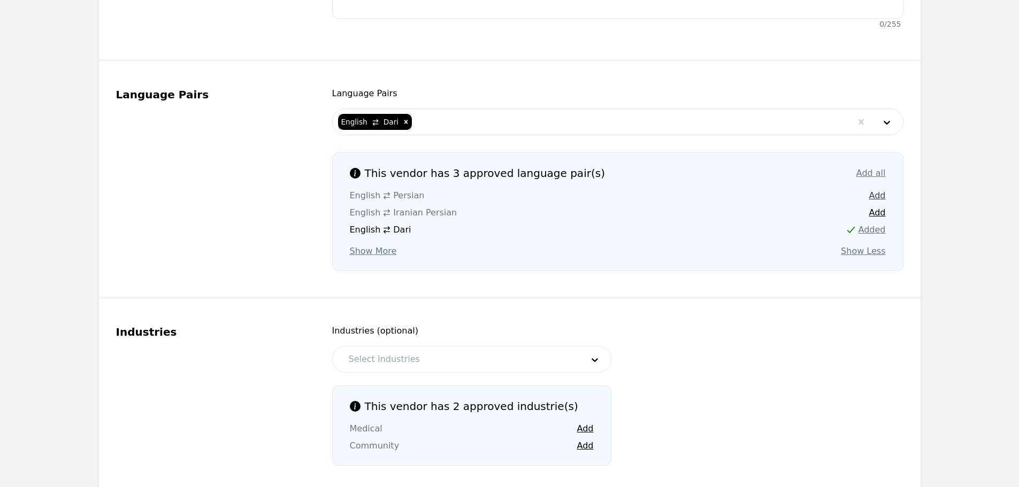
click at [874, 197] on button "Add" at bounding box center [877, 195] width 17 height 13
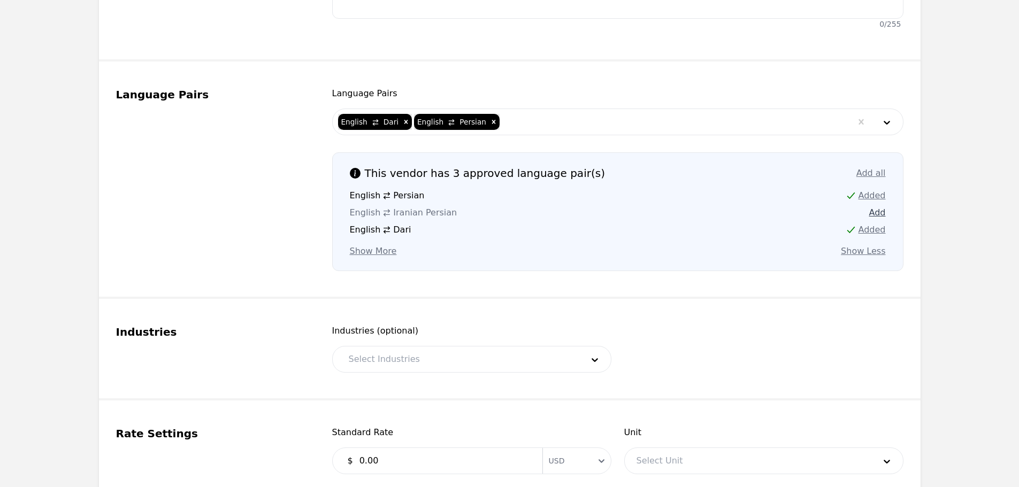
click at [874, 212] on button "Add" at bounding box center [877, 212] width 17 height 13
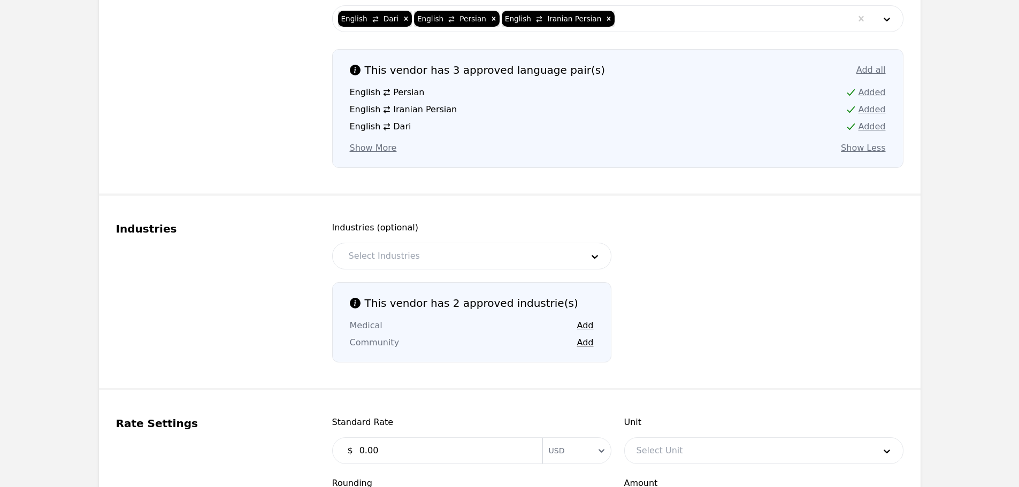
scroll to position [642, 0]
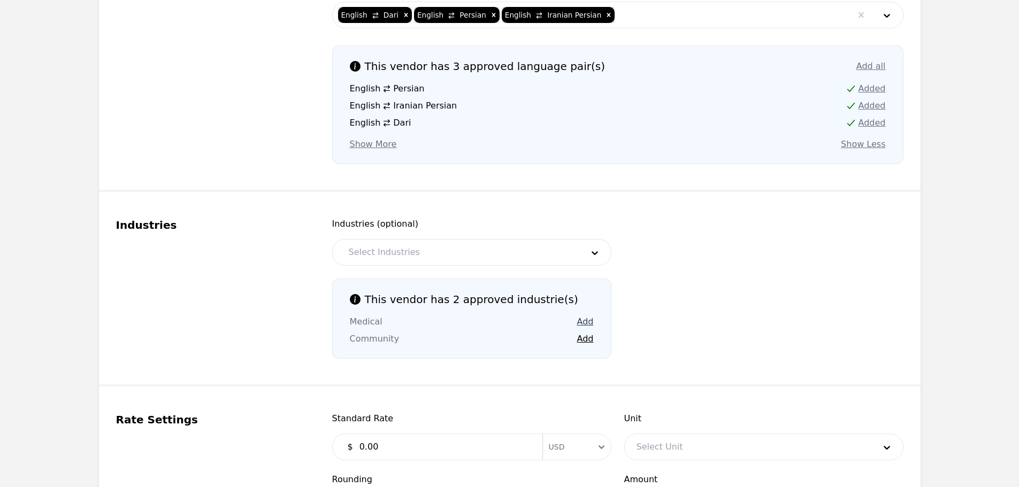
click at [586, 316] on button "Add" at bounding box center [585, 322] width 17 height 13
click at [586, 337] on button "Add" at bounding box center [585, 339] width 17 height 13
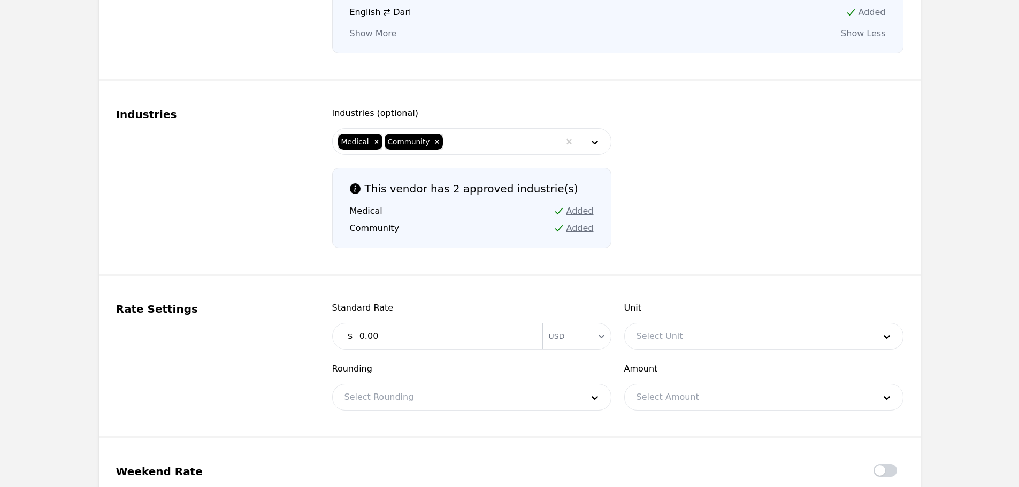
scroll to position [749, 0]
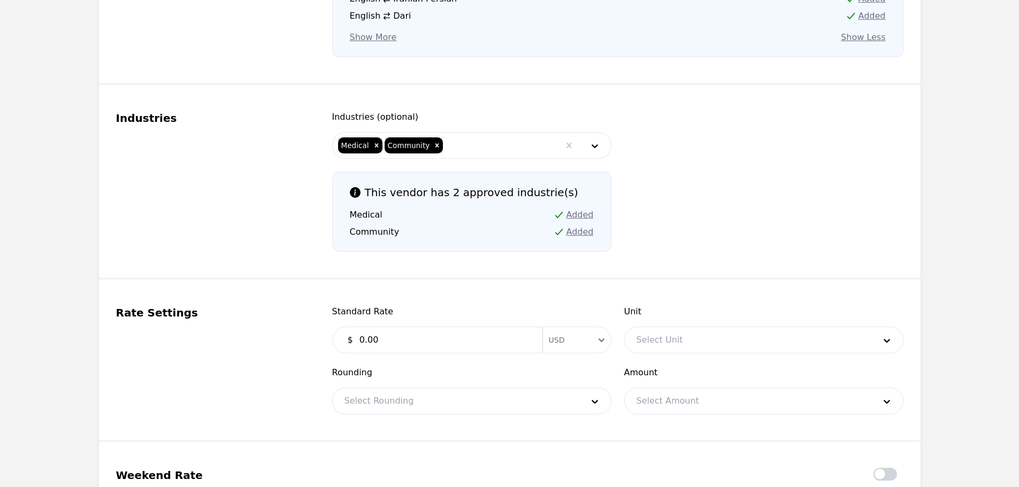
click at [462, 346] on input "0.00" at bounding box center [444, 339] width 183 height 21
type input "0.40"
click at [669, 336] on div at bounding box center [748, 340] width 246 height 26
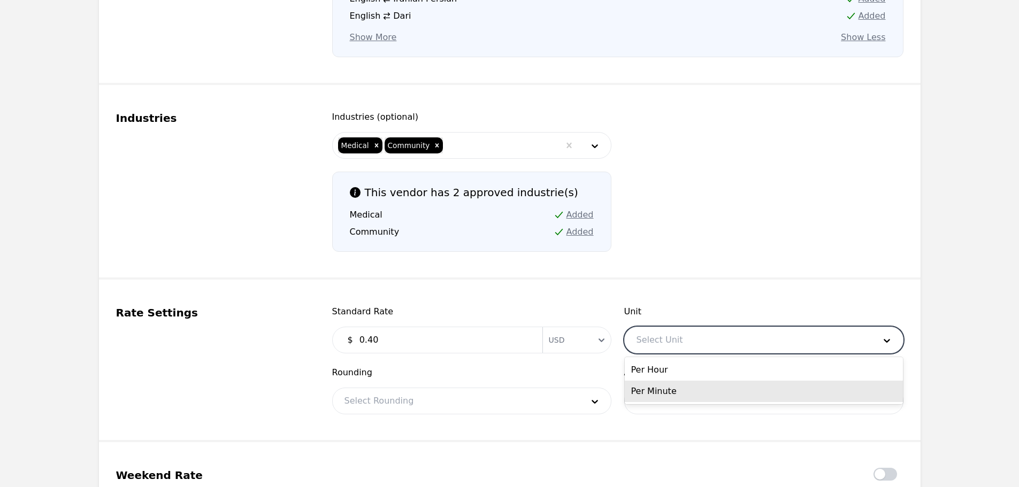
drag, startPoint x: 663, startPoint y: 371, endPoint x: 662, endPoint y: 387, distance: 15.5
click at [662, 387] on div "Per Hour Per Minute" at bounding box center [764, 380] width 278 height 47
click at [662, 387] on div "Per Minute" at bounding box center [764, 391] width 278 height 21
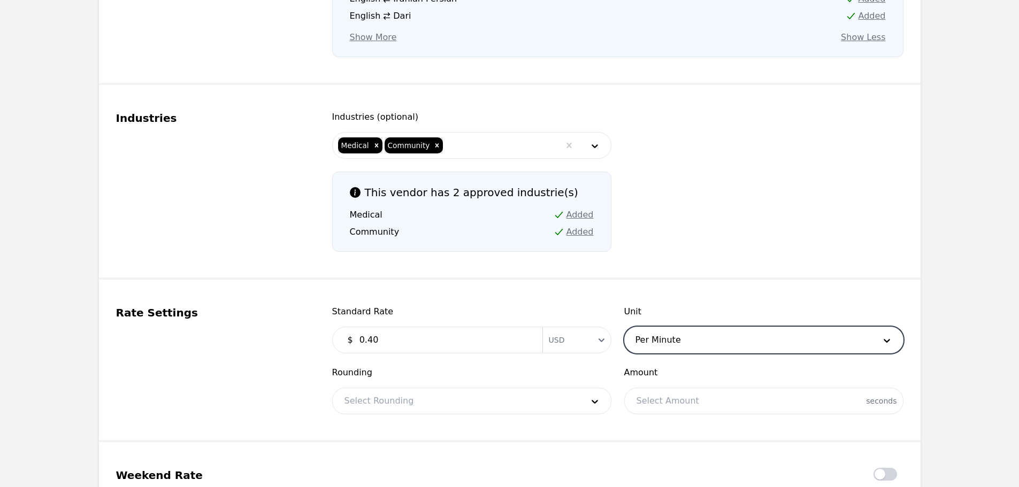
click at [662, 406] on div at bounding box center [764, 401] width 278 height 26
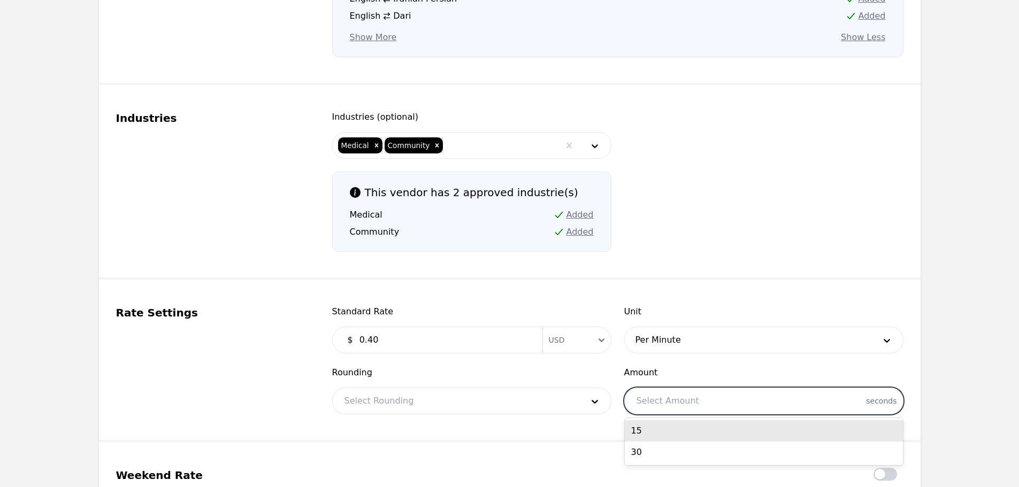
drag, startPoint x: 652, startPoint y: 427, endPoint x: 646, endPoint y: 428, distance: 6.5
click at [651, 427] on div "15" at bounding box center [764, 430] width 278 height 21
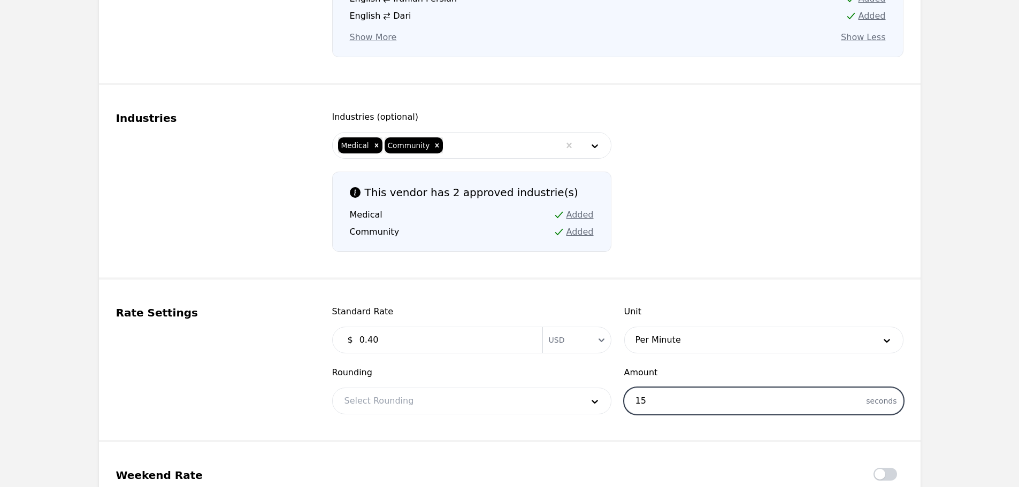
click at [502, 409] on div at bounding box center [456, 401] width 246 height 26
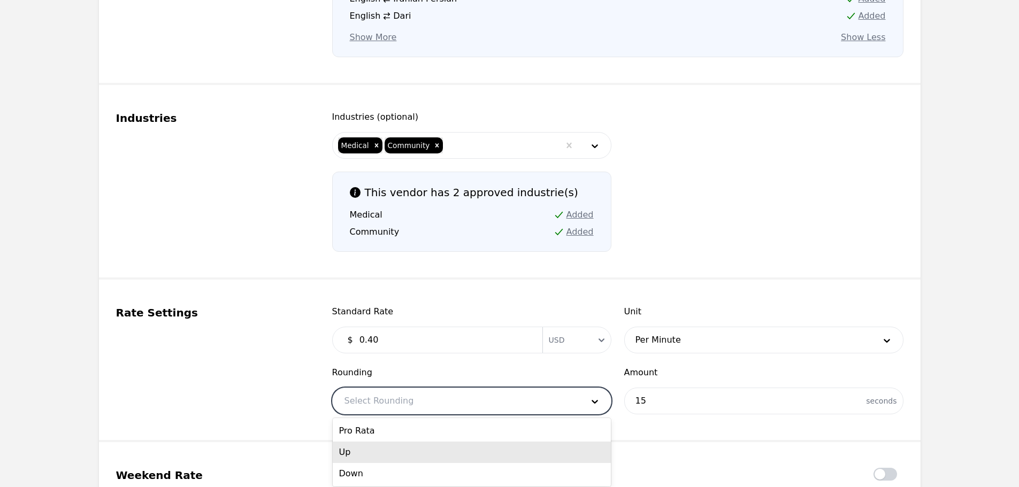
click at [389, 454] on div "Up" at bounding box center [472, 452] width 278 height 21
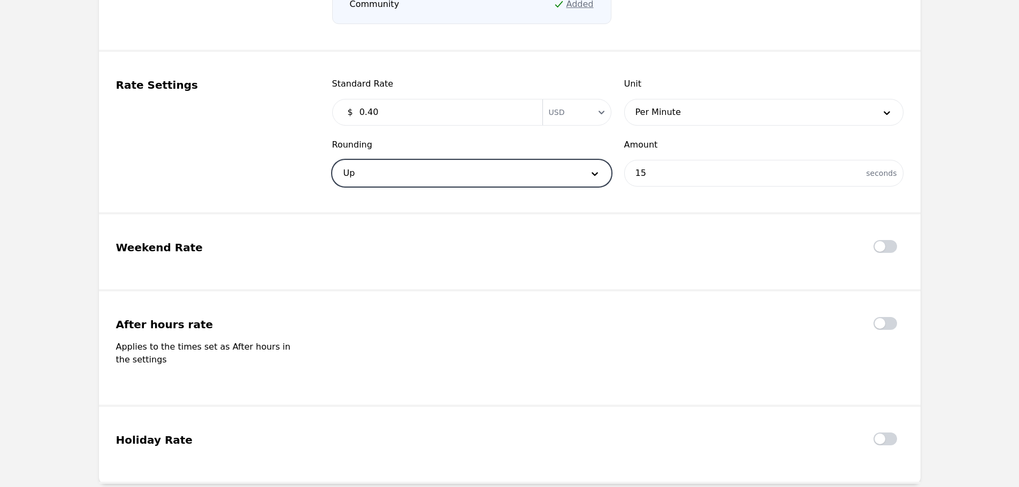
scroll to position [1070, 0]
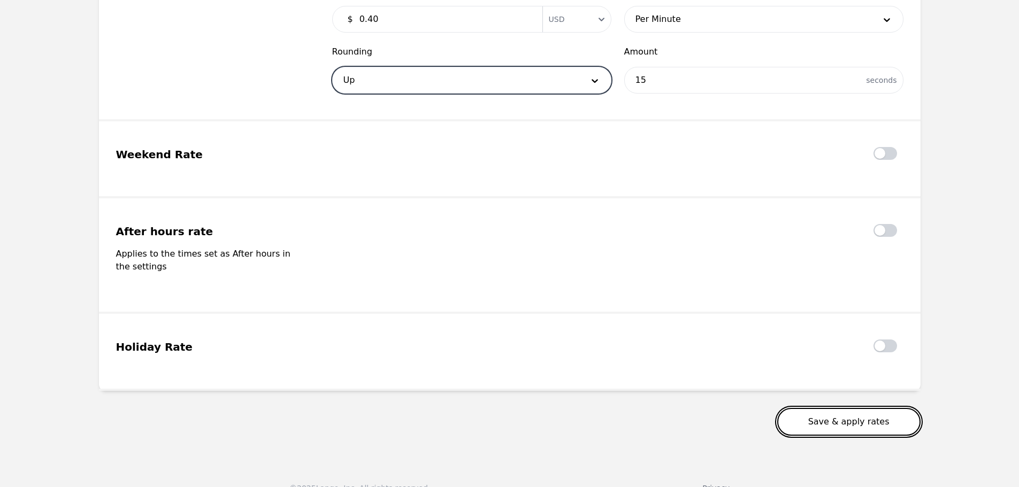
click at [837, 411] on button "Save & apply rates" at bounding box center [848, 422] width 143 height 28
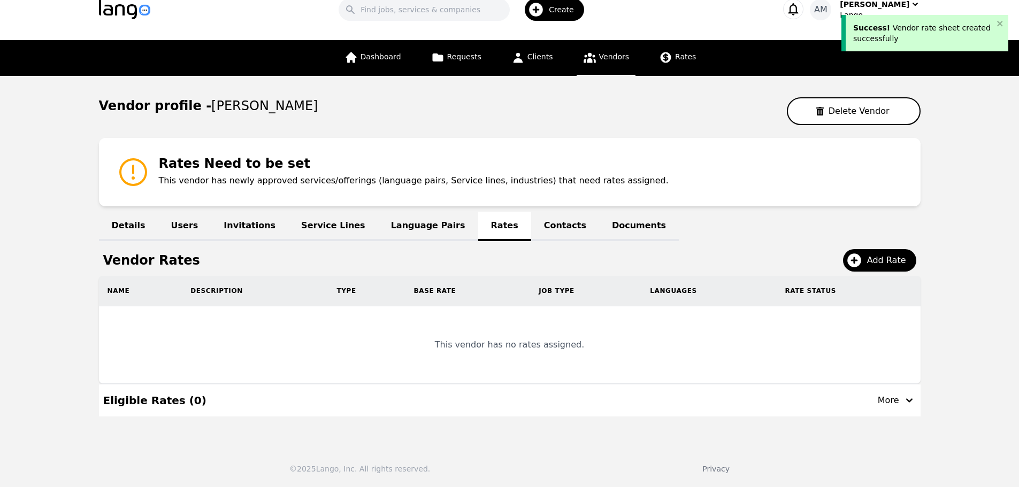
scroll to position [13, 0]
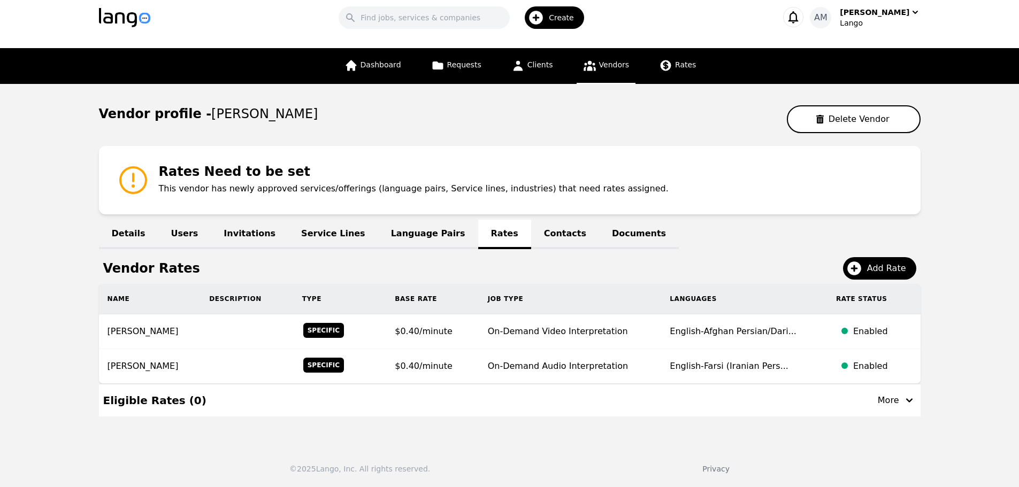
click at [378, 245] on link "Language Pairs" at bounding box center [428, 234] width 100 height 29
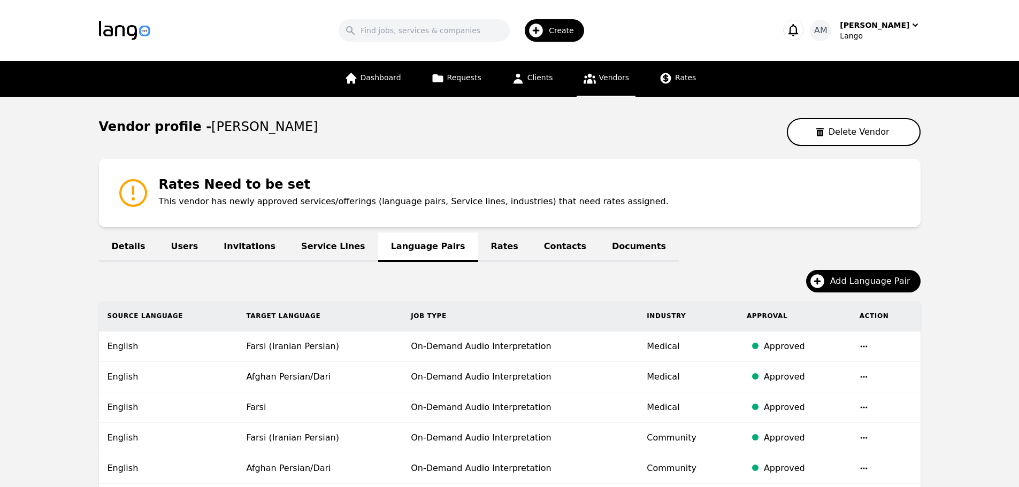
click at [478, 242] on link "Rates" at bounding box center [504, 247] width 53 height 29
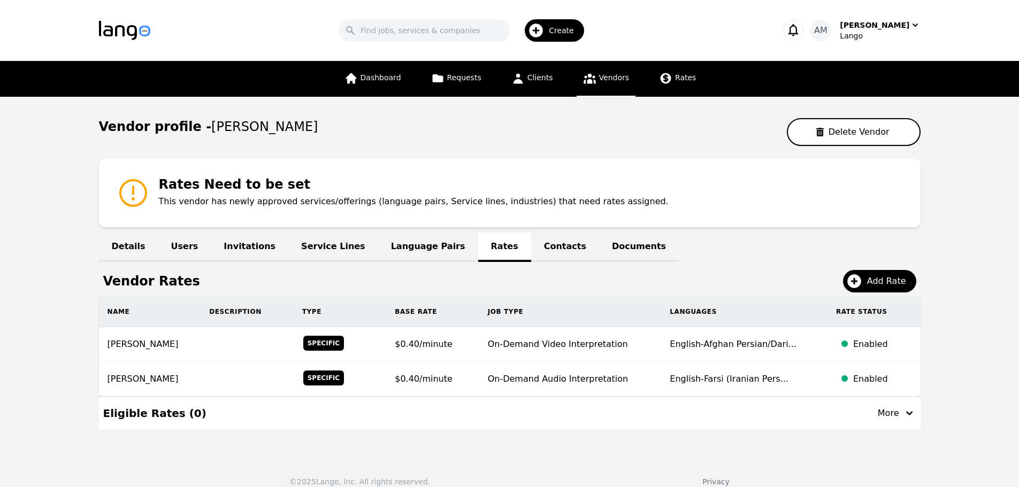
click at [137, 191] on icon at bounding box center [133, 193] width 34 height 34
click at [133, 195] on icon at bounding box center [133, 193] width 34 height 34
click at [895, 423] on div "Eligible Rates ( 0 ) More" at bounding box center [509, 413] width 813 height 32
click at [896, 418] on div "More" at bounding box center [897, 413] width 39 height 13
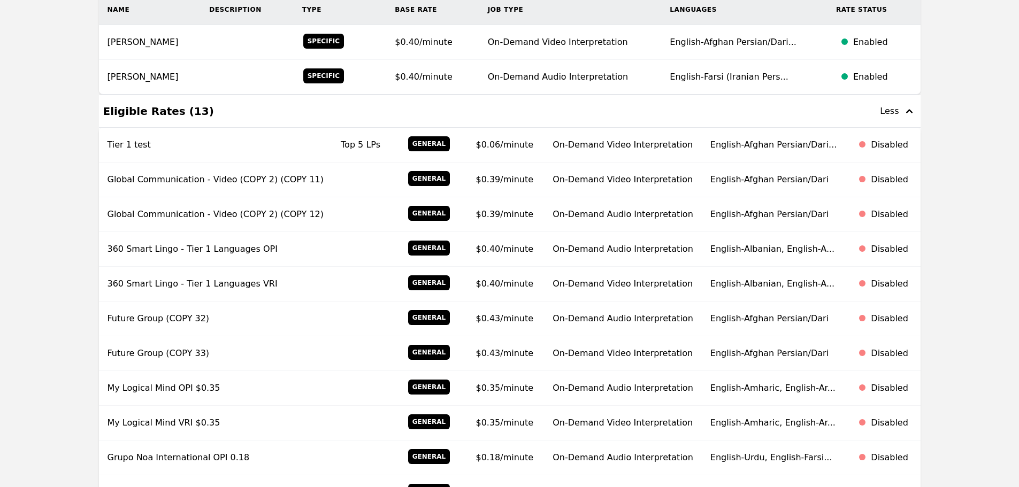
scroll to position [305, 0]
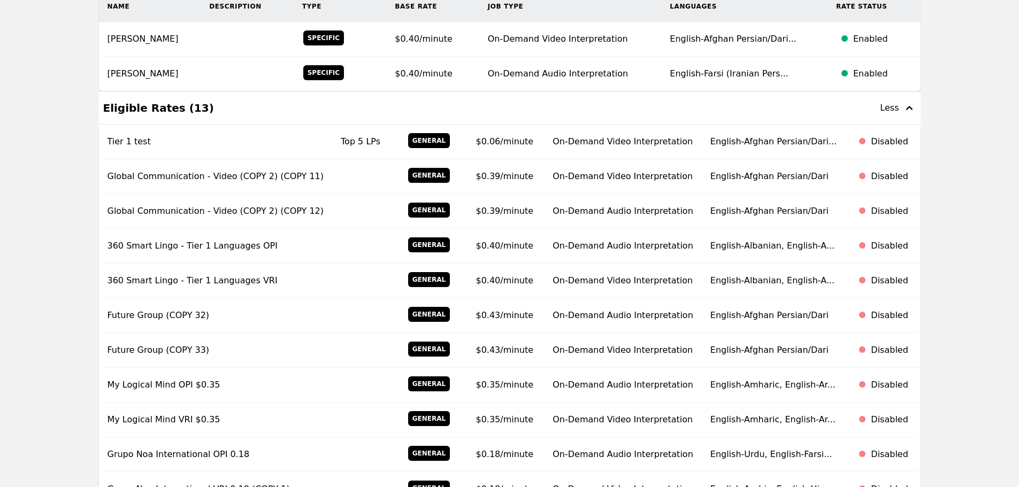
click at [903, 110] on icon "button" at bounding box center [909, 108] width 13 height 13
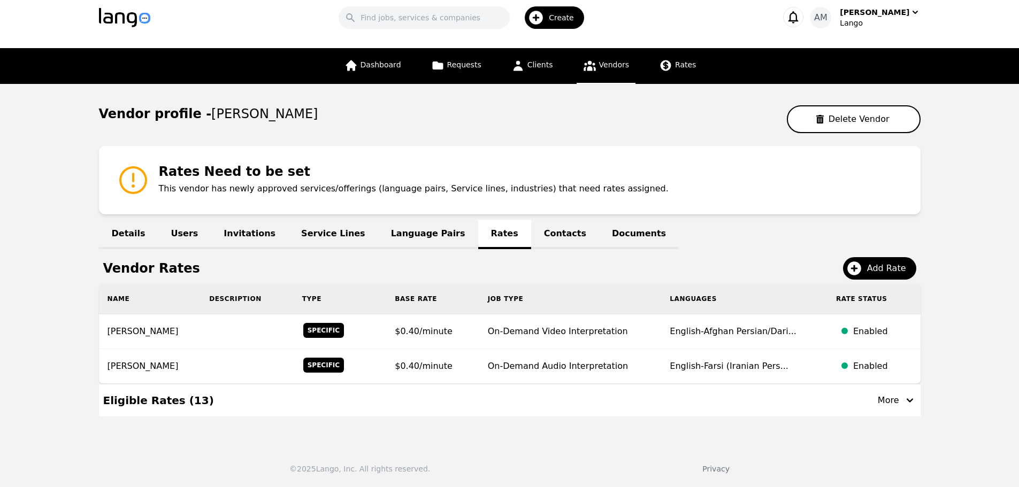
scroll to position [0, 0]
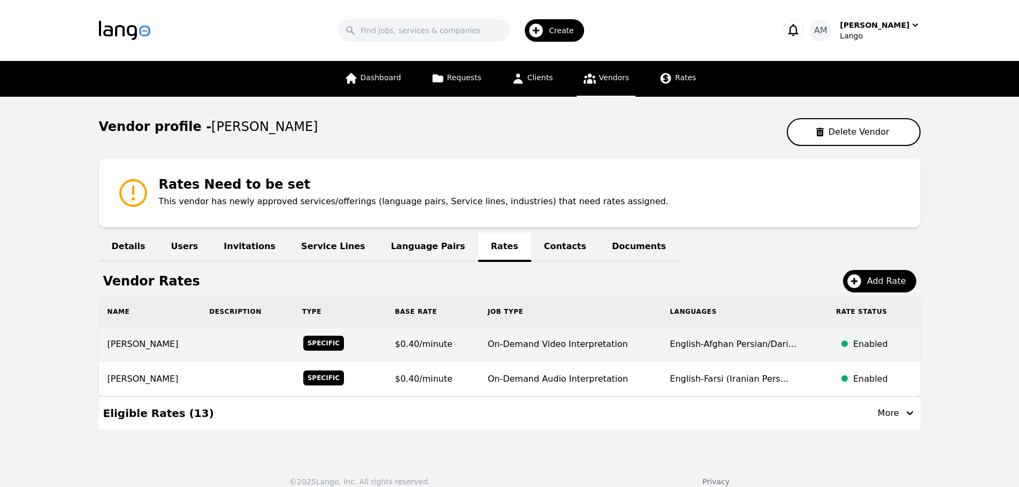
click at [449, 348] on span "$0.40/minute" at bounding box center [424, 344] width 58 height 10
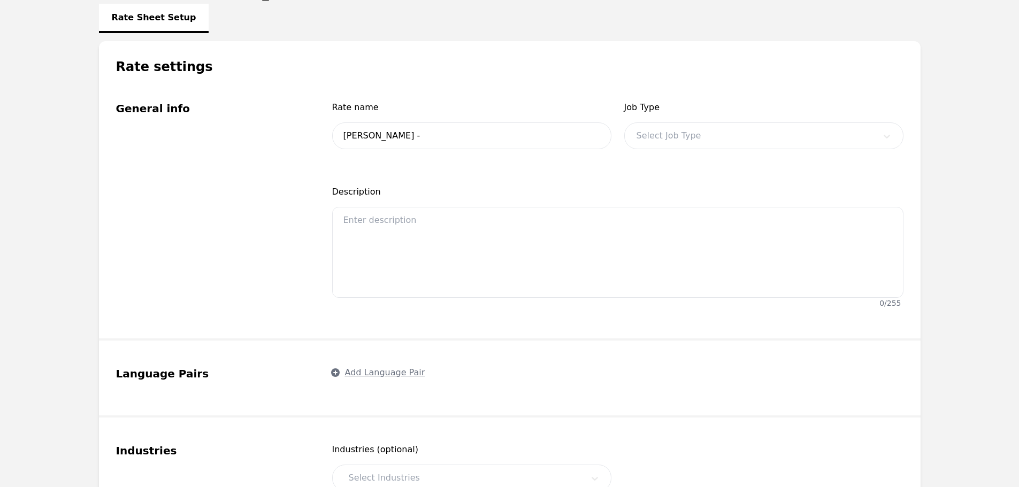
type input "Zainab Salimi - VRI"
type input "0.40"
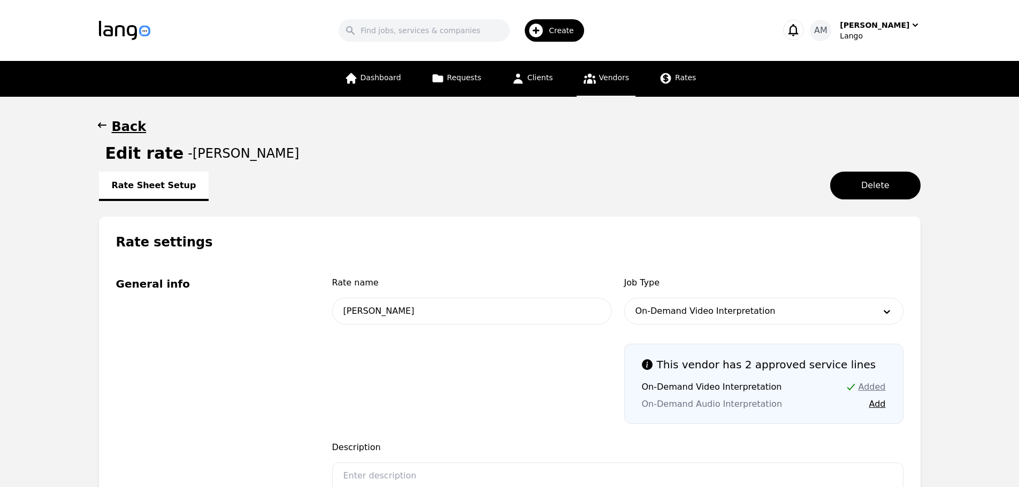
click at [586, 89] on link "Vendors" at bounding box center [606, 79] width 59 height 36
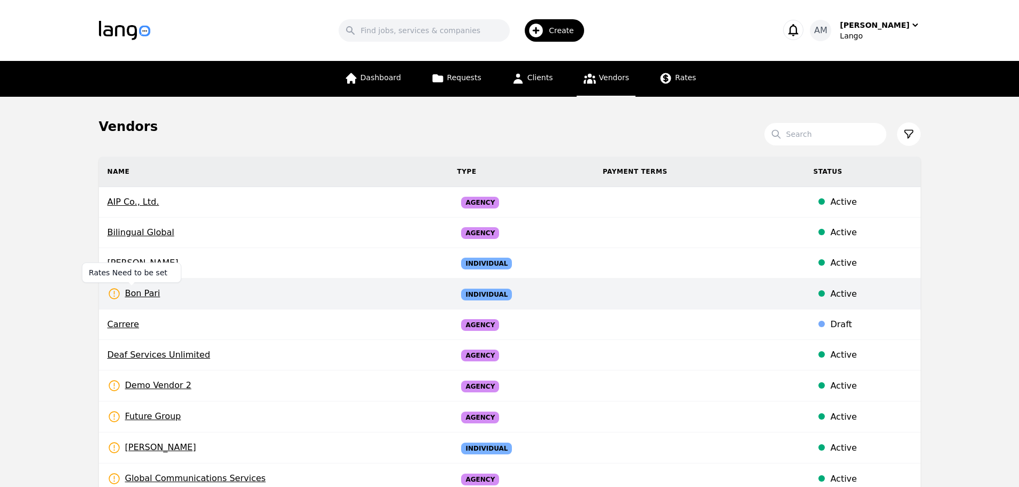
click at [142, 296] on span "Bon Pari" at bounding box center [134, 293] width 53 height 13
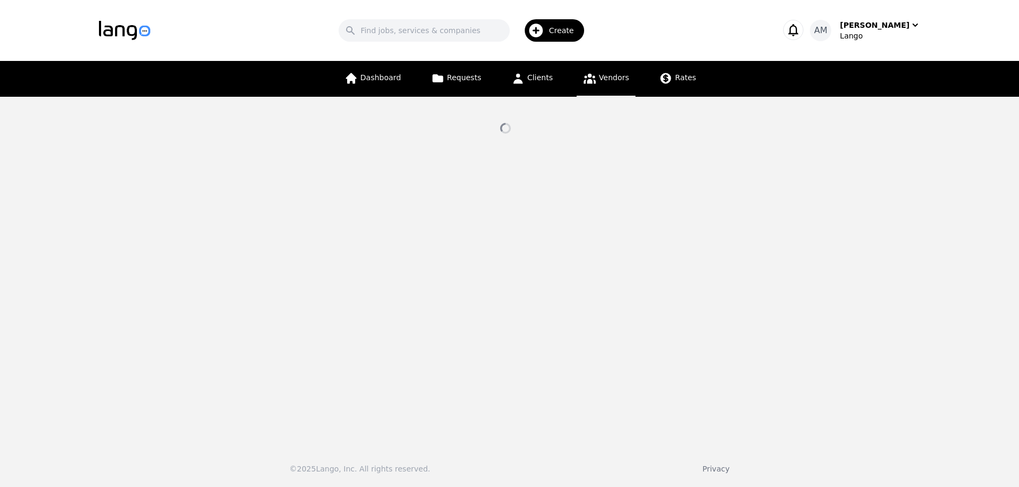
select select "active"
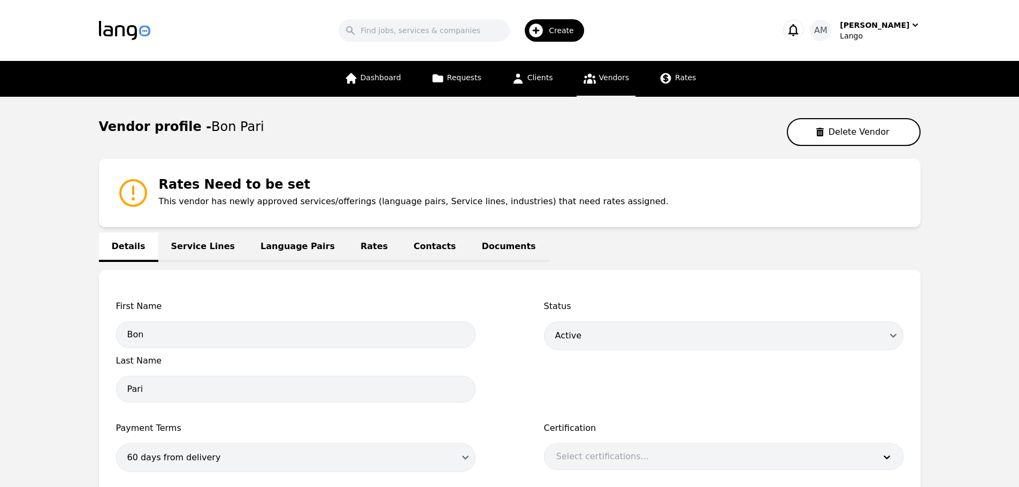
click at [469, 251] on link "Documents" at bounding box center [509, 247] width 80 height 29
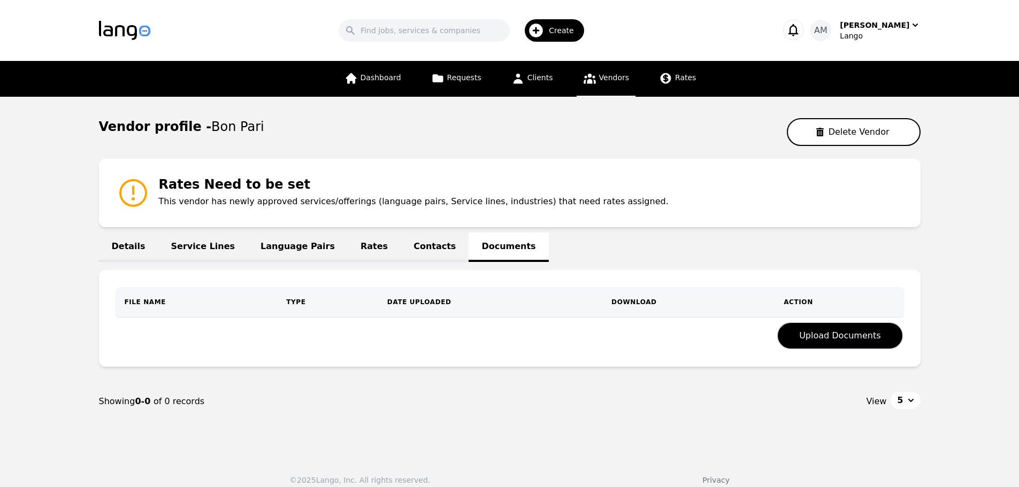
click at [401, 249] on link "Contacts" at bounding box center [435, 247] width 68 height 29
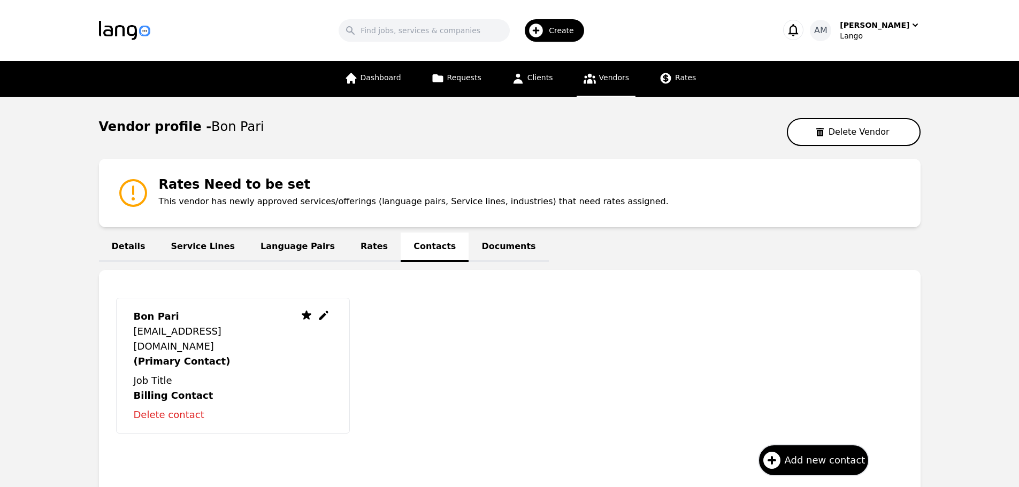
click at [200, 331] on p "sdunham@lango.co" at bounding box center [216, 339] width 164 height 30
copy div "sdunham@lango.co"
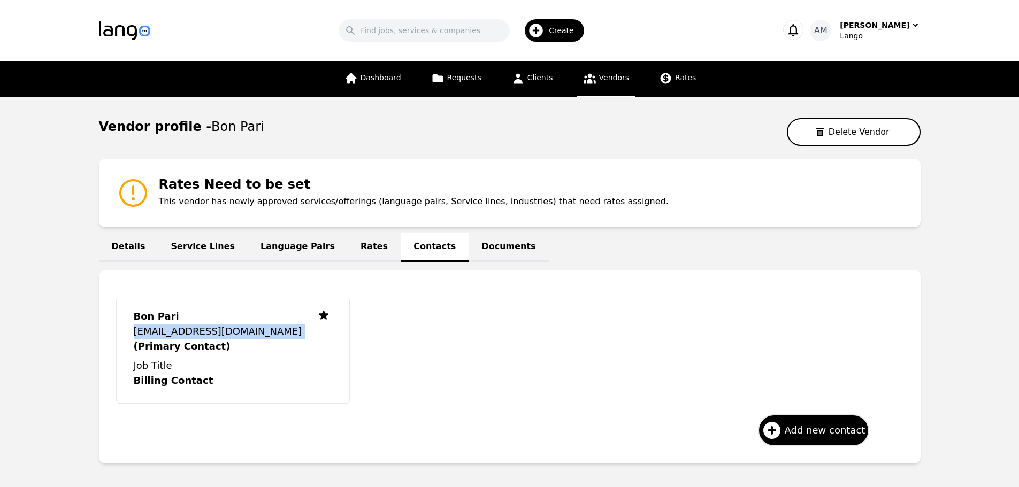
click at [577, 74] on link "Vendors" at bounding box center [606, 79] width 59 height 36
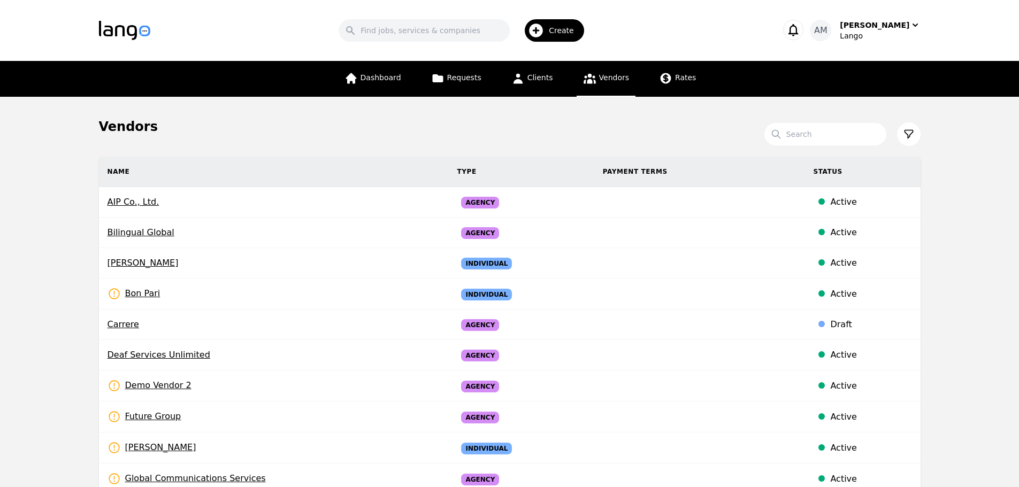
click at [913, 139] on icon at bounding box center [908, 134] width 11 height 11
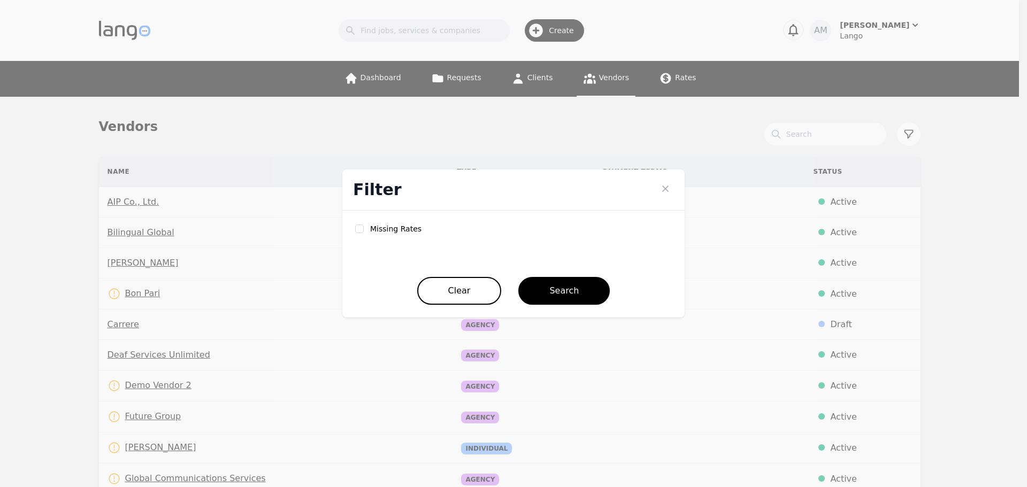
click at [382, 232] on label "Missing Rates" at bounding box center [395, 229] width 51 height 11
click at [359, 228] on input "checkbox" at bounding box center [359, 229] width 9 height 9
checkbox input "true"
click at [572, 300] on button "Search" at bounding box center [563, 291] width 91 height 28
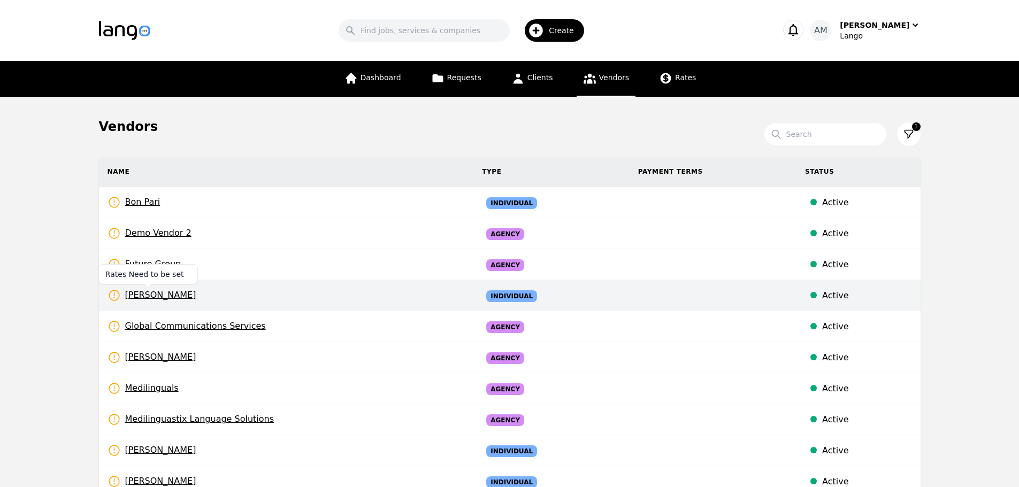
click at [170, 297] on span "Gina Underwood" at bounding box center [152, 295] width 89 height 13
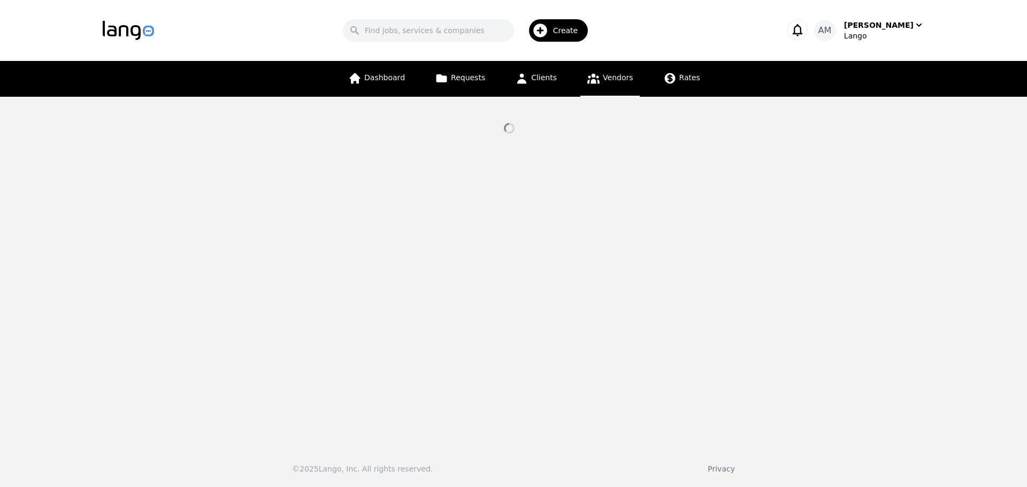
select select "active"
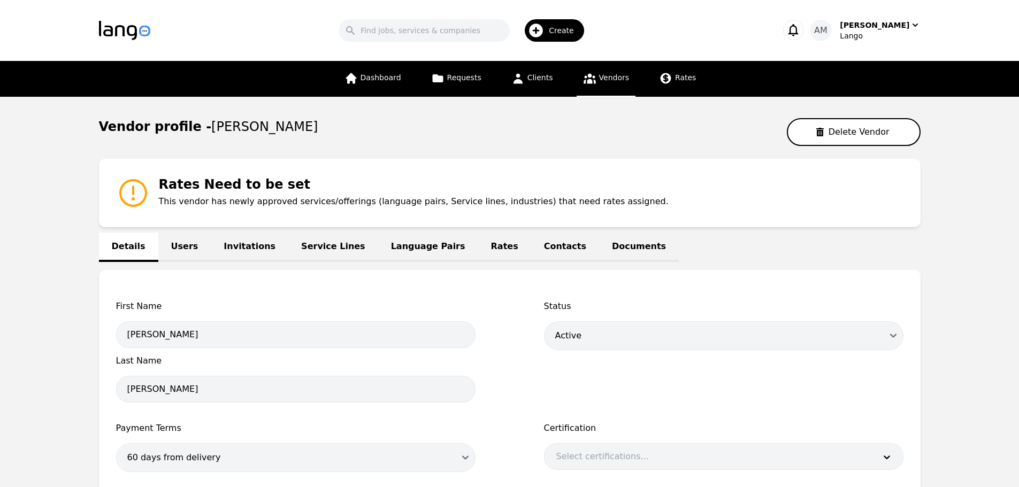
click at [478, 247] on link "Rates" at bounding box center [504, 247] width 53 height 29
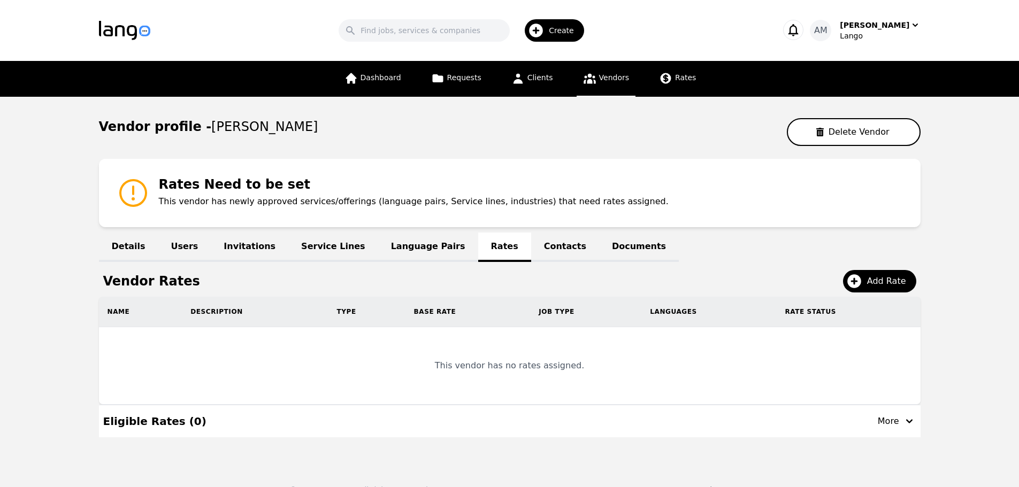
click at [405, 247] on link "Language Pairs" at bounding box center [428, 247] width 100 height 29
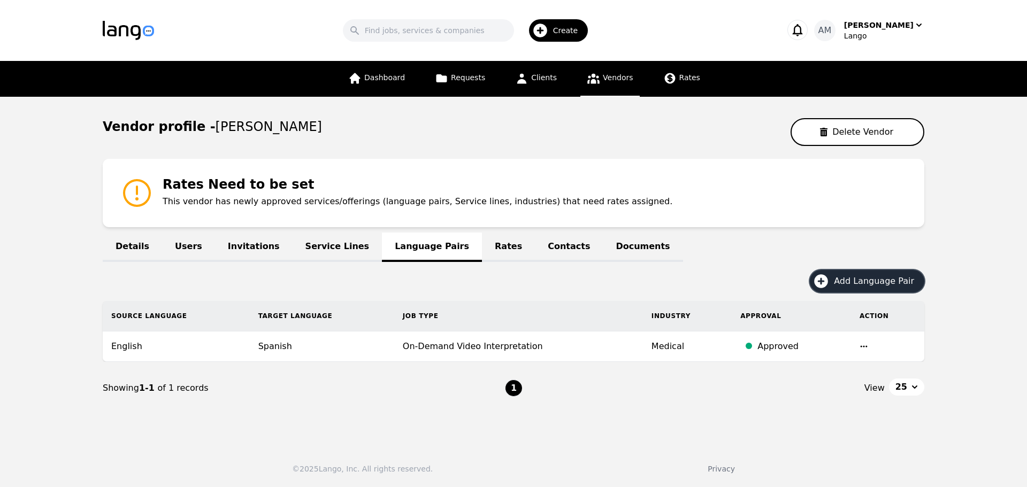
click at [840, 286] on span "Add Language Pair" at bounding box center [878, 281] width 88 height 13
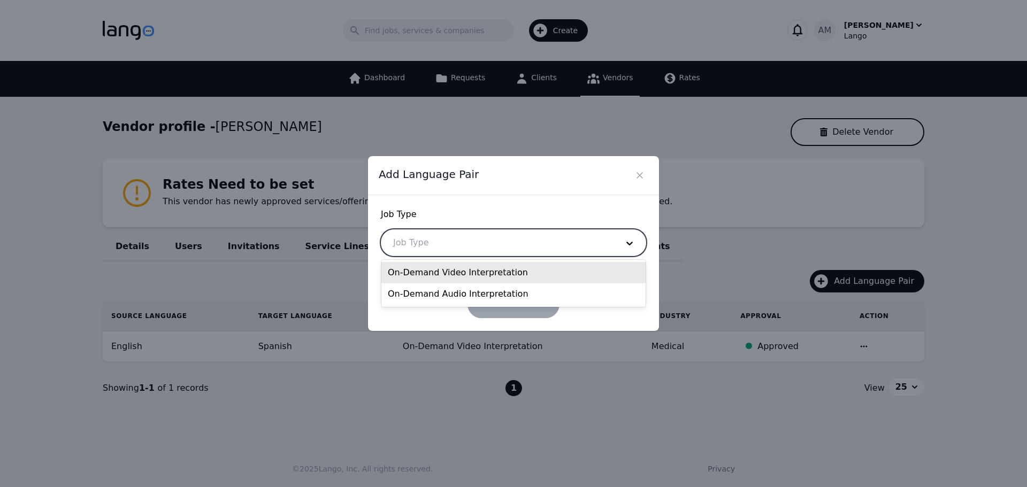
click at [509, 250] on div at bounding box center [497, 243] width 232 height 26
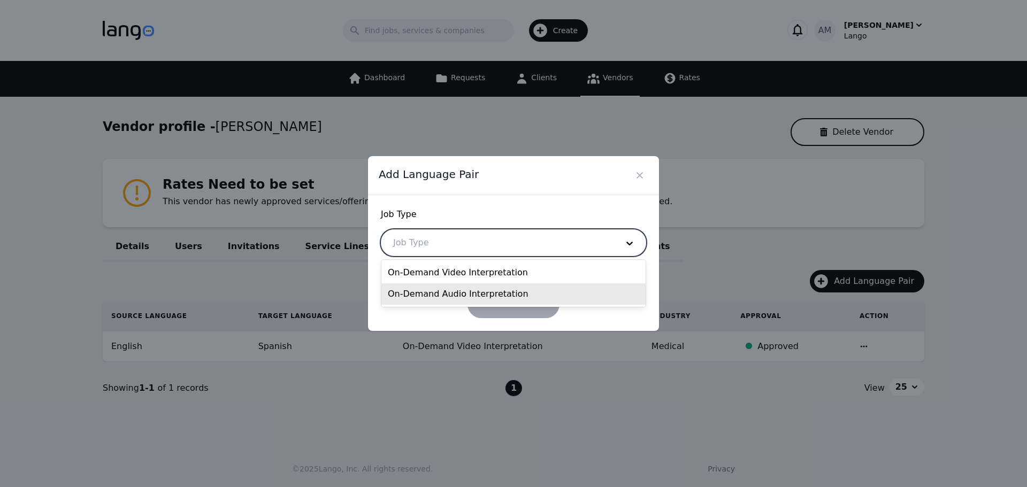
click at [472, 287] on div "On-Demand Audio Interpretation" at bounding box center [513, 293] width 264 height 21
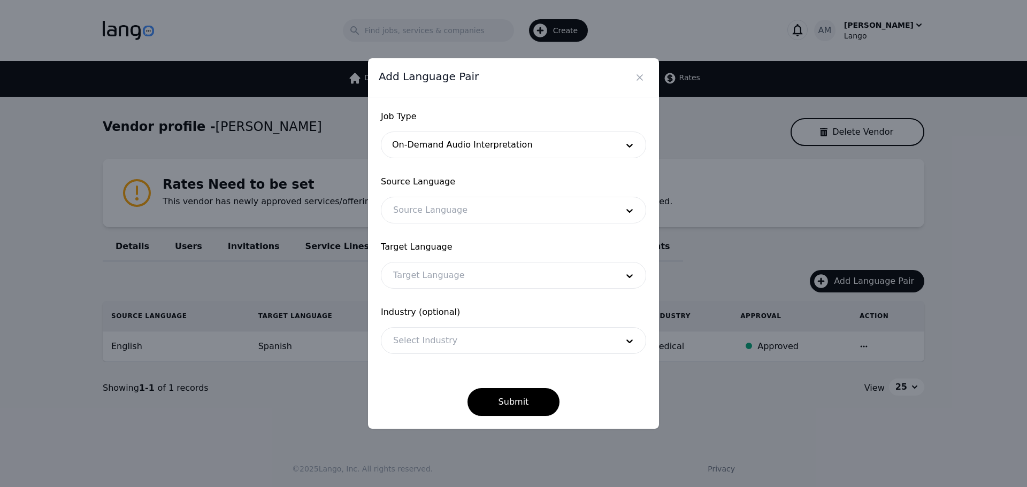
click at [470, 224] on form "Job Type On-Demand Audio Interpretation Source Language Source Language Target …" at bounding box center [513, 263] width 265 height 306
click at [470, 218] on div at bounding box center [497, 210] width 232 height 26
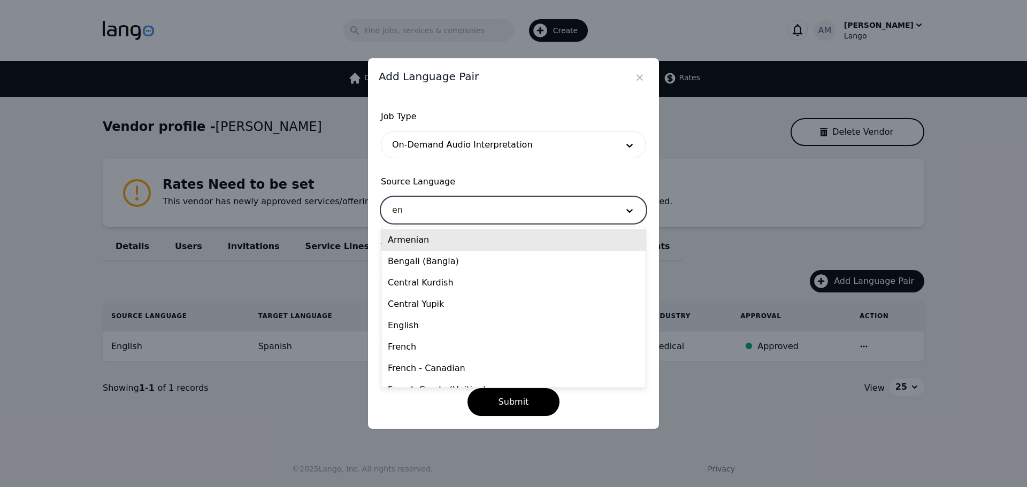
type input "eng"
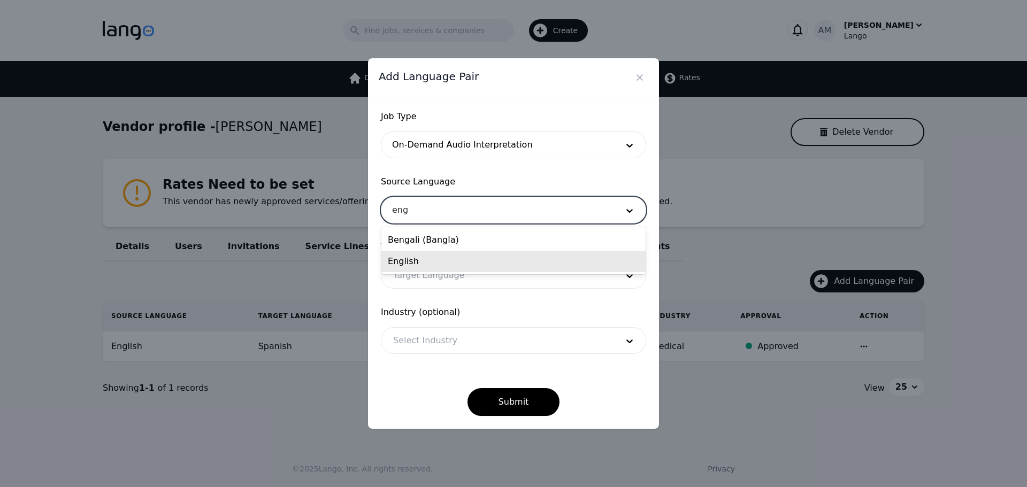
click at [441, 265] on div "English" at bounding box center [513, 261] width 264 height 21
click at [432, 280] on div at bounding box center [497, 276] width 232 height 26
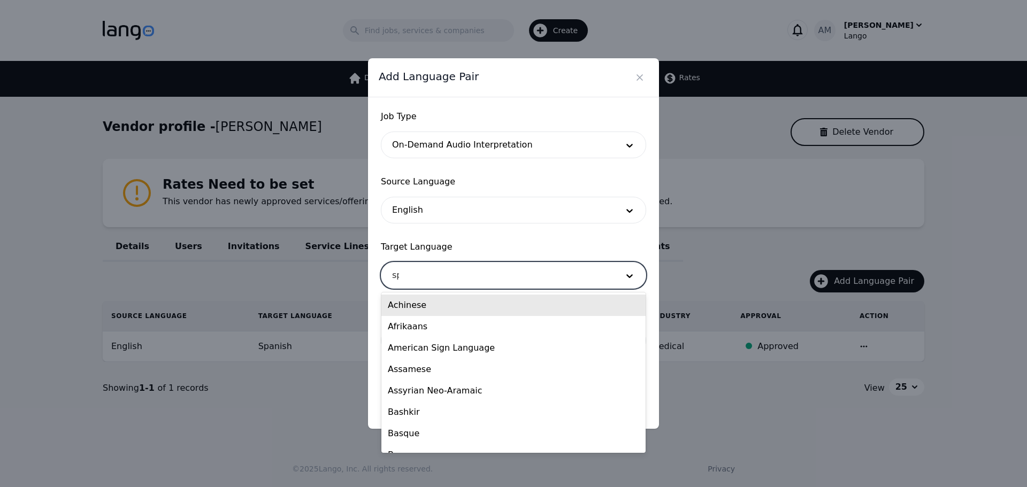
type input "spa"
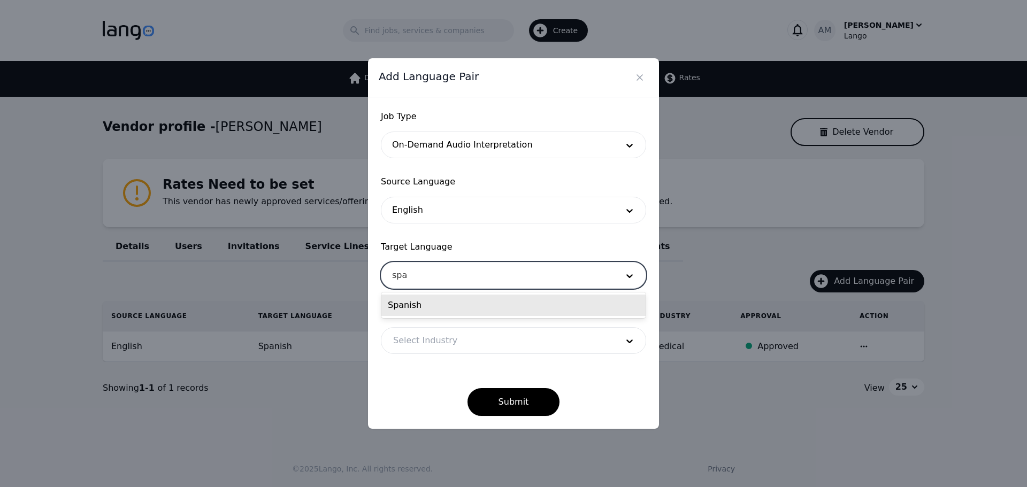
click at [432, 308] on div "Spanish" at bounding box center [513, 305] width 264 height 21
click at [417, 335] on div at bounding box center [497, 341] width 232 height 26
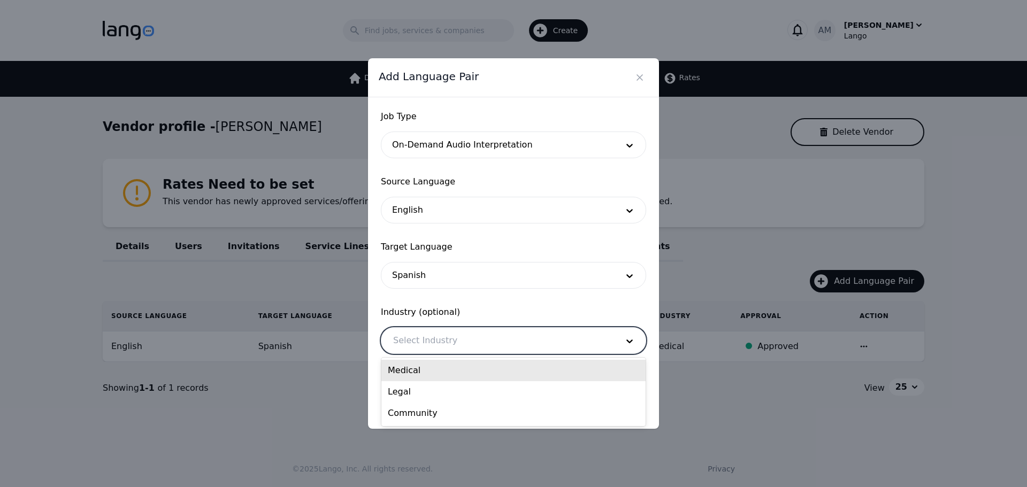
click at [403, 362] on div "Medical" at bounding box center [513, 370] width 264 height 21
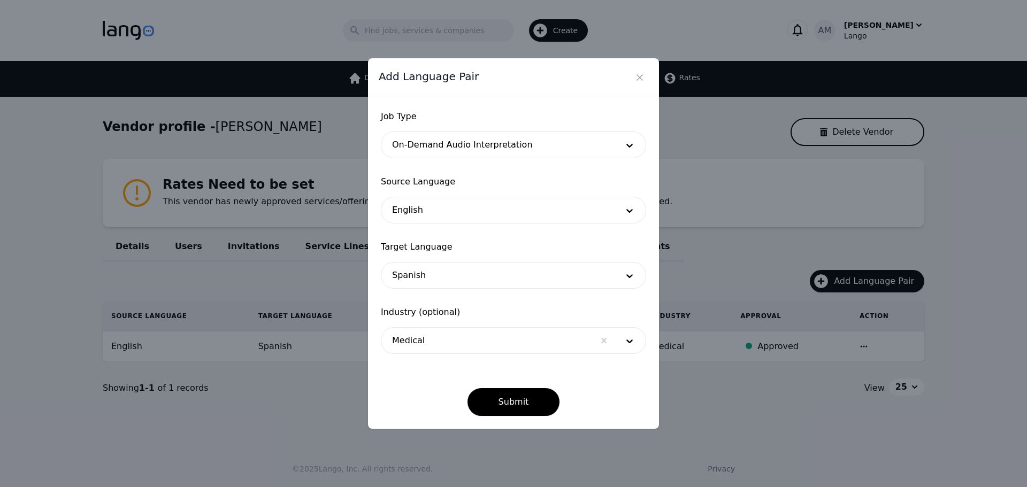
drag, startPoint x: 562, startPoint y: 78, endPoint x: 485, endPoint y: 231, distance: 171.5
click at [506, 91] on div "Add Language Pair" at bounding box center [513, 77] width 291 height 39
click at [469, 350] on div at bounding box center [487, 341] width 213 height 26
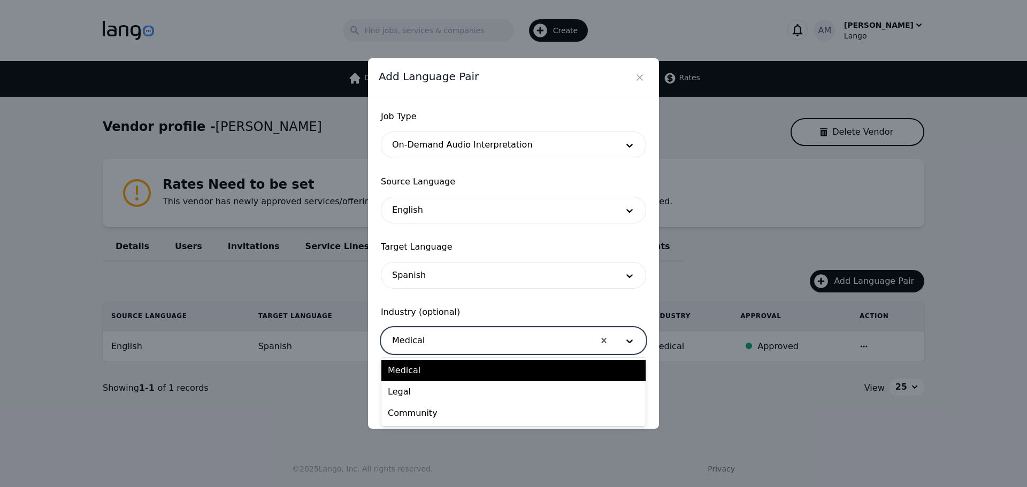
click at [471, 342] on div at bounding box center [487, 341] width 213 height 26
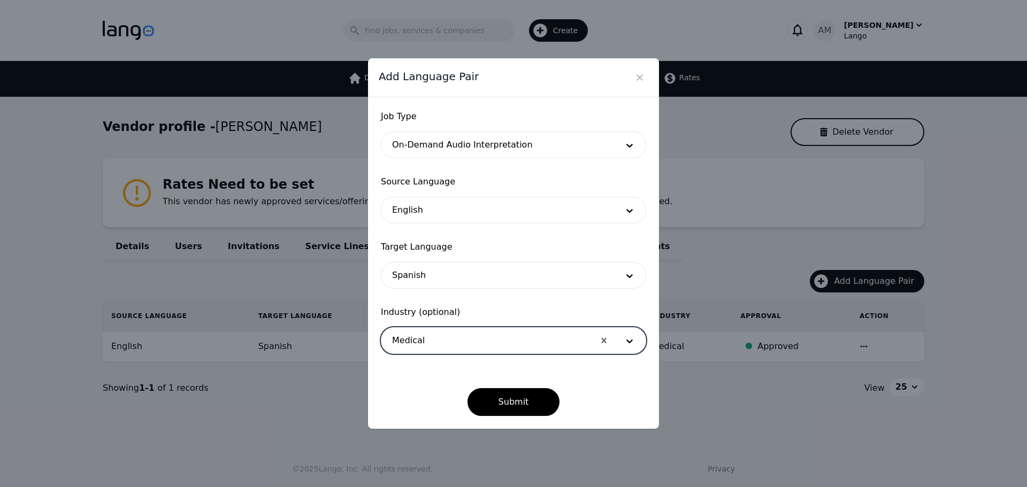
click at [471, 342] on div at bounding box center [487, 341] width 213 height 26
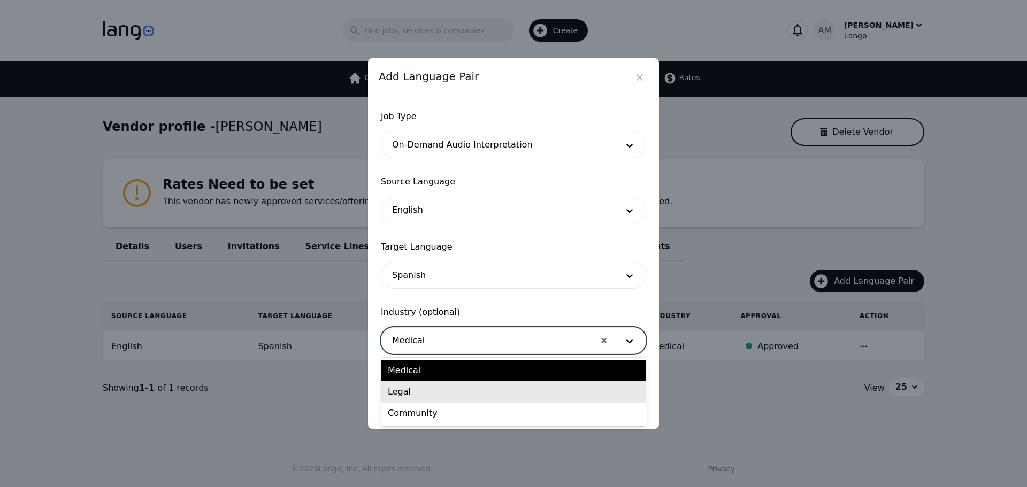
drag, startPoint x: 449, startPoint y: 382, endPoint x: 451, endPoint y: 388, distance: 6.1
click at [451, 388] on div "Legal" at bounding box center [513, 391] width 264 height 21
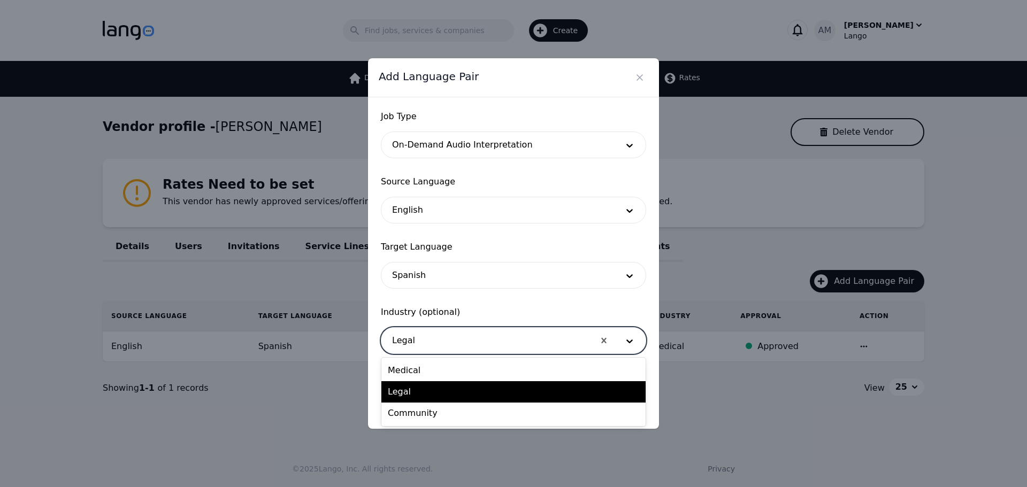
click at [450, 347] on div at bounding box center [487, 341] width 213 height 26
click at [437, 372] on div "Medical" at bounding box center [513, 370] width 264 height 21
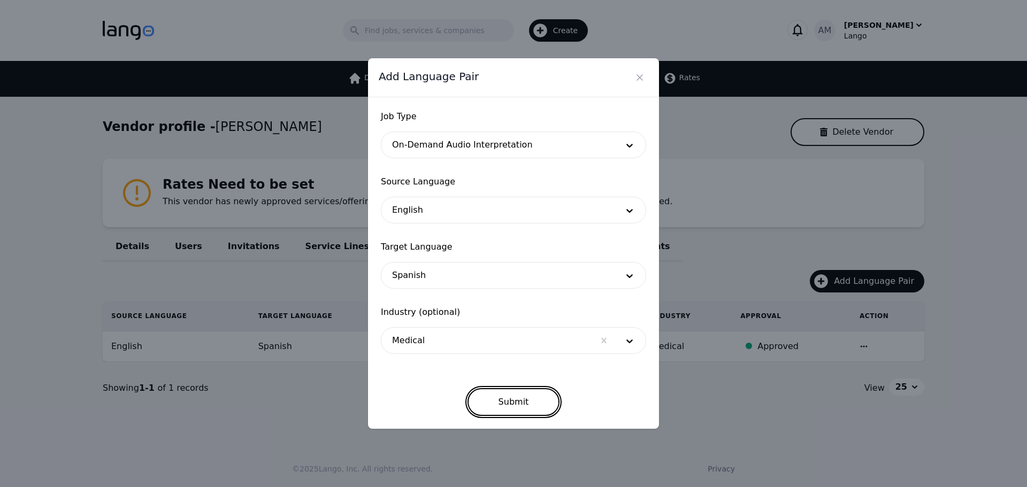
click at [489, 411] on button "Submit" at bounding box center [513, 402] width 93 height 28
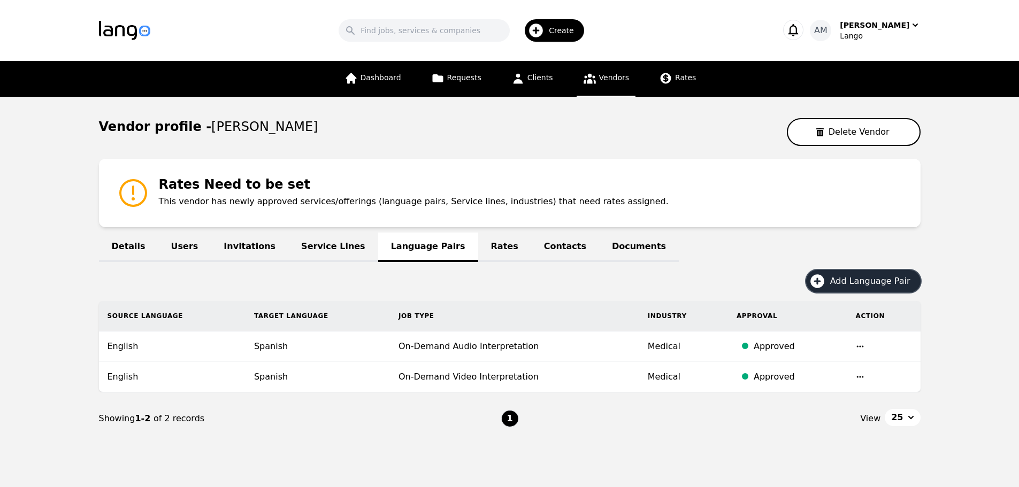
scroll to position [28, 0]
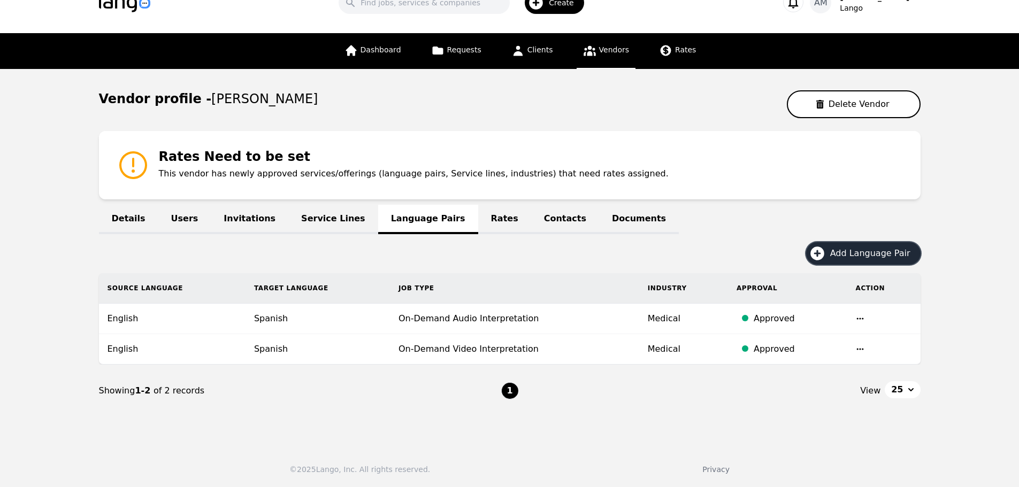
click at [831, 263] on button "Add Language Pair" at bounding box center [863, 253] width 114 height 22
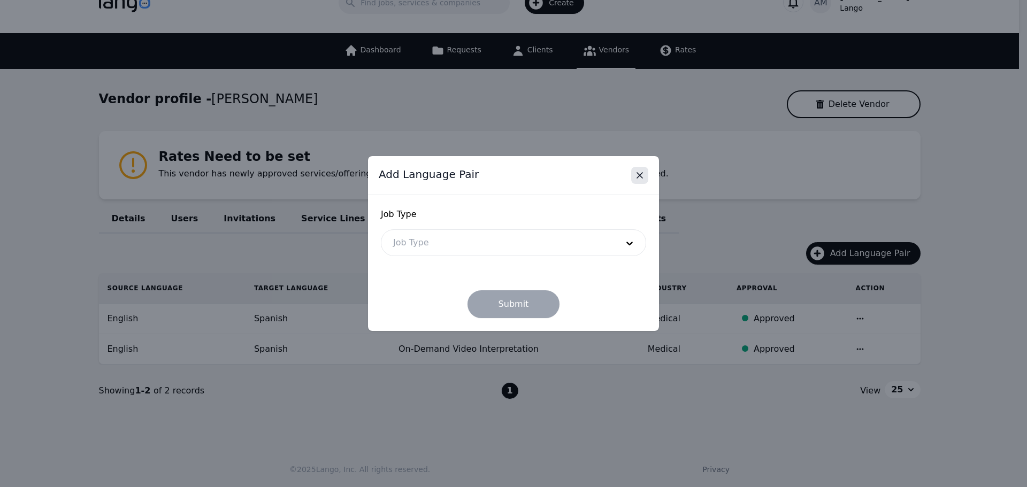
click at [639, 175] on icon "Close" at bounding box center [639, 175] width 11 height 11
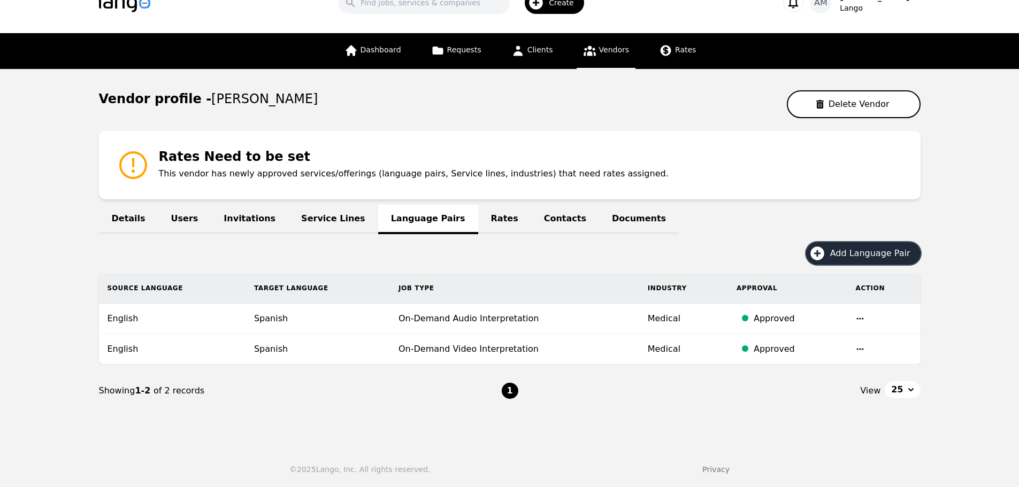
click at [836, 251] on button "Add Language Pair" at bounding box center [863, 253] width 114 height 22
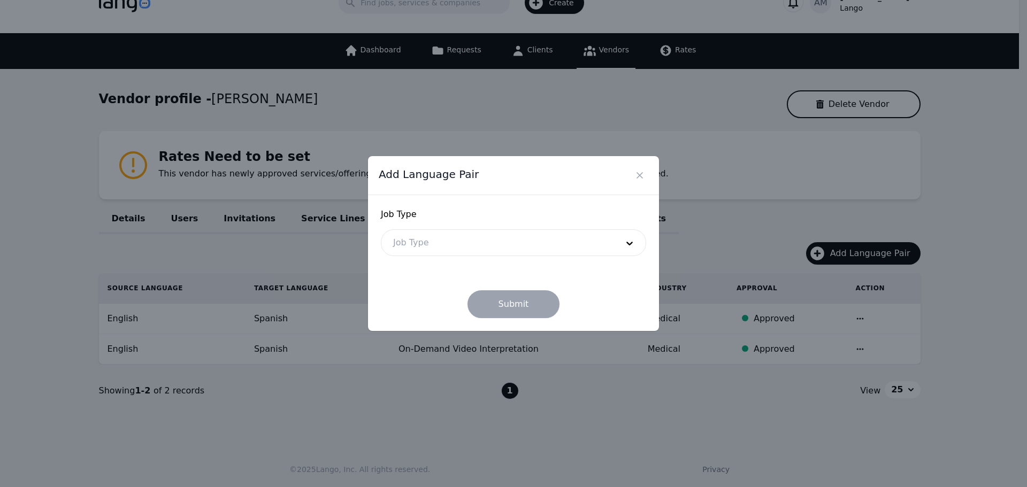
click at [514, 249] on div at bounding box center [497, 243] width 232 height 26
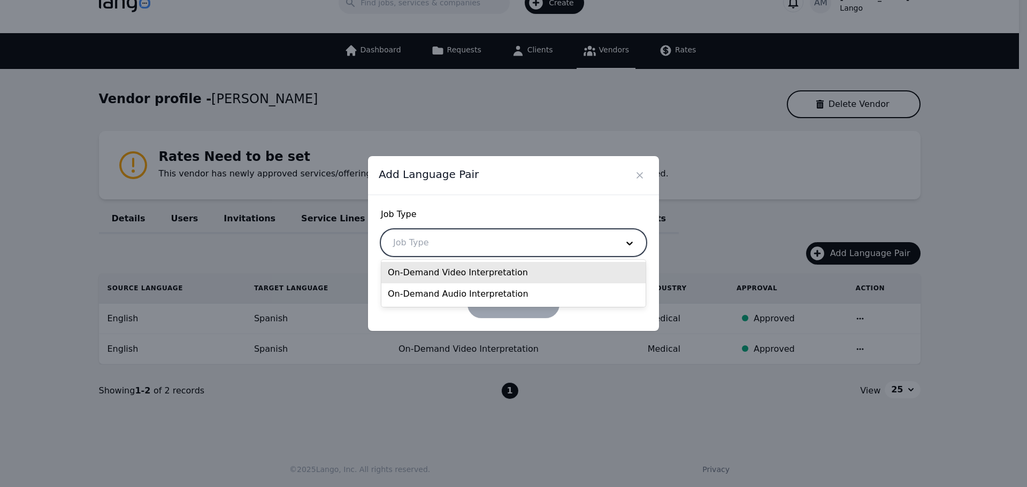
click at [467, 275] on div "On-Demand Video Interpretation" at bounding box center [513, 272] width 264 height 21
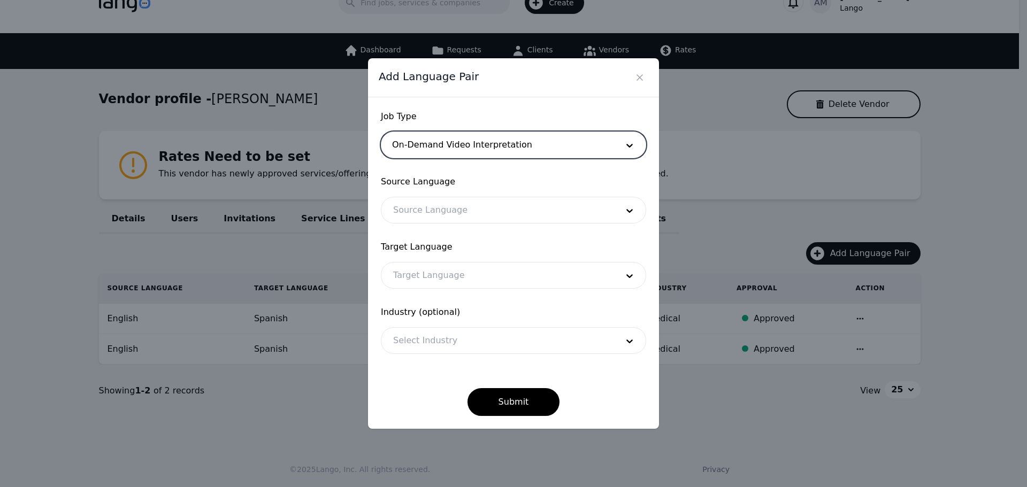
click at [474, 206] on div at bounding box center [497, 210] width 232 height 26
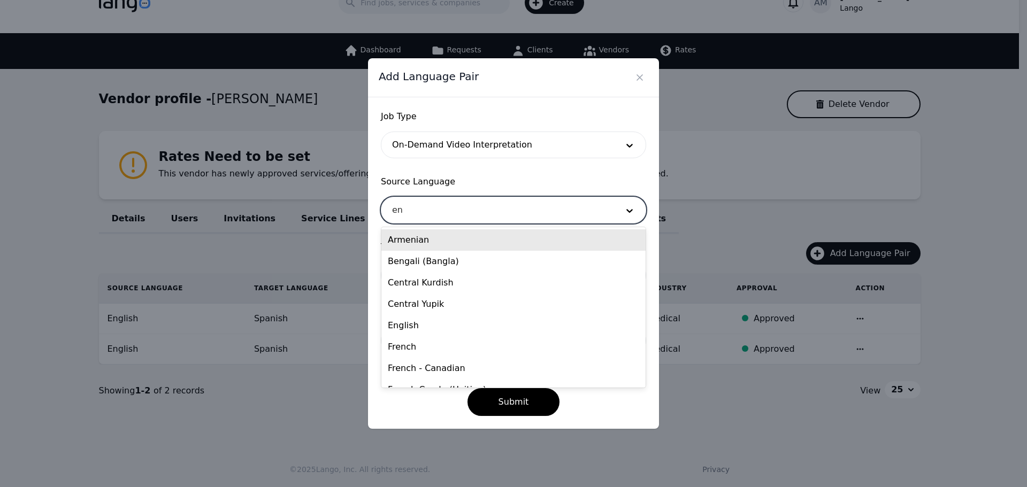
type input "eng"
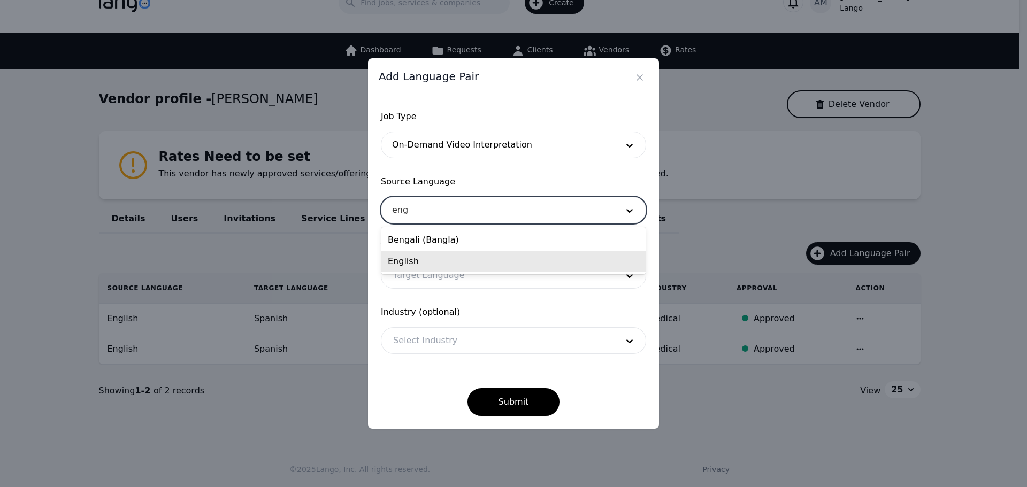
click at [450, 260] on div "English" at bounding box center [513, 261] width 264 height 21
click at [445, 280] on div at bounding box center [497, 276] width 232 height 26
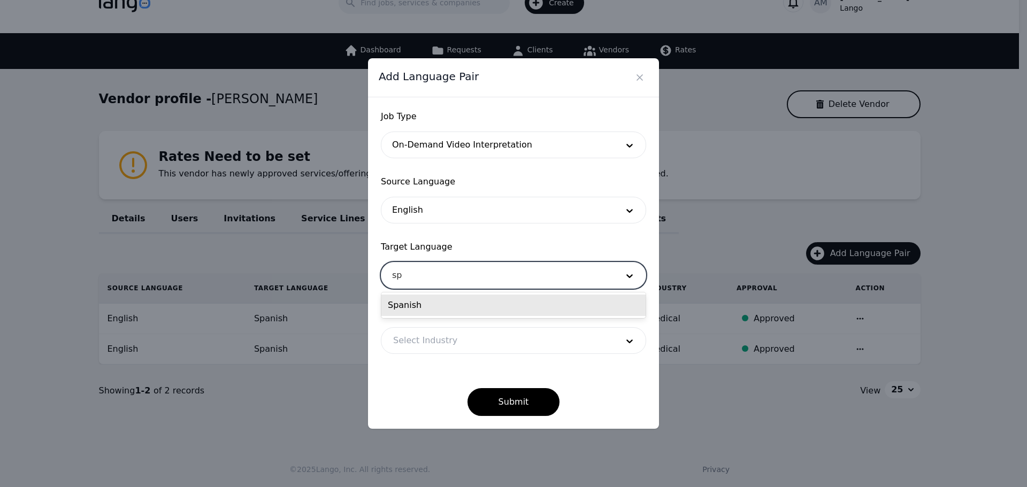
type input "spa"
drag, startPoint x: 478, startPoint y: 306, endPoint x: 448, endPoint y: 340, distance: 45.4
click at [477, 307] on div "Spanish" at bounding box center [513, 305] width 264 height 21
drag, startPoint x: 448, startPoint y: 340, endPoint x: 442, endPoint y: 354, distance: 15.4
click at [446, 346] on div at bounding box center [497, 341] width 232 height 26
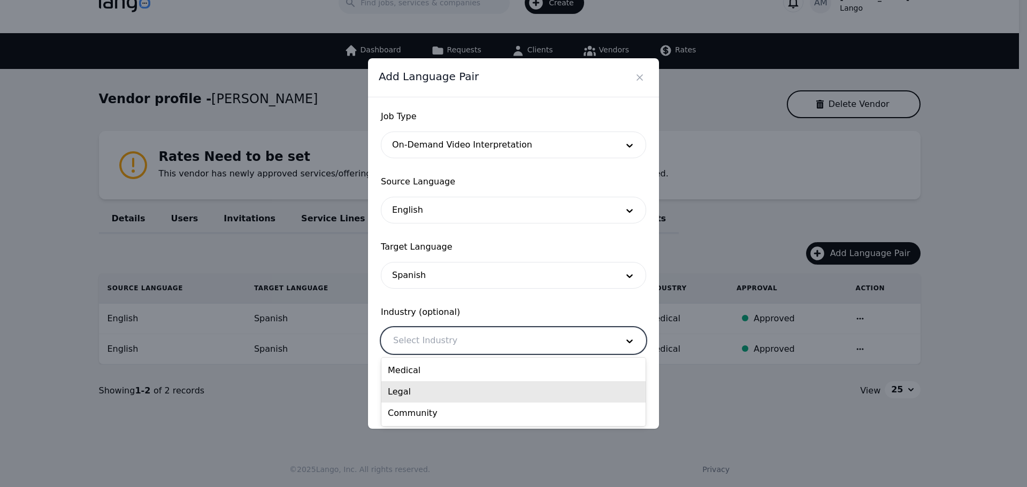
drag, startPoint x: 437, startPoint y: 386, endPoint x: 437, endPoint y: 395, distance: 9.1
click at [437, 395] on div "Legal" at bounding box center [513, 391] width 264 height 21
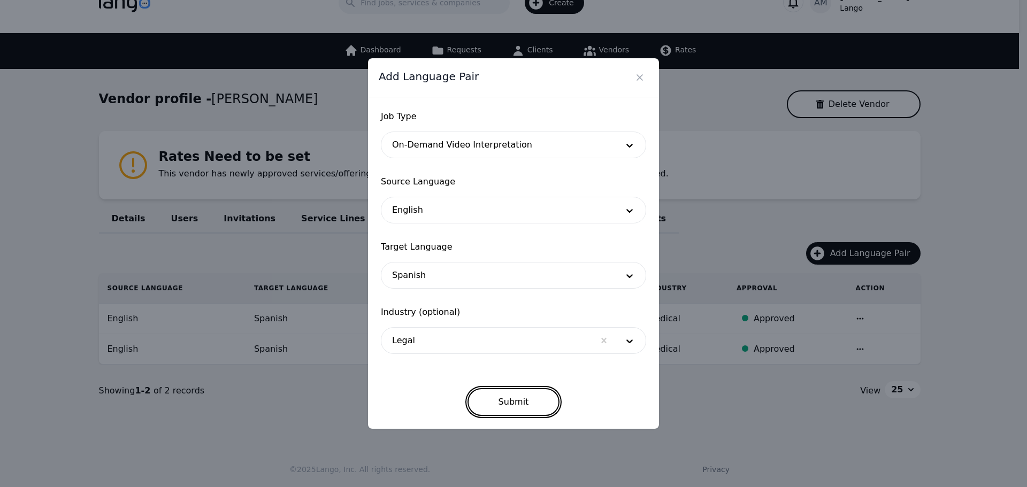
click at [496, 400] on button "Submit" at bounding box center [513, 402] width 93 height 28
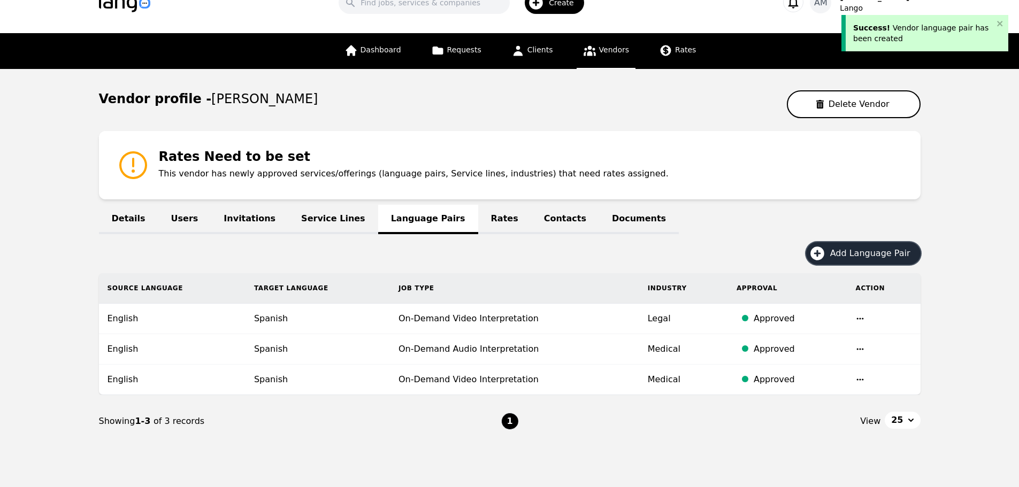
click at [853, 255] on span "Add Language Pair" at bounding box center [874, 253] width 88 height 13
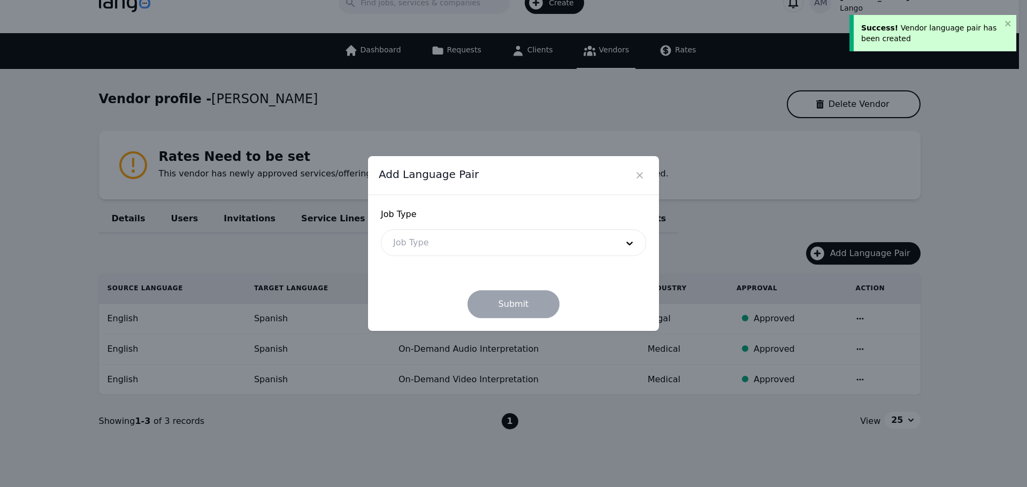
click at [488, 236] on div at bounding box center [497, 243] width 232 height 26
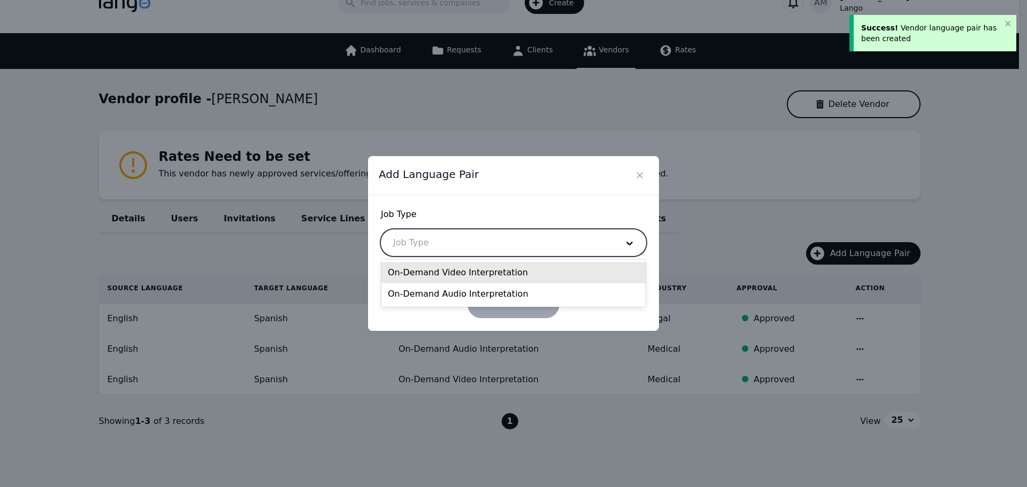
click at [470, 269] on div "On-Demand Video Interpretation" at bounding box center [513, 272] width 264 height 21
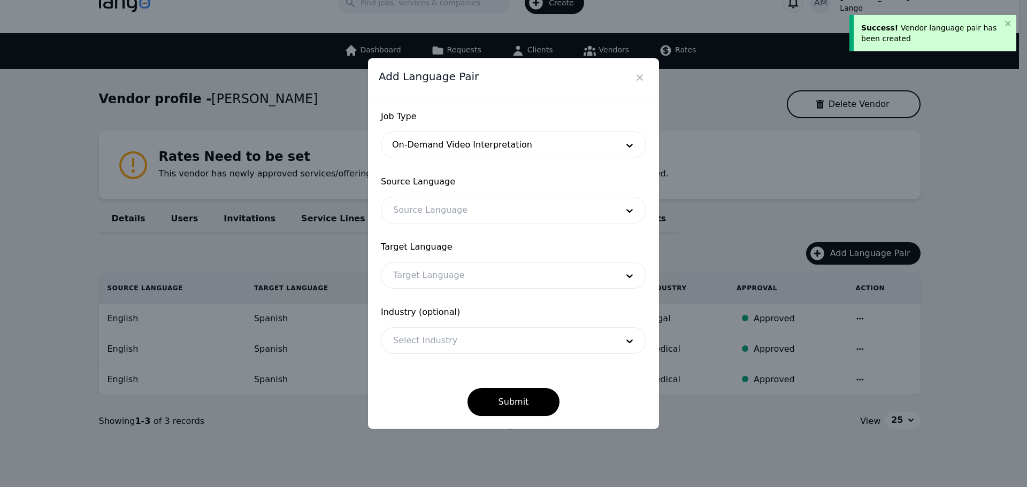
click at [457, 230] on form "Job Type On-Demand Video Interpretation Source Language Source Language Target …" at bounding box center [513, 263] width 265 height 306
click at [463, 214] on div at bounding box center [497, 210] width 232 height 26
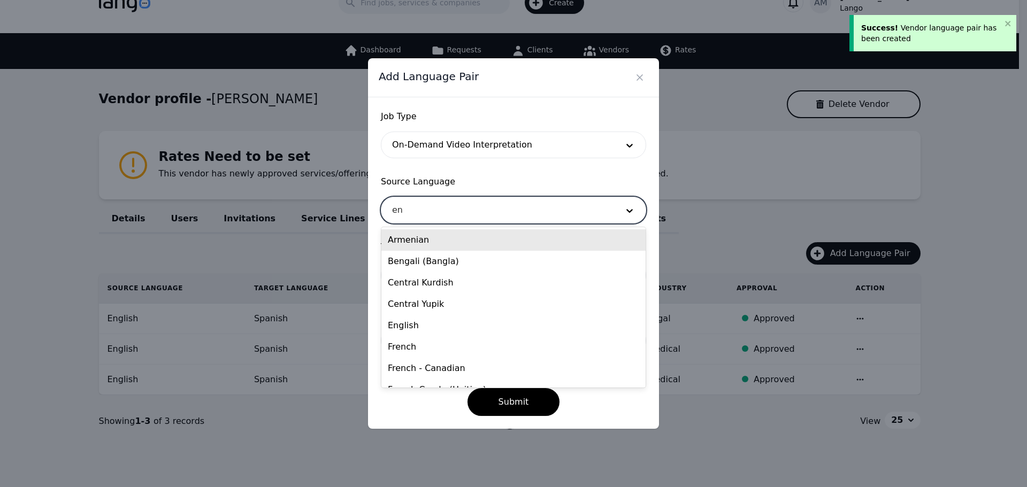
type input "eng"
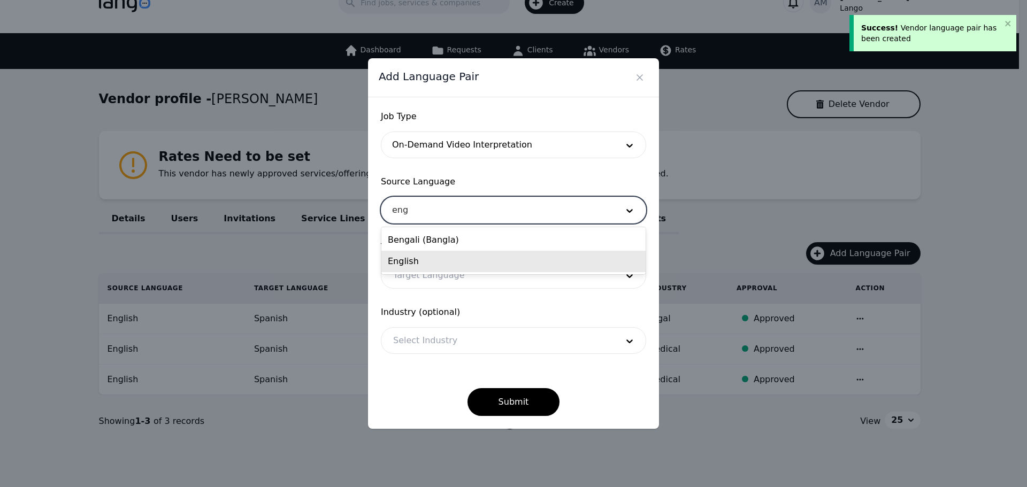
click at [435, 257] on div "English" at bounding box center [513, 261] width 264 height 21
click at [436, 262] on div "Target Language" at bounding box center [513, 275] width 265 height 27
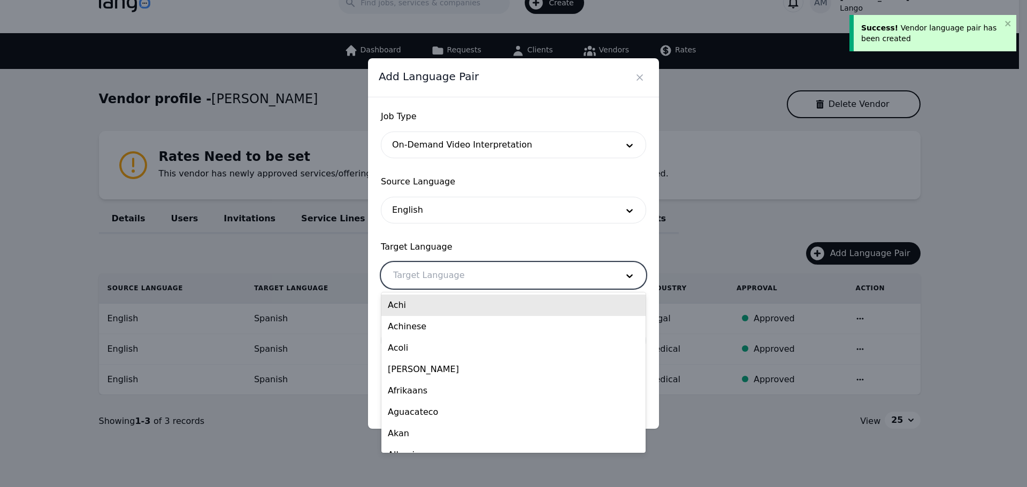
click at [419, 269] on div at bounding box center [497, 276] width 232 height 26
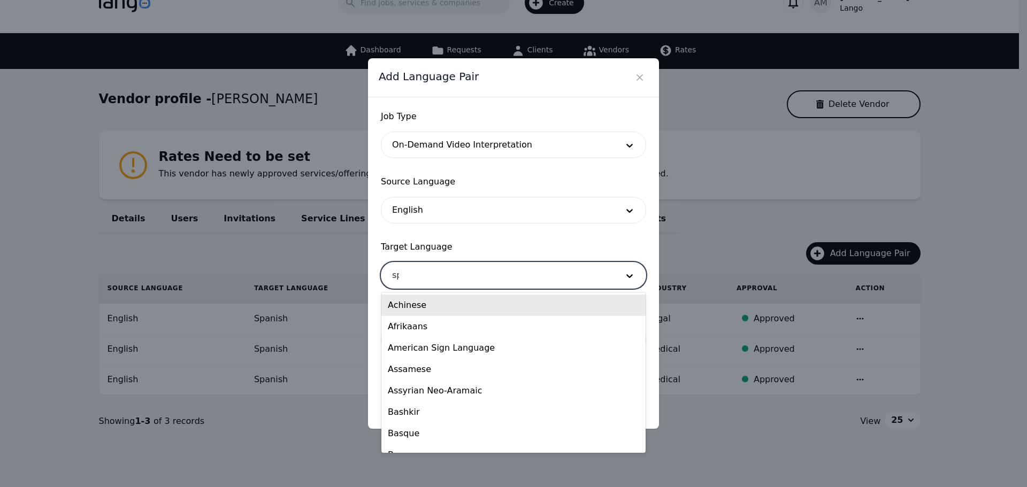
type input "spa"
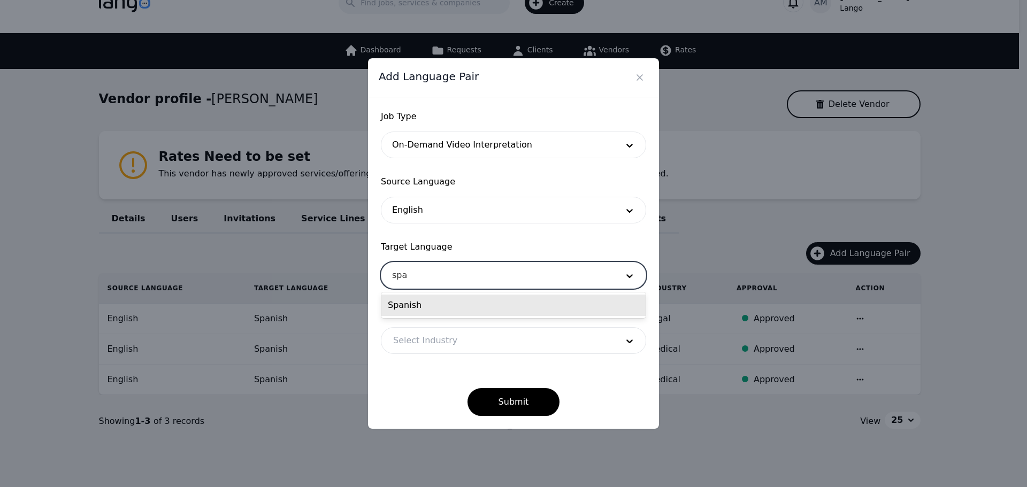
drag, startPoint x: 424, startPoint y: 296, endPoint x: 425, endPoint y: 302, distance: 6.1
click at [425, 300] on div "Spanish" at bounding box center [513, 305] width 264 height 21
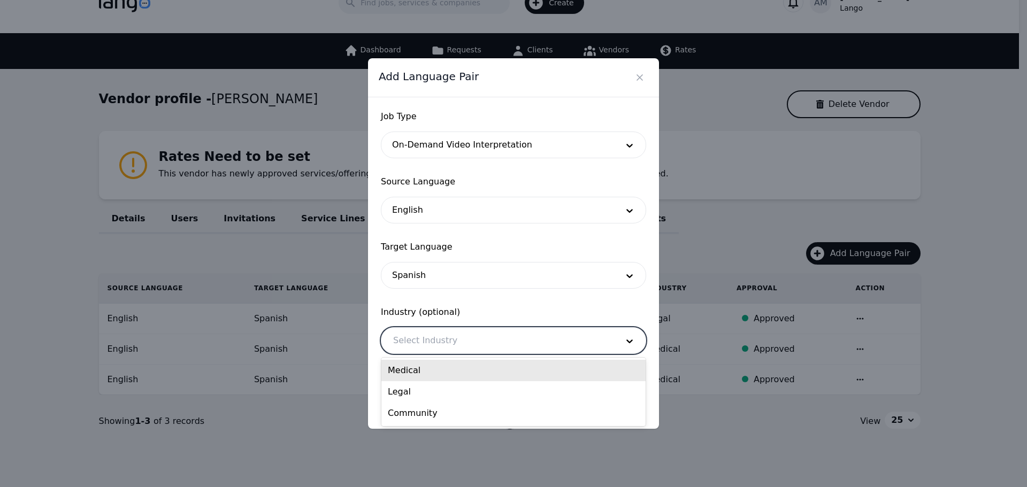
click at [418, 333] on div at bounding box center [497, 341] width 232 height 26
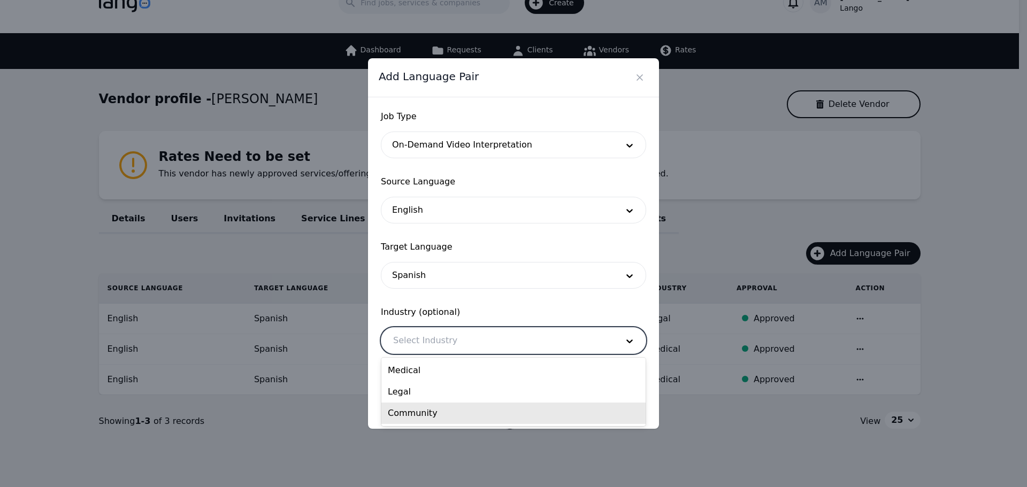
click at [405, 419] on div "Community" at bounding box center [513, 413] width 264 height 21
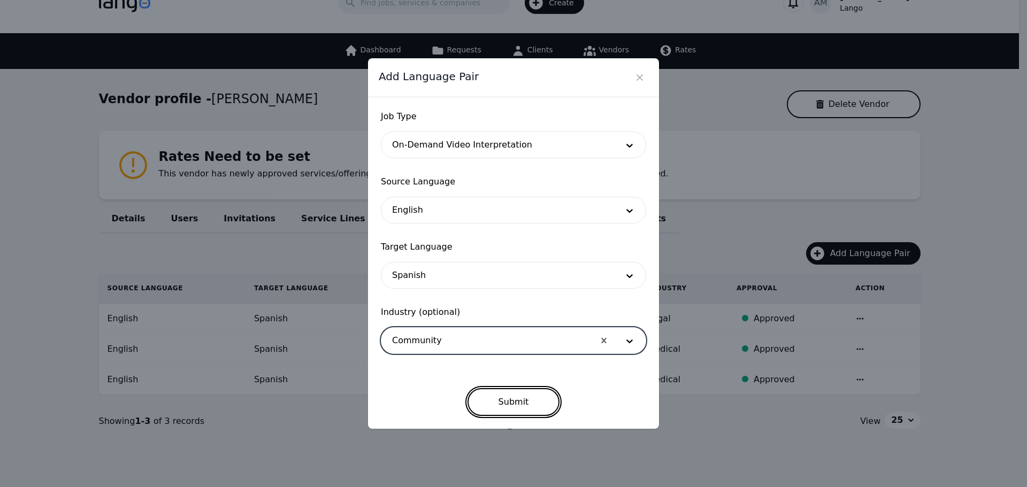
click at [495, 396] on button "Submit" at bounding box center [513, 402] width 93 height 28
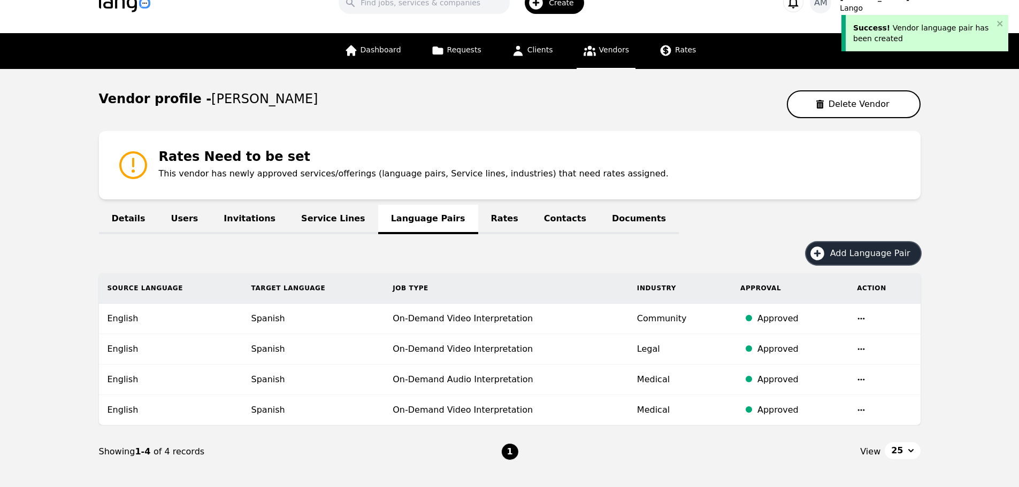
click at [864, 249] on span "Add Language Pair" at bounding box center [874, 253] width 88 height 13
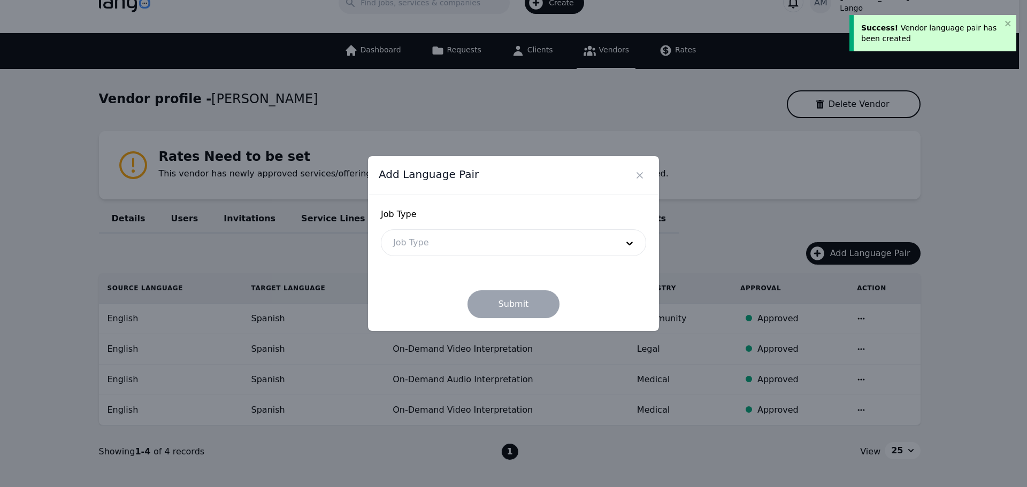
click at [479, 232] on div at bounding box center [497, 243] width 232 height 26
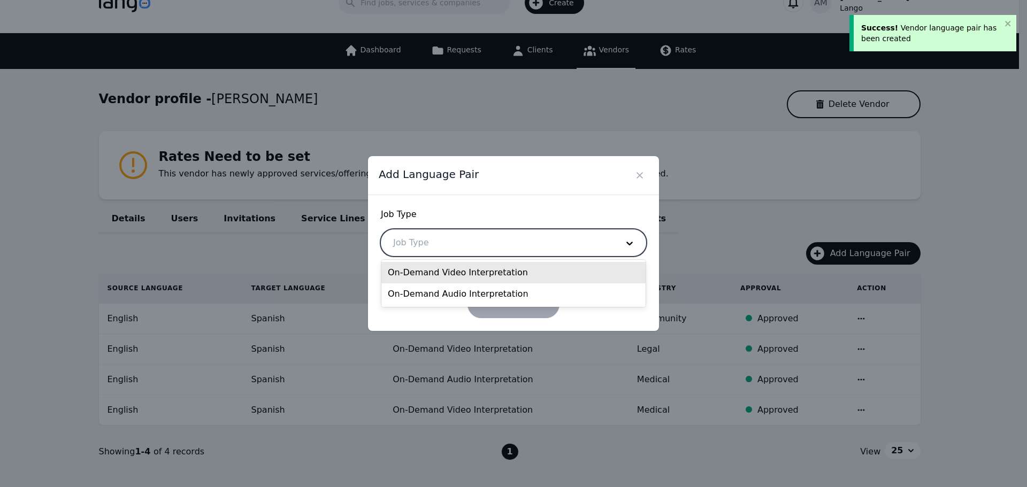
click at [463, 295] on div "On-Demand Audio Interpretation" at bounding box center [513, 293] width 264 height 21
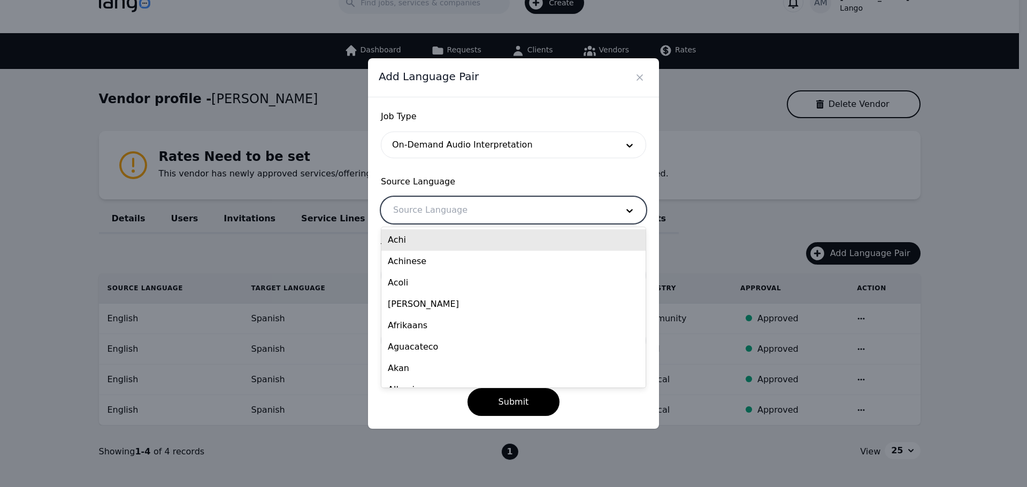
click at [437, 213] on div at bounding box center [497, 210] width 232 height 26
type input "eng"
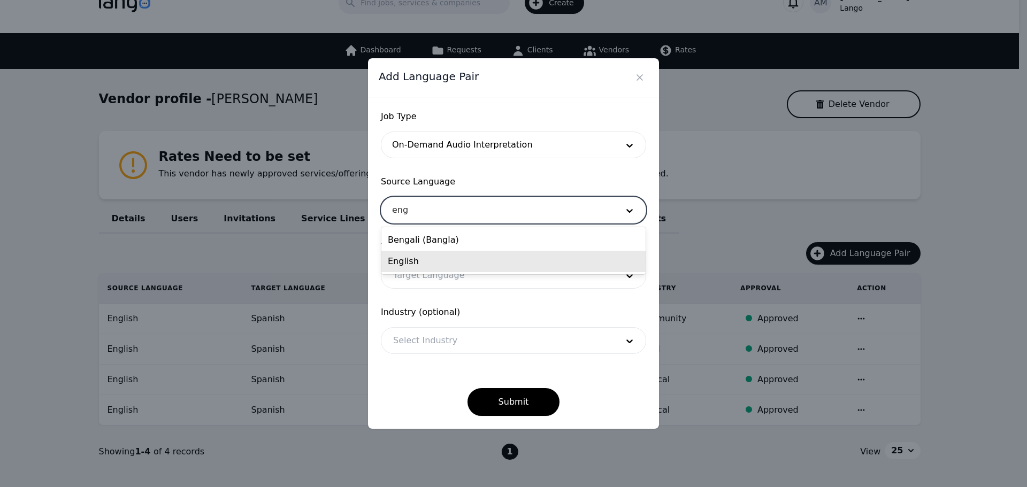
click at [435, 259] on div "English" at bounding box center [513, 261] width 264 height 21
click at [420, 270] on div at bounding box center [497, 276] width 232 height 26
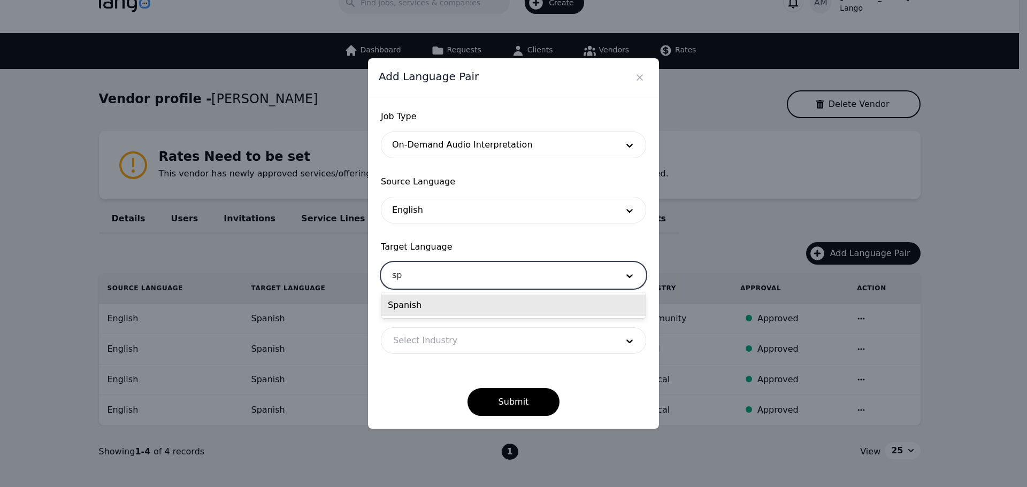
type input "spa"
click at [403, 303] on div "Spanish" at bounding box center [513, 305] width 264 height 21
click at [404, 342] on div at bounding box center [497, 341] width 232 height 26
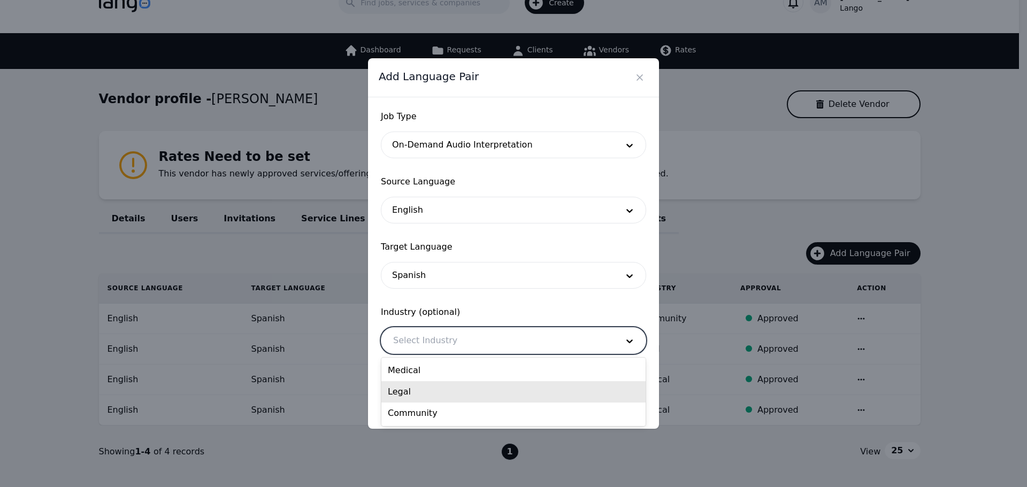
click at [404, 391] on div "Legal" at bounding box center [513, 391] width 264 height 21
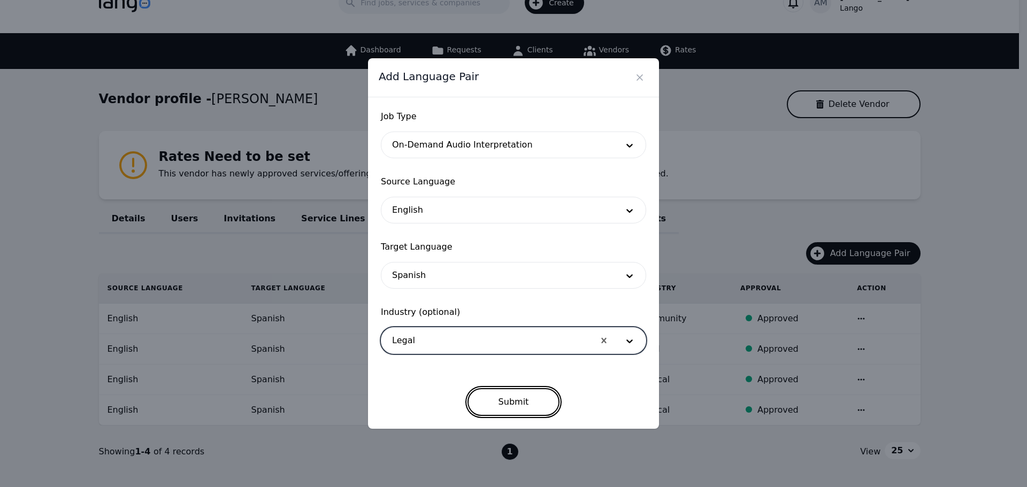
click at [489, 406] on button "Submit" at bounding box center [513, 402] width 93 height 28
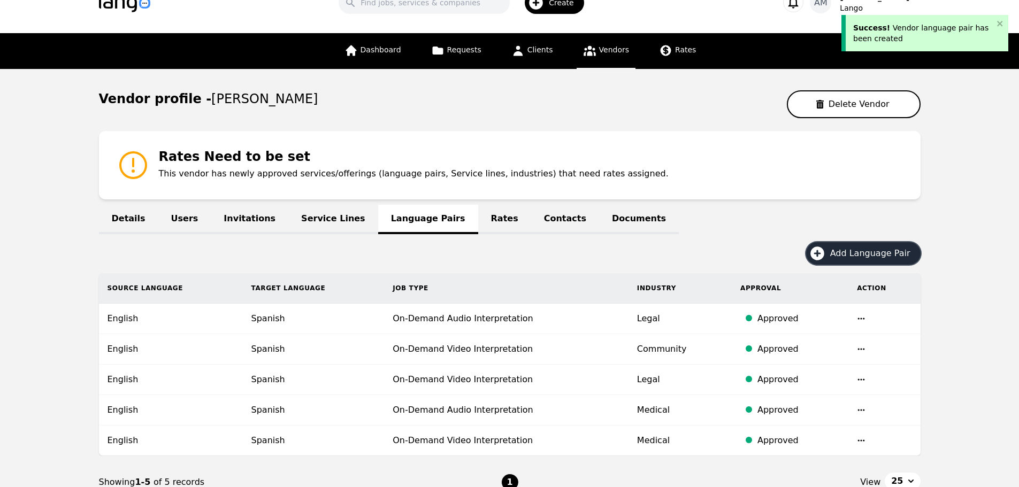
click at [840, 244] on button "Add Language Pair" at bounding box center [863, 253] width 114 height 22
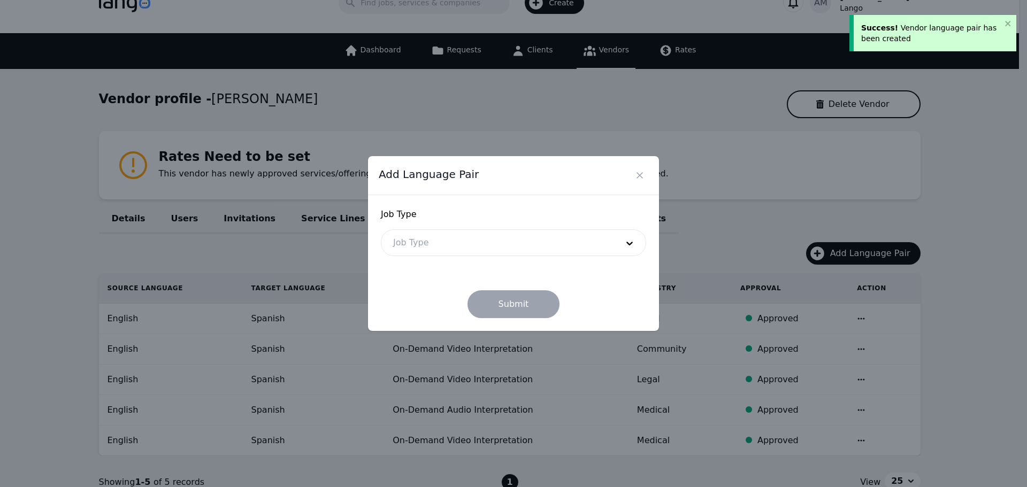
click at [467, 225] on div "Job Type Job Type" at bounding box center [513, 232] width 265 height 48
drag, startPoint x: 462, startPoint y: 243, endPoint x: 456, endPoint y: 256, distance: 14.6
click at [462, 244] on div at bounding box center [497, 243] width 232 height 26
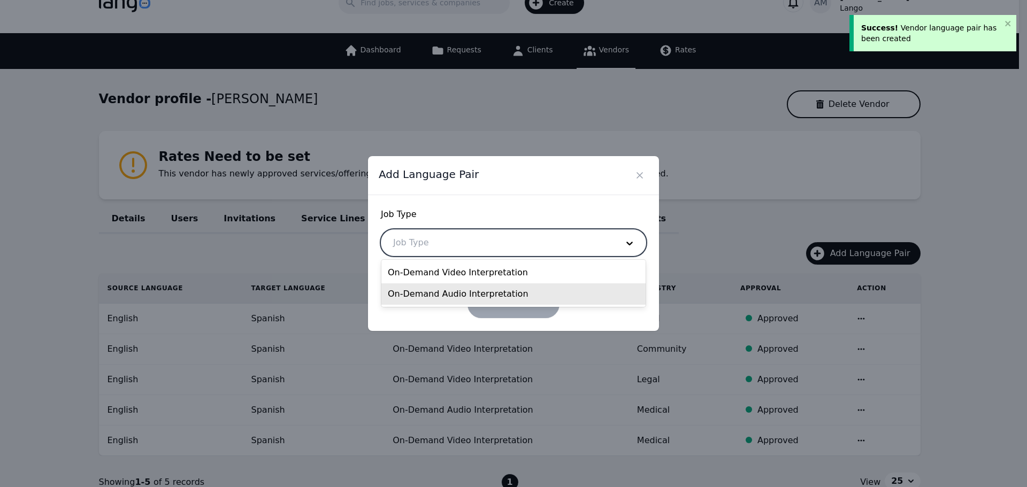
click at [439, 294] on div "On-Demand Audio Interpretation" at bounding box center [513, 293] width 264 height 21
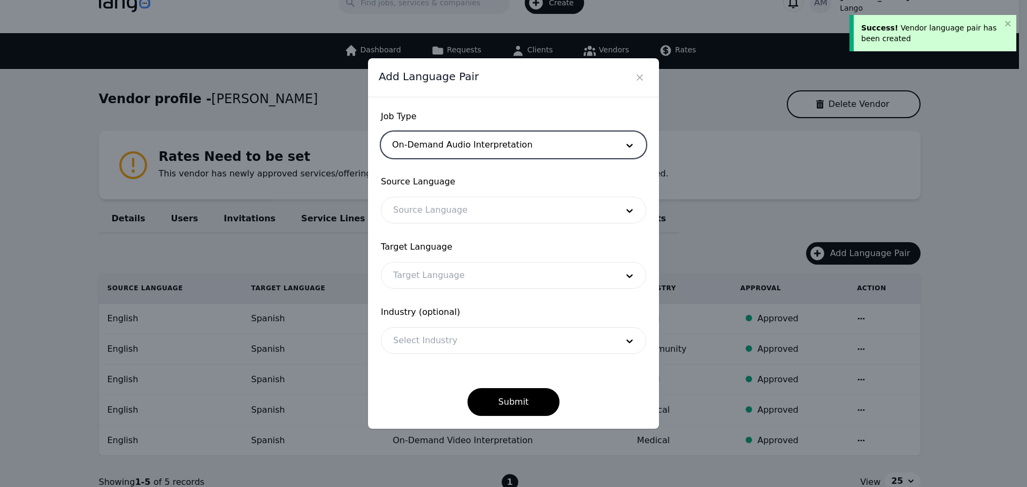
drag, startPoint x: 453, startPoint y: 244, endPoint x: 456, endPoint y: 233, distance: 12.2
click at [453, 243] on span "Target Language" at bounding box center [513, 247] width 265 height 13
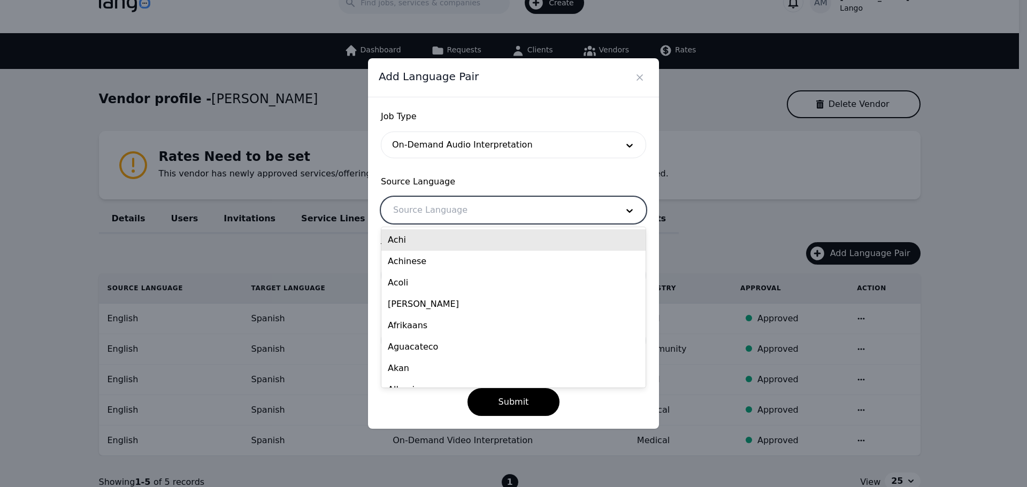
click at [460, 208] on div at bounding box center [497, 210] width 232 height 26
type input "eng"
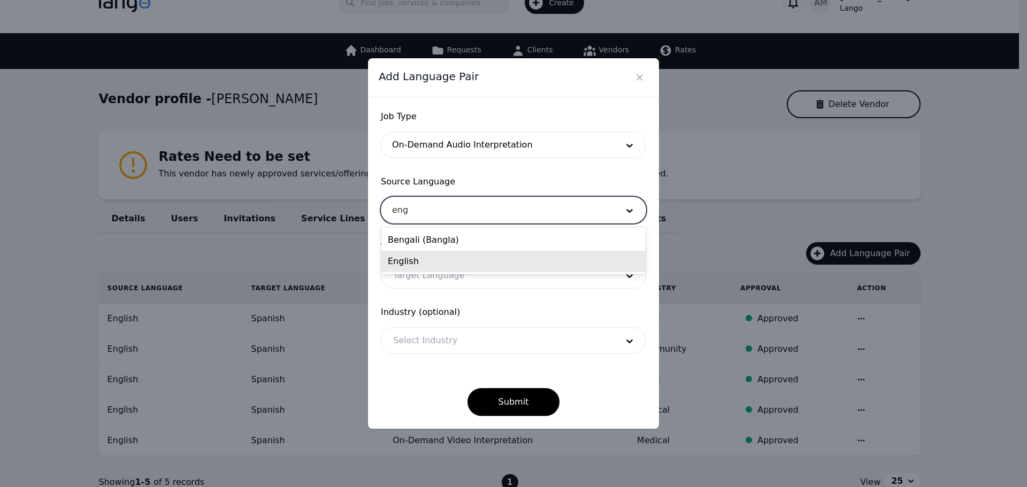
click at [435, 262] on div "English" at bounding box center [513, 261] width 264 height 21
click at [436, 267] on div at bounding box center [497, 276] width 232 height 26
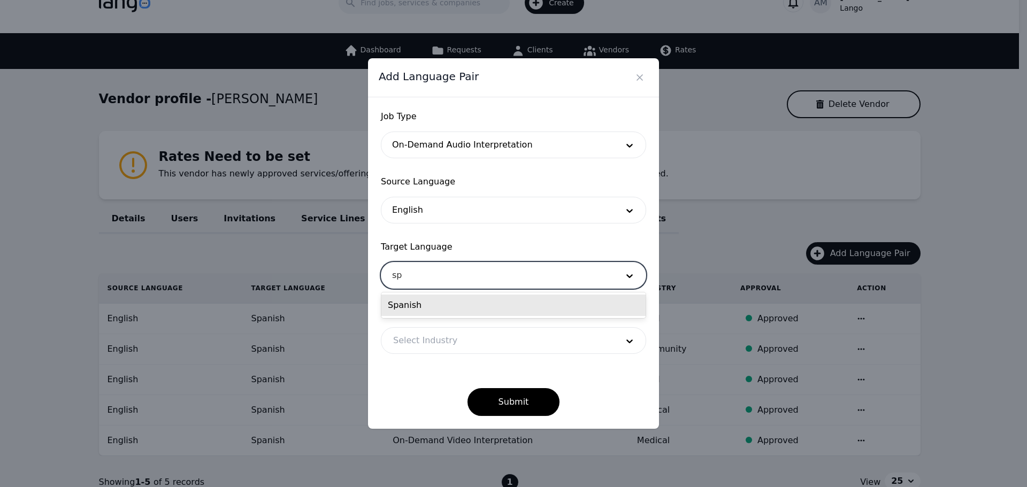
type input "spa"
drag, startPoint x: 430, startPoint y: 300, endPoint x: 422, endPoint y: 316, distance: 17.9
click at [430, 302] on div "Spanish" at bounding box center [513, 305] width 264 height 21
click at [422, 340] on div at bounding box center [497, 341] width 232 height 26
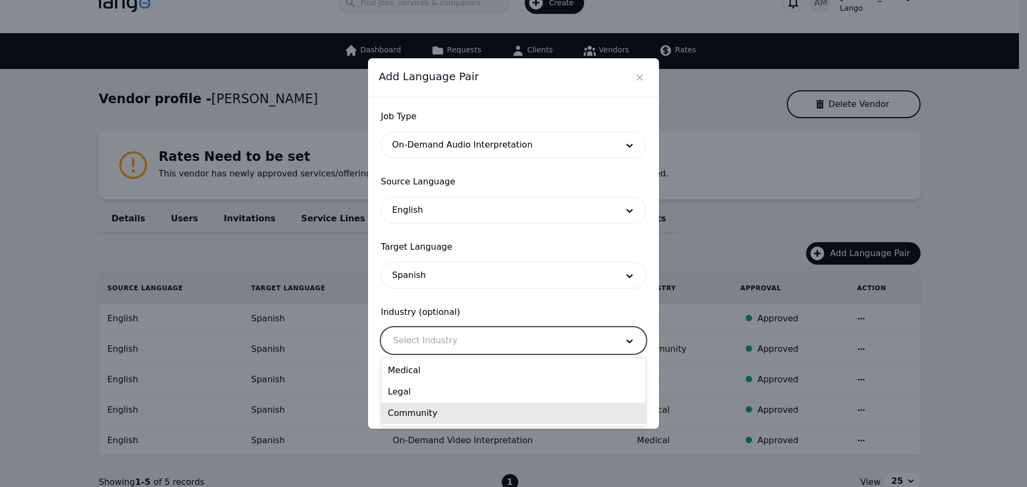
click at [413, 416] on div "Community" at bounding box center [513, 413] width 264 height 21
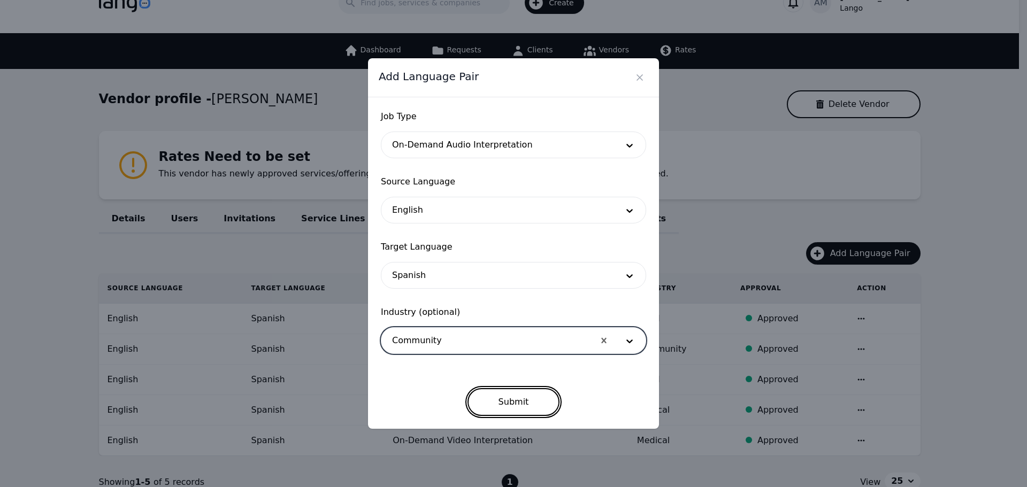
click at [500, 413] on button "Submit" at bounding box center [513, 402] width 93 height 28
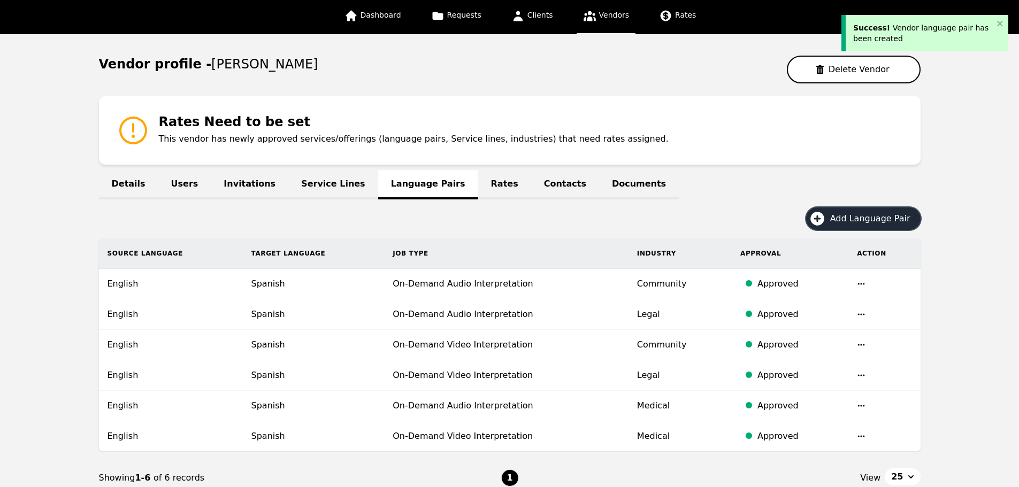
scroll to position [81, 0]
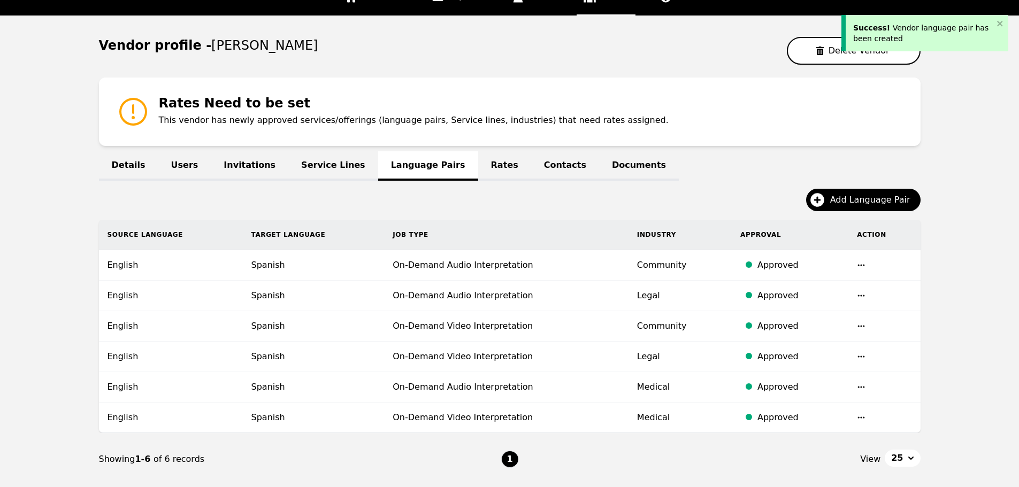
click at [478, 165] on link "Rates" at bounding box center [504, 165] width 53 height 29
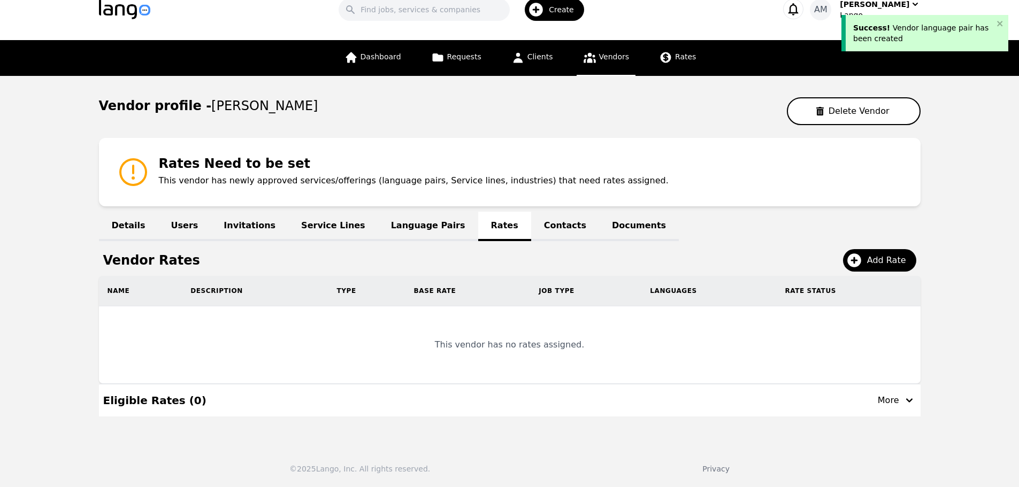
scroll to position [21, 0]
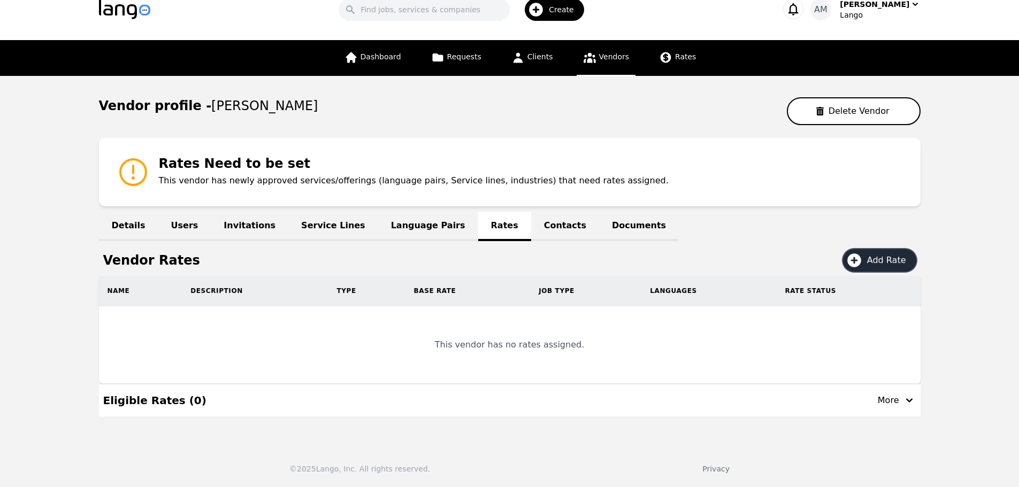
click at [896, 267] on button "Add Rate" at bounding box center [879, 260] width 73 height 22
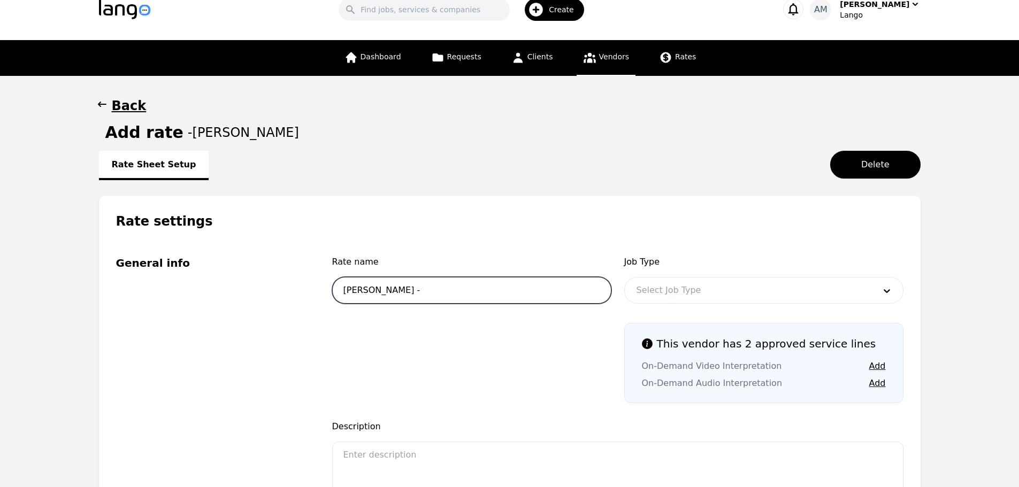
click at [493, 285] on input "Gina Underwood -" at bounding box center [471, 290] width 279 height 27
type input "Gina Underwood - OPI"
click at [881, 382] on button "Add" at bounding box center [877, 383] width 17 height 13
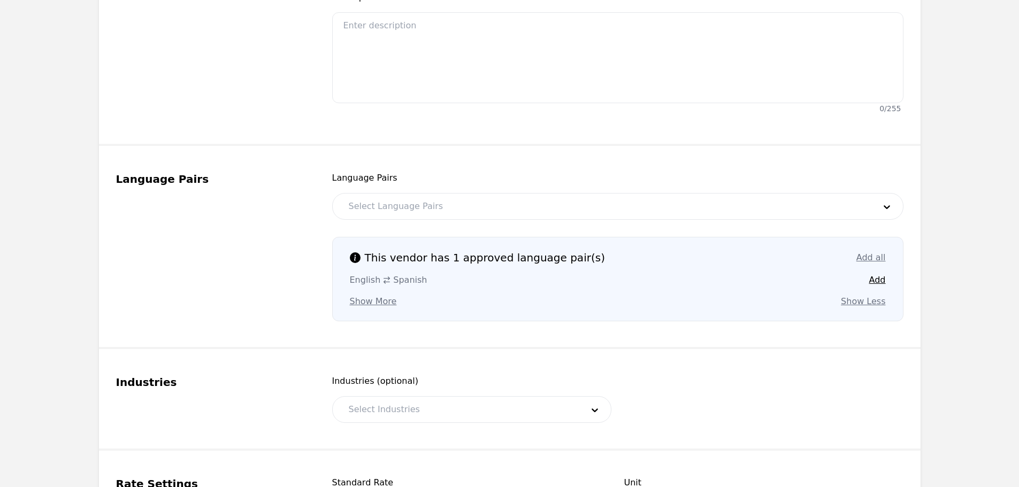
scroll to position [481, 0]
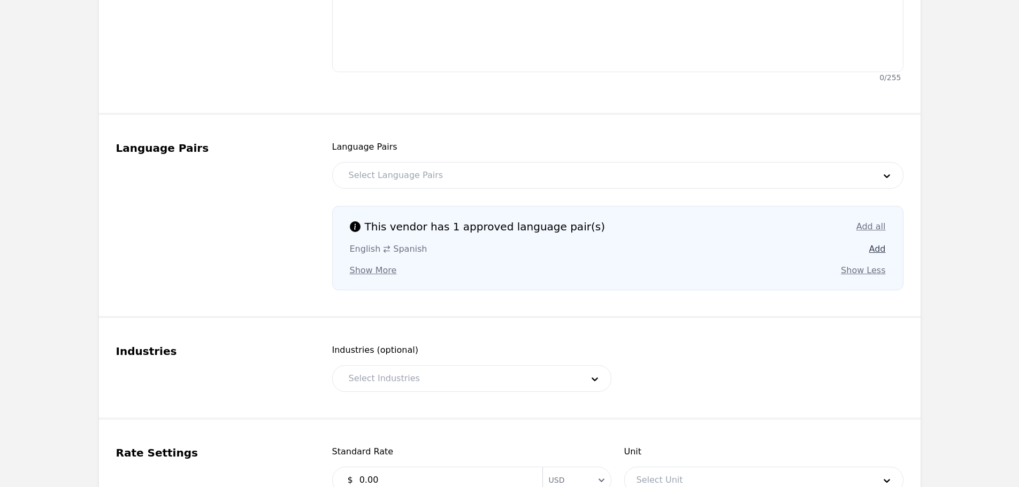
click at [873, 251] on button "Add" at bounding box center [877, 249] width 17 height 13
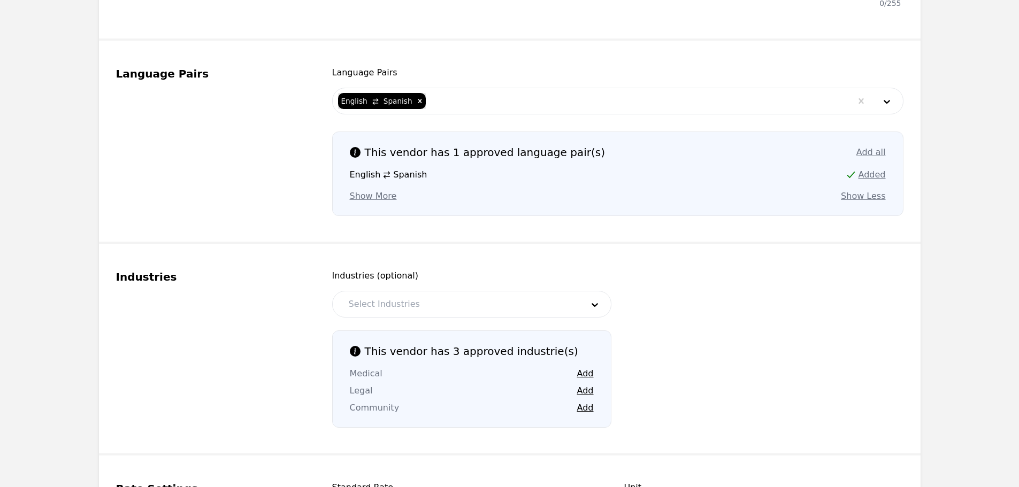
scroll to position [749, 0]
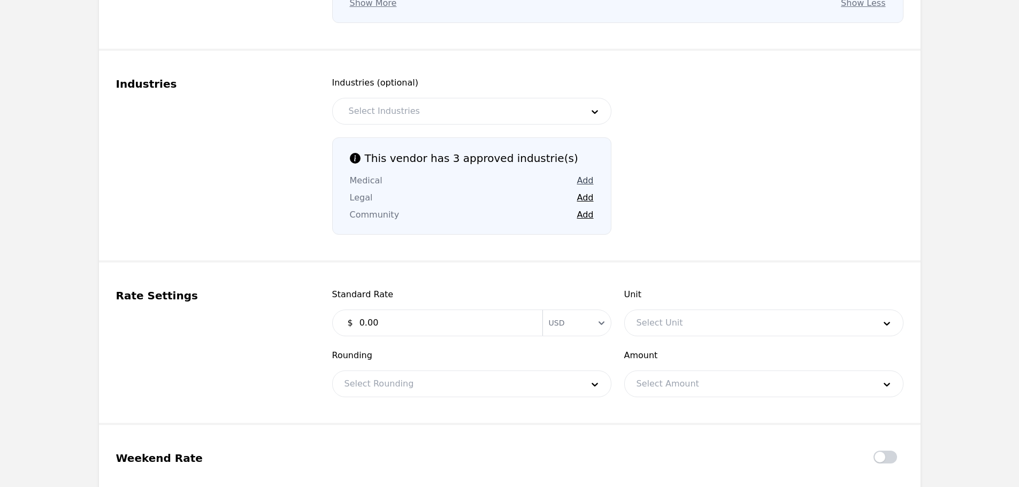
click at [586, 181] on button "Add" at bounding box center [585, 180] width 17 height 13
click at [587, 196] on button "Add" at bounding box center [585, 197] width 17 height 13
click at [585, 216] on button "Add" at bounding box center [585, 215] width 17 height 13
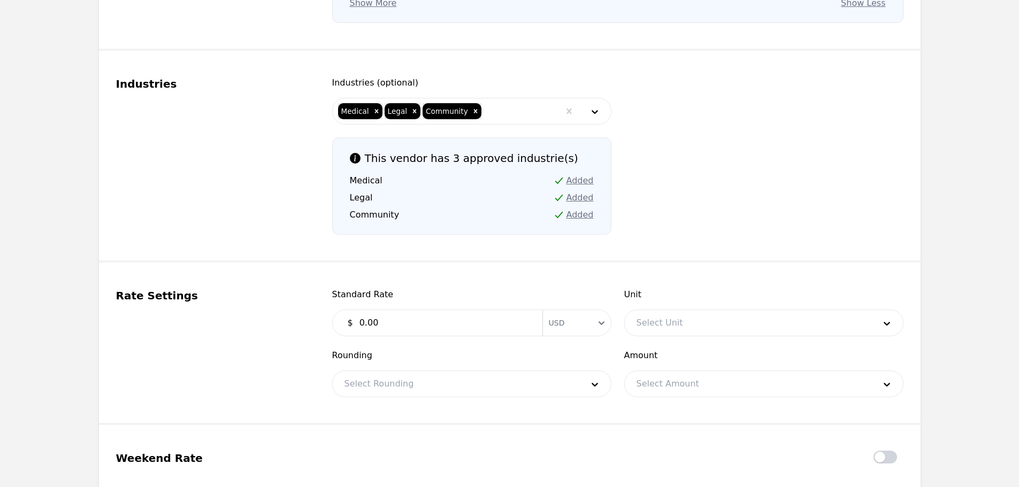
click at [423, 320] on input "0.00" at bounding box center [444, 322] width 183 height 21
type input "0.30"
click at [679, 317] on div at bounding box center [748, 323] width 246 height 26
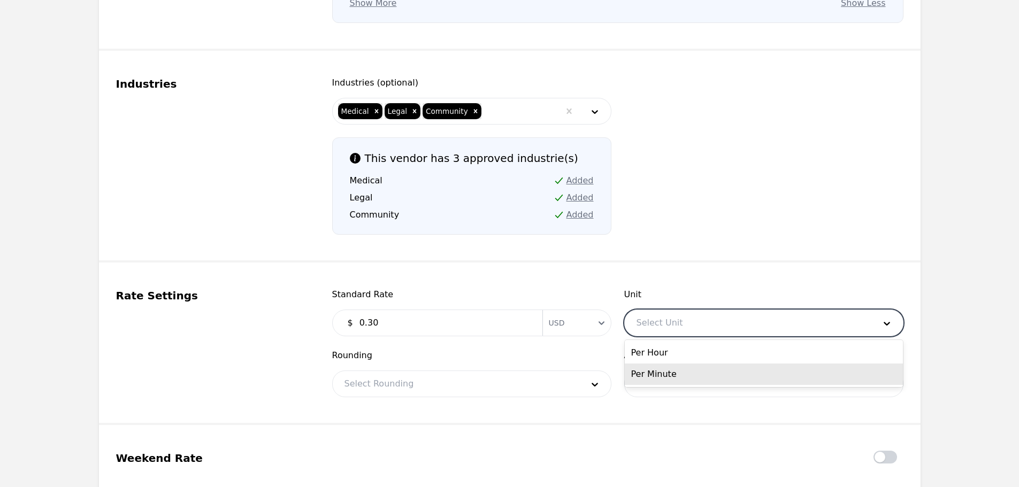
click at [659, 370] on div "Per Minute" at bounding box center [764, 374] width 278 height 21
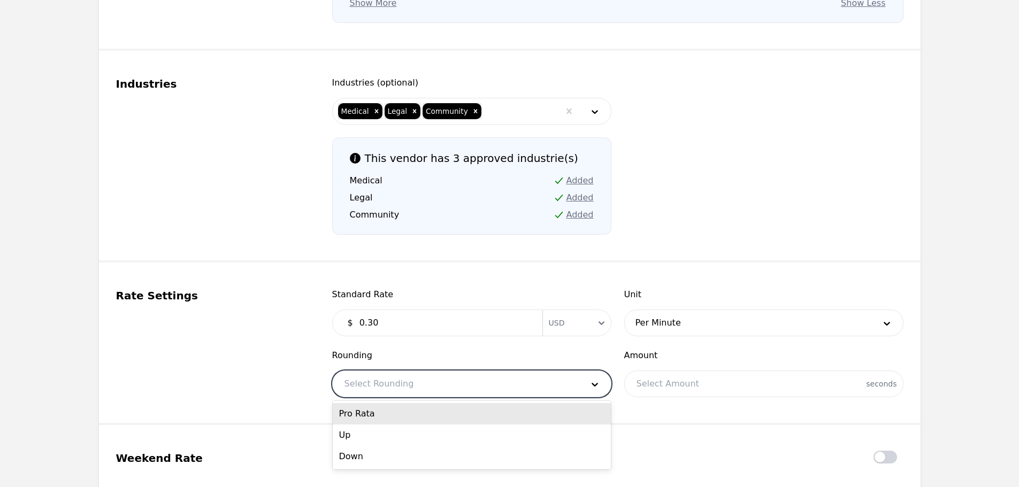
click at [496, 388] on div at bounding box center [456, 384] width 246 height 26
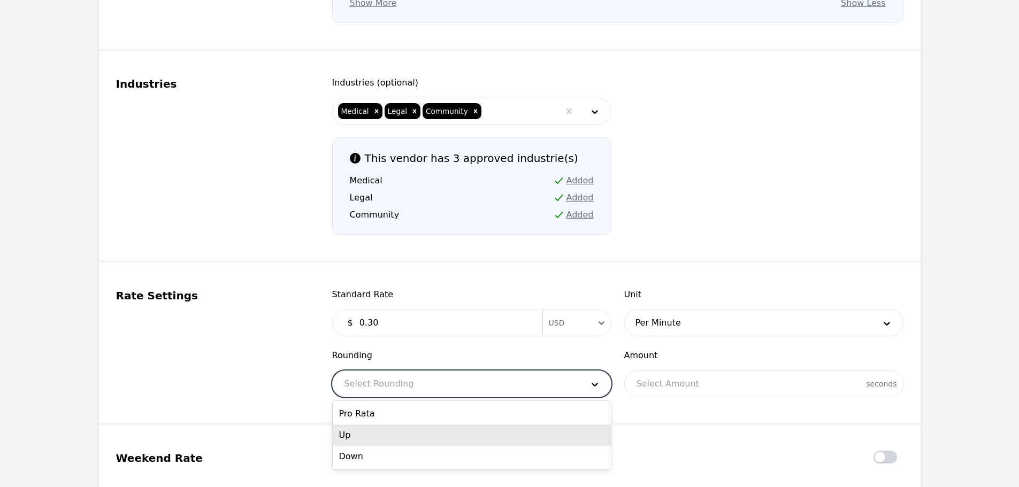
click at [398, 438] on div "Up" at bounding box center [472, 435] width 278 height 21
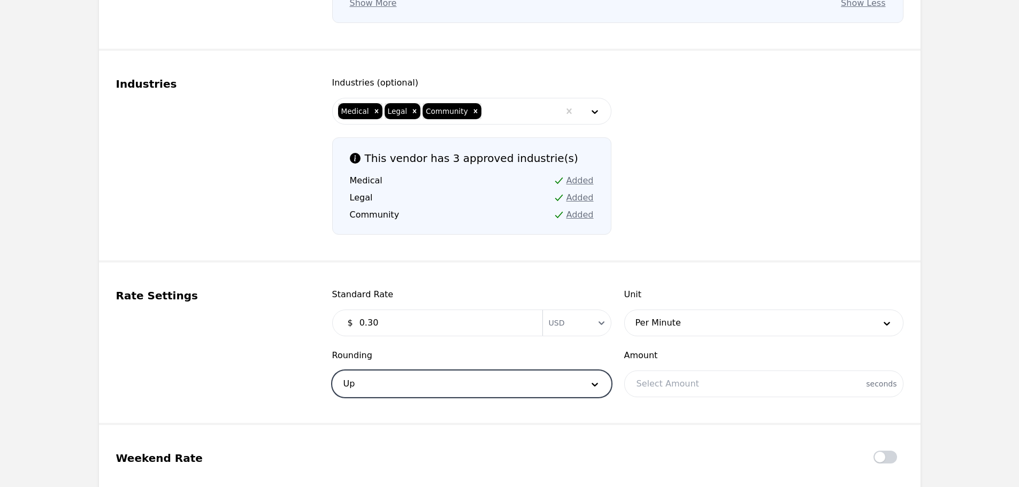
click at [667, 394] on div at bounding box center [764, 384] width 278 height 26
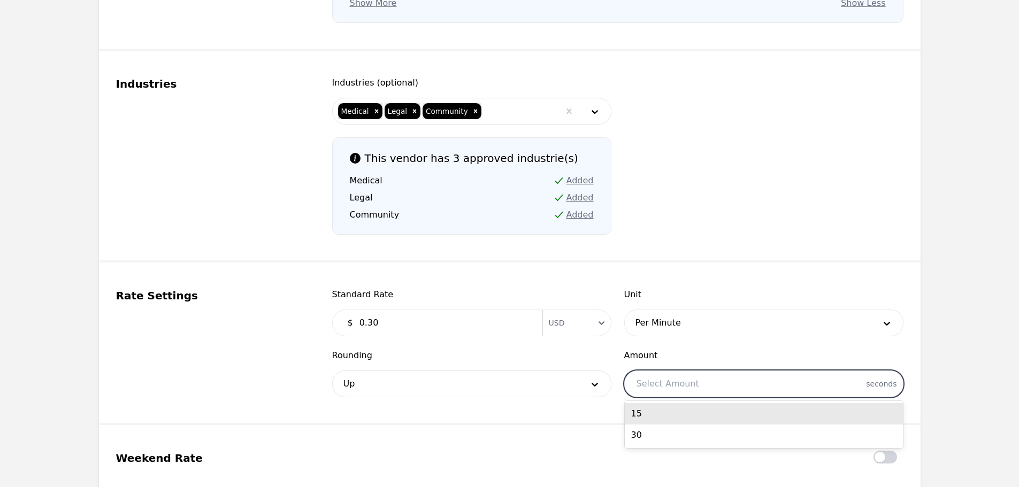
click at [657, 411] on div "15" at bounding box center [764, 413] width 278 height 21
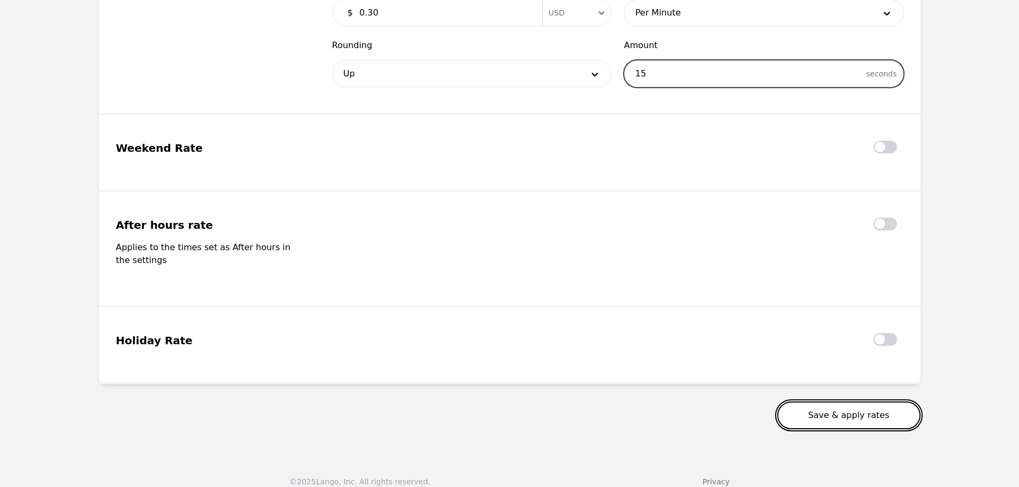
click at [858, 403] on button "Save & apply rates" at bounding box center [848, 416] width 143 height 28
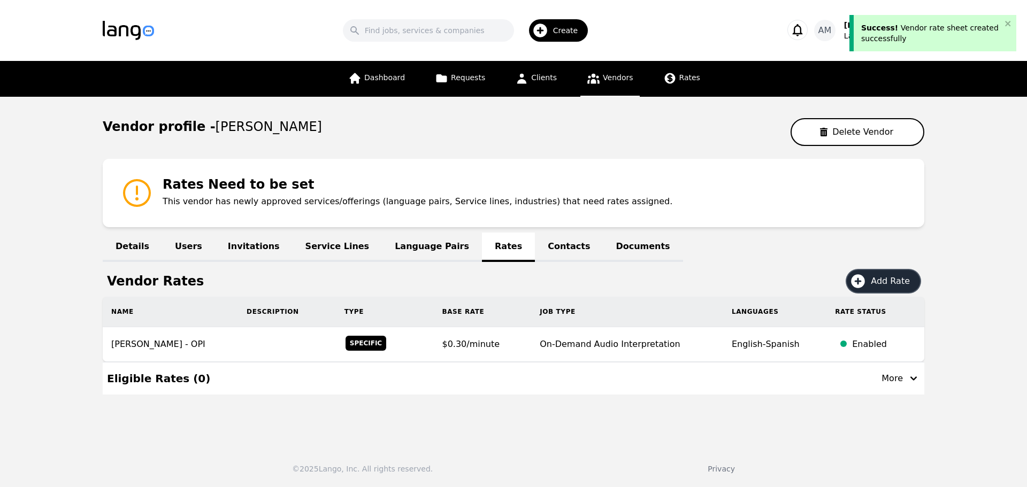
click at [865, 280] on icon at bounding box center [858, 281] width 14 height 14
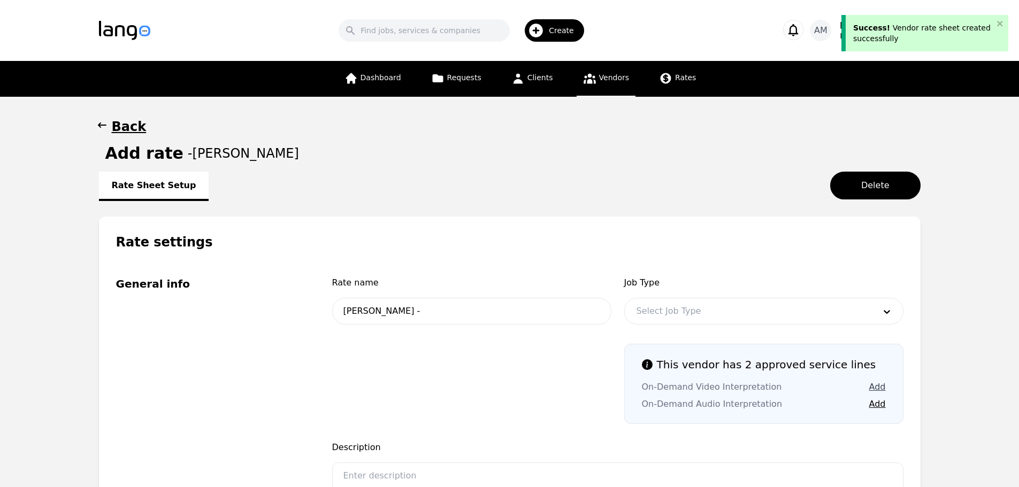
click at [879, 385] on button "Add" at bounding box center [877, 387] width 17 height 13
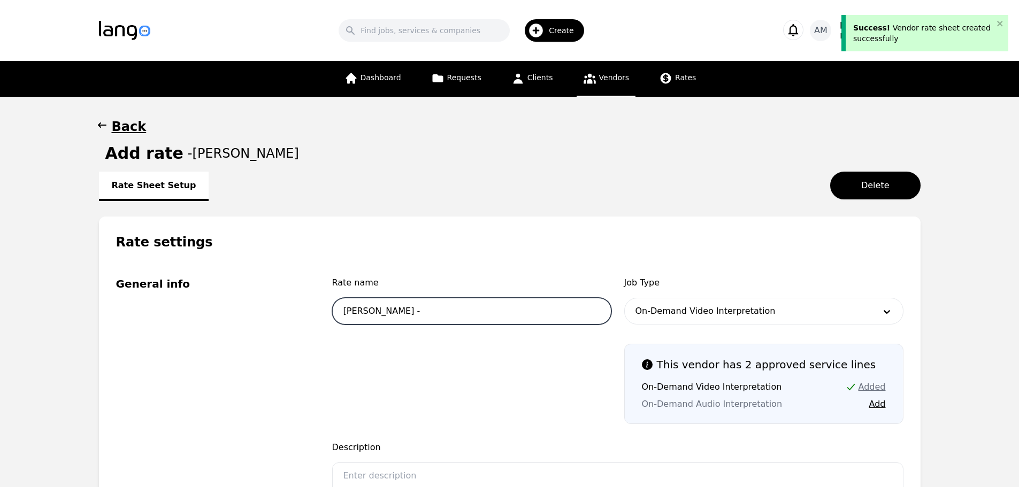
click at [467, 304] on input "Gina Underwood -" at bounding box center [471, 311] width 279 height 27
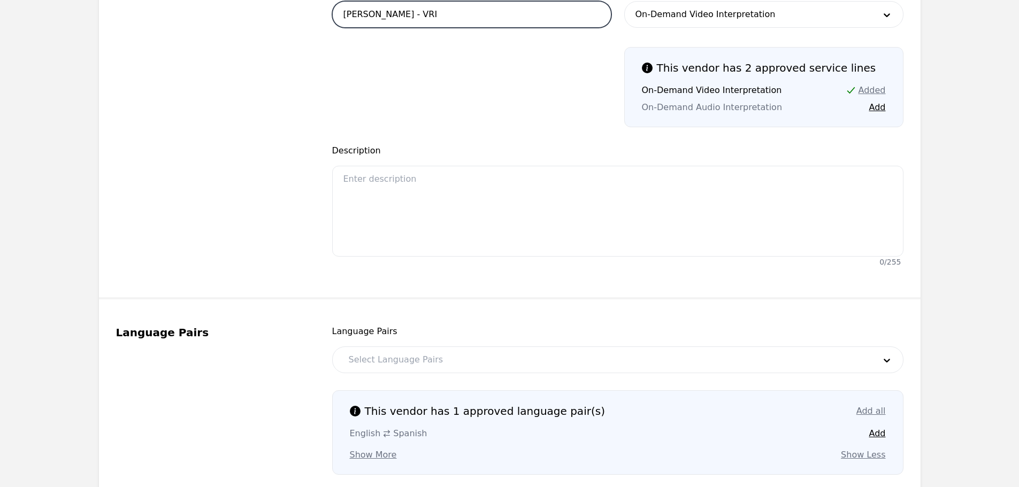
scroll to position [321, 0]
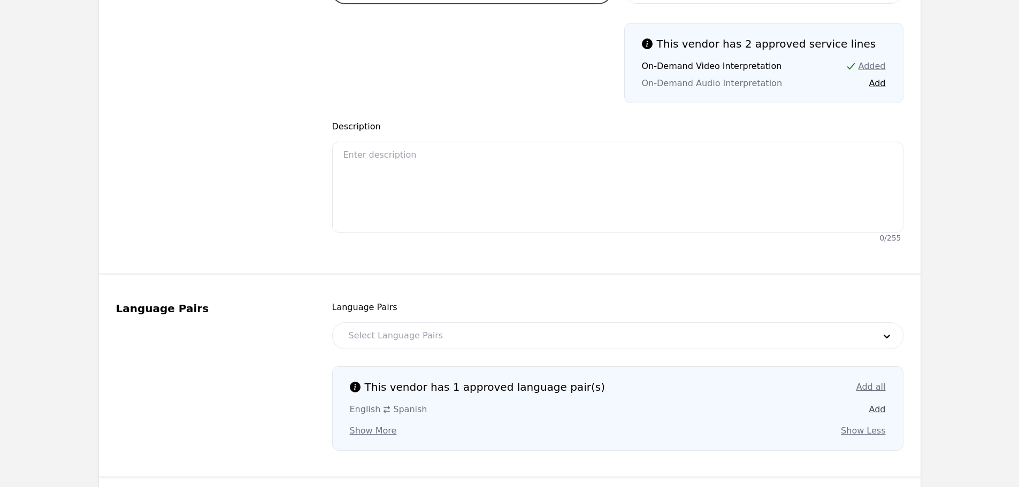
type input "Gina Underwood - VRI"
click at [876, 413] on button "Add" at bounding box center [877, 409] width 17 height 13
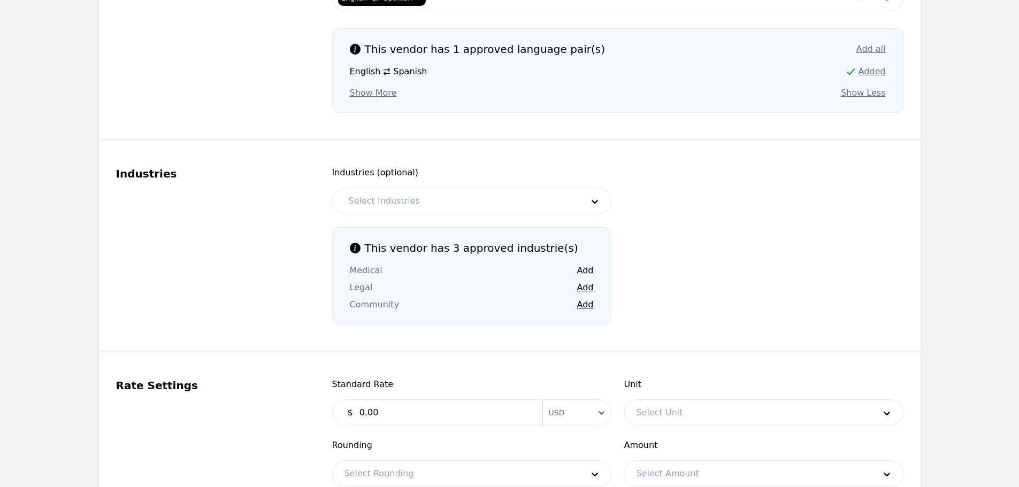
scroll to position [695, 0]
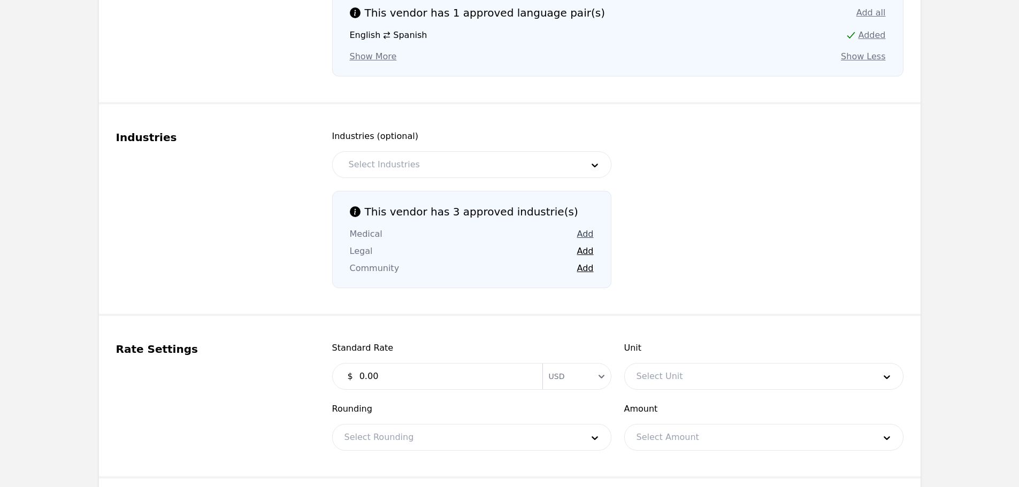
click at [582, 235] on button "Add" at bounding box center [585, 234] width 17 height 13
click at [586, 251] on button "Add" at bounding box center [585, 251] width 17 height 13
click at [586, 270] on button "Add" at bounding box center [585, 268] width 17 height 13
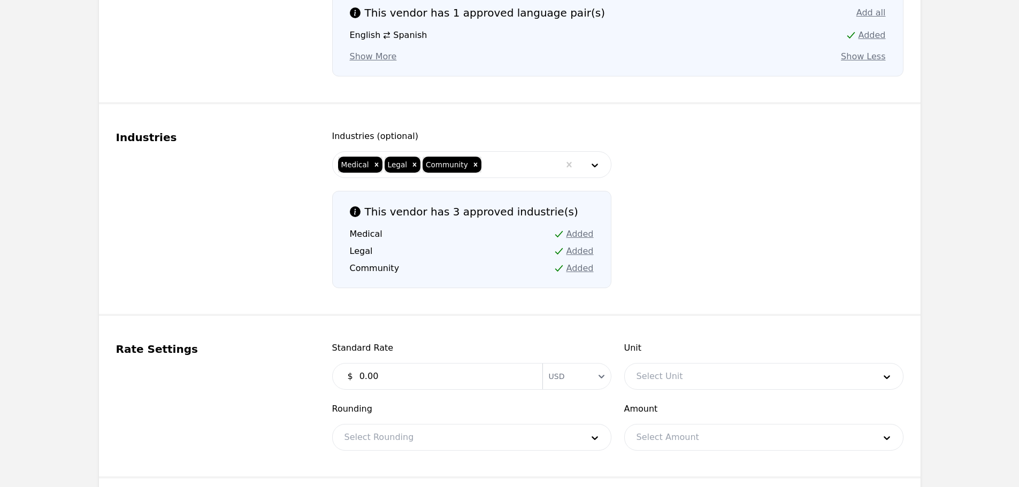
click at [434, 385] on input "0.00" at bounding box center [444, 376] width 183 height 21
type input "0.30"
click at [662, 383] on div at bounding box center [748, 377] width 246 height 26
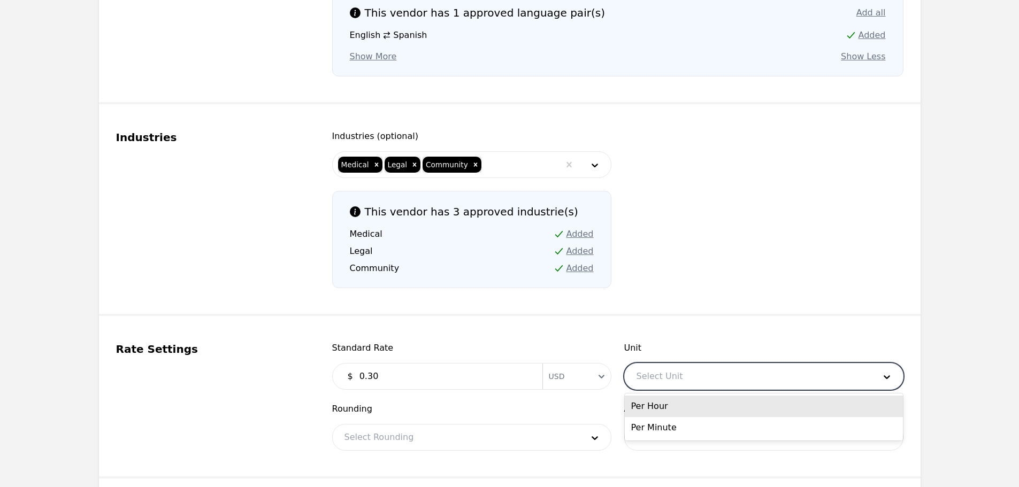
click at [660, 405] on div "Per Hour" at bounding box center [764, 406] width 278 height 21
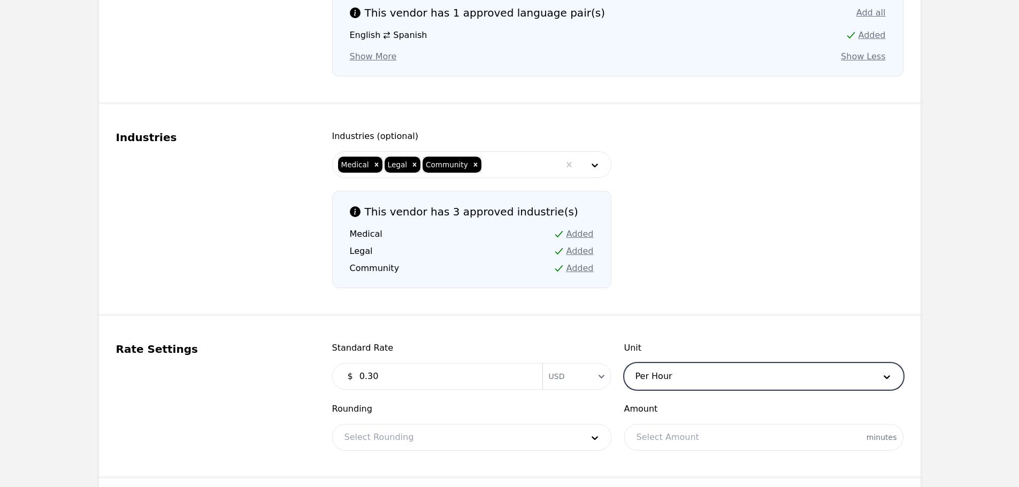
click at [665, 373] on div at bounding box center [748, 377] width 246 height 26
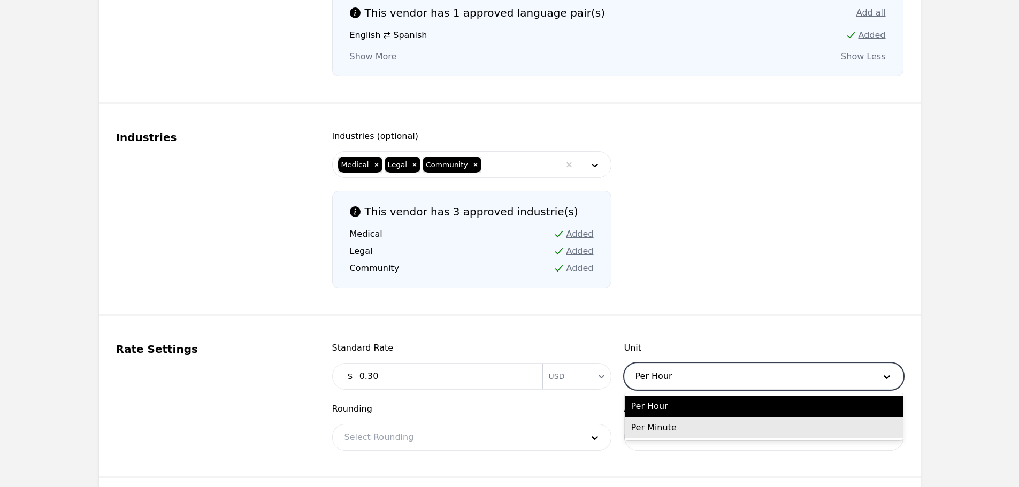
click at [649, 426] on div "Per Minute" at bounding box center [764, 427] width 278 height 21
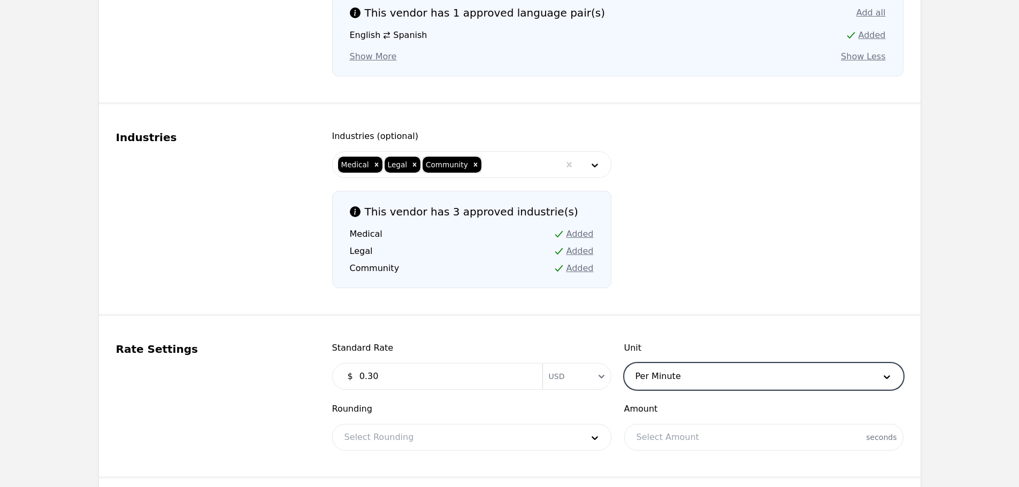
click at [431, 442] on div at bounding box center [456, 438] width 246 height 26
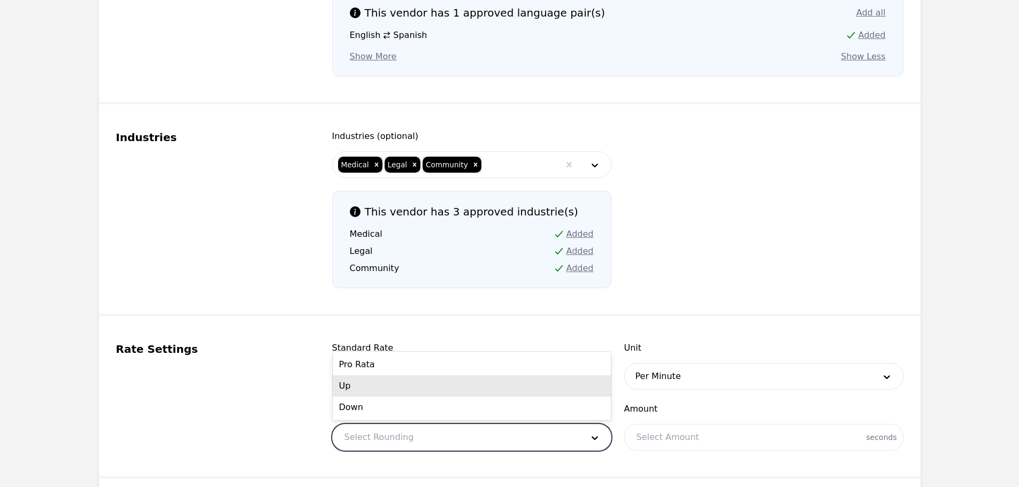
click at [390, 386] on div "Up" at bounding box center [472, 385] width 278 height 21
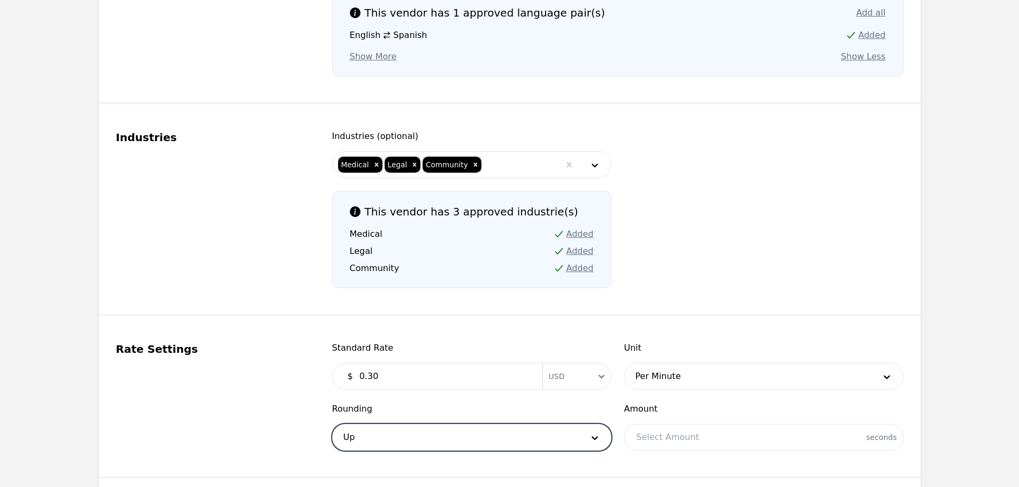
click at [744, 441] on div at bounding box center [764, 438] width 278 height 26
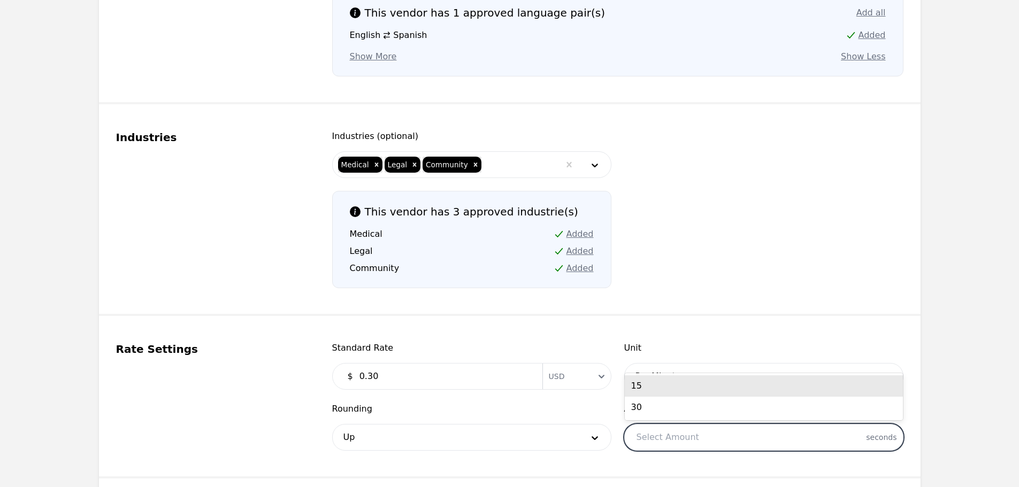
click at [679, 385] on div "15" at bounding box center [764, 385] width 278 height 21
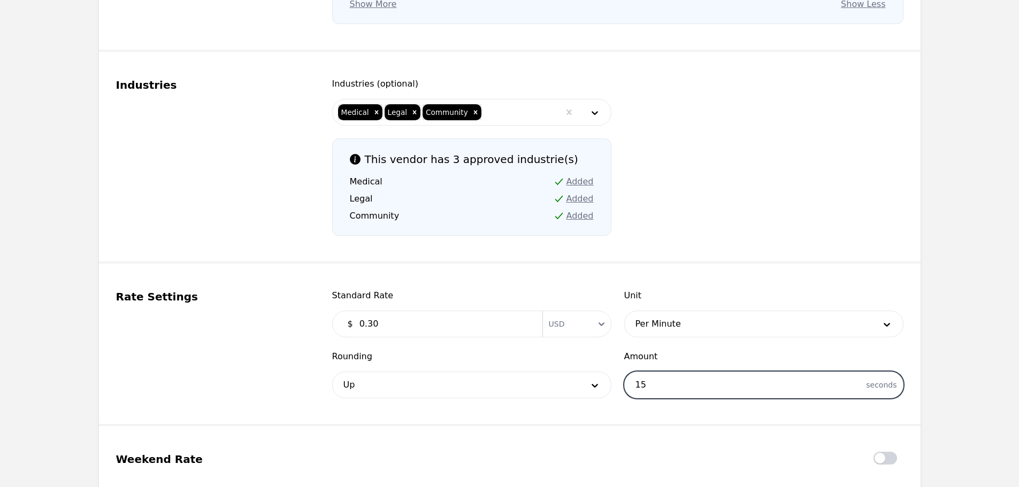
scroll to position [1016, 0]
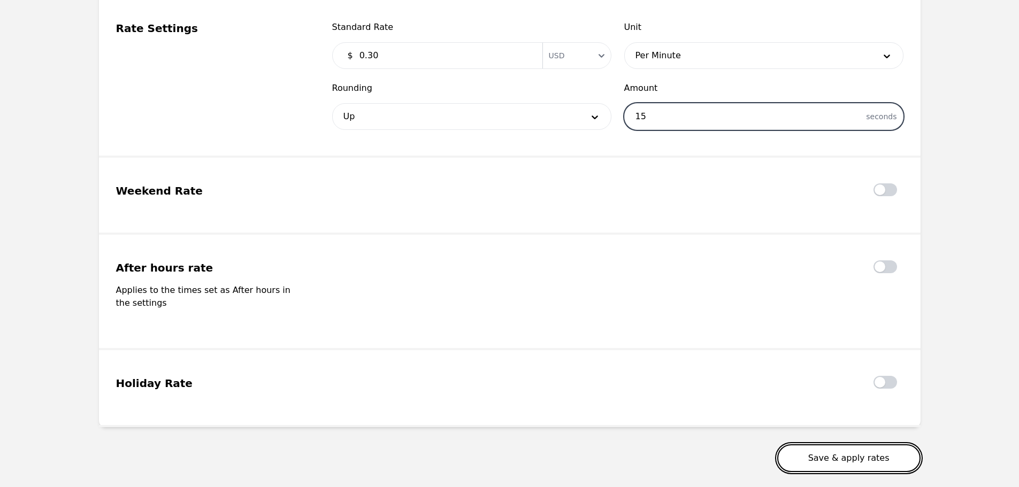
click at [899, 444] on button "Save & apply rates" at bounding box center [848, 458] width 143 height 28
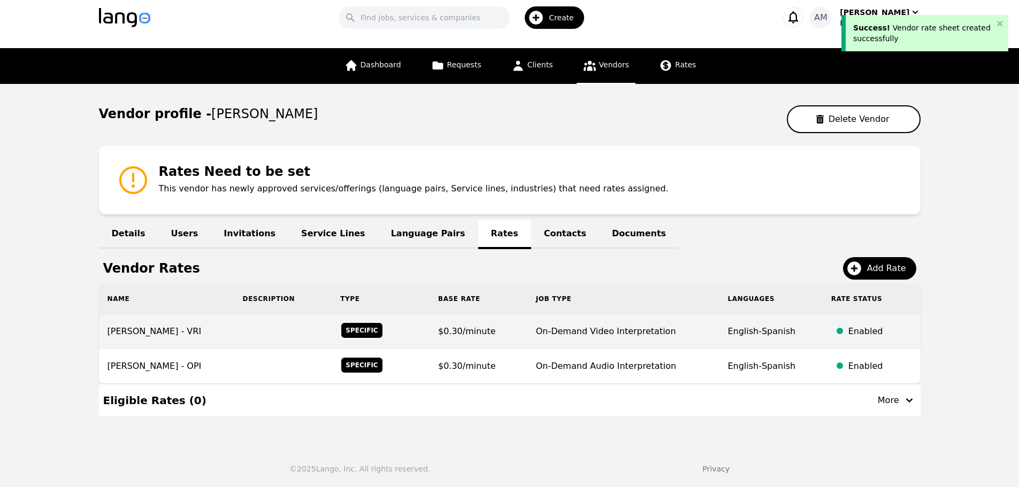
scroll to position [13, 0]
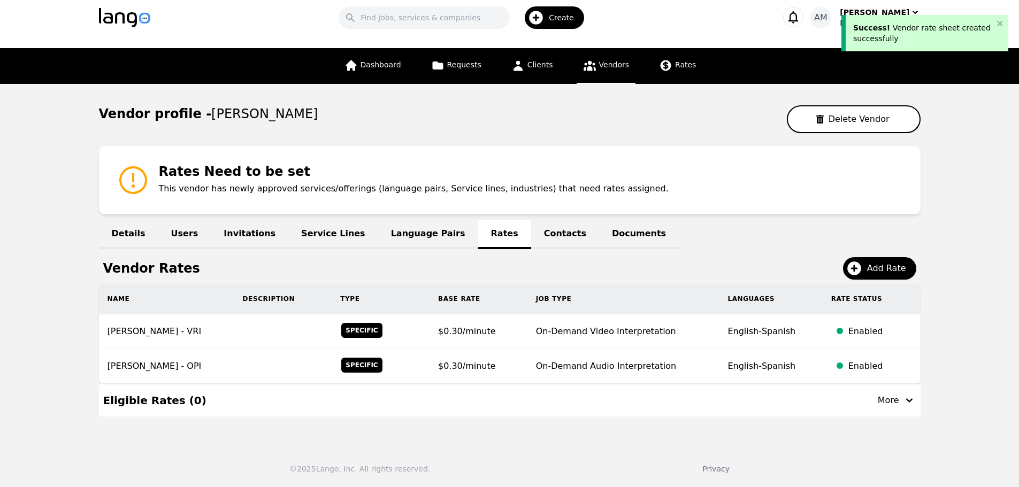
click at [397, 232] on link "Language Pairs" at bounding box center [428, 234] width 100 height 29
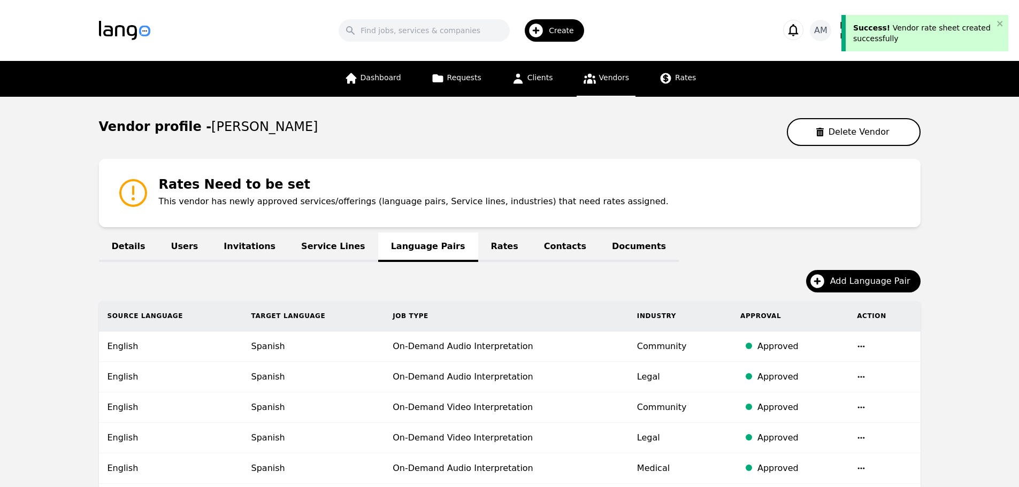
scroll to position [53, 0]
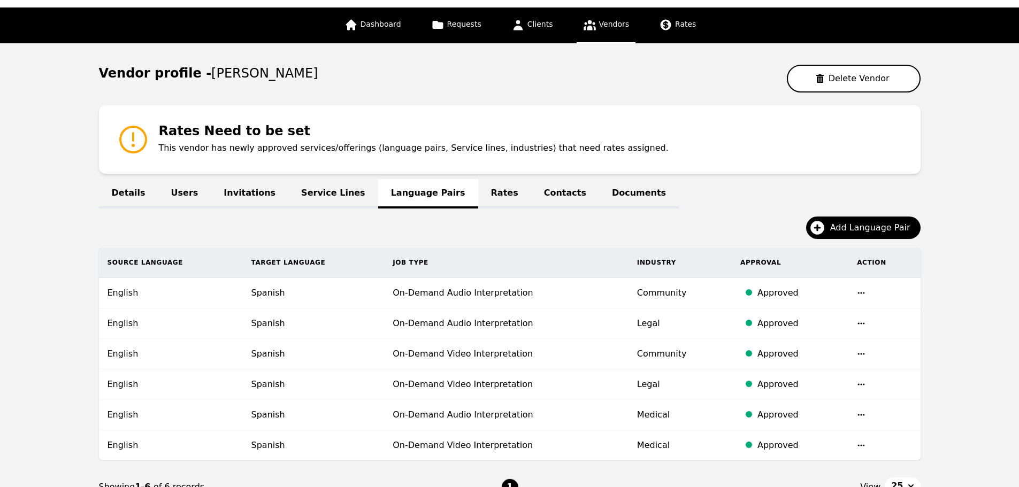
click at [581, 34] on link "Vendors" at bounding box center [606, 25] width 59 height 36
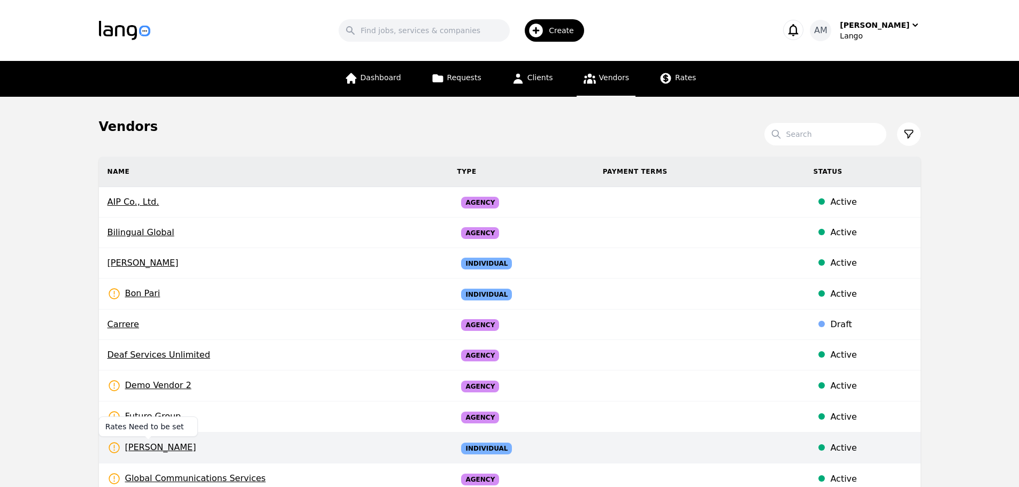
click at [113, 451] on icon at bounding box center [114, 447] width 13 height 13
select select "active"
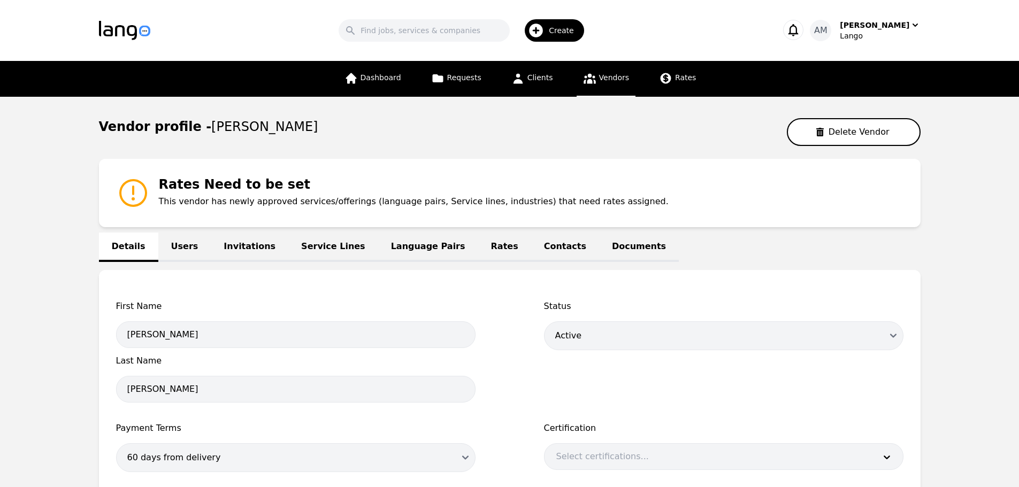
click at [420, 254] on link "Language Pairs" at bounding box center [428, 247] width 100 height 29
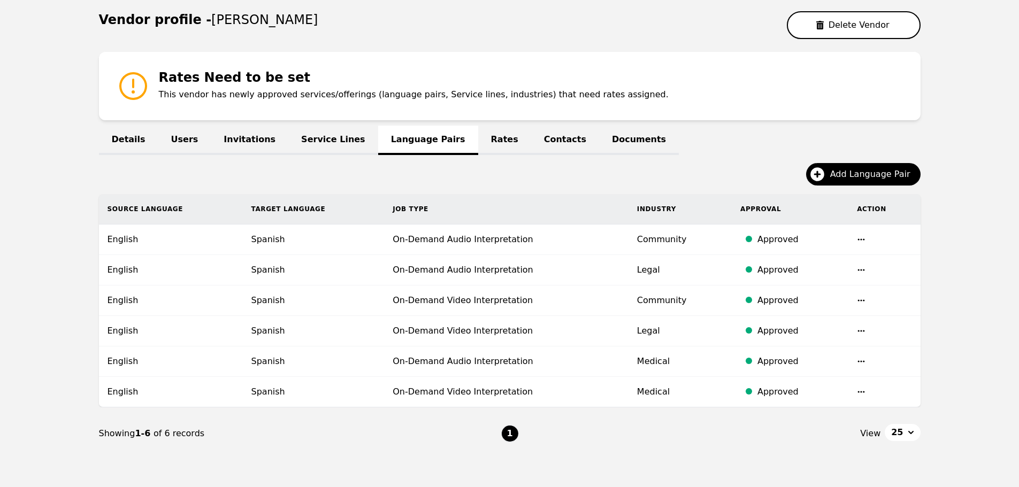
click at [478, 145] on link "Rates" at bounding box center [504, 140] width 53 height 29
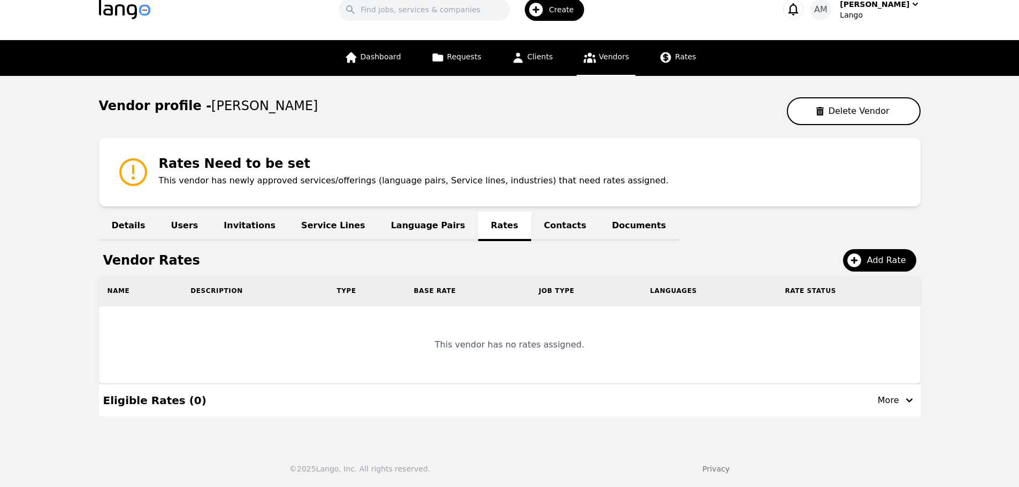
scroll to position [13, 0]
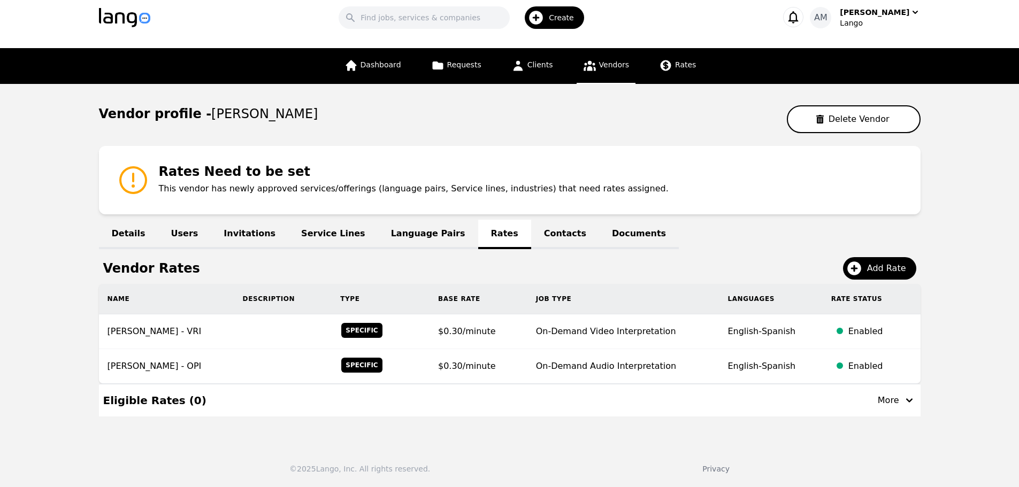
click at [125, 187] on icon at bounding box center [133, 180] width 34 height 34
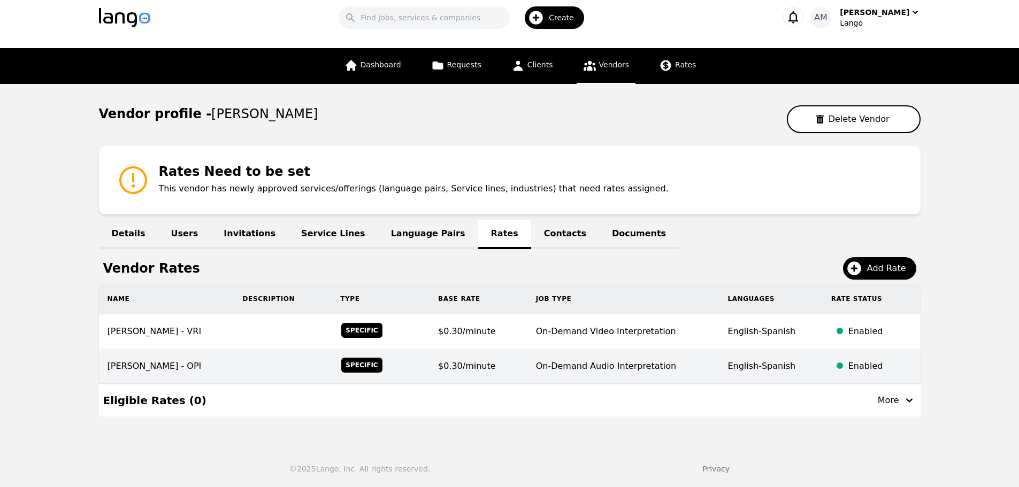
click at [710, 356] on td "On-Demand Audio Interpretation" at bounding box center [623, 366] width 192 height 35
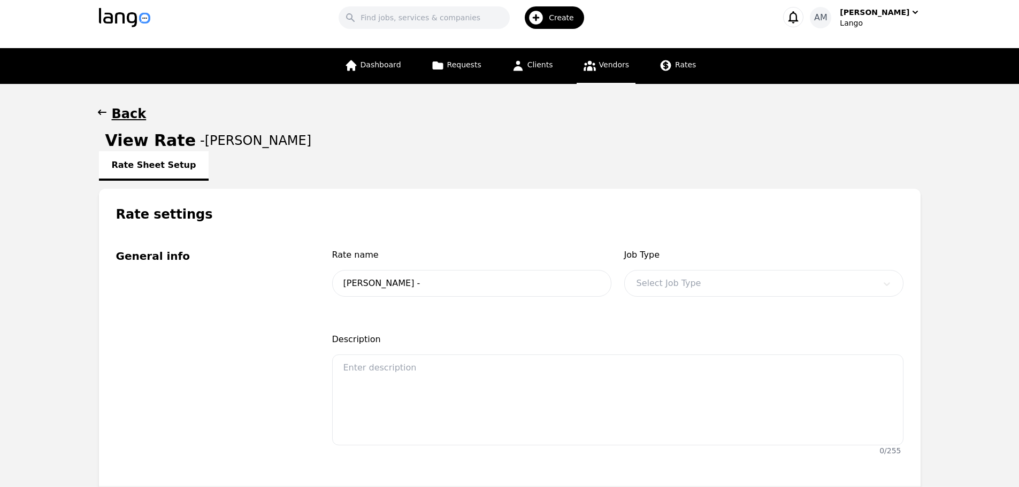
type input "Gina Underwood - OPI"
type input "0.30"
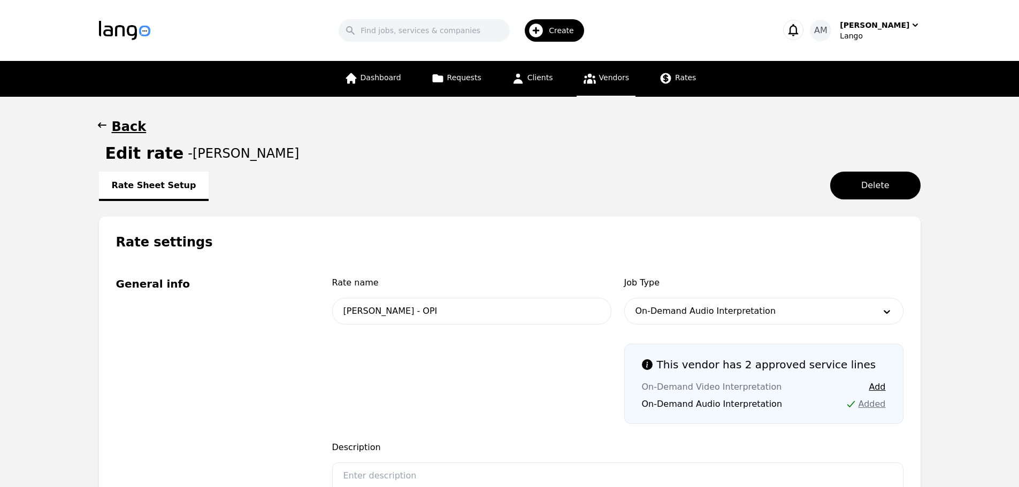
click at [604, 76] on span "Vendors" at bounding box center [614, 77] width 30 height 9
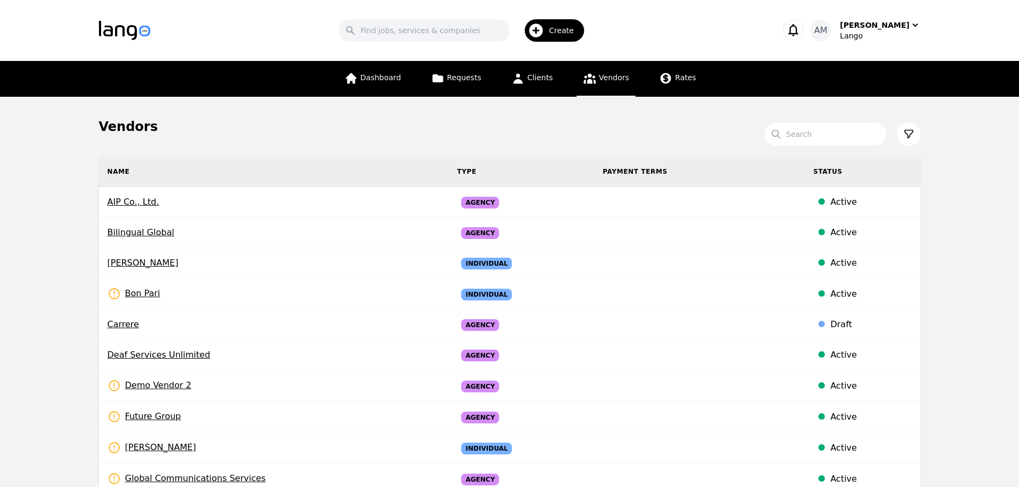
click at [897, 142] on div at bounding box center [903, 134] width 34 height 24
click at [909, 133] on icon at bounding box center [908, 134] width 11 height 11
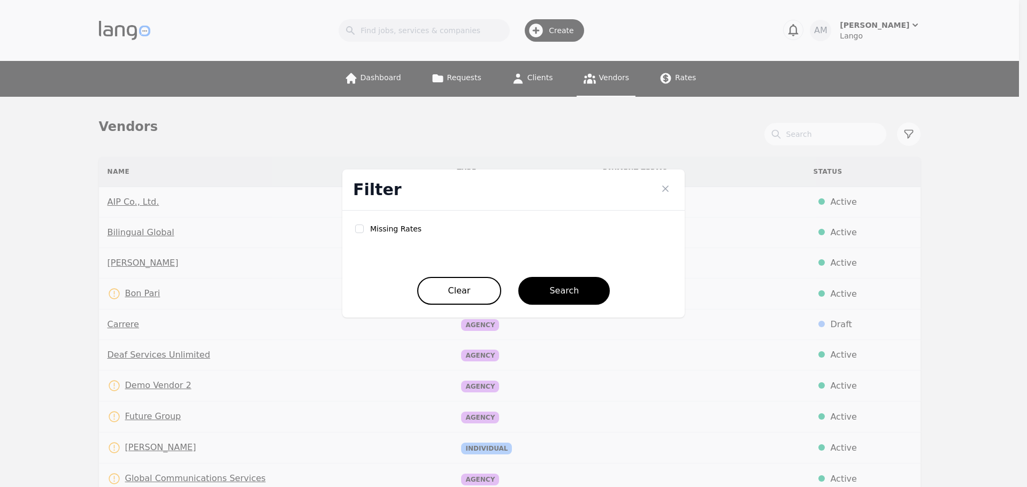
click at [400, 229] on label "Missing Rates" at bounding box center [395, 229] width 51 height 11
click at [354, 227] on div "Missing Rates Clear Search" at bounding box center [513, 264] width 342 height 107
click at [355, 228] on input "checkbox" at bounding box center [359, 229] width 9 height 9
checkbox input "true"
click at [572, 288] on button "Search" at bounding box center [563, 291] width 91 height 28
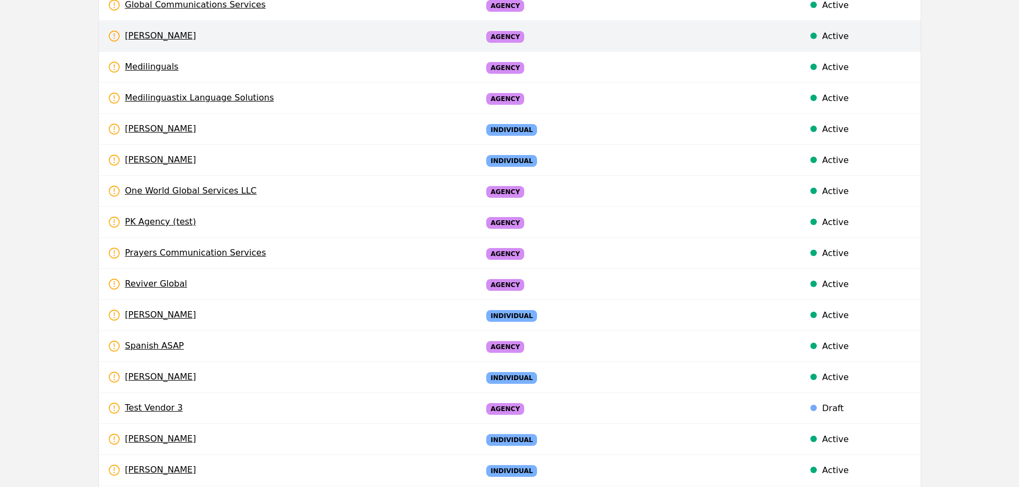
scroll to position [535, 0]
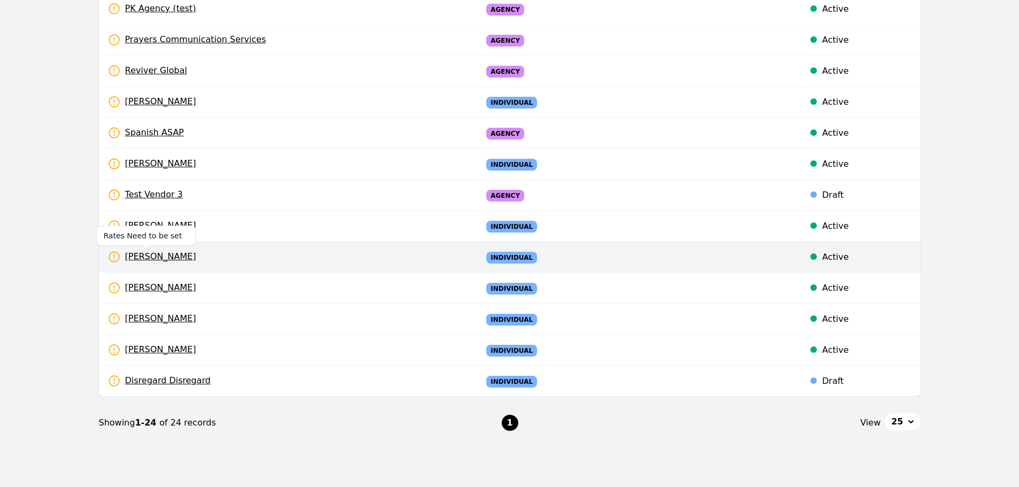
click at [132, 258] on span "Freud Clerveaux" at bounding box center [152, 256] width 89 height 13
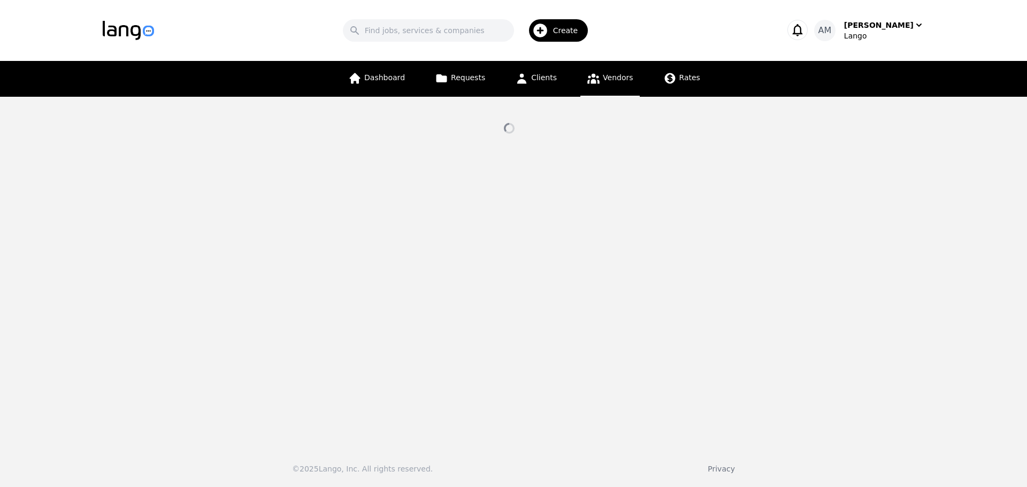
select select "active"
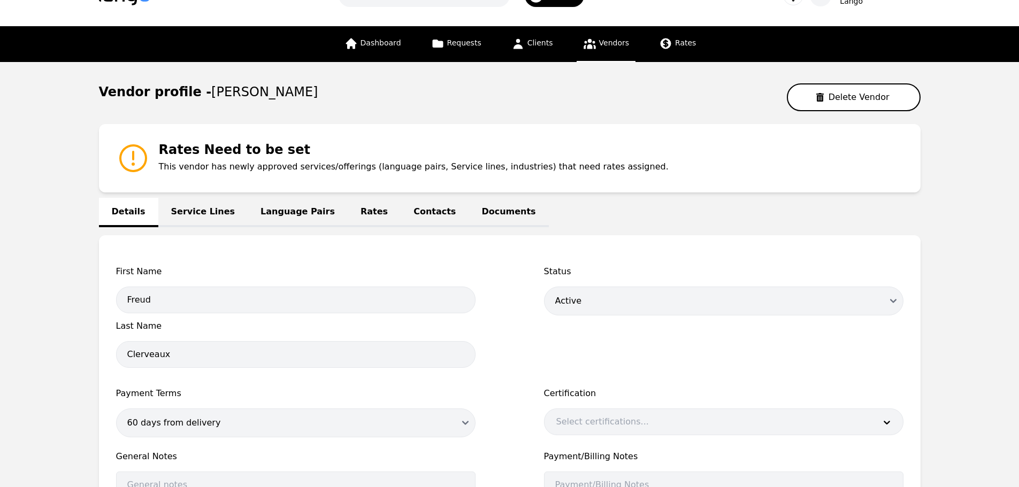
scroll to position [53, 0]
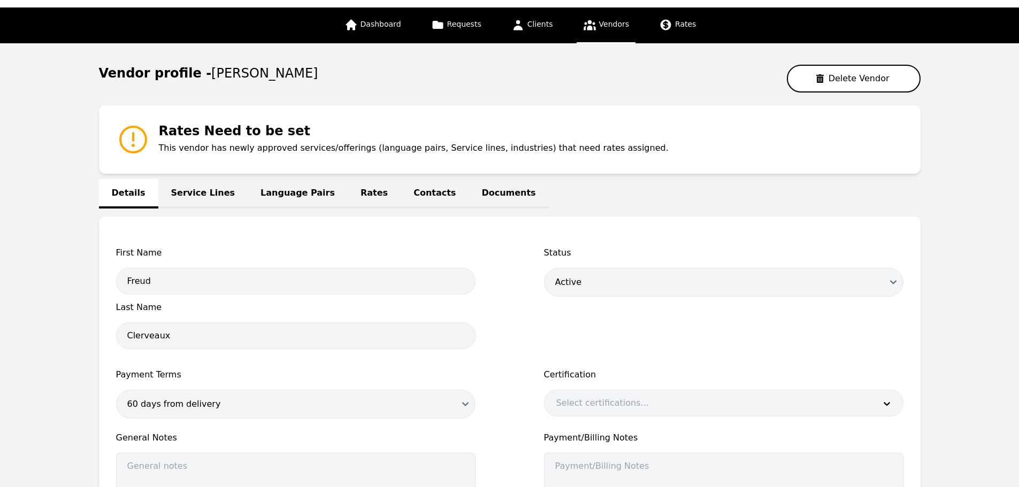
click at [401, 189] on link "Contacts" at bounding box center [435, 193] width 68 height 29
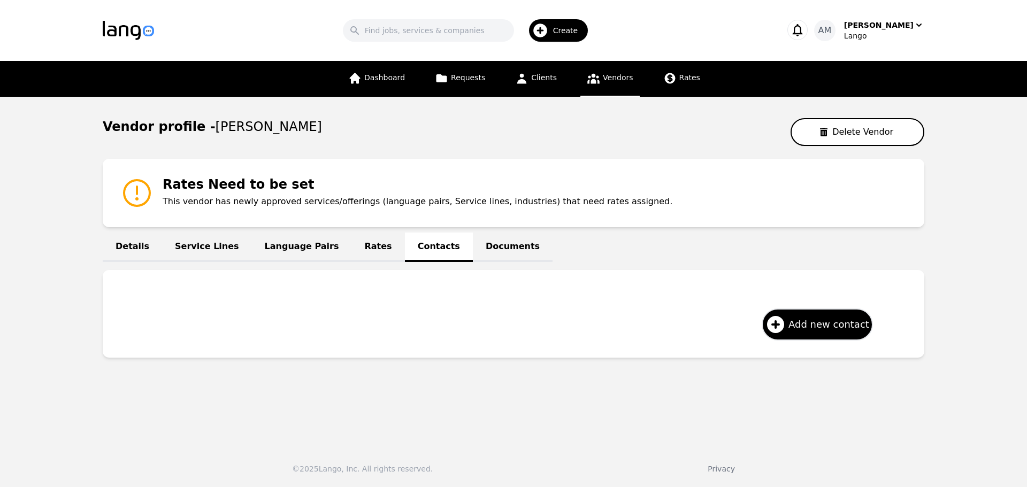
click at [352, 245] on link "Rates" at bounding box center [378, 247] width 53 height 29
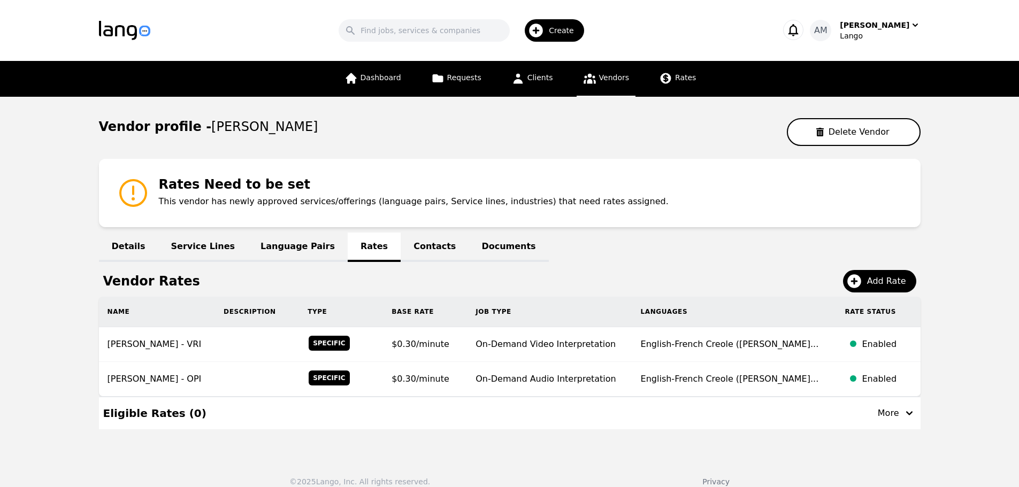
click at [285, 242] on link "Language Pairs" at bounding box center [298, 247] width 100 height 29
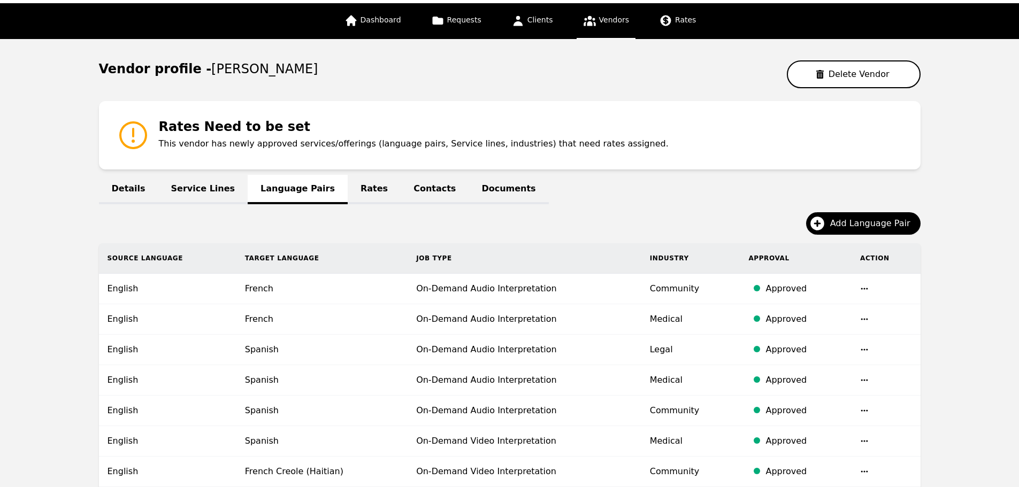
click at [349, 192] on link "Rates" at bounding box center [374, 189] width 53 height 29
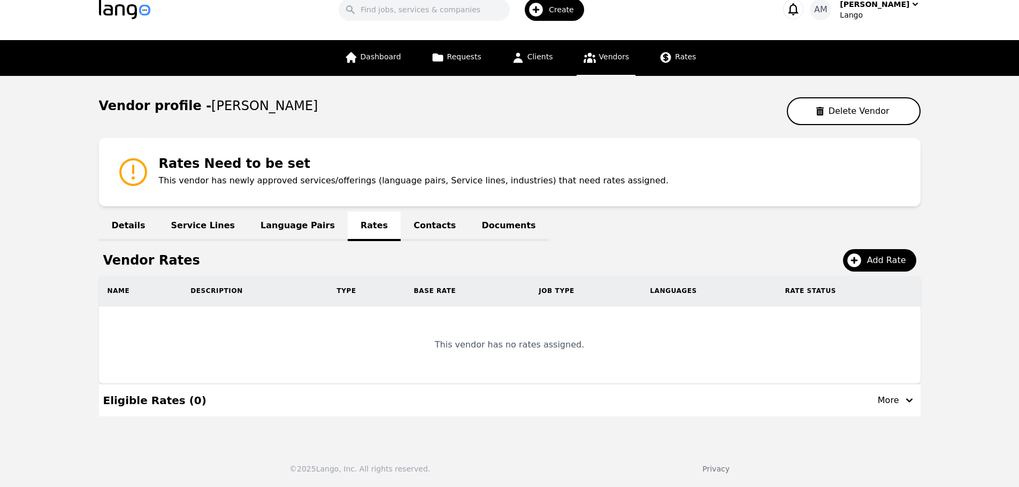
scroll to position [13, 0]
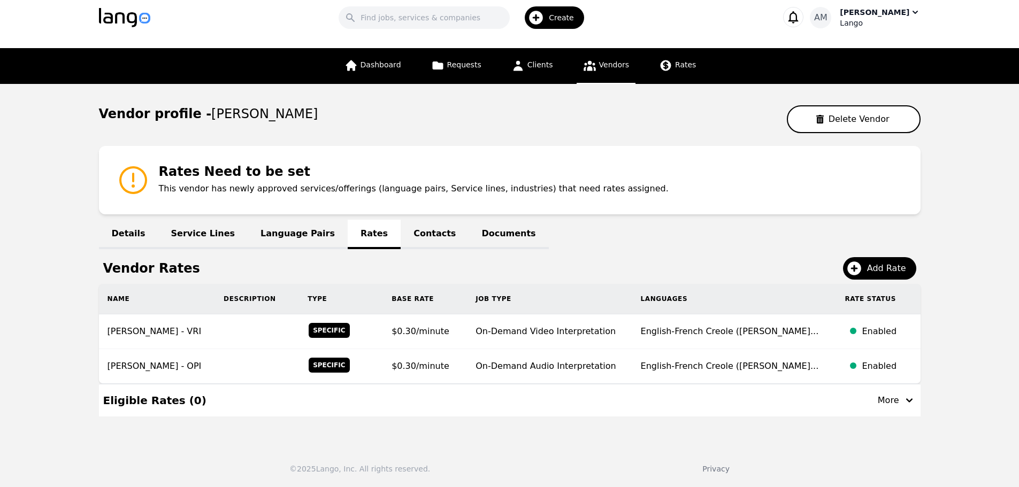
click at [865, 20] on div "Lango" at bounding box center [880, 23] width 80 height 11
click at [871, 14] on div "[PERSON_NAME]" at bounding box center [875, 12] width 70 height 11
click at [626, 71] on link "Vendors" at bounding box center [606, 66] width 59 height 36
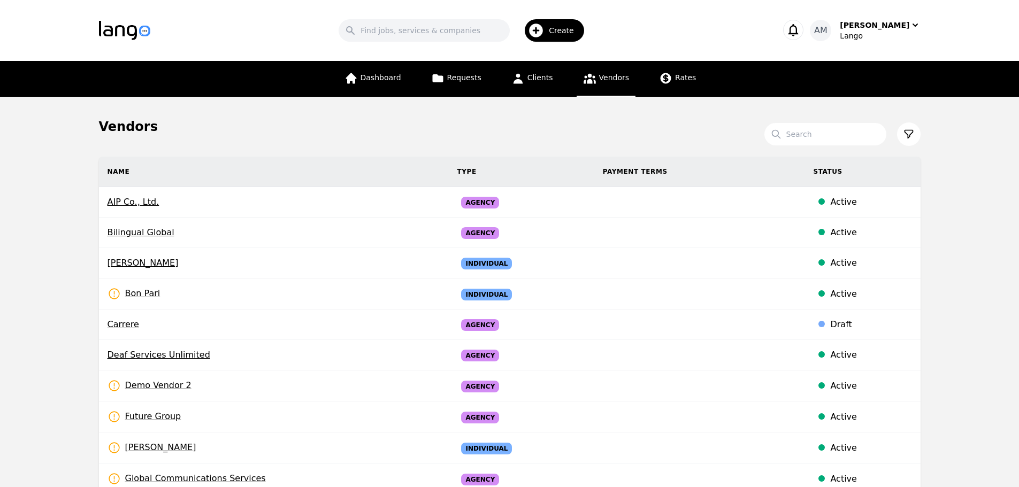
click at [908, 137] on icon at bounding box center [908, 134] width 8 height 8
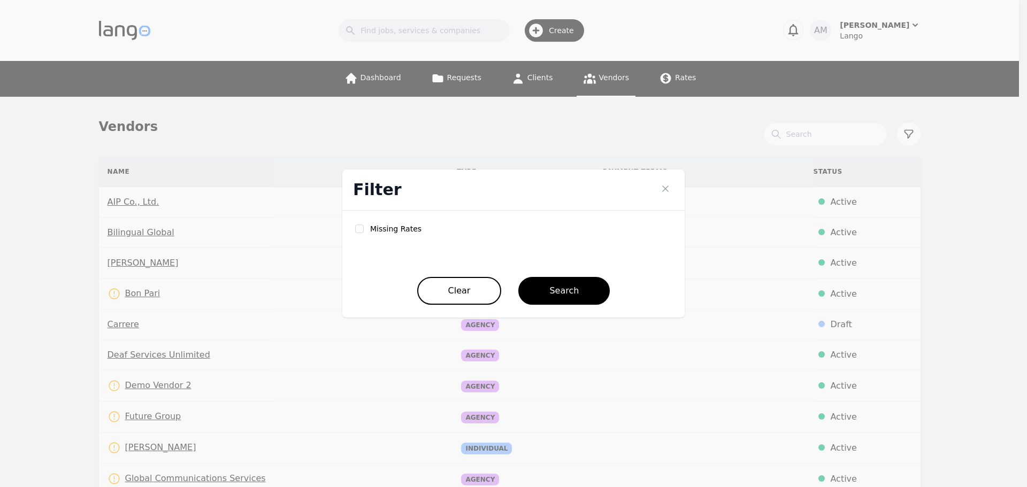
click at [375, 228] on label "Missing Rates" at bounding box center [395, 229] width 51 height 11
click at [358, 229] on input "checkbox" at bounding box center [359, 229] width 9 height 9
checkbox input "true"
click at [566, 292] on button "Search" at bounding box center [563, 291] width 91 height 28
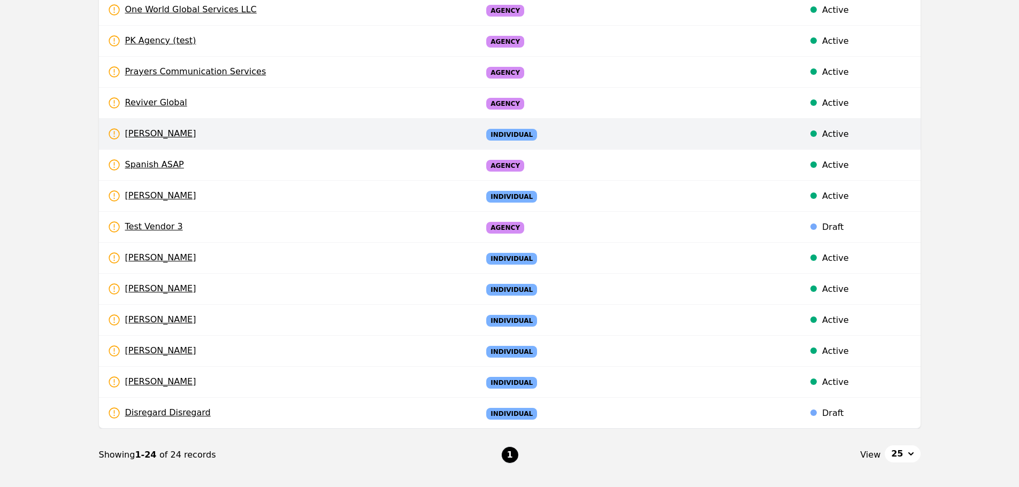
scroll to position [535, 0]
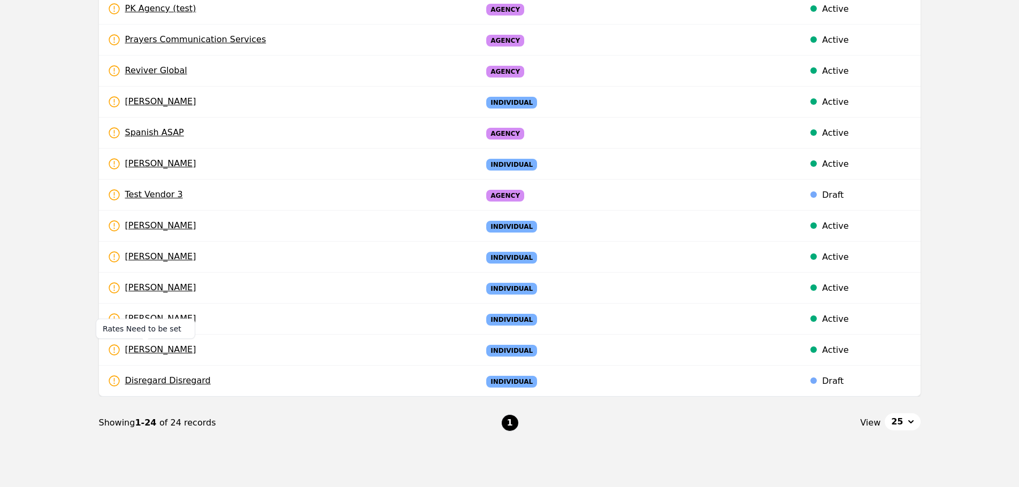
drag, startPoint x: 141, startPoint y: 344, endPoint x: 94, endPoint y: 347, distance: 47.6
click at [85, 339] on div "Name Type Payment Terms Status Bon Pari Rates Need to be set Individual Active …" at bounding box center [510, 9] width 856 height 775
drag, startPoint x: 148, startPoint y: 349, endPoint x: 142, endPoint y: 351, distance: 6.5
click at [142, 351] on span "Melissa Oliveira" at bounding box center [152, 349] width 89 height 13
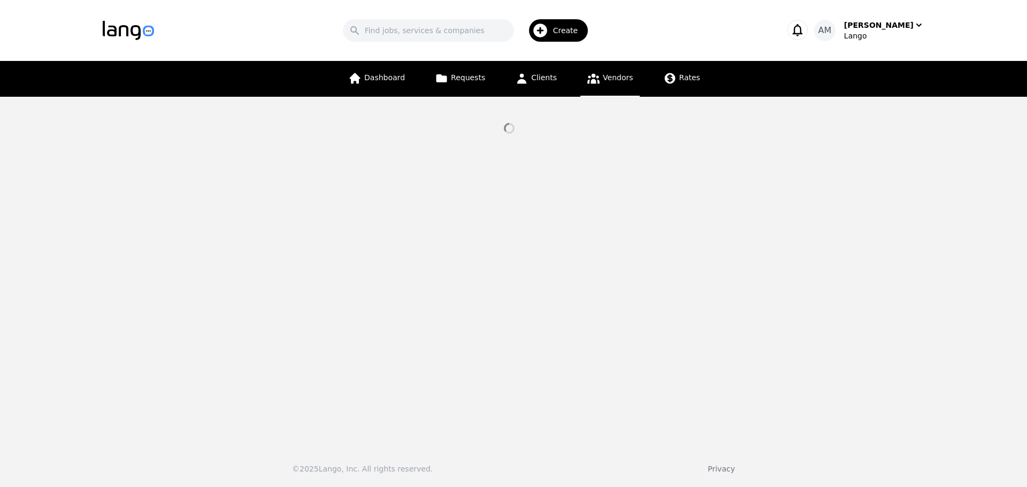
select select "active"
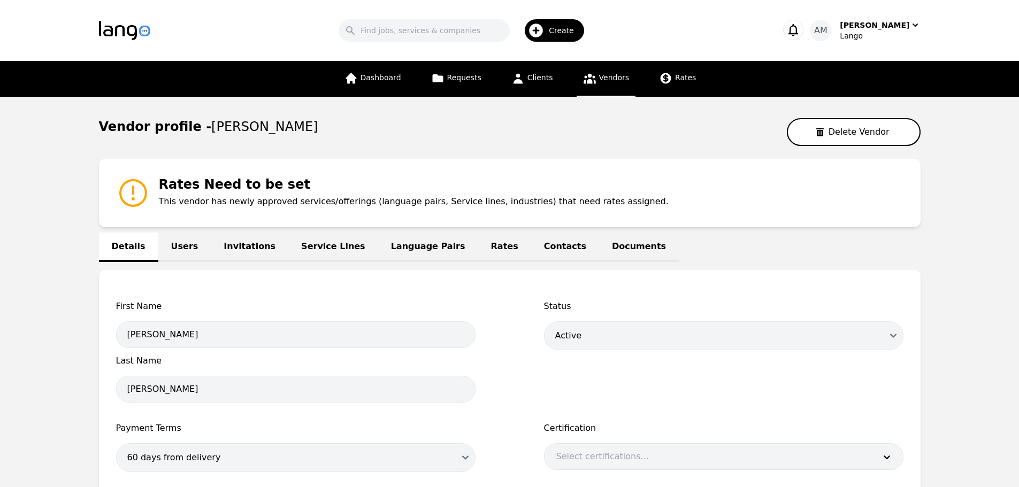
click at [478, 256] on link "Rates" at bounding box center [504, 247] width 53 height 29
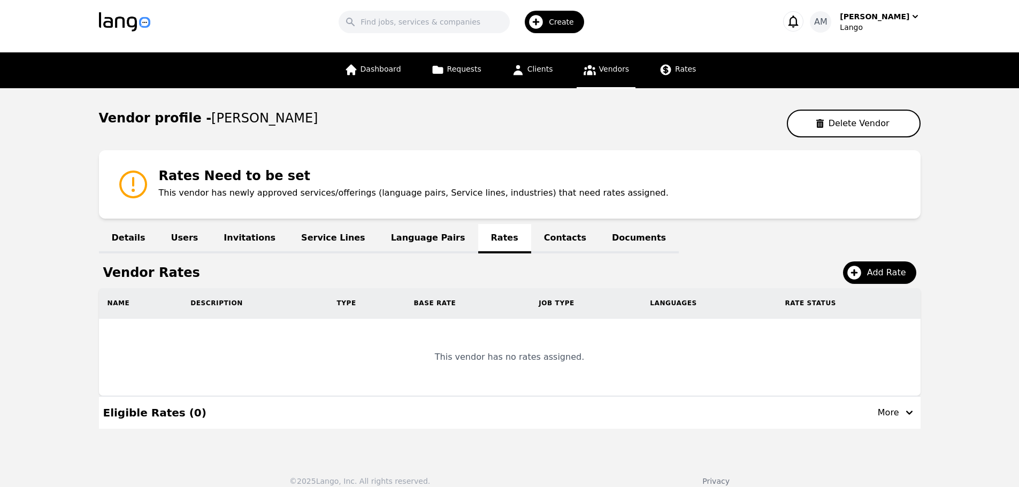
scroll to position [21, 0]
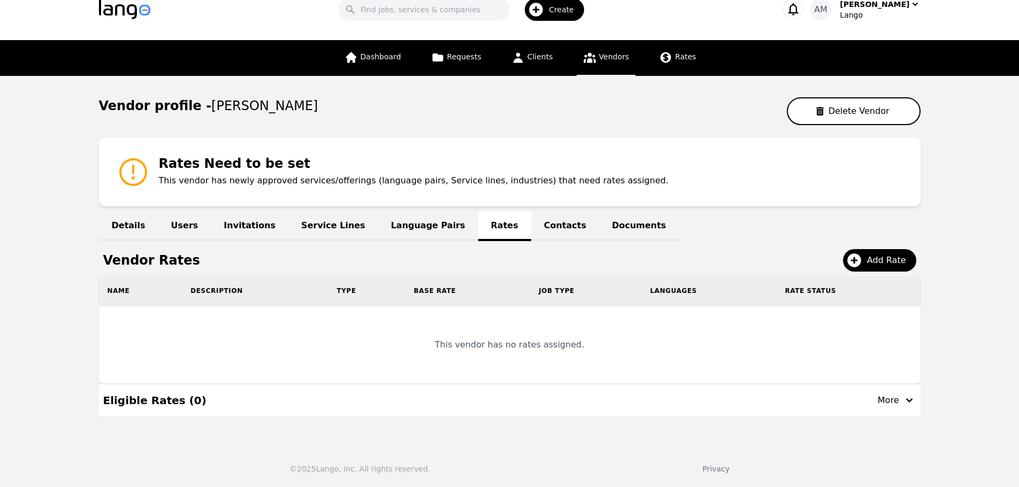
click at [379, 217] on link "Language Pairs" at bounding box center [428, 226] width 100 height 29
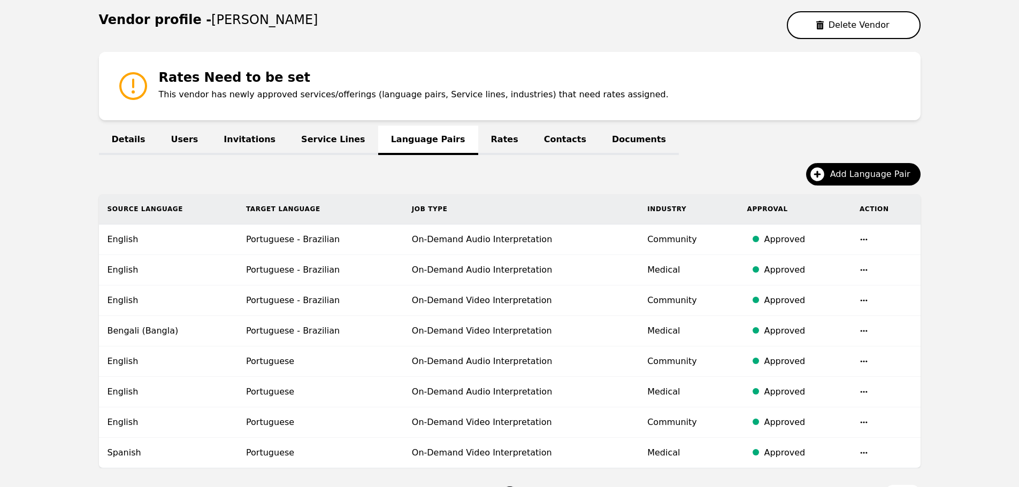
click at [478, 137] on link "Rates" at bounding box center [504, 140] width 53 height 29
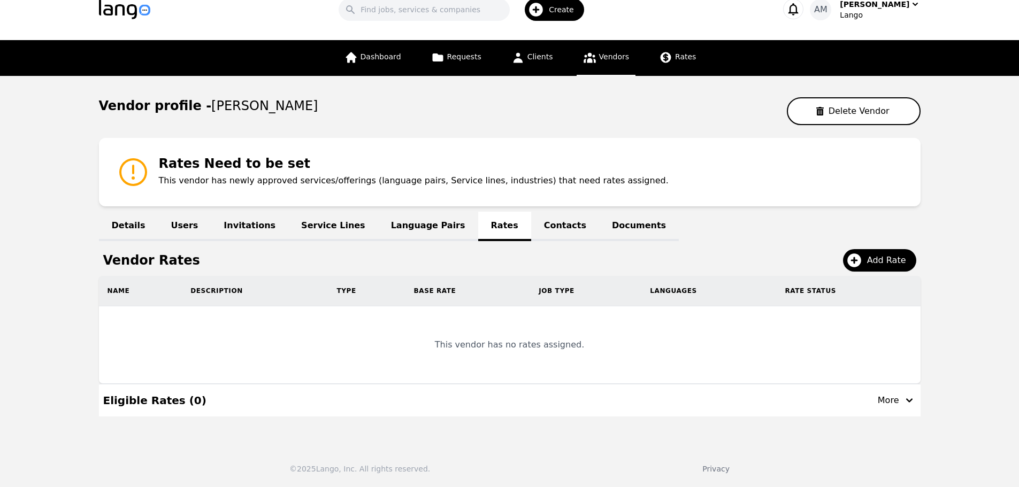
scroll to position [21, 0]
click at [414, 223] on link "Language Pairs" at bounding box center [428, 226] width 100 height 29
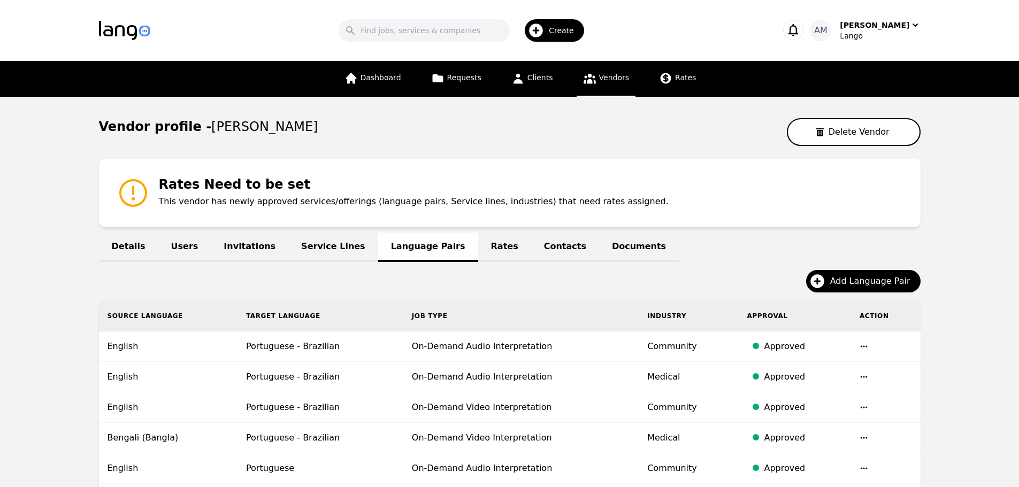
click at [478, 240] on link "Rates" at bounding box center [504, 247] width 53 height 29
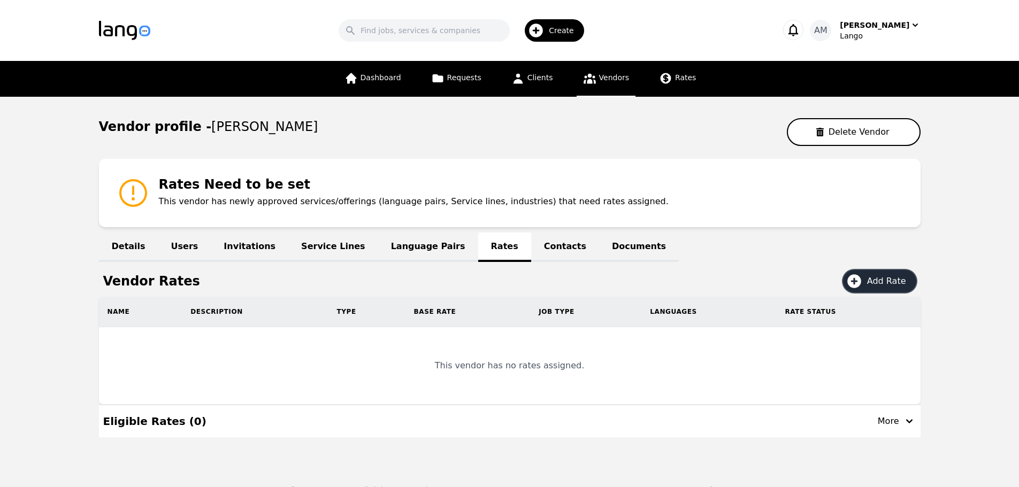
click at [861, 278] on icon at bounding box center [854, 281] width 14 height 14
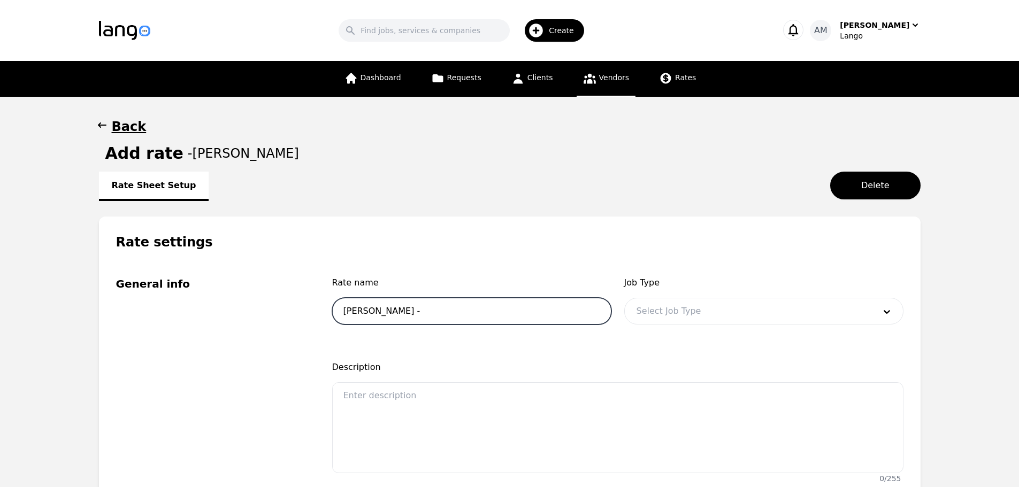
click at [556, 314] on input "Melissa Oliveira -" at bounding box center [471, 311] width 279 height 27
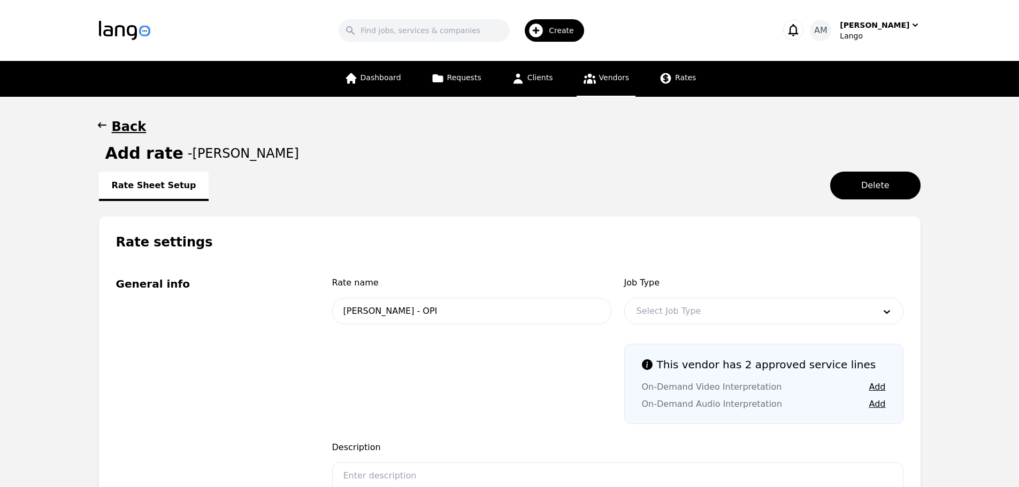
click at [742, 304] on div at bounding box center [748, 311] width 246 height 26
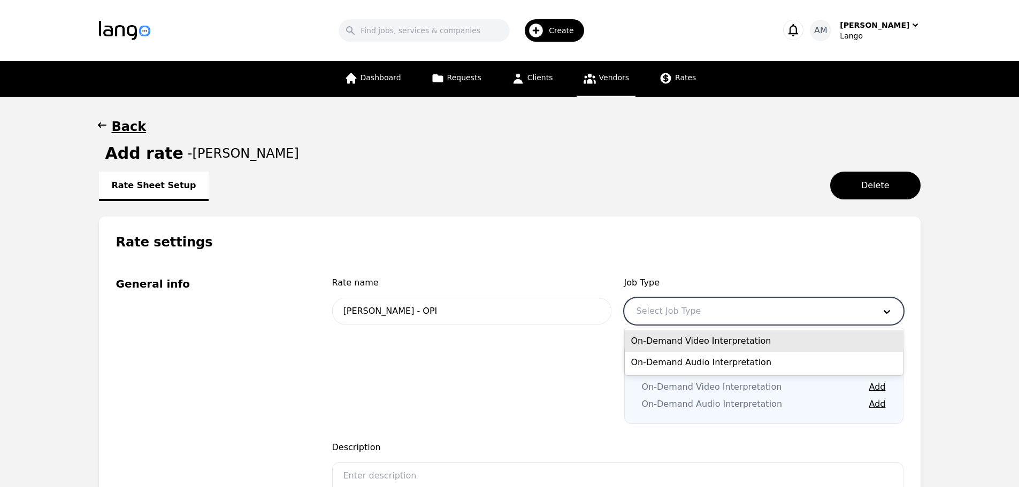
click at [730, 344] on div "On-Demand Video Interpretation" at bounding box center [764, 341] width 278 height 21
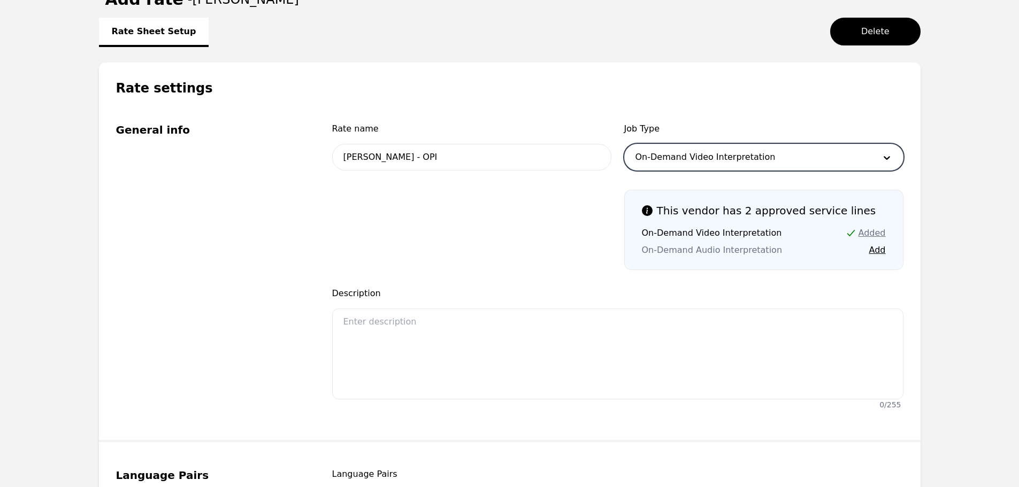
scroll to position [160, 0]
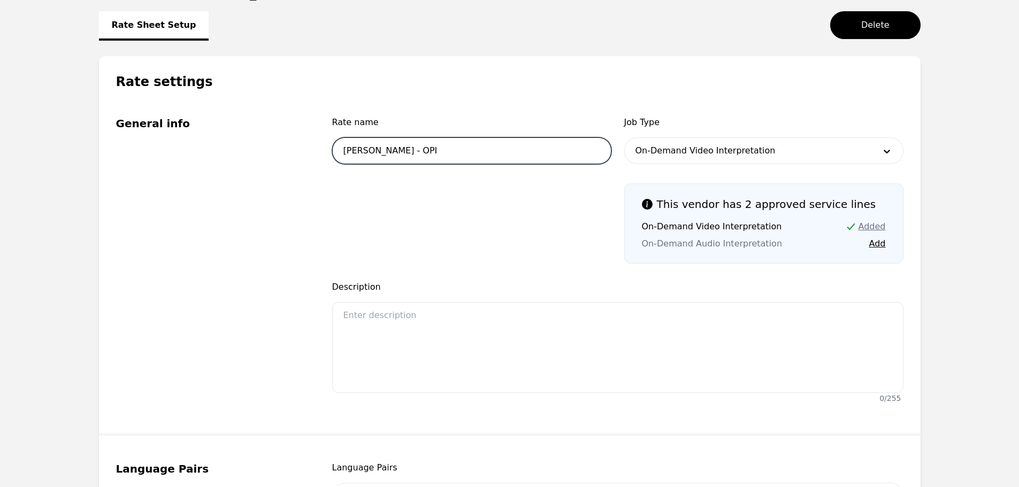
drag, startPoint x: 412, startPoint y: 153, endPoint x: 485, endPoint y: 155, distance: 72.8
click at [480, 157] on input "Melissa Oliveira - OPI" at bounding box center [471, 150] width 279 height 27
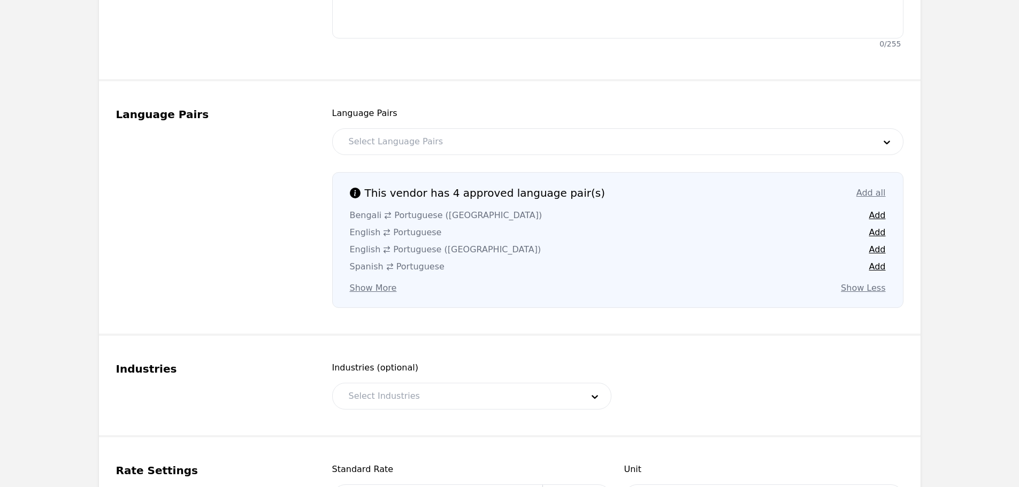
scroll to position [535, 0]
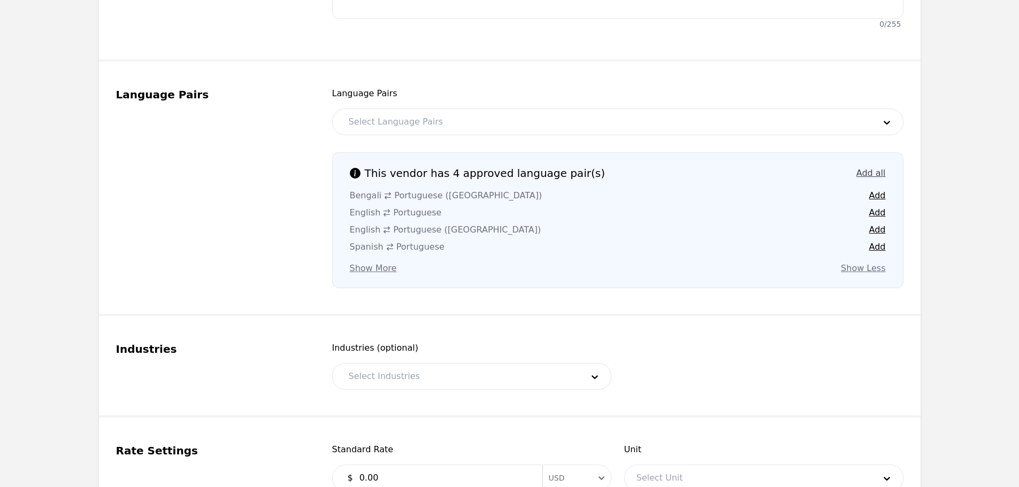
type input "Melissa Oliveira - VRI"
click at [876, 198] on button "Add" at bounding box center [877, 195] width 17 height 13
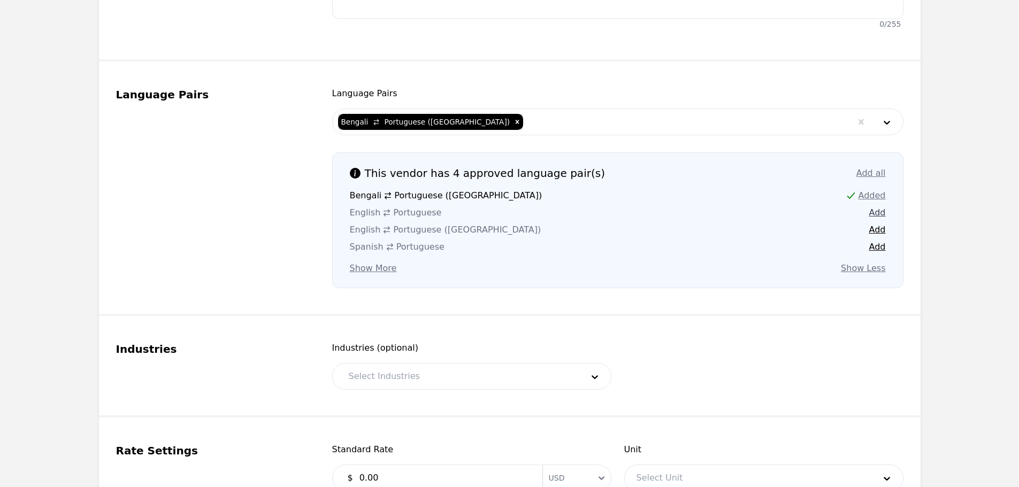
click at [875, 210] on button "Add" at bounding box center [877, 212] width 17 height 13
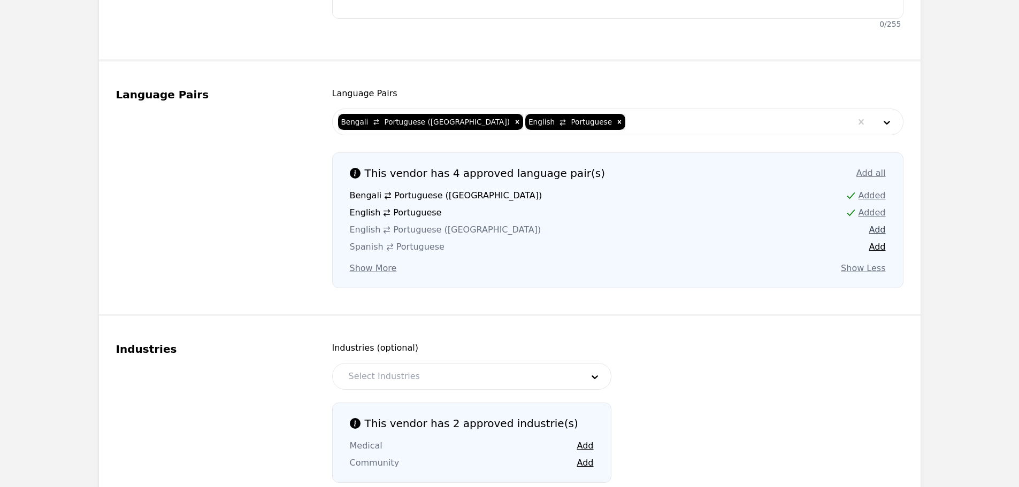
click at [869, 233] on button "Add" at bounding box center [877, 230] width 17 height 13
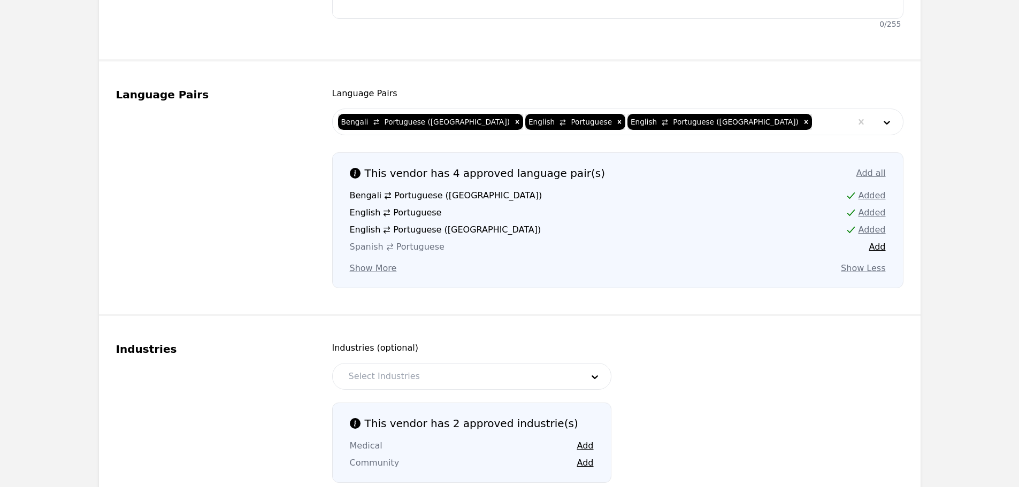
drag, startPoint x: 874, startPoint y: 243, endPoint x: 843, endPoint y: 252, distance: 32.2
click at [874, 243] on button "Add" at bounding box center [877, 247] width 17 height 13
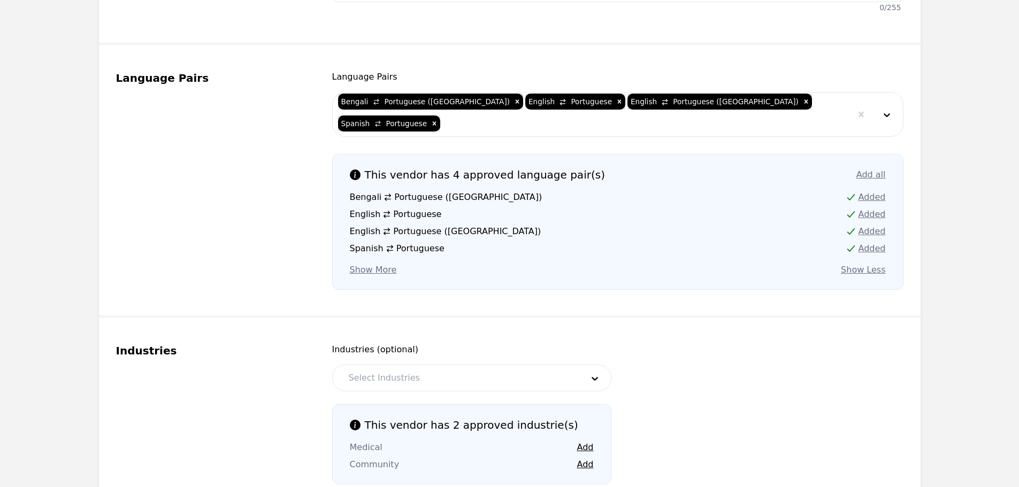
scroll to position [695, 0]
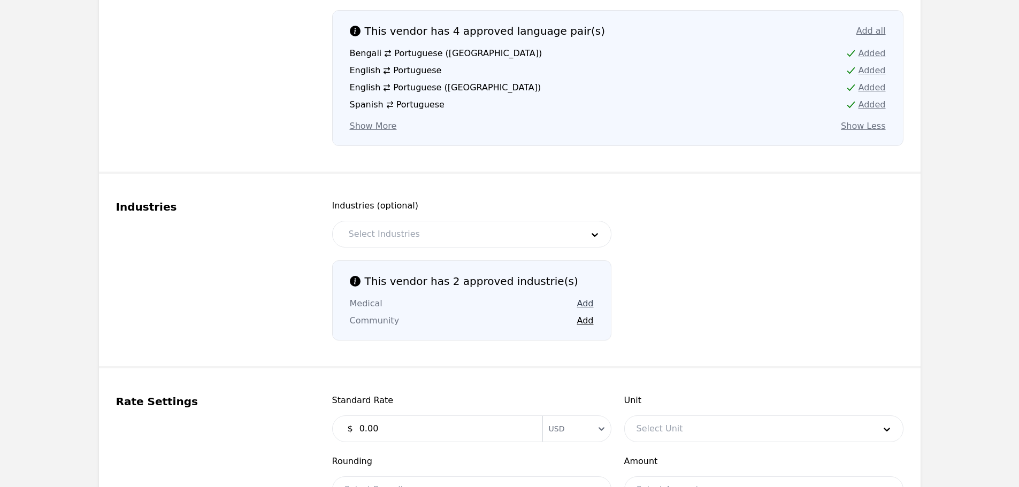
click at [592, 297] on button "Add" at bounding box center [585, 303] width 17 height 13
click at [587, 314] on button "Add" at bounding box center [585, 320] width 17 height 13
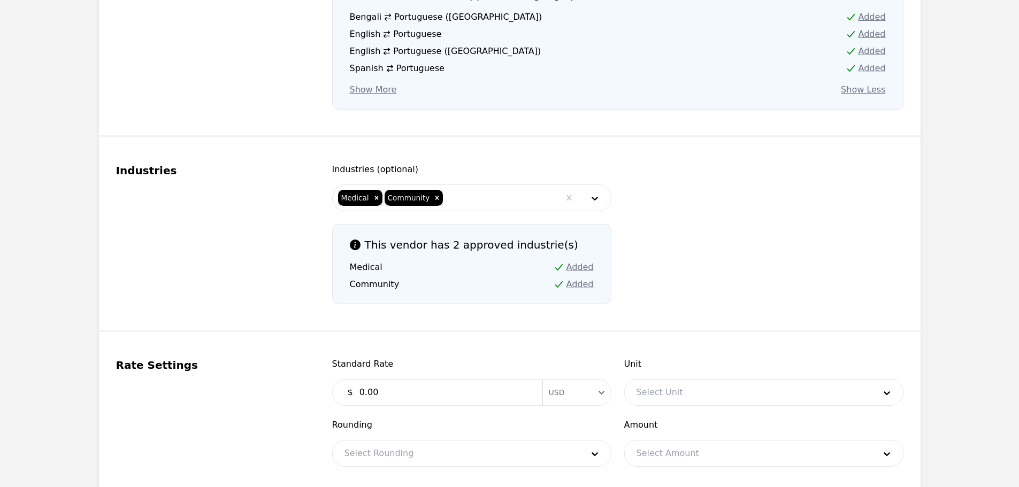
scroll to position [802, 0]
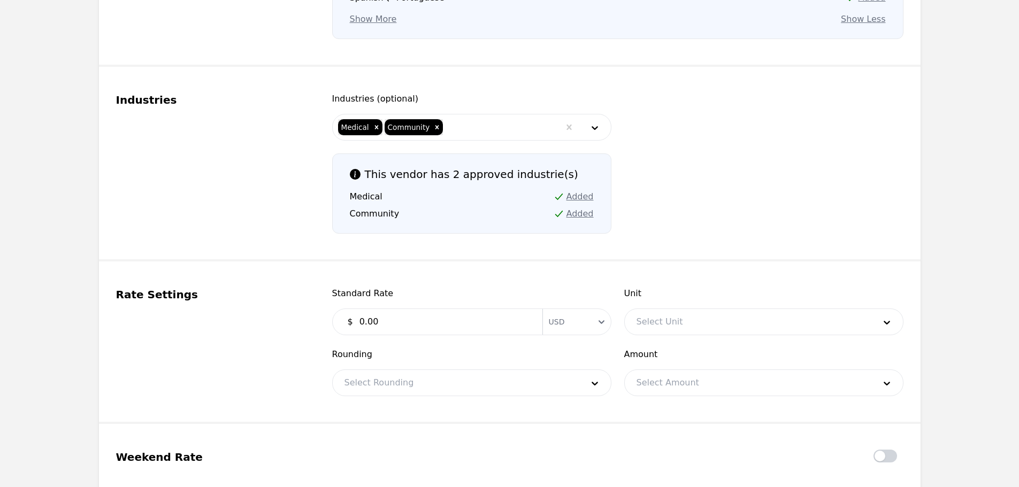
click at [468, 311] on input "0.00" at bounding box center [444, 321] width 183 height 21
type input "0.40"
click at [634, 309] on div at bounding box center [748, 322] width 246 height 26
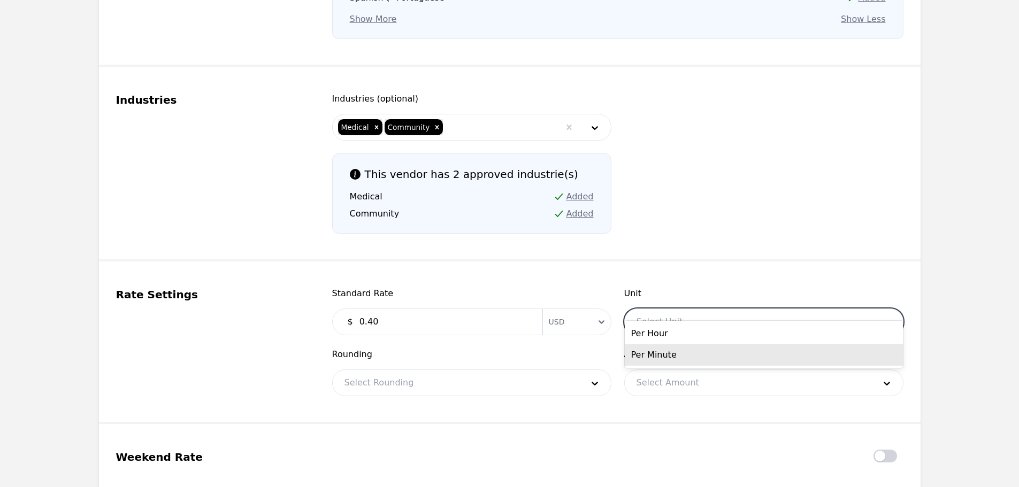
click at [639, 352] on div "Per Minute" at bounding box center [764, 354] width 278 height 21
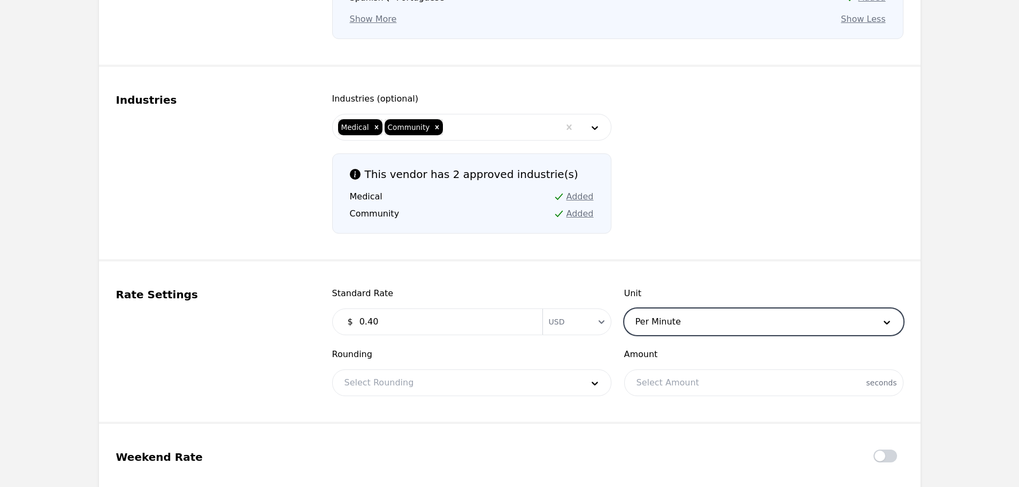
click at [500, 370] on div at bounding box center [456, 383] width 246 height 26
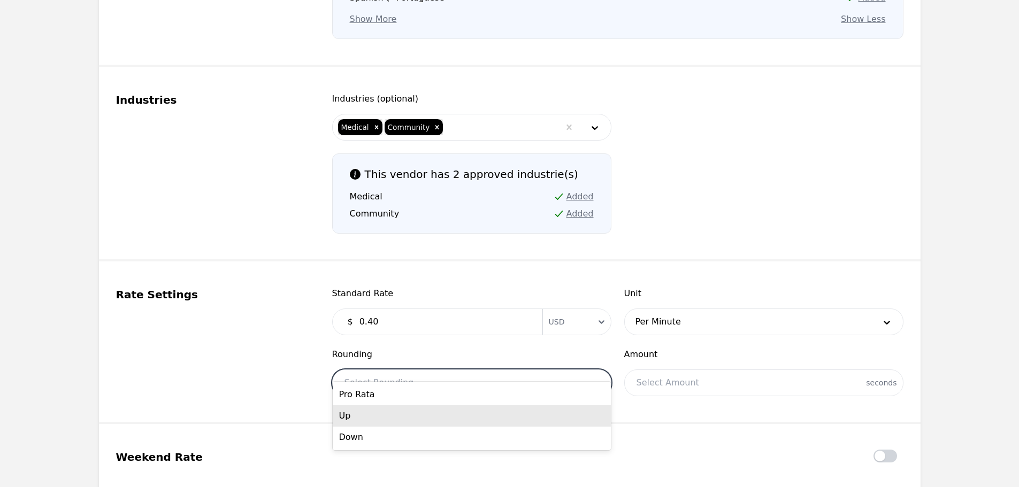
click at [431, 414] on div "Up" at bounding box center [472, 415] width 278 height 21
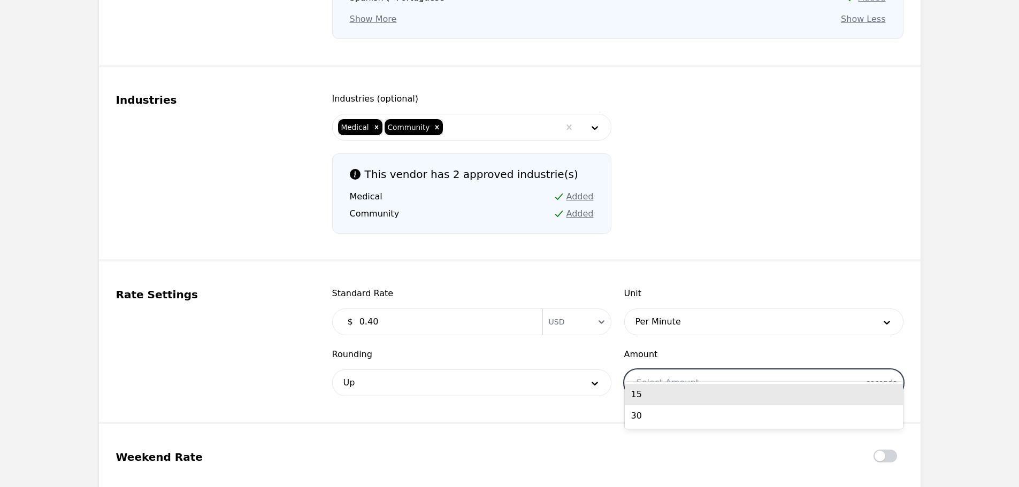
click at [763, 370] on div at bounding box center [764, 383] width 278 height 26
click at [702, 393] on div "15" at bounding box center [764, 394] width 278 height 21
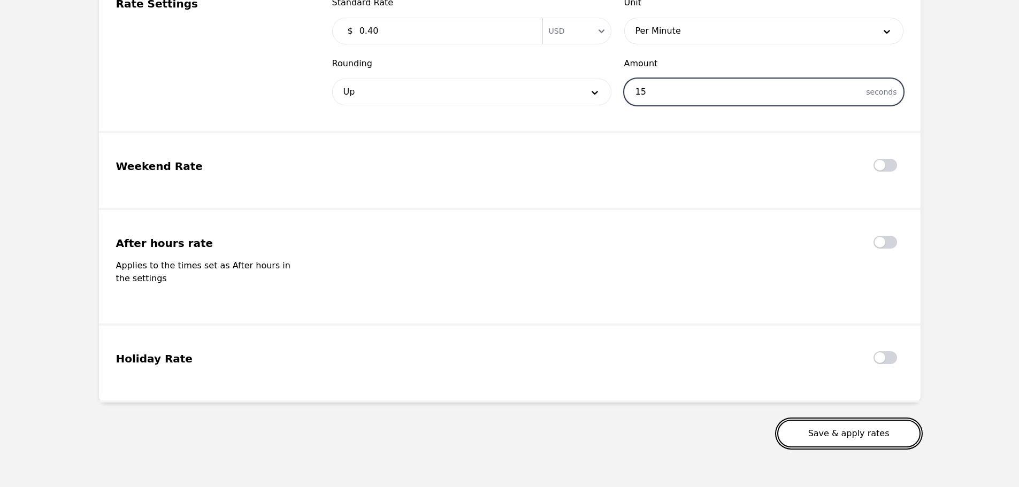
click at [825, 420] on button "Save & apply rates" at bounding box center [848, 434] width 143 height 28
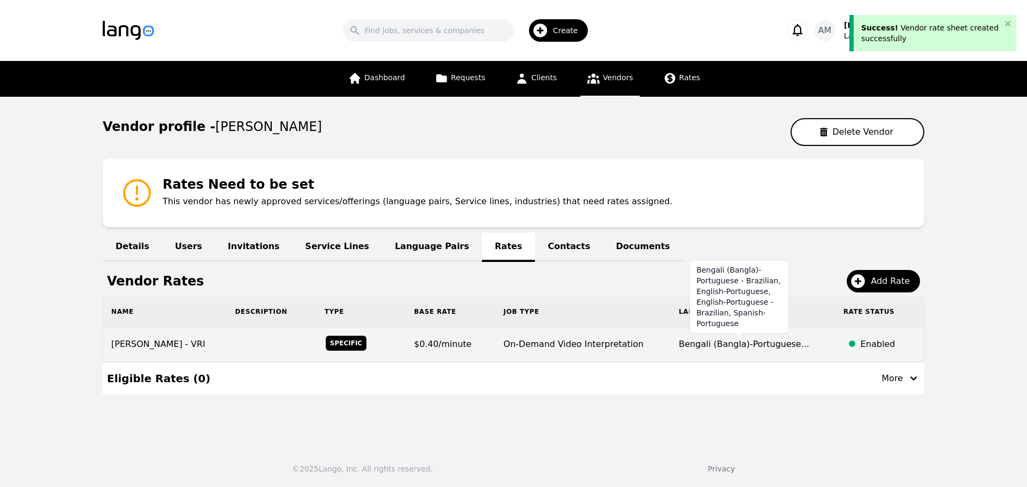
click at [738, 349] on span "Bengali (Bangla)-Portuguese..." at bounding box center [744, 344] width 130 height 10
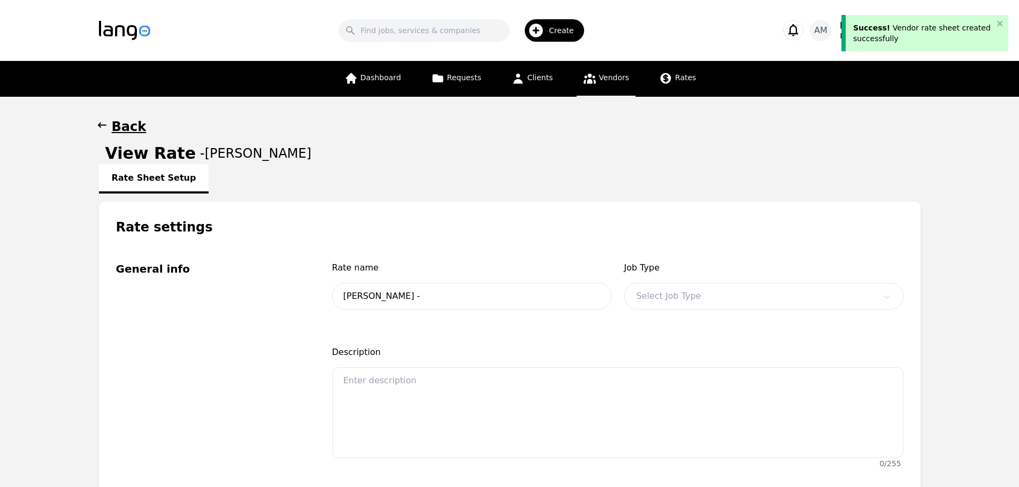
type input "Melissa Oliveira - VRI"
type input "0.40"
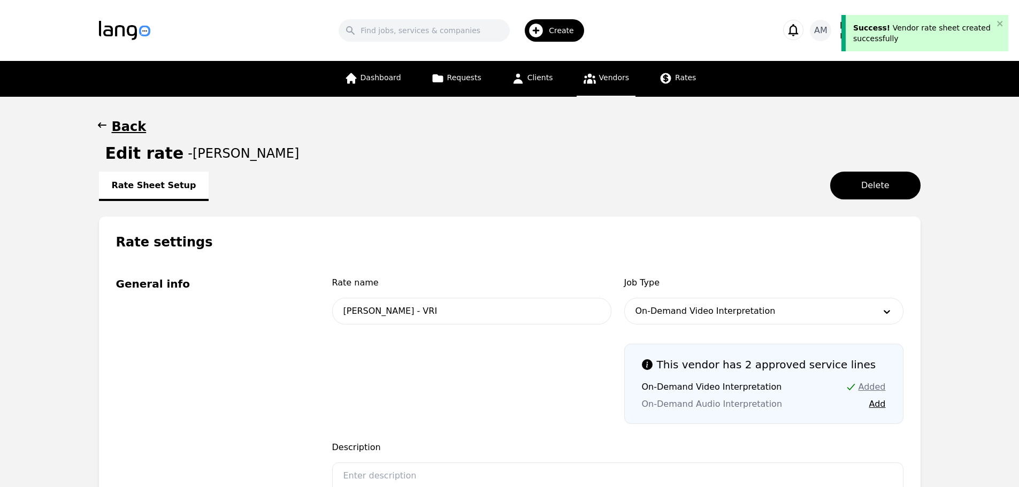
click at [134, 144] on h1 "Edit rate" at bounding box center [144, 153] width 79 height 19
click at [122, 134] on h1 "Back" at bounding box center [129, 126] width 35 height 17
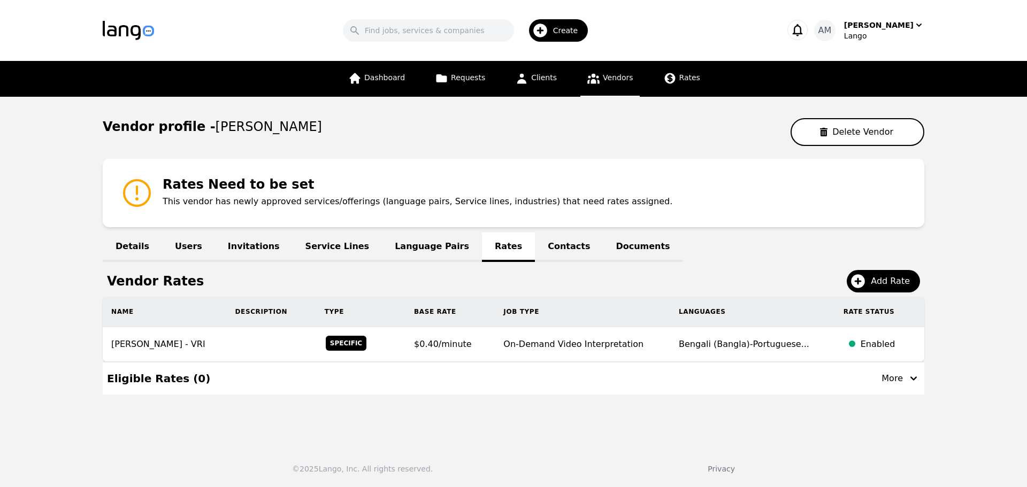
click at [390, 244] on link "Language Pairs" at bounding box center [432, 247] width 100 height 29
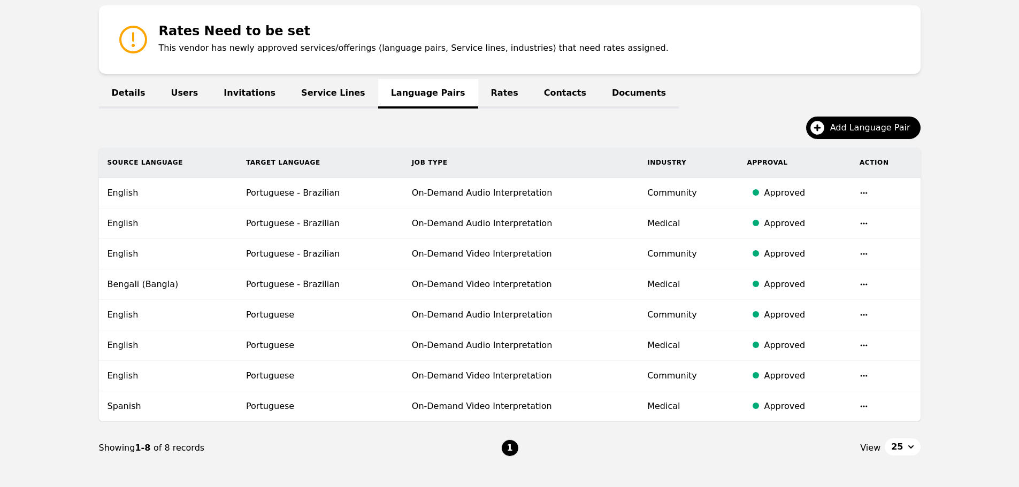
scroll to position [160, 0]
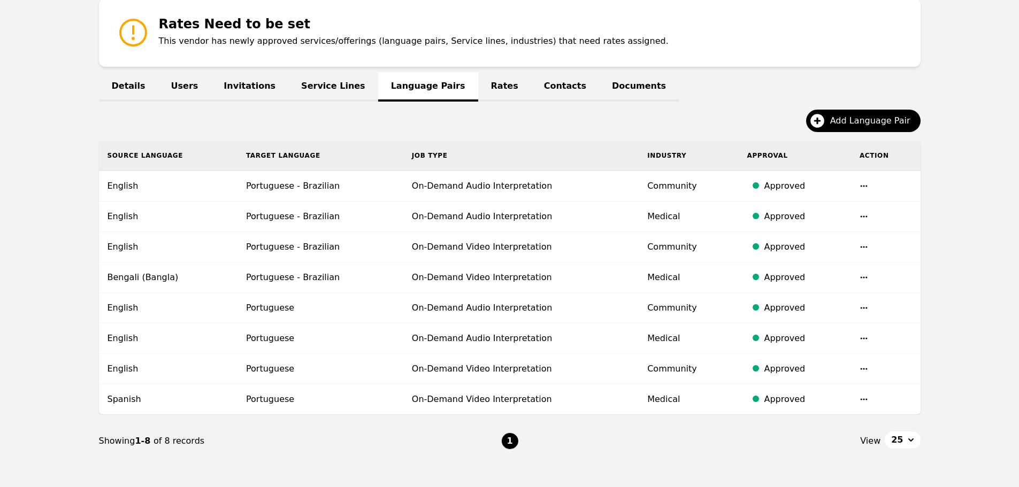
click at [163, 286] on td "Bengali (Bangla)" at bounding box center [168, 278] width 139 height 30
click at [859, 278] on icon "button" at bounding box center [863, 277] width 9 height 9
click at [846, 287] on button "Update" at bounding box center [834, 285] width 44 height 19
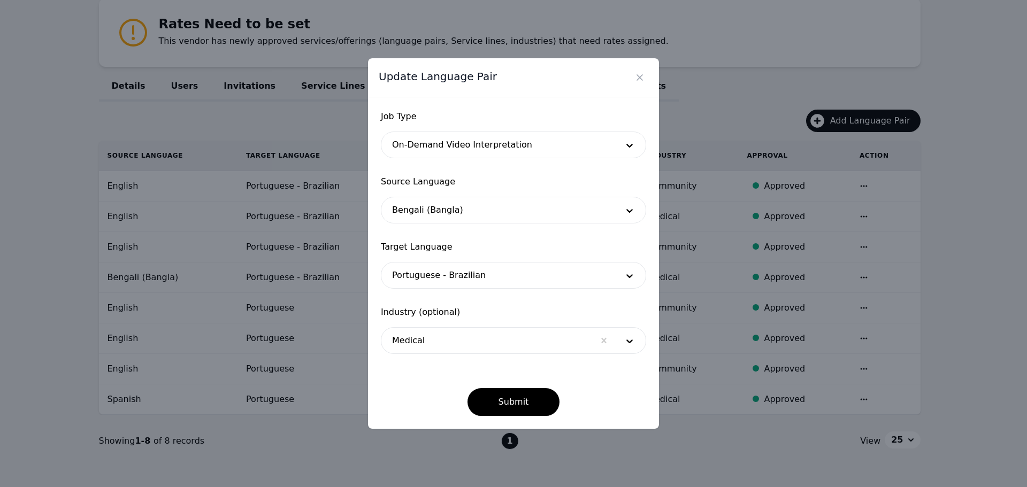
click at [472, 210] on div at bounding box center [497, 210] width 232 height 26
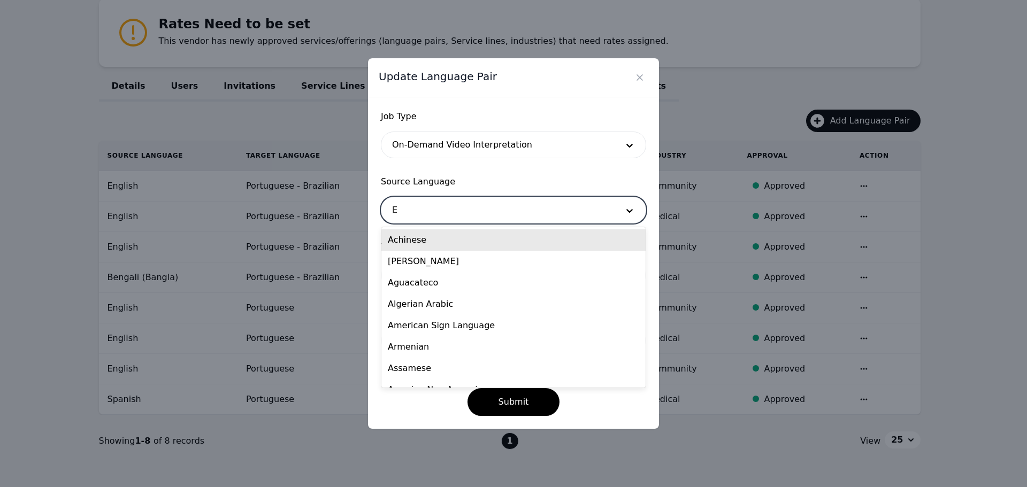
type input "EN"
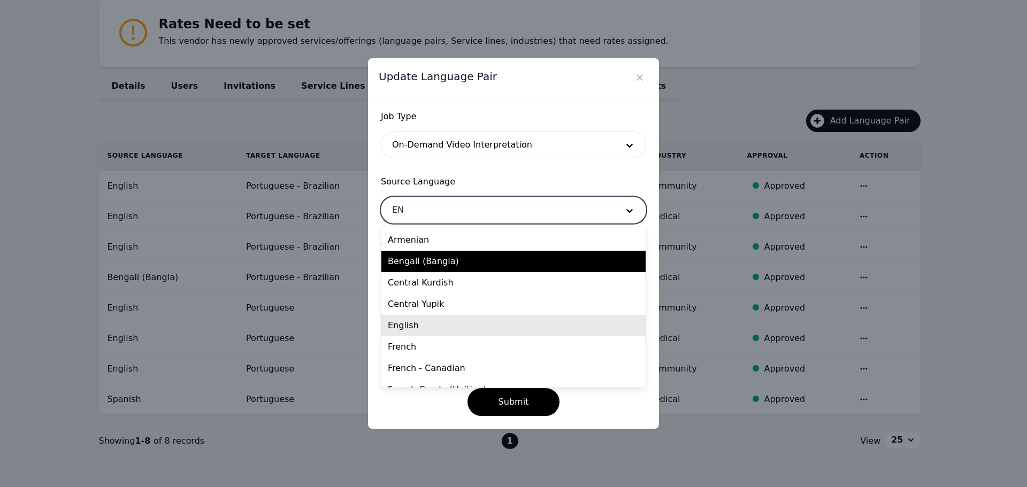
click at [406, 321] on div "English" at bounding box center [513, 325] width 264 height 21
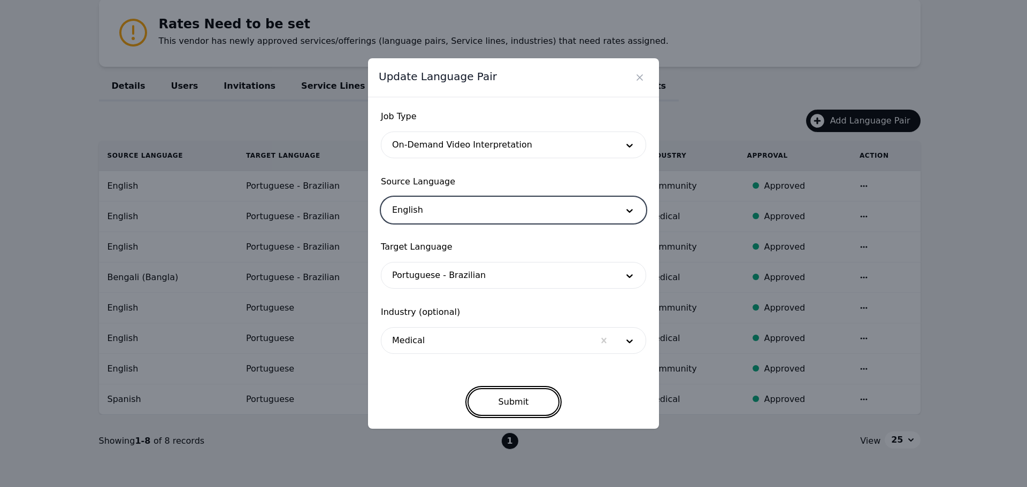
click at [501, 399] on button "Submit" at bounding box center [513, 402] width 93 height 28
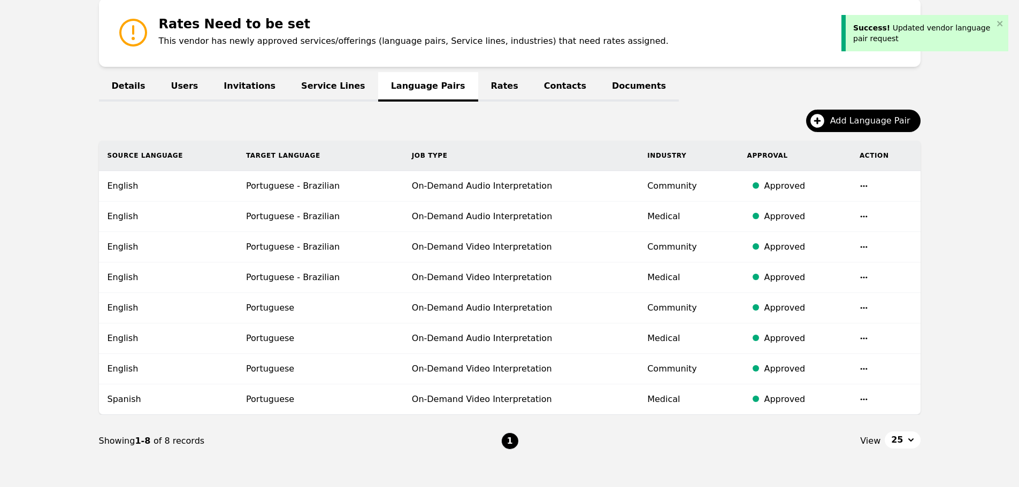
click at [478, 91] on link "Rates" at bounding box center [504, 86] width 53 height 29
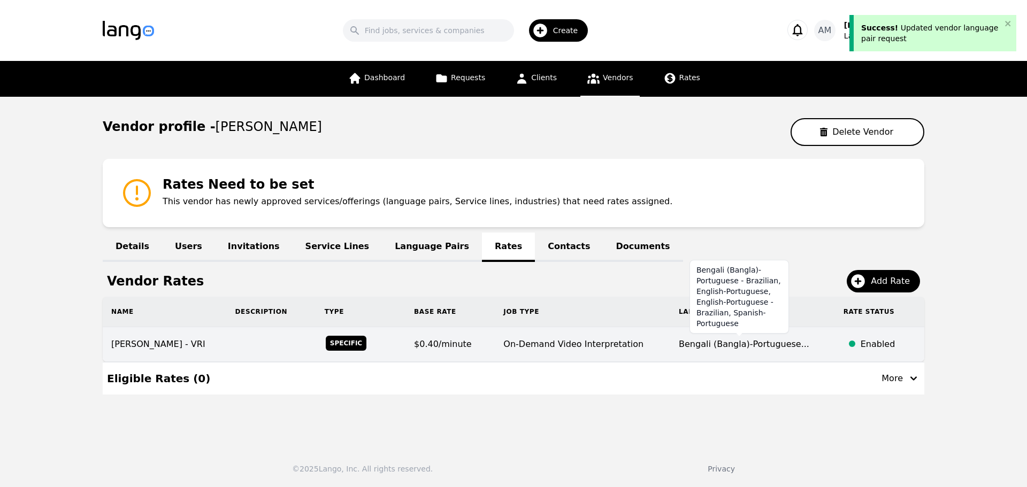
click at [743, 350] on div "Bengali (Bangla)-Portuguese..." at bounding box center [744, 344] width 130 height 13
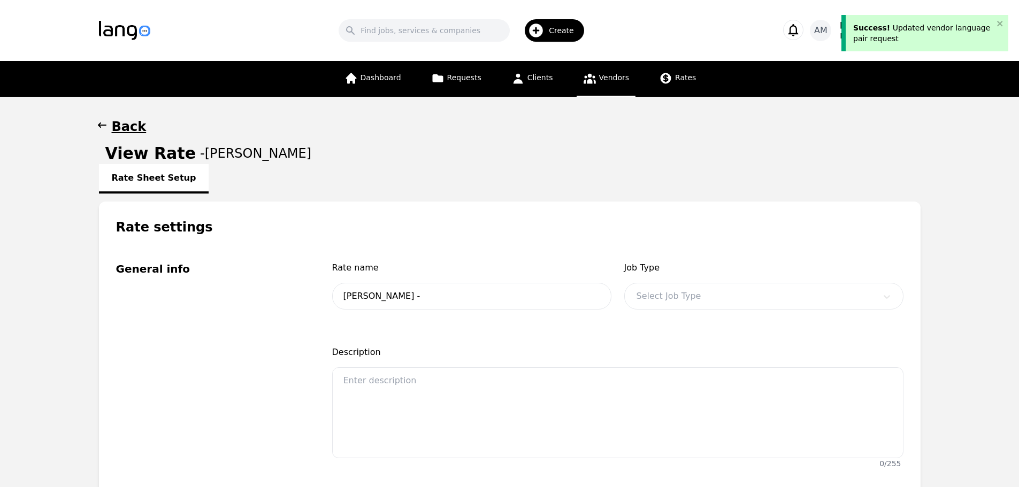
type input "Melissa Oliveira - VRI"
type input "0.40"
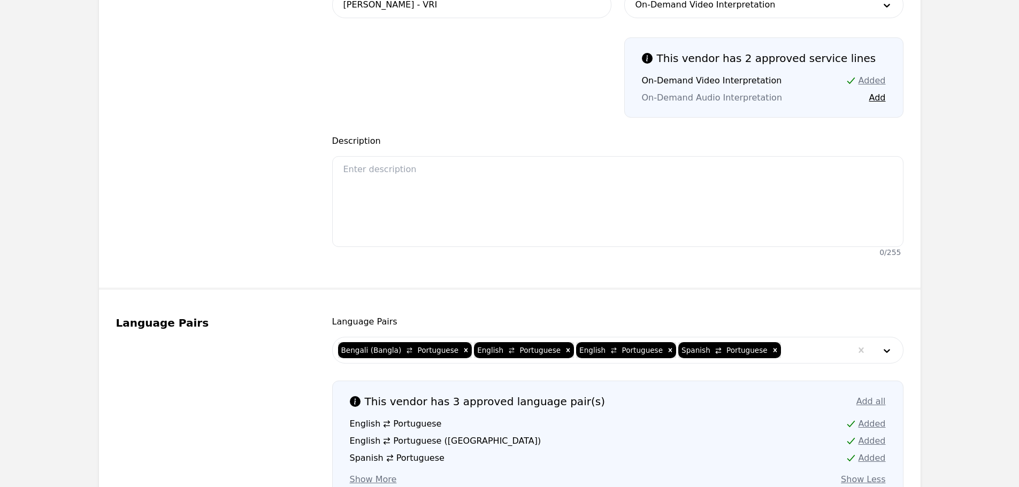
scroll to position [321, 0]
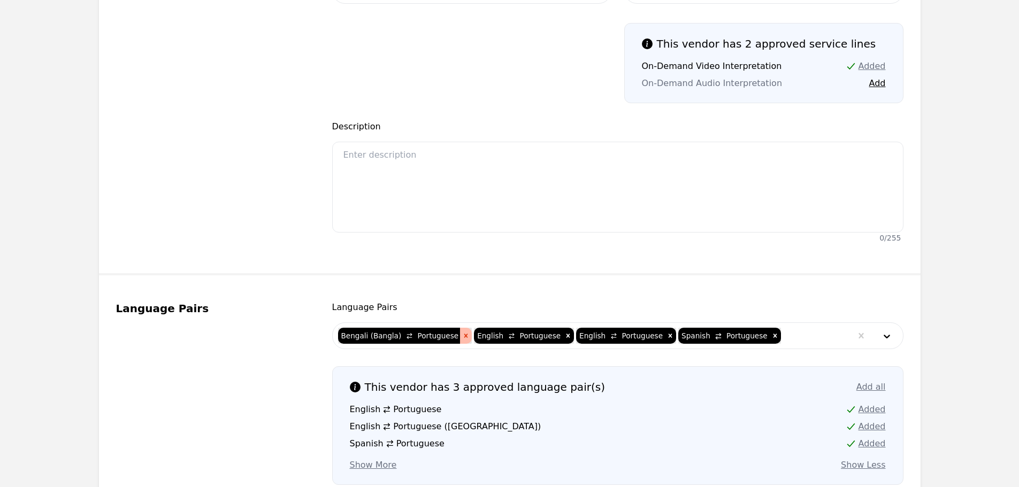
click at [464, 336] on icon "Remove [object Object]" at bounding box center [466, 336] width 4 height 4
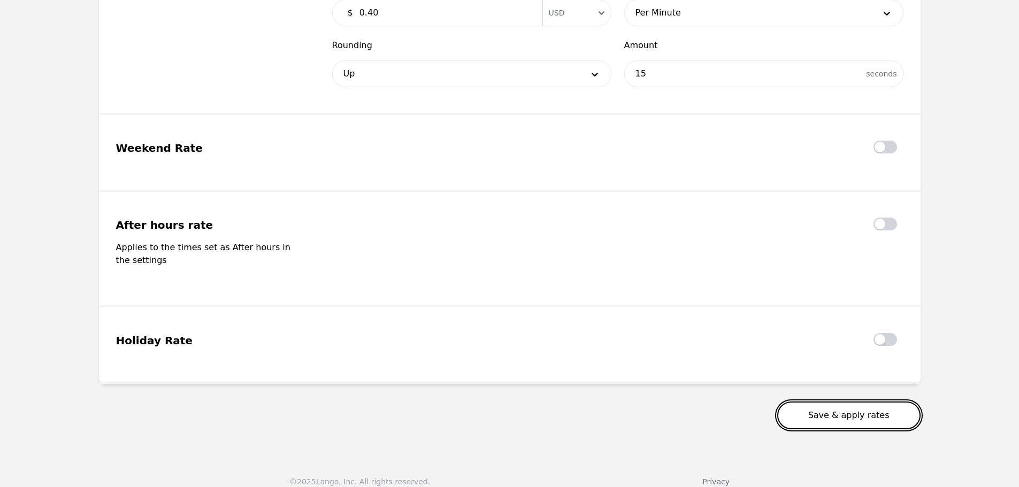
click at [825, 411] on button "Save & apply rates" at bounding box center [848, 416] width 143 height 28
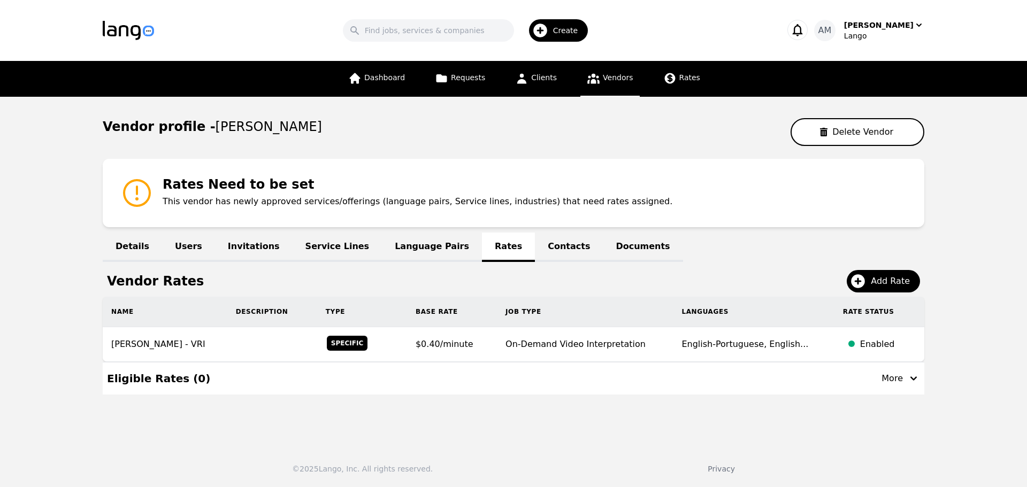
click at [848, 275] on div "Vendor Rates Add Rate" at bounding box center [513, 281] width 813 height 22
click at [856, 278] on icon at bounding box center [858, 281] width 14 height 14
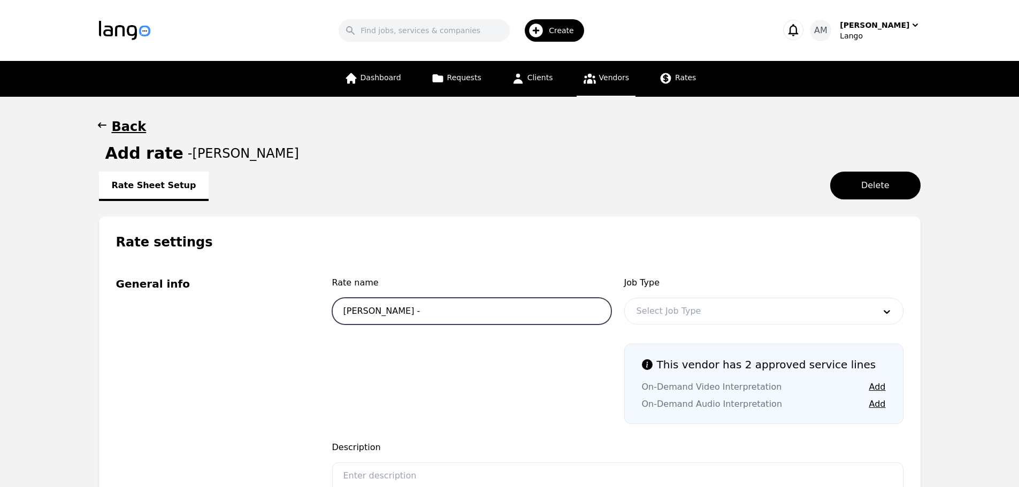
drag, startPoint x: 426, startPoint y: 316, endPoint x: 443, endPoint y: 310, distance: 18.3
click at [426, 316] on input "Melissa Oliveira -" at bounding box center [471, 311] width 279 height 27
type input "Melissa Oliveira - OPI"
click at [818, 302] on div at bounding box center [748, 311] width 246 height 26
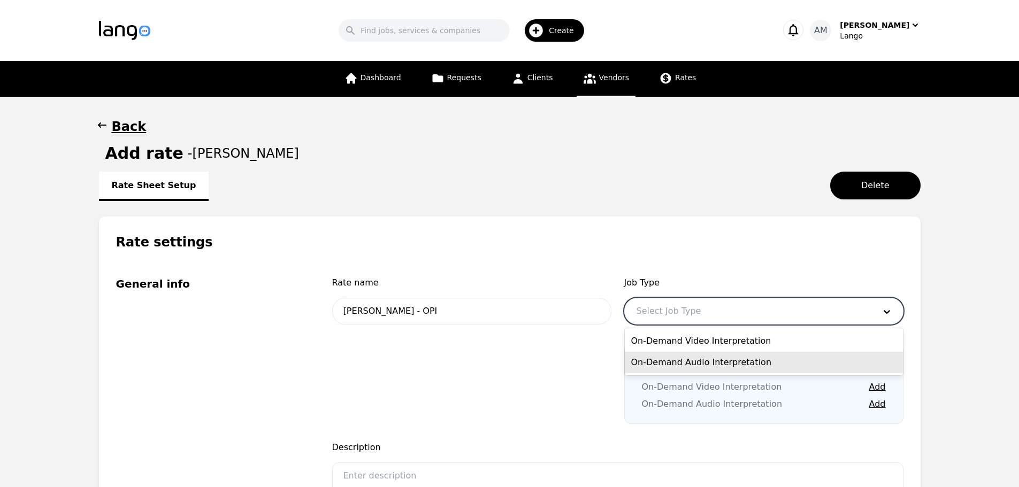
click at [705, 356] on div "On-Demand Audio Interpretation" at bounding box center [764, 362] width 278 height 21
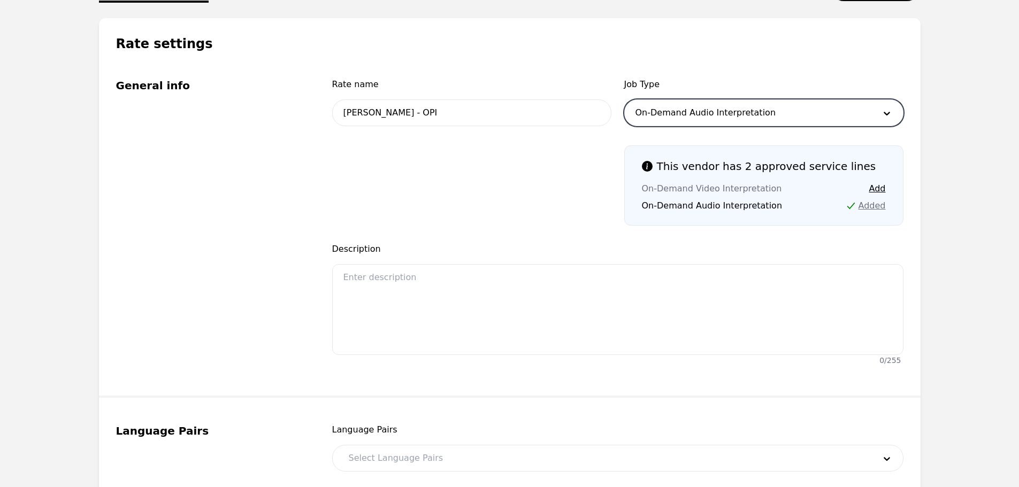
scroll to position [374, 0]
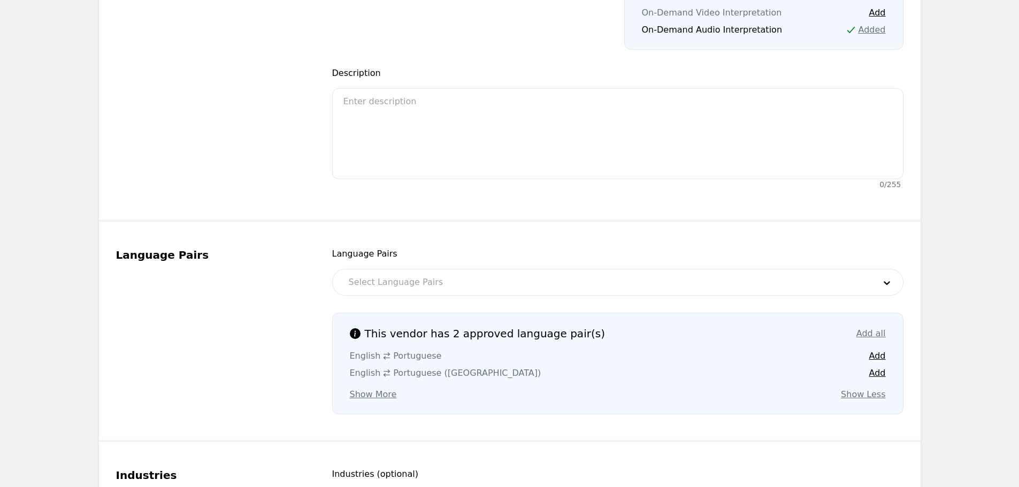
click at [455, 285] on div at bounding box center [604, 283] width 534 height 26
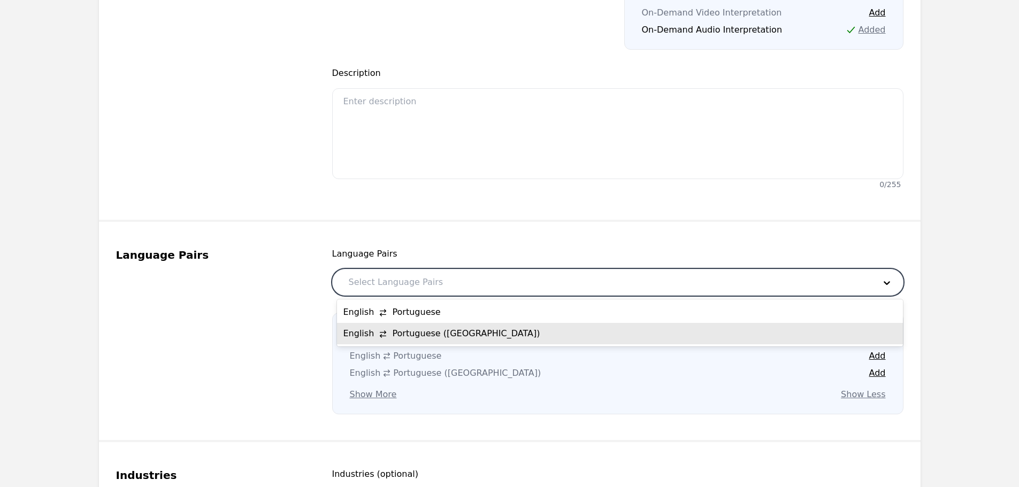
click at [800, 363] on div "English Portuguese Add English Portuguese (Brazil) Add" at bounding box center [618, 365] width 536 height 30
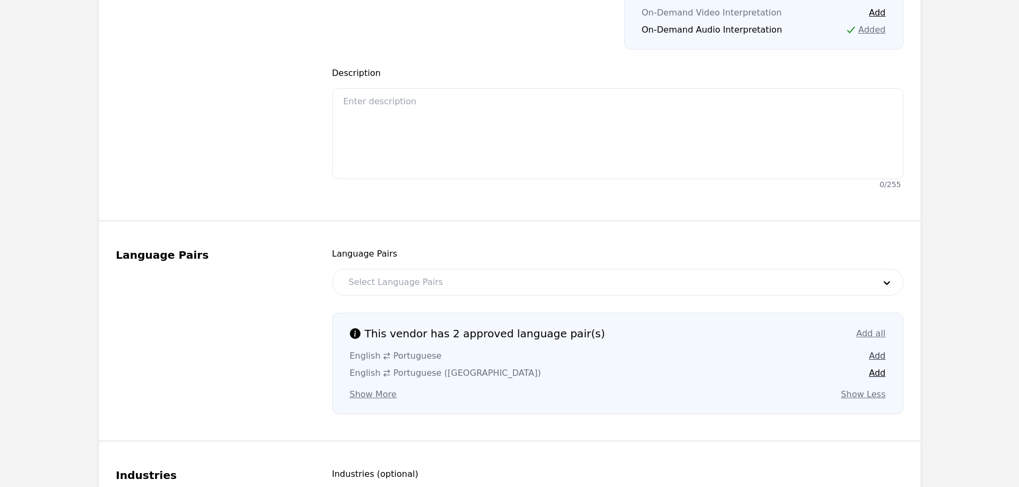
click at [884, 355] on button "Add" at bounding box center [877, 356] width 17 height 13
click at [881, 374] on button "Add" at bounding box center [877, 373] width 17 height 13
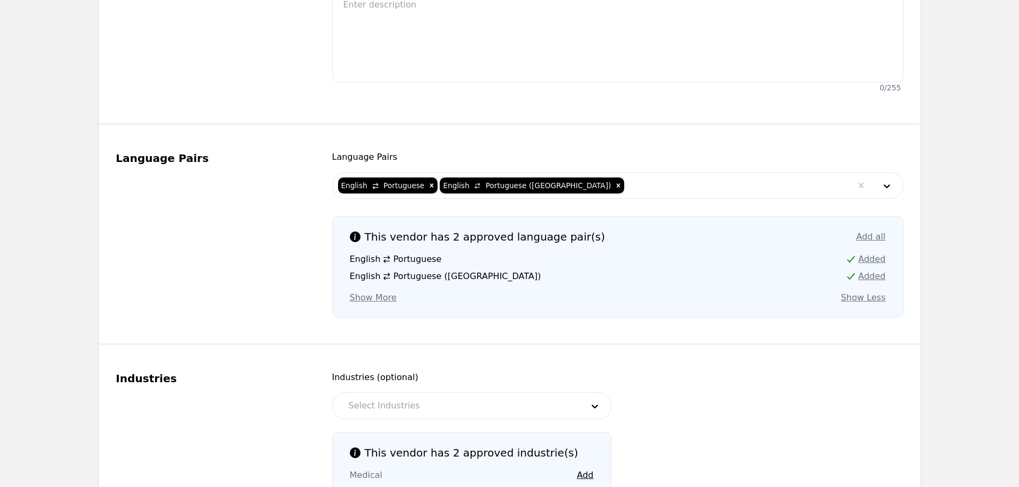
scroll to position [481, 0]
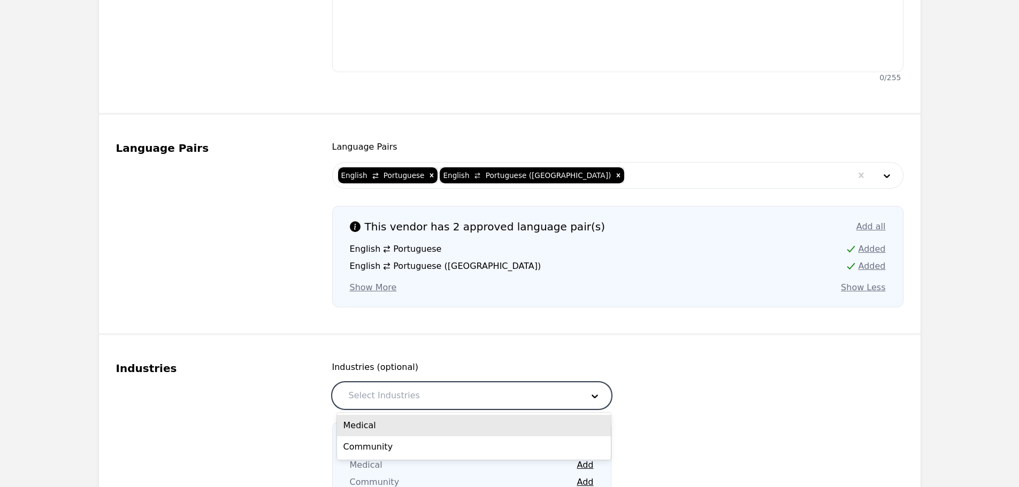
click at [436, 393] on div at bounding box center [458, 396] width 242 height 26
click at [415, 418] on div "Medical" at bounding box center [474, 425] width 274 height 21
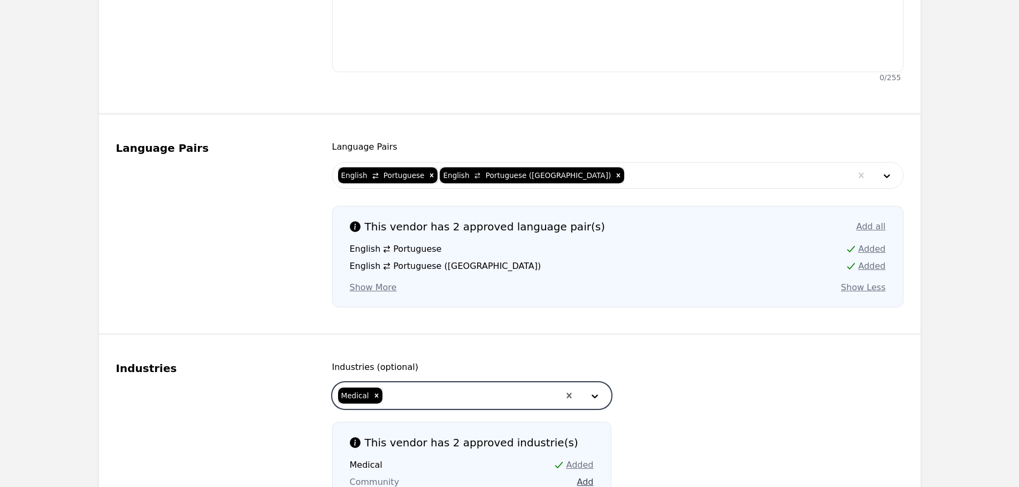
click at [584, 480] on button "Add" at bounding box center [585, 482] width 17 height 13
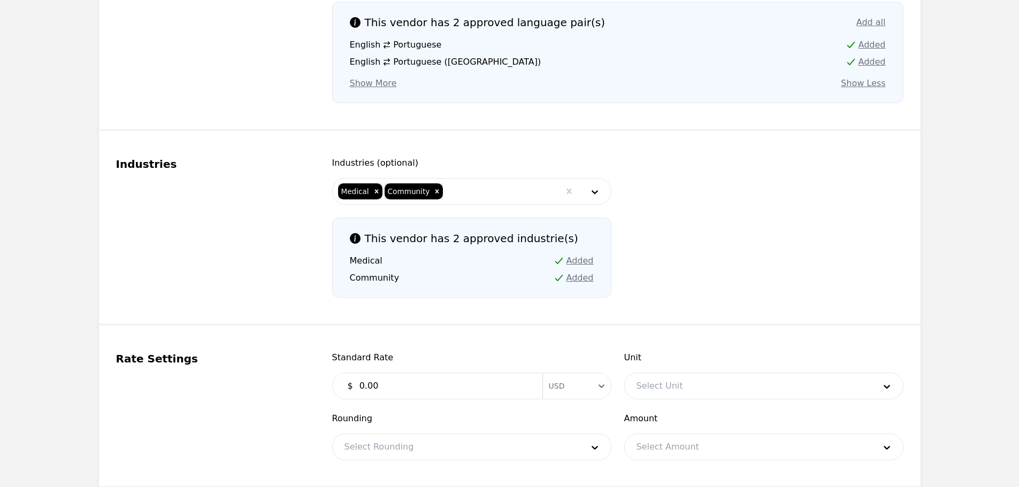
scroll to position [695, 0]
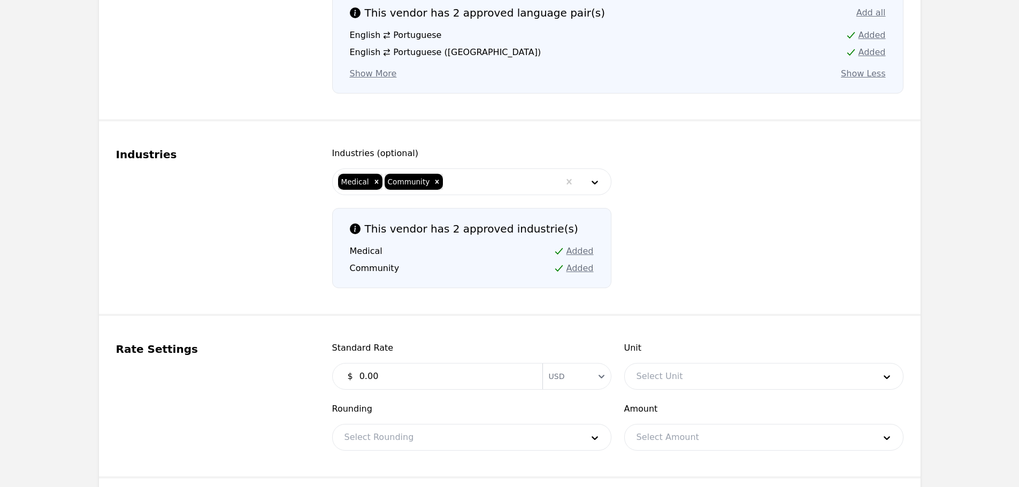
click at [487, 375] on input "0.00" at bounding box center [444, 376] width 183 height 21
type input "0.40"
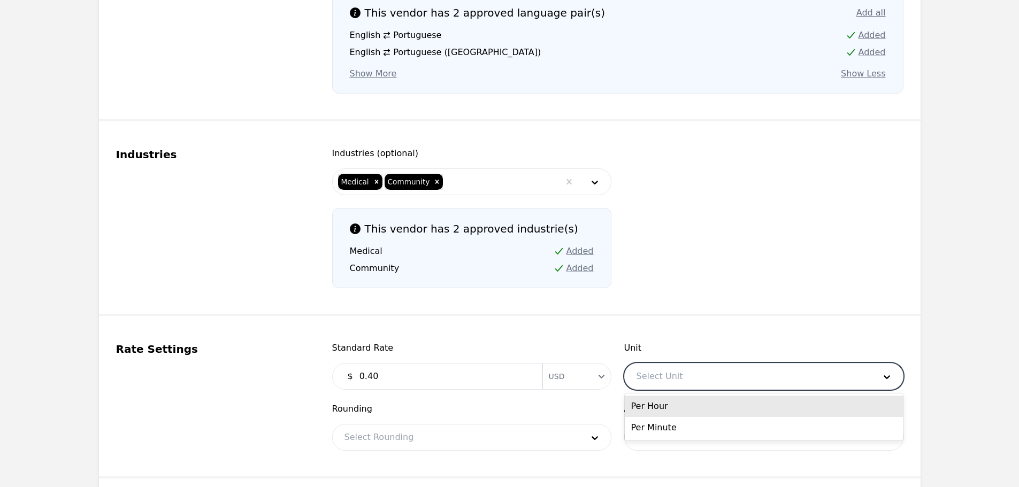
click at [698, 370] on div at bounding box center [748, 377] width 246 height 26
click at [682, 426] on div "Per Minute" at bounding box center [764, 427] width 278 height 21
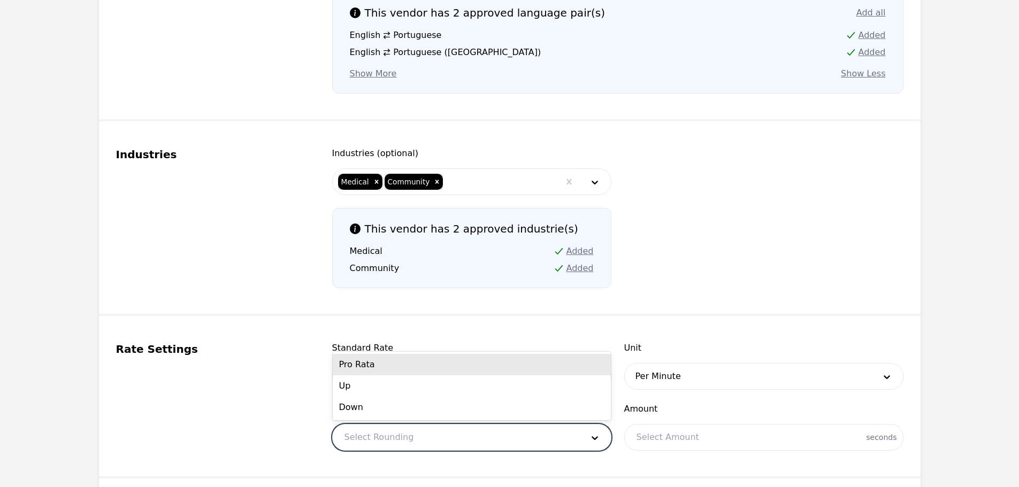
click at [470, 429] on div at bounding box center [456, 438] width 246 height 26
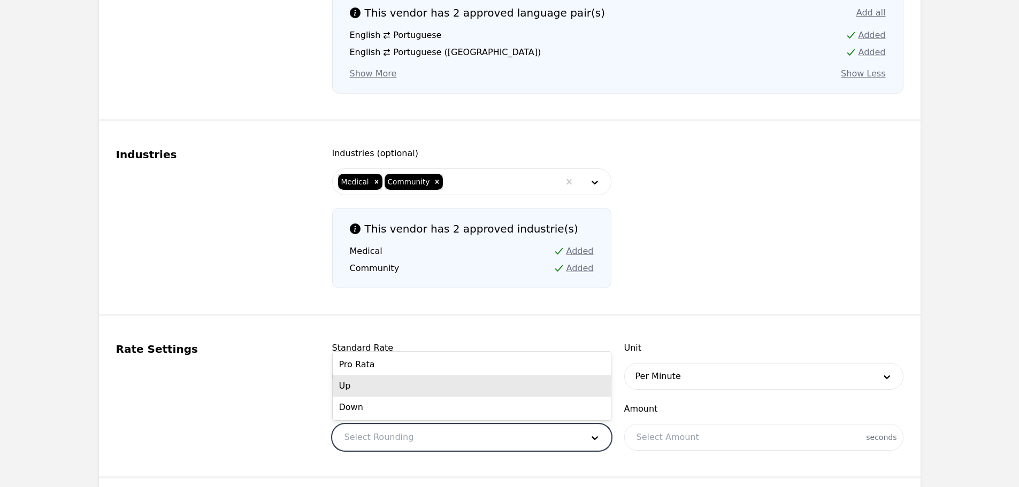
click at [400, 390] on div "Up" at bounding box center [472, 385] width 278 height 21
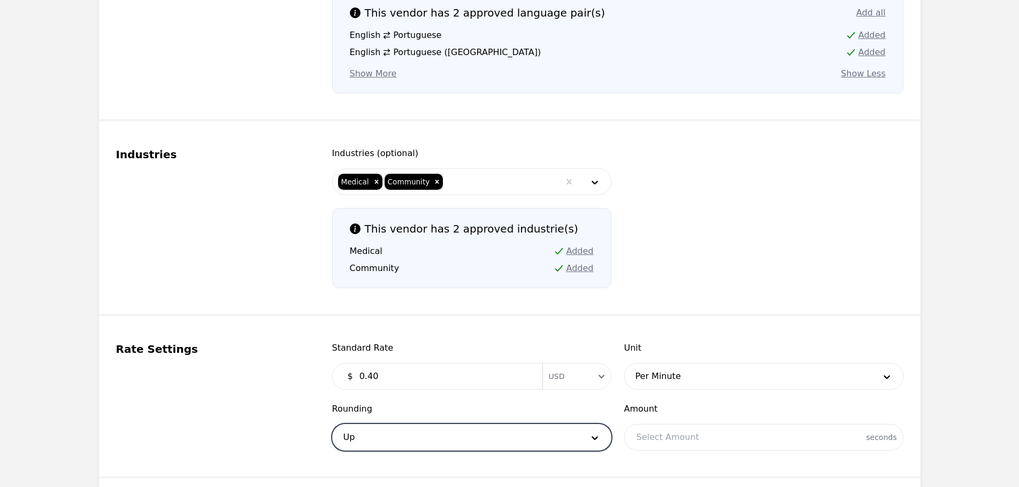
click at [708, 425] on div at bounding box center [764, 438] width 278 height 26
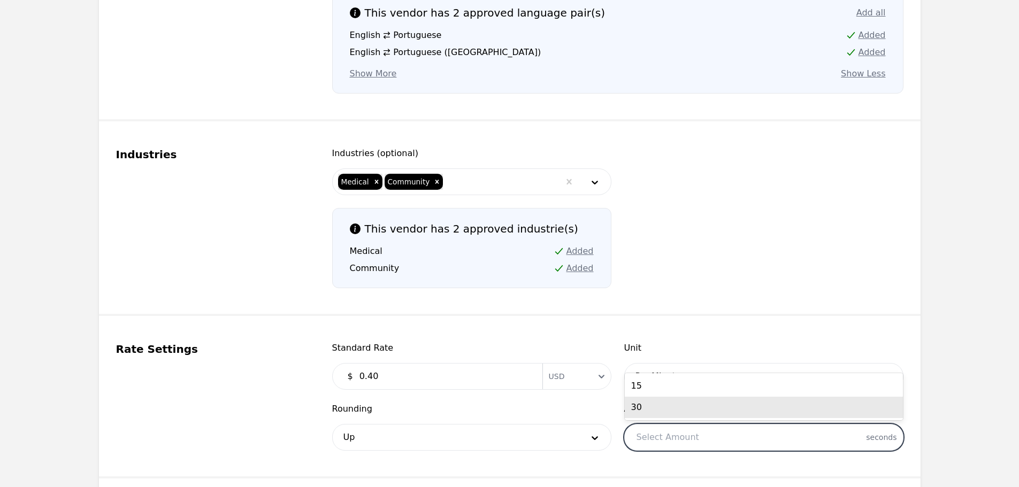
click at [664, 385] on div "15" at bounding box center [764, 385] width 278 height 21
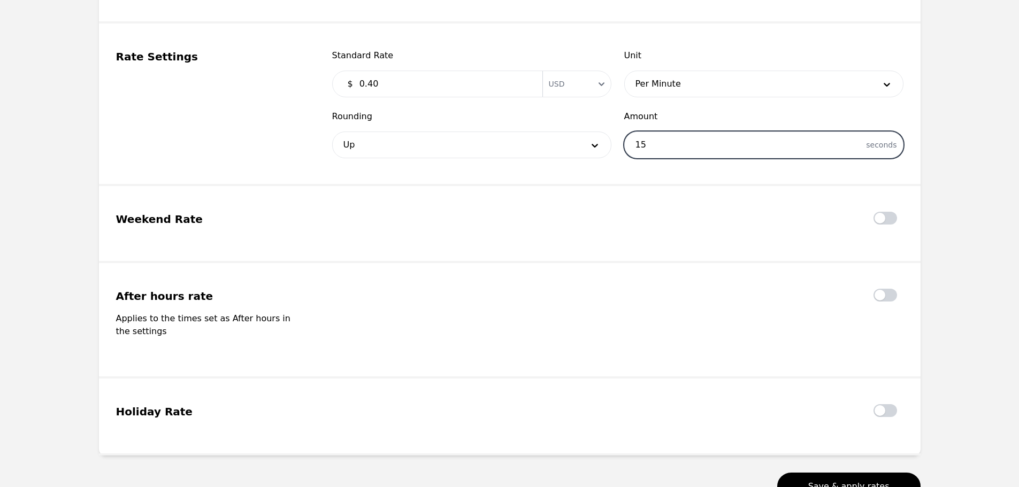
scroll to position [1016, 0]
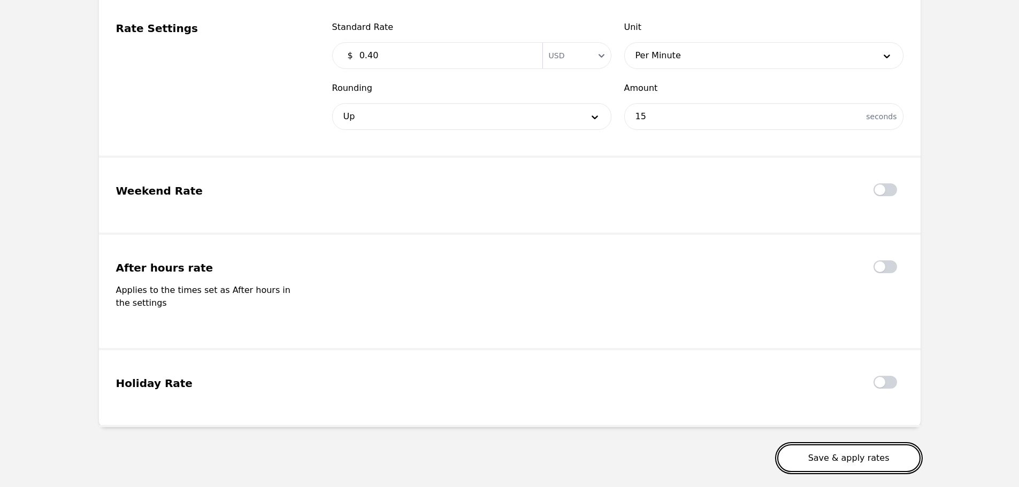
click at [835, 444] on button "Save & apply rates" at bounding box center [848, 458] width 143 height 28
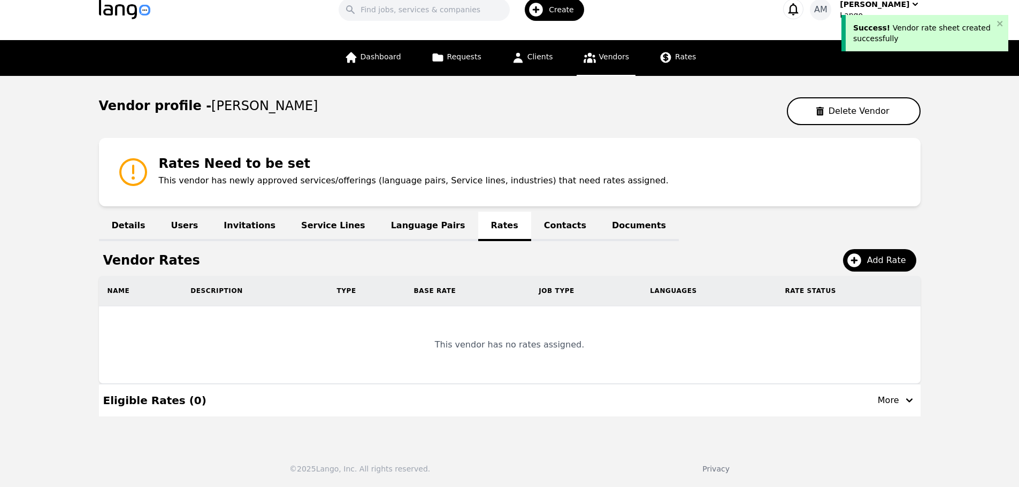
scroll to position [13, 0]
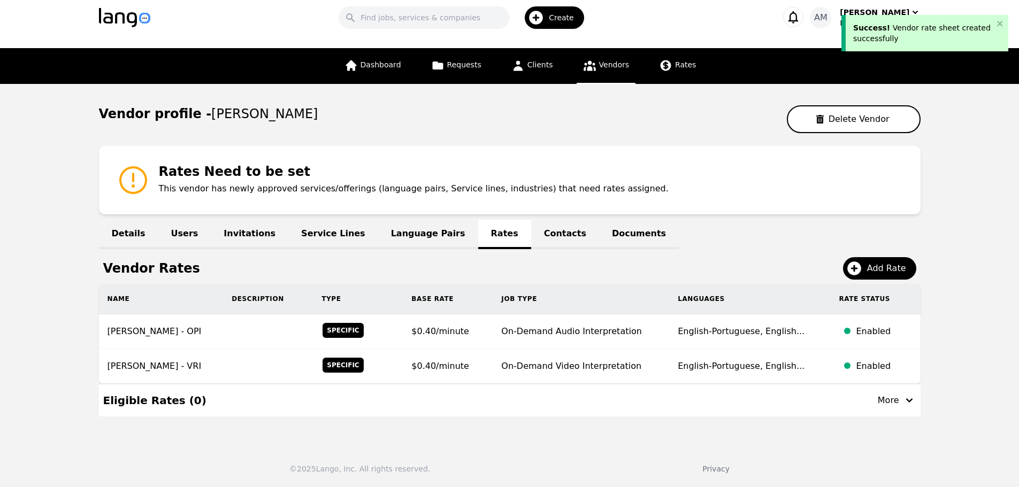
click at [402, 242] on link "Language Pairs" at bounding box center [428, 234] width 100 height 29
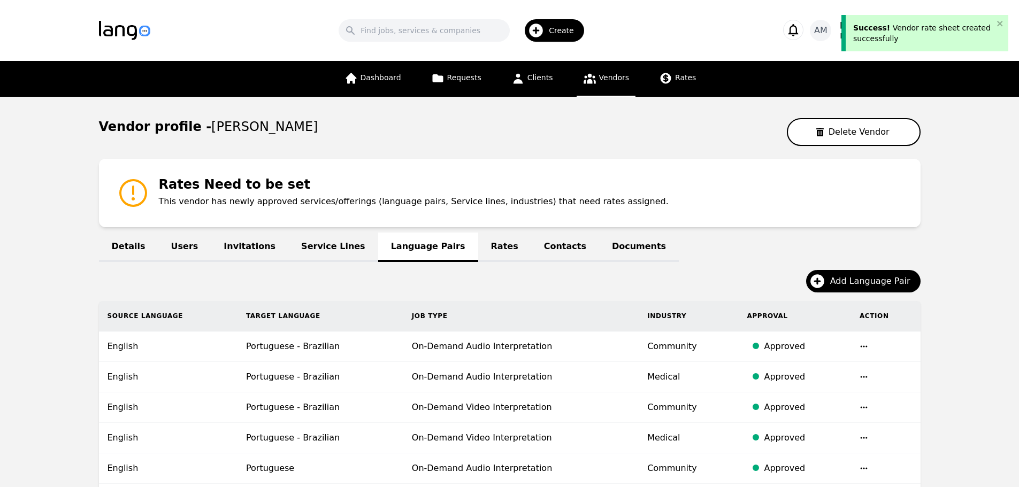
click at [478, 249] on link "Rates" at bounding box center [504, 247] width 53 height 29
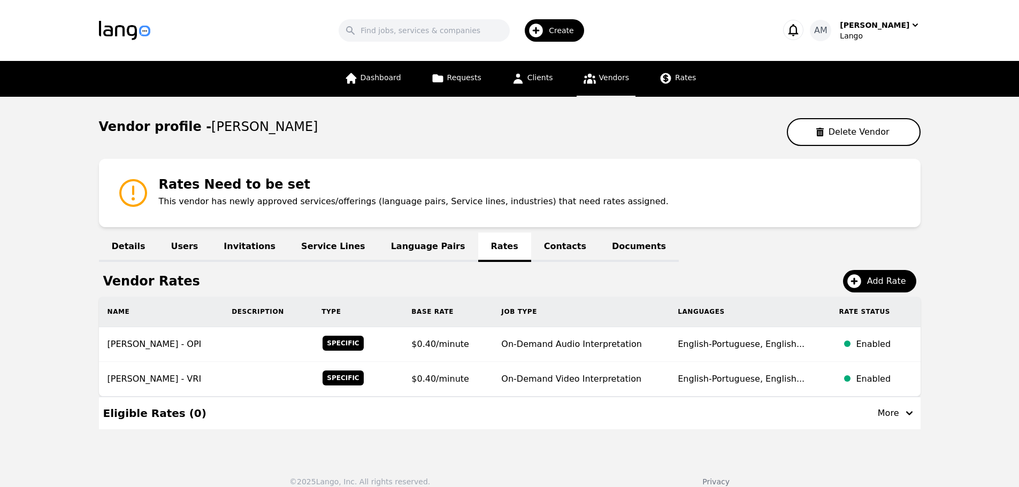
click at [594, 88] on link "Vendors" at bounding box center [606, 79] width 59 height 36
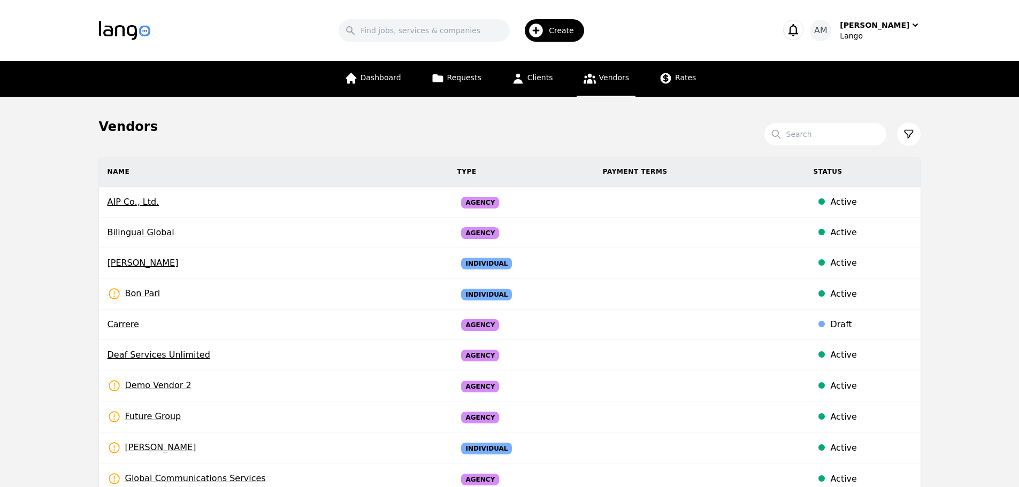
click at [897, 141] on div at bounding box center [903, 134] width 34 height 24
click at [905, 137] on icon at bounding box center [908, 134] width 11 height 11
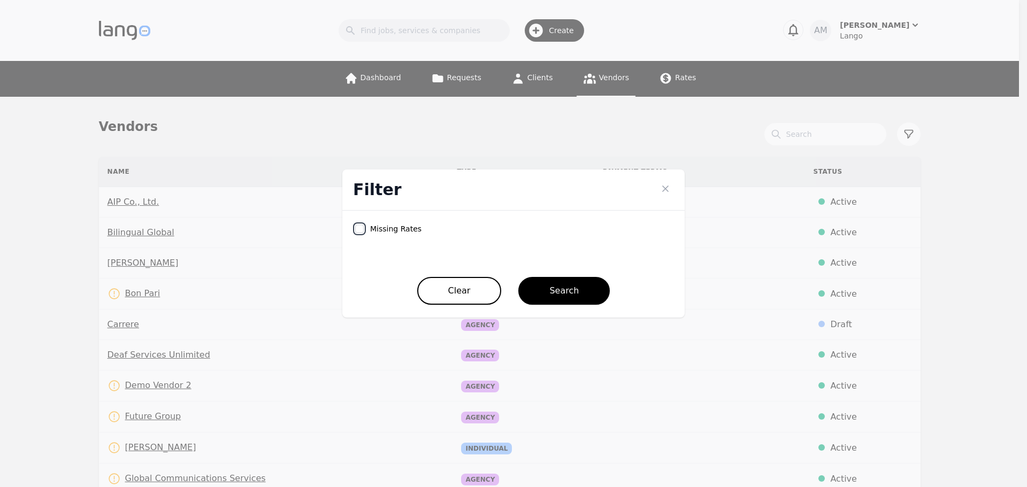
click at [358, 227] on input "checkbox" at bounding box center [359, 229] width 9 height 9
checkbox input "true"
click at [529, 274] on div "Clear Search" at bounding box center [513, 274] width 317 height 62
click at [536, 283] on button "Search" at bounding box center [563, 291] width 91 height 28
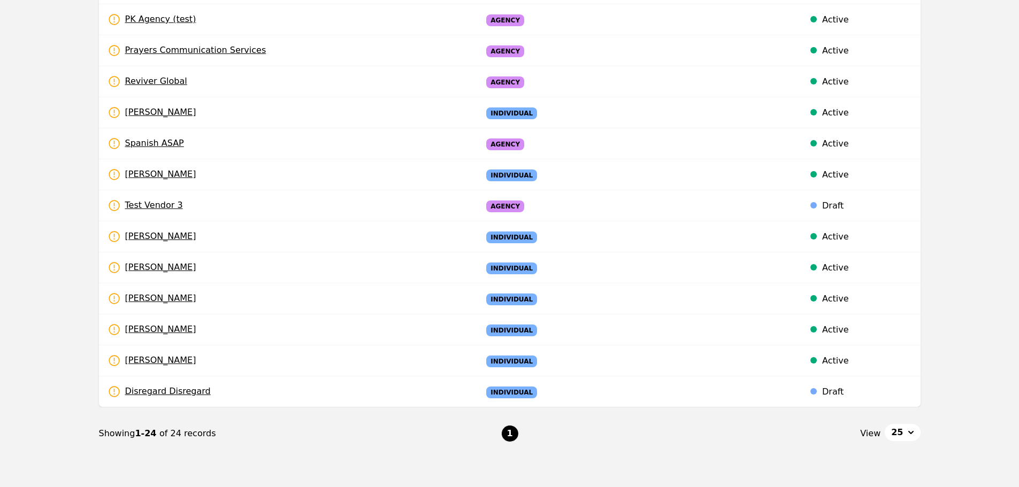
scroll to position [535, 0]
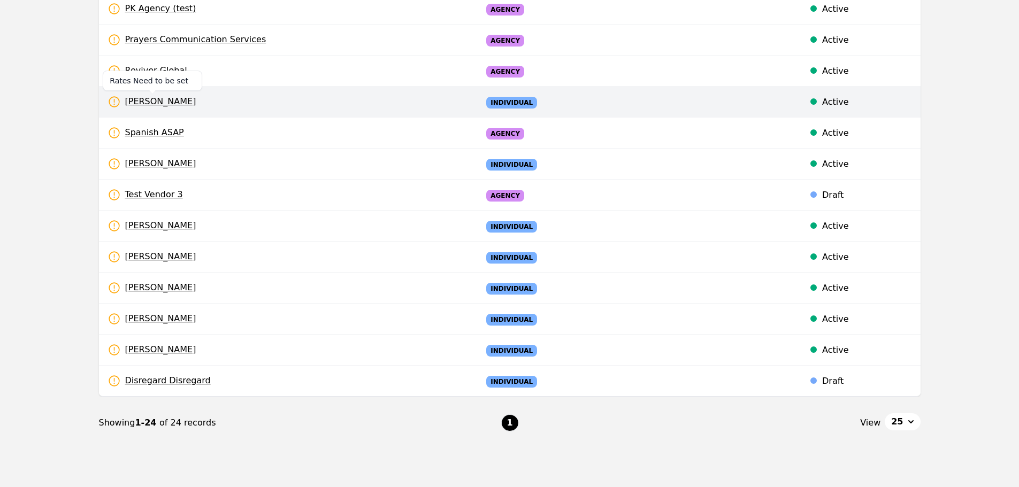
click at [160, 101] on span "Simeon Nkurunziza" at bounding box center [152, 101] width 89 height 13
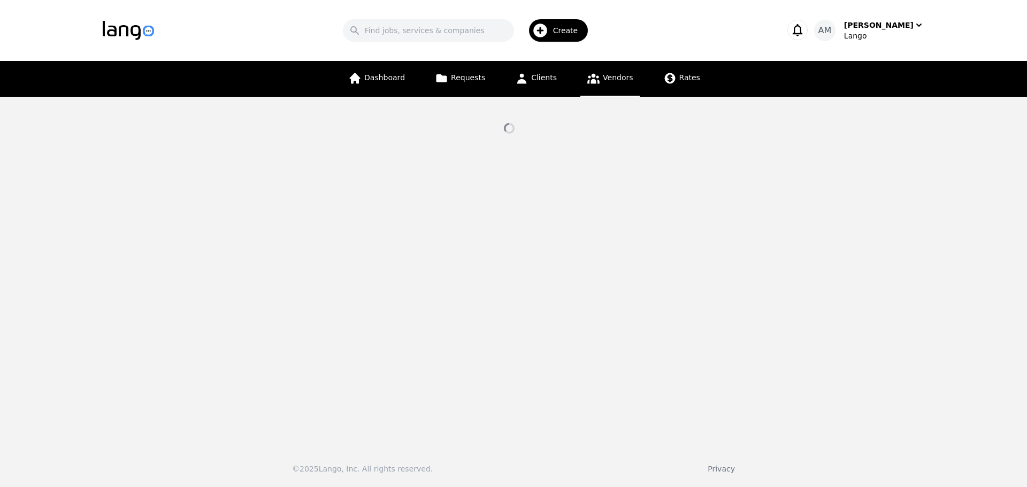
select select "active"
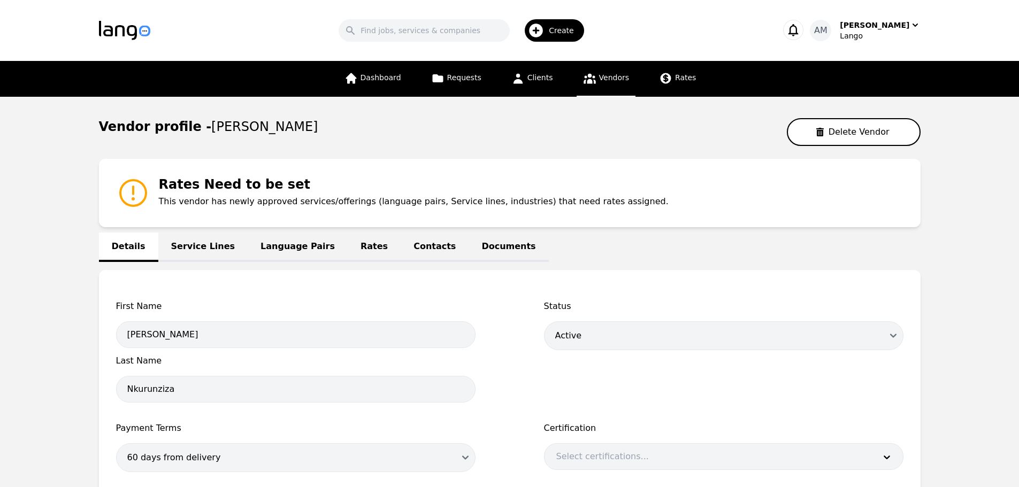
click at [289, 248] on link "Language Pairs" at bounding box center [298, 247] width 100 height 29
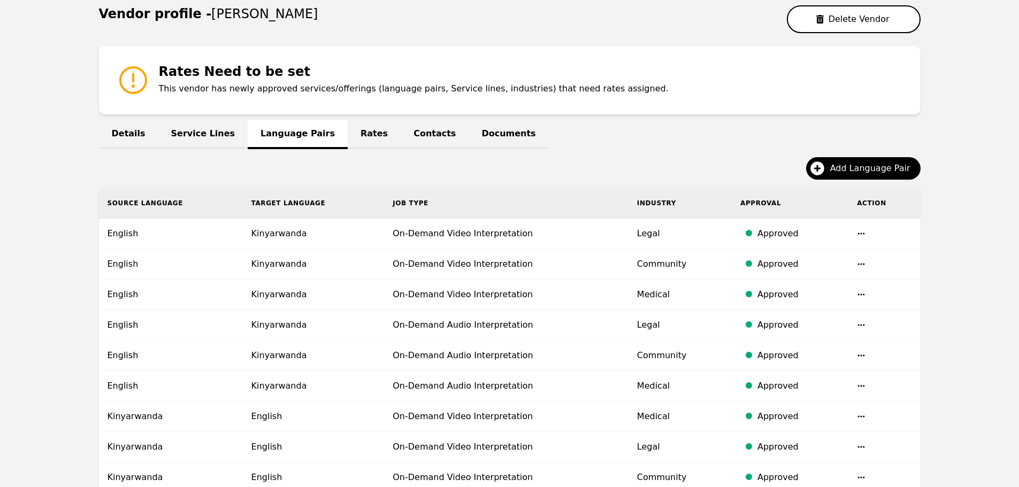
scroll to position [107, 0]
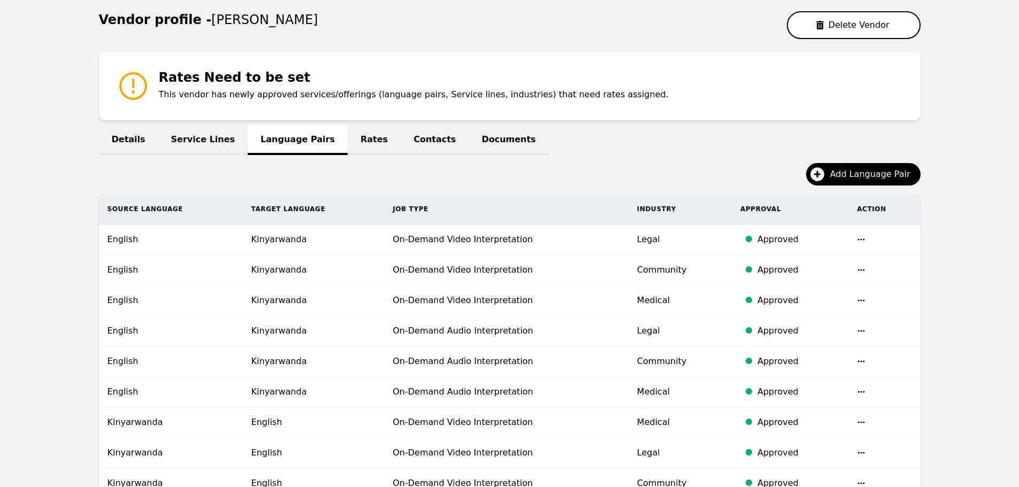
click at [404, 137] on link "Contacts" at bounding box center [435, 140] width 68 height 29
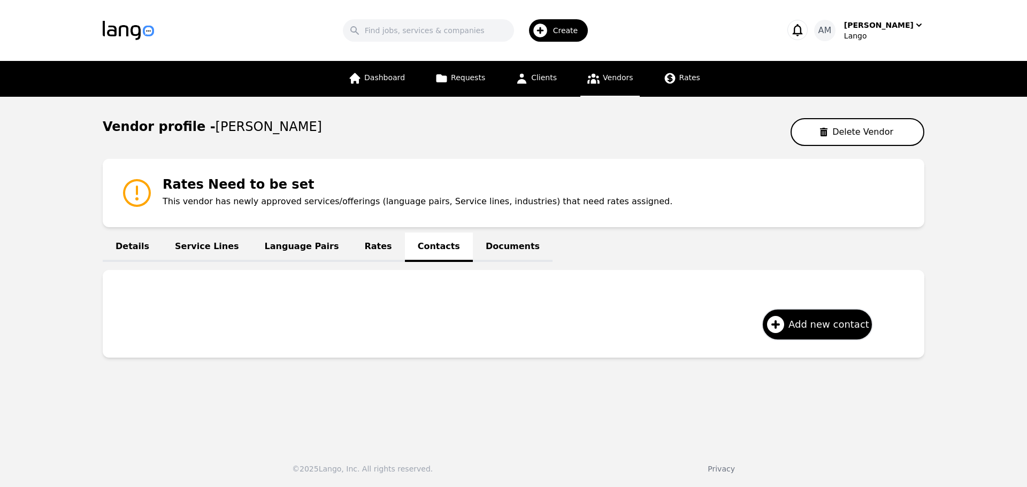
click at [352, 243] on link "Rates" at bounding box center [378, 247] width 53 height 29
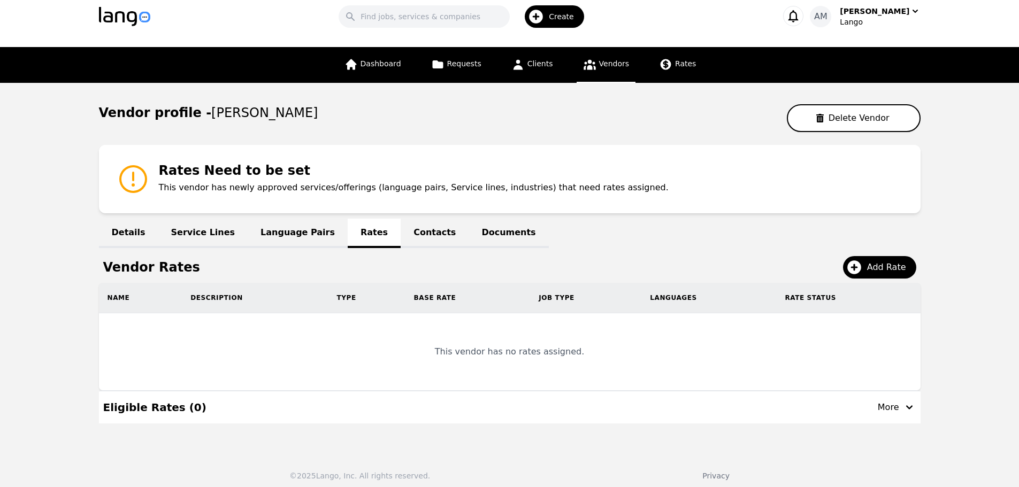
scroll to position [21, 0]
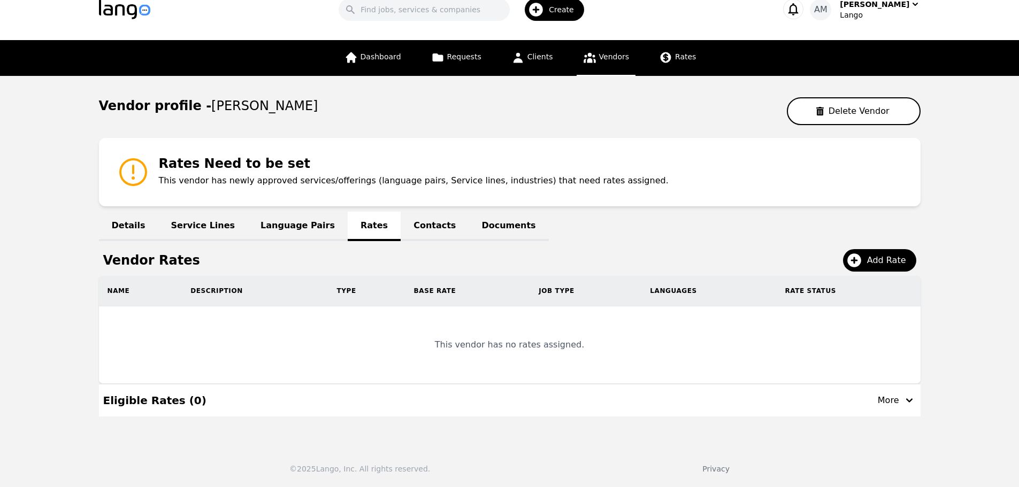
click at [306, 227] on link "Language Pairs" at bounding box center [298, 226] width 100 height 29
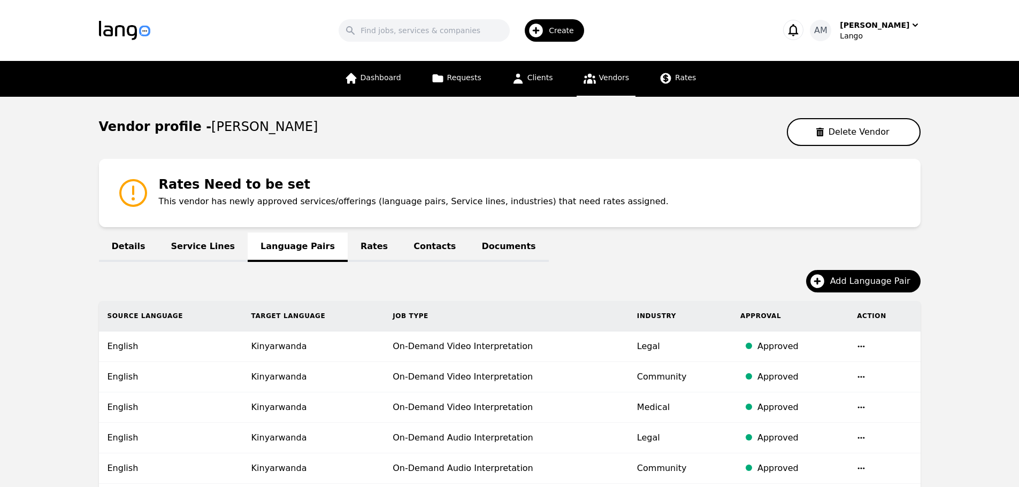
click at [348, 245] on link "Rates" at bounding box center [374, 247] width 53 height 29
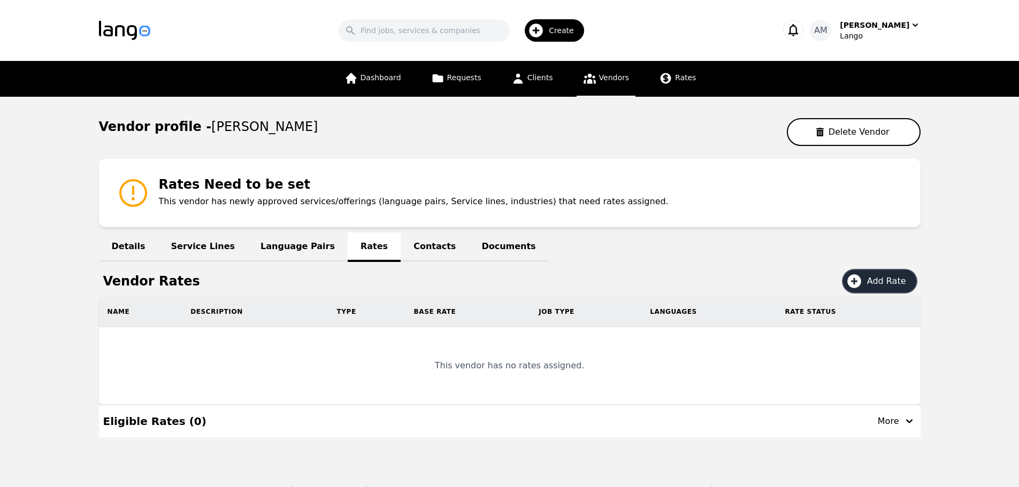
click at [887, 272] on button "Add Rate" at bounding box center [879, 281] width 73 height 22
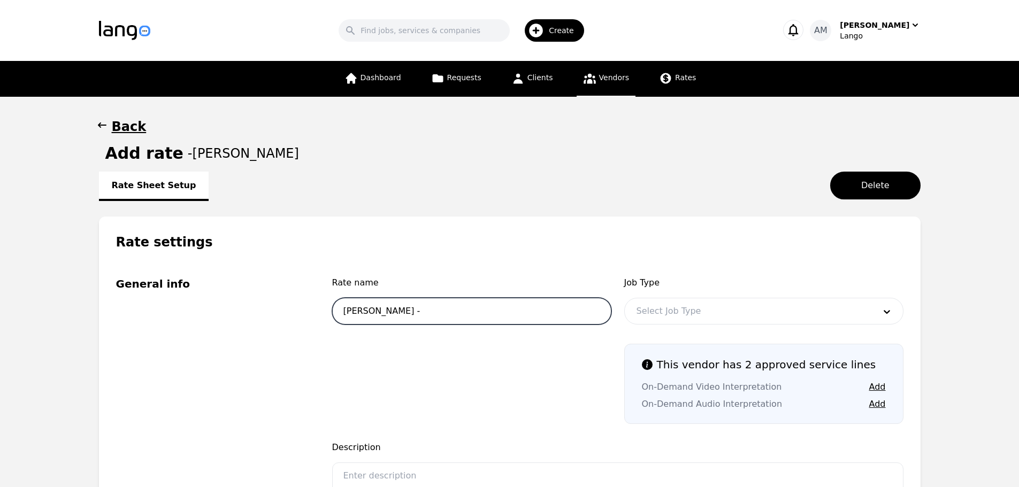
click at [551, 315] on input "Simeon Nkurunziza -" at bounding box center [471, 311] width 279 height 27
type input "Simeon Nkurunziza - VRI"
click at [778, 300] on div at bounding box center [748, 311] width 246 height 26
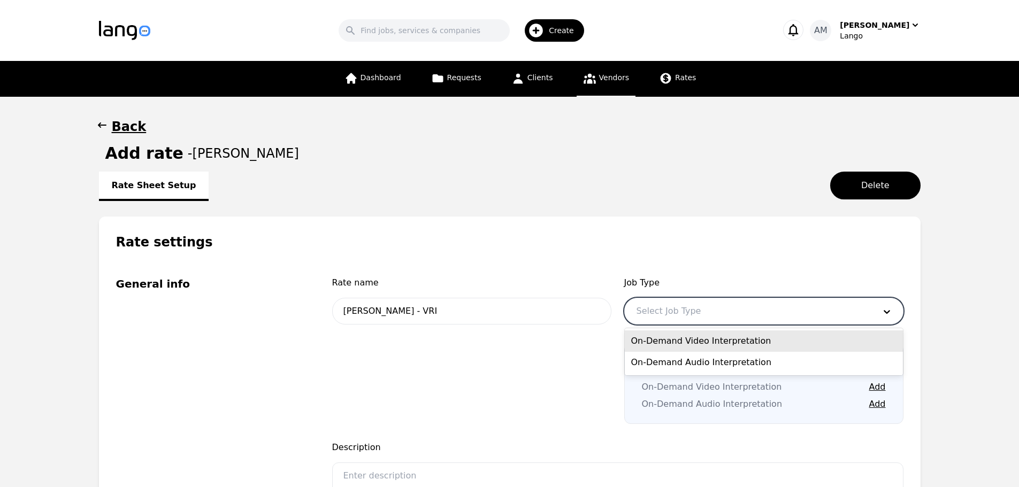
click at [700, 347] on div "On-Demand Video Interpretation" at bounding box center [764, 341] width 278 height 21
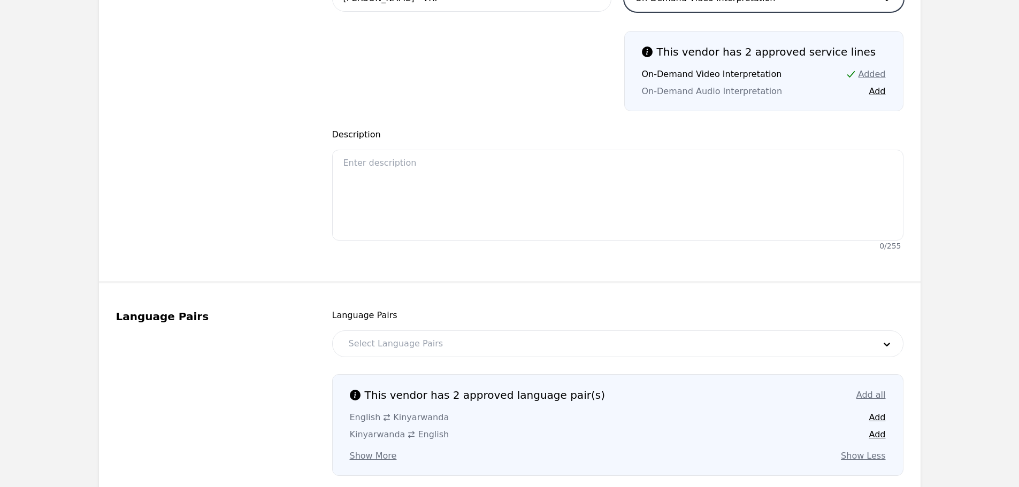
scroll to position [374, 0]
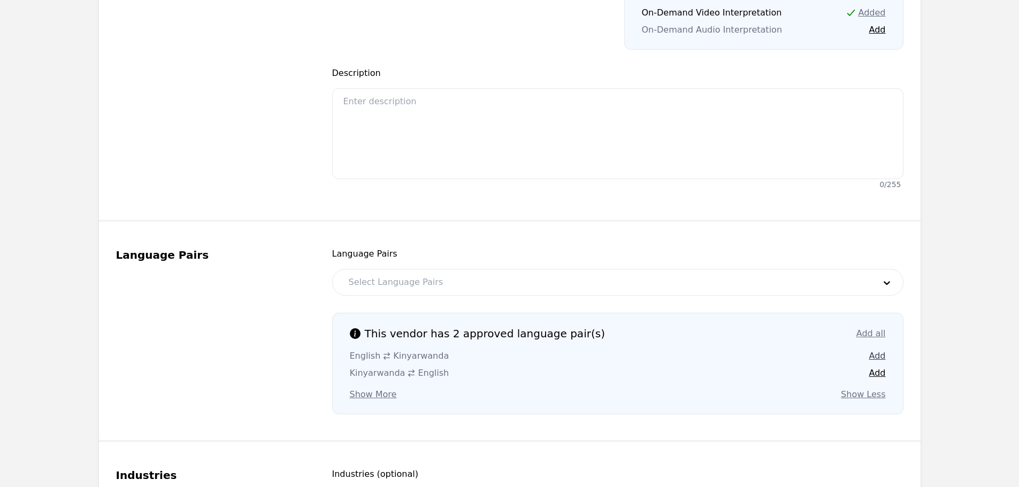
click at [876, 362] on button "Add" at bounding box center [877, 356] width 17 height 13
click at [875, 371] on button "Add" at bounding box center [877, 373] width 17 height 13
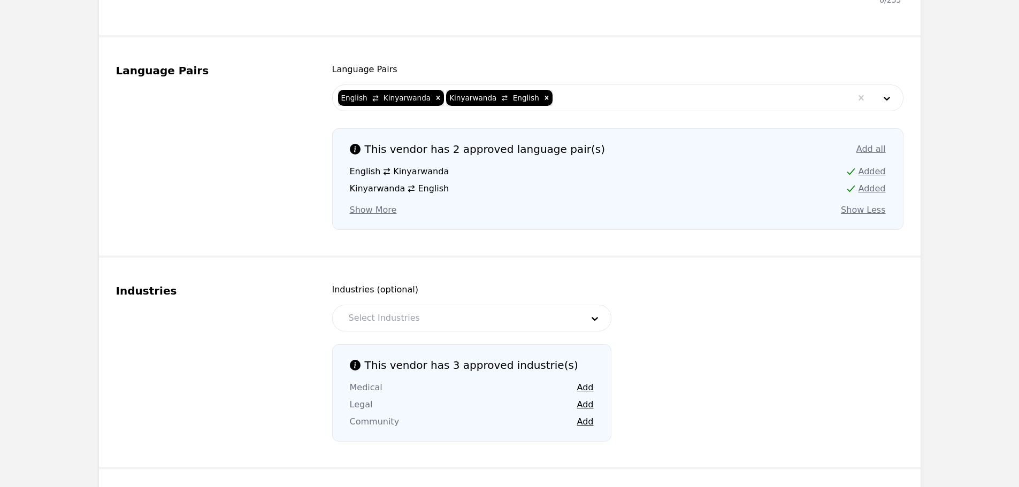
scroll to position [588, 0]
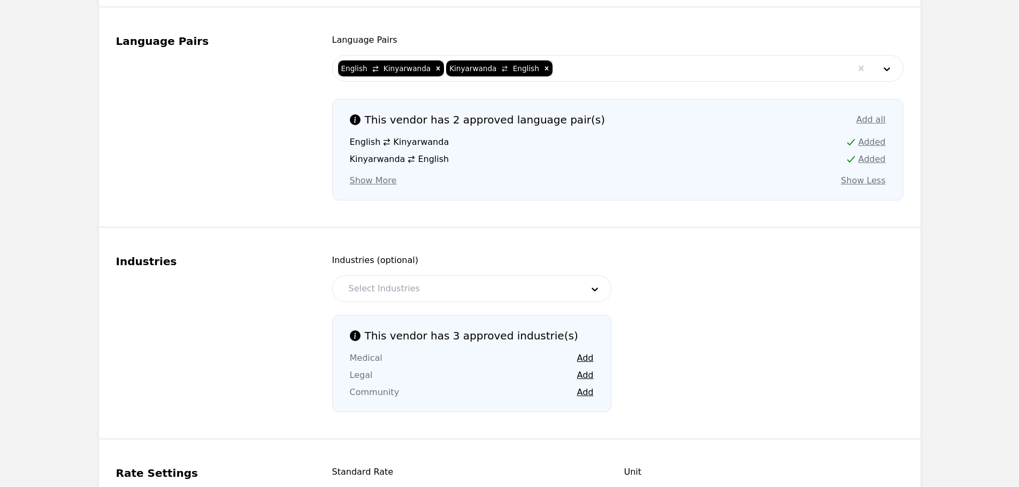
click at [465, 280] on div at bounding box center [458, 289] width 242 height 26
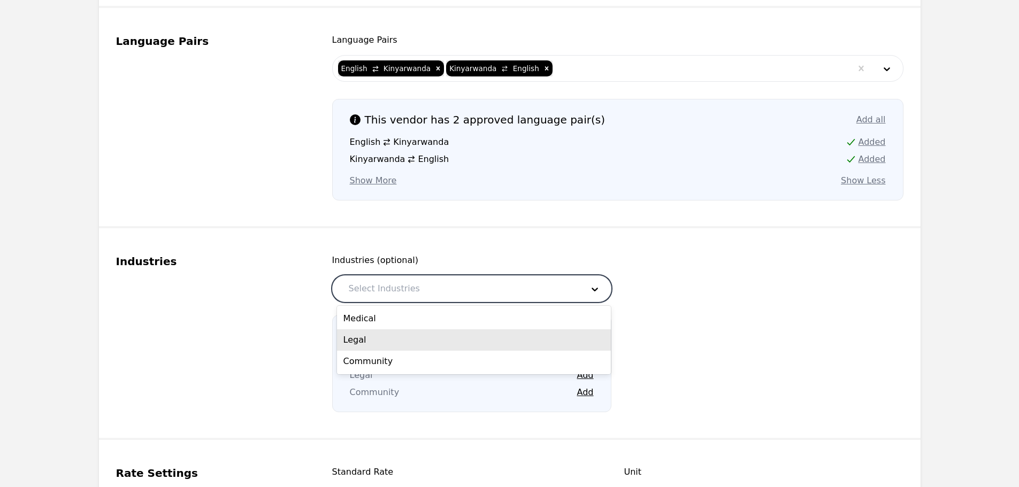
click at [742, 326] on div "Industries (optional) 3 results available. Use Up and Down to choose options, p…" at bounding box center [617, 333] width 571 height 158
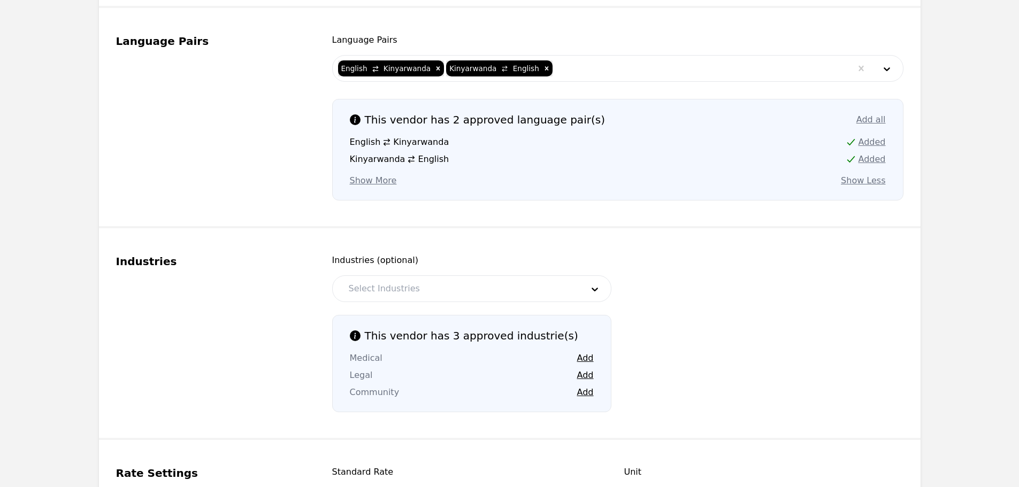
click at [594, 354] on div "This vendor has 3 approved industrie(s) Medical Add Legal Add Community Add" at bounding box center [471, 363] width 279 height 97
click at [591, 357] on button "Add" at bounding box center [585, 358] width 17 height 13
click at [587, 372] on button "Add" at bounding box center [585, 375] width 17 height 13
click at [581, 391] on button "Add" at bounding box center [585, 392] width 17 height 13
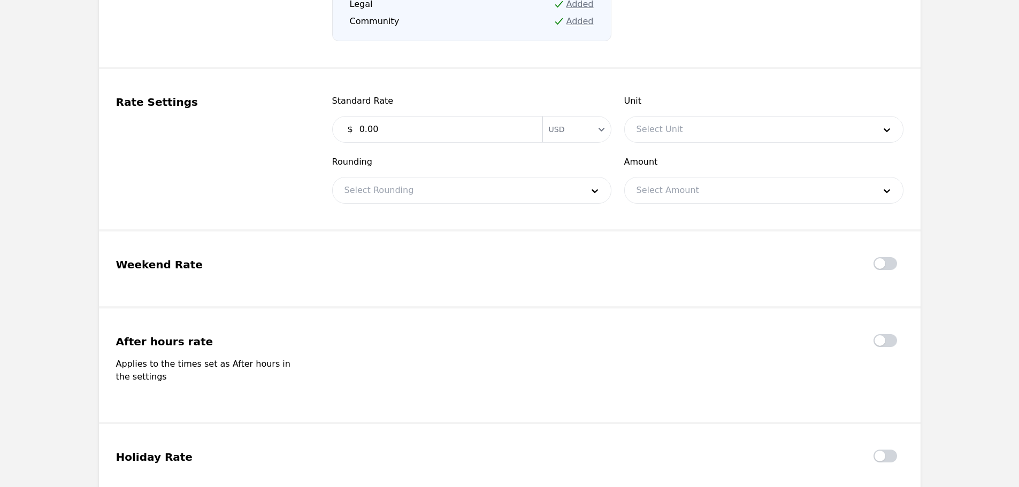
scroll to position [963, 0]
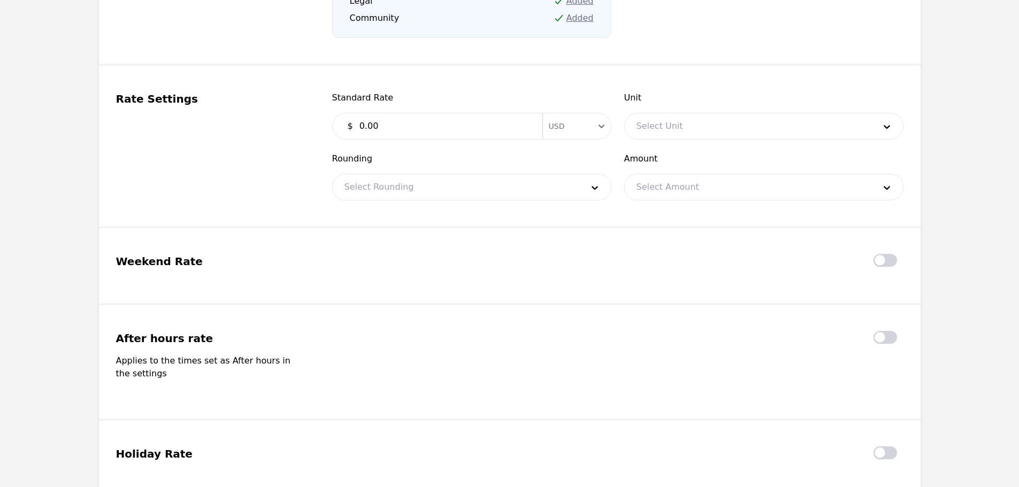
click at [434, 137] on div "$ 0.00 Currency USD" at bounding box center [471, 126] width 279 height 27
click at [439, 130] on input "0.00" at bounding box center [444, 126] width 183 height 21
type input "0.40"
click at [704, 131] on div at bounding box center [748, 126] width 246 height 26
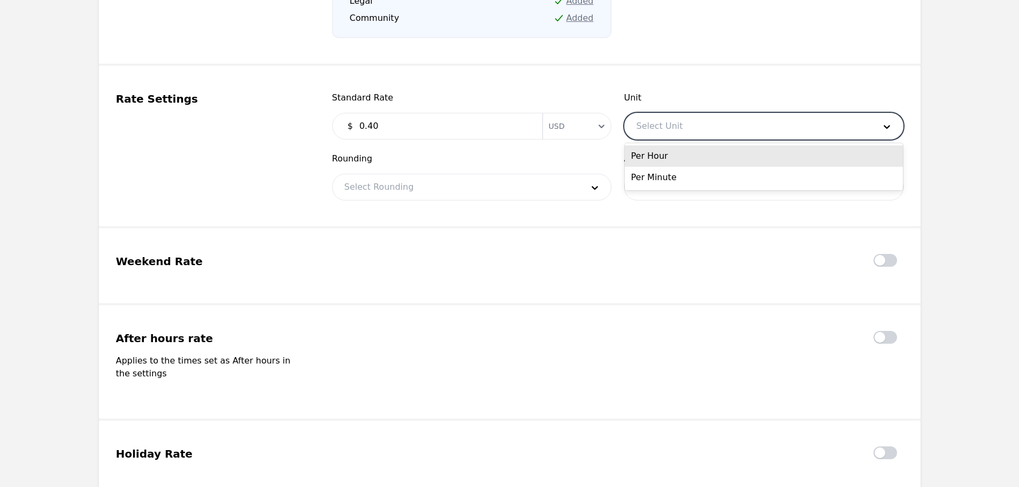
click at [670, 180] on div "Per Minute" at bounding box center [764, 177] width 278 height 21
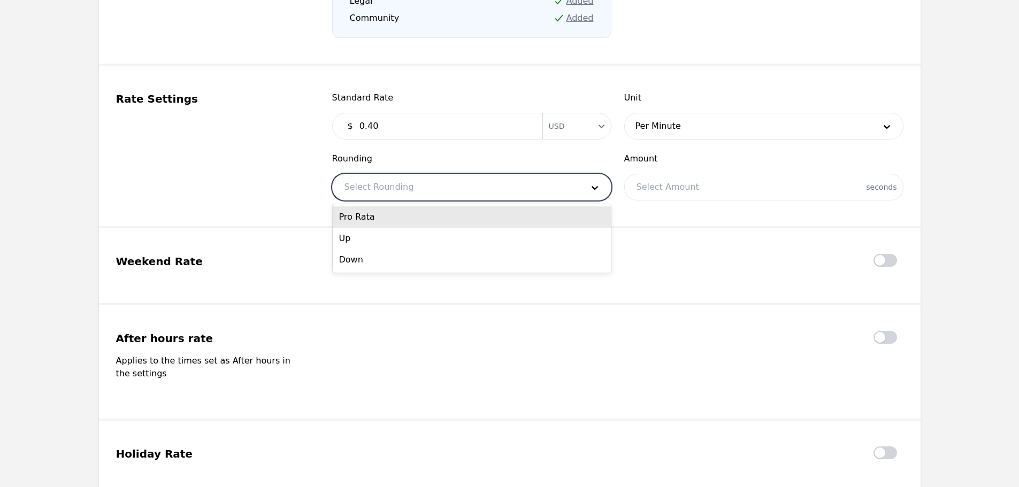
click at [507, 183] on div at bounding box center [456, 187] width 246 height 26
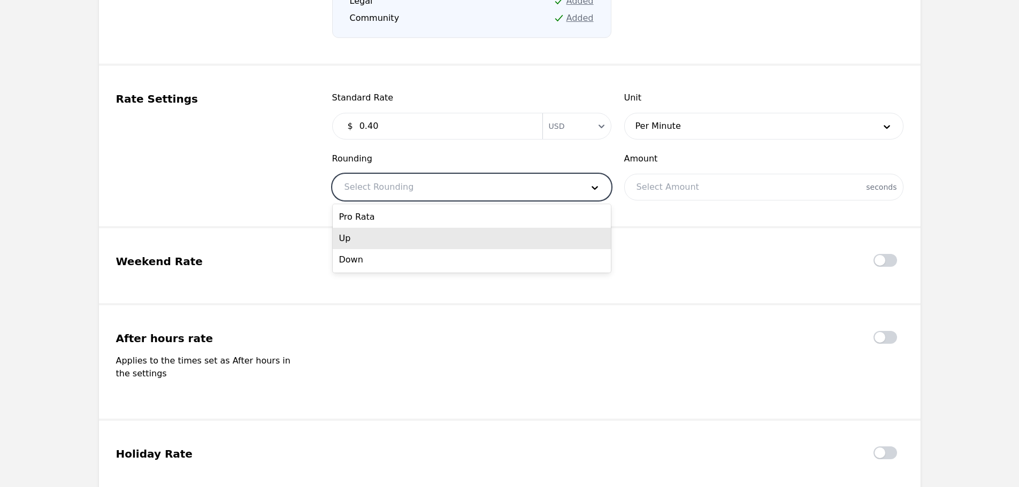
click at [438, 240] on div "Up" at bounding box center [472, 238] width 278 height 21
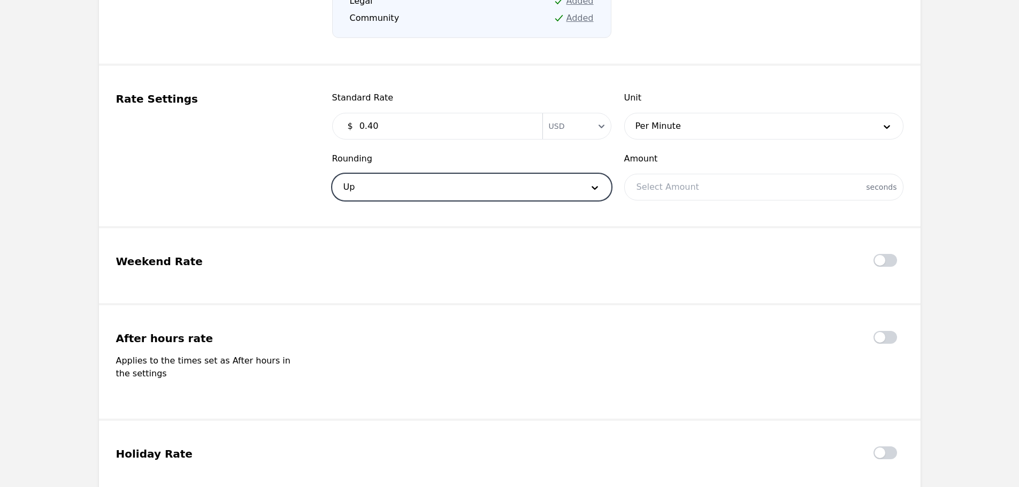
click at [747, 190] on div at bounding box center [764, 187] width 278 height 26
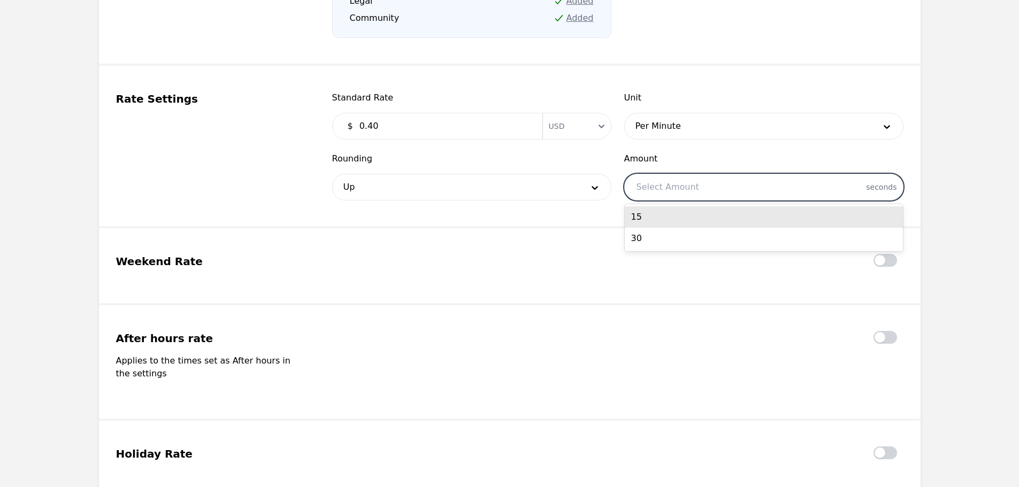
click at [706, 214] on div "15" at bounding box center [764, 216] width 278 height 21
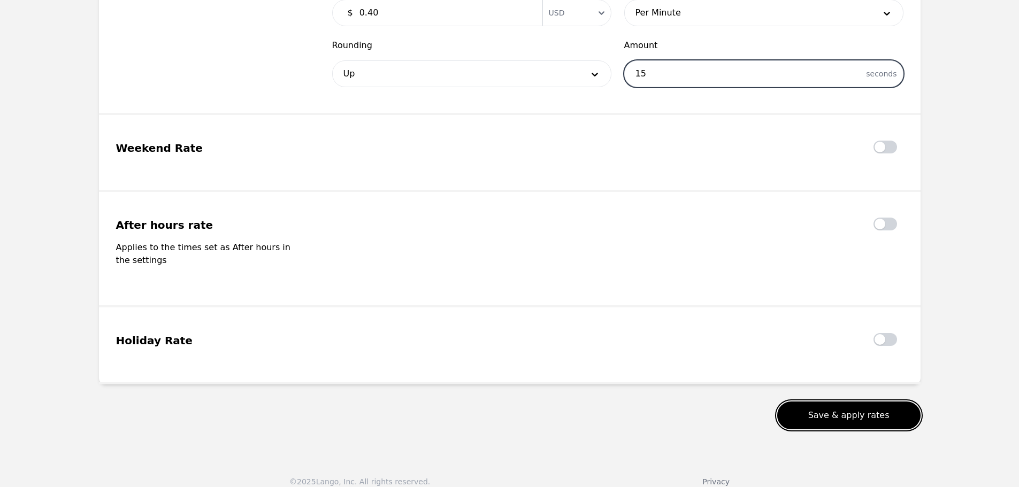
click at [843, 402] on button "Save & apply rates" at bounding box center [848, 416] width 143 height 28
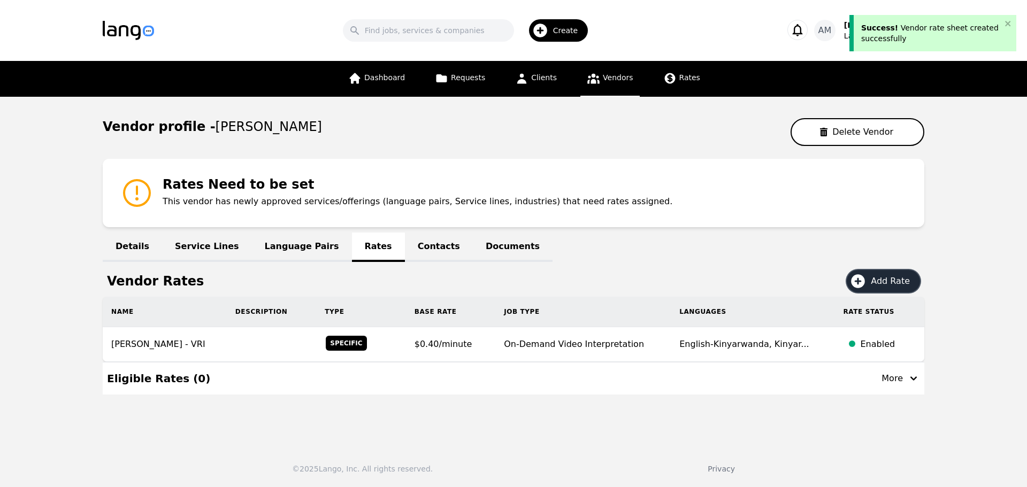
click at [866, 283] on icon at bounding box center [857, 281] width 17 height 17
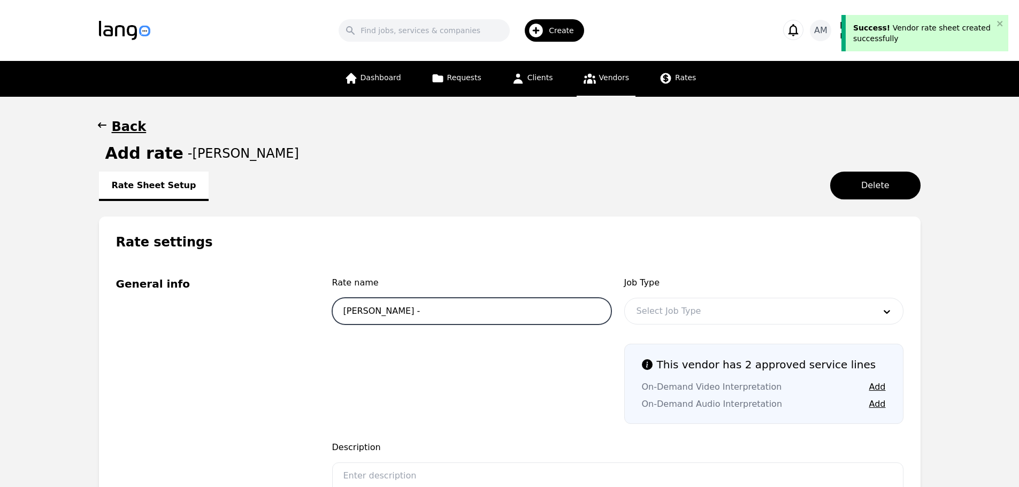
click at [439, 304] on input "Simeon Nkurunziza -" at bounding box center [471, 311] width 279 height 27
type input "Simeon Nkurunziza - OPI"
click at [749, 331] on div "Rate name Simeon Nkurunziza - OPI Job Type Select Job Type This vendor has 2 ap…" at bounding box center [617, 351] width 571 height 148
click at [746, 307] on div at bounding box center [748, 311] width 246 height 26
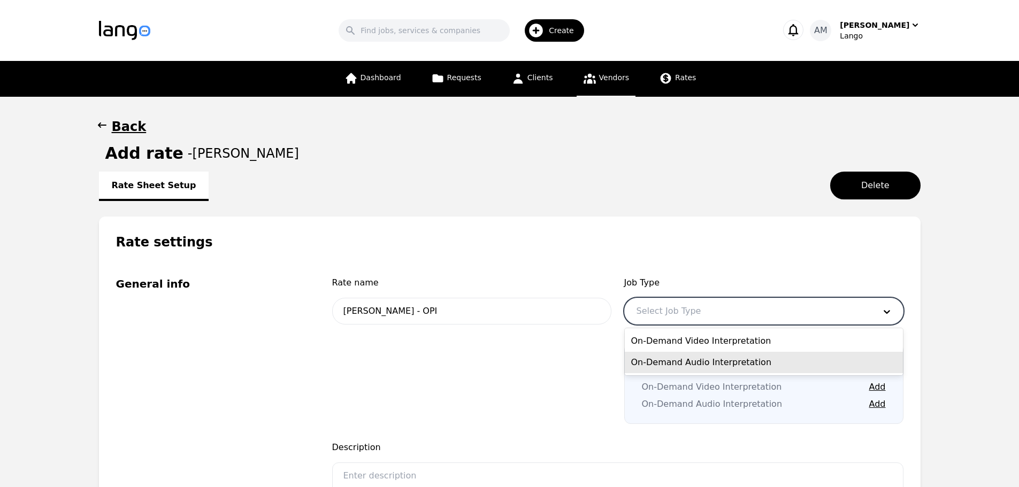
click at [682, 364] on div "On-Demand Audio Interpretation" at bounding box center [764, 362] width 278 height 21
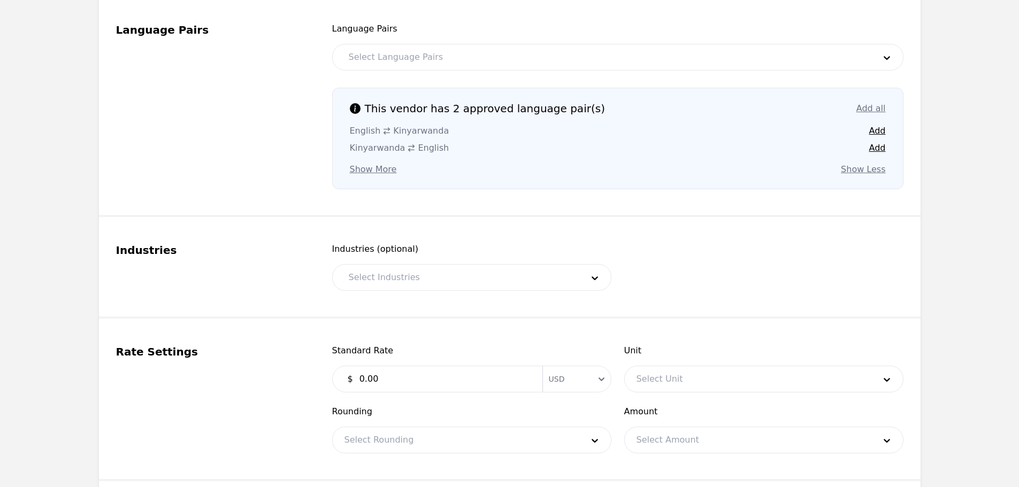
scroll to position [588, 0]
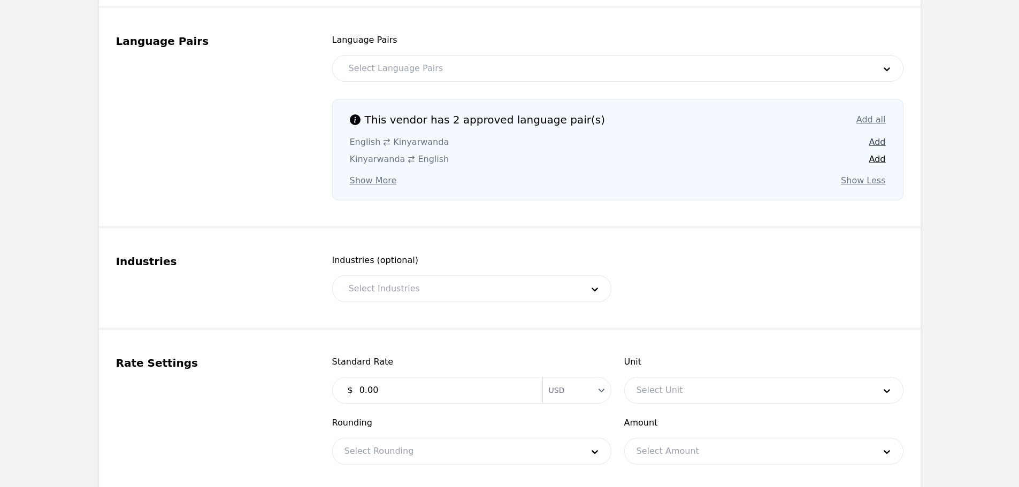
click at [876, 144] on button "Add" at bounding box center [877, 142] width 17 height 13
click at [878, 156] on button "Add" at bounding box center [877, 159] width 17 height 13
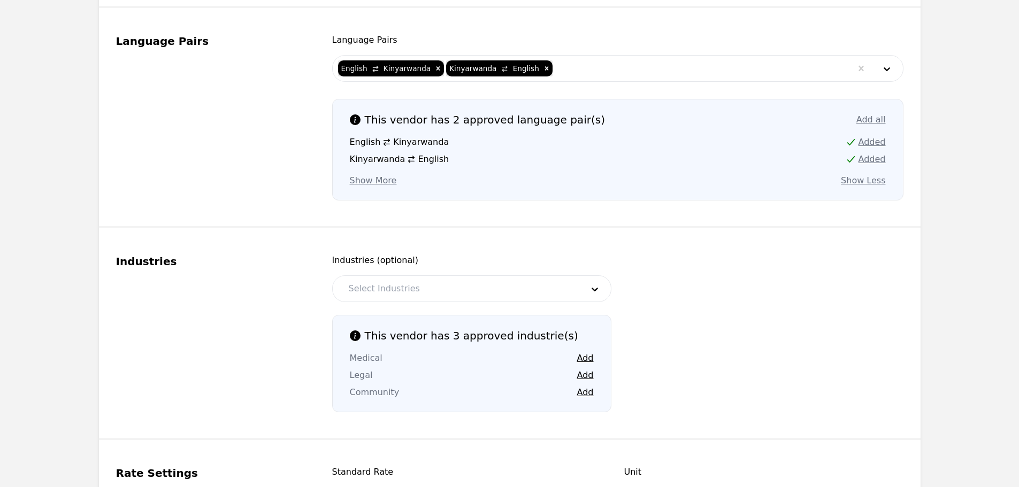
click at [416, 389] on div "Community Add" at bounding box center [472, 392] width 244 height 13
click at [584, 358] on button "Add" at bounding box center [585, 358] width 17 height 13
click at [586, 375] on button "Add" at bounding box center [585, 375] width 17 height 13
click at [584, 387] on button "Add" at bounding box center [585, 392] width 17 height 13
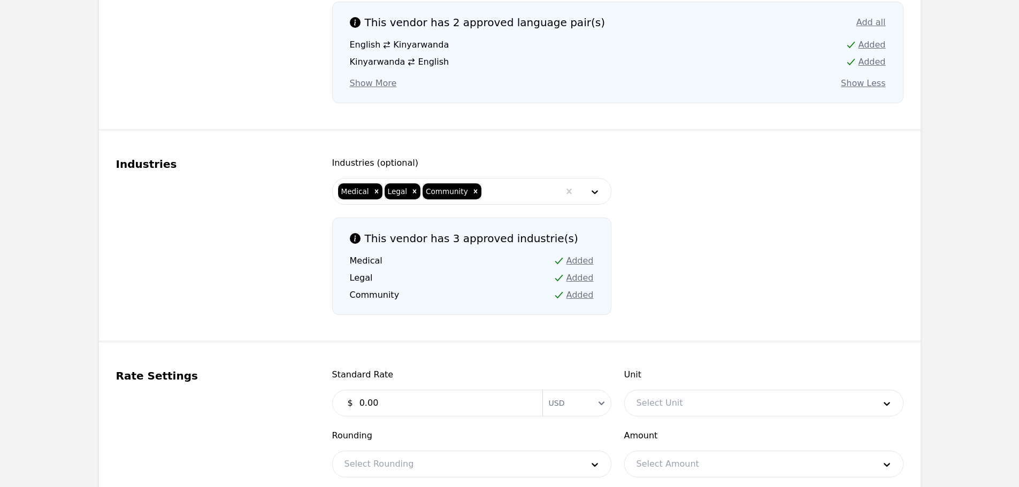
scroll to position [695, 0]
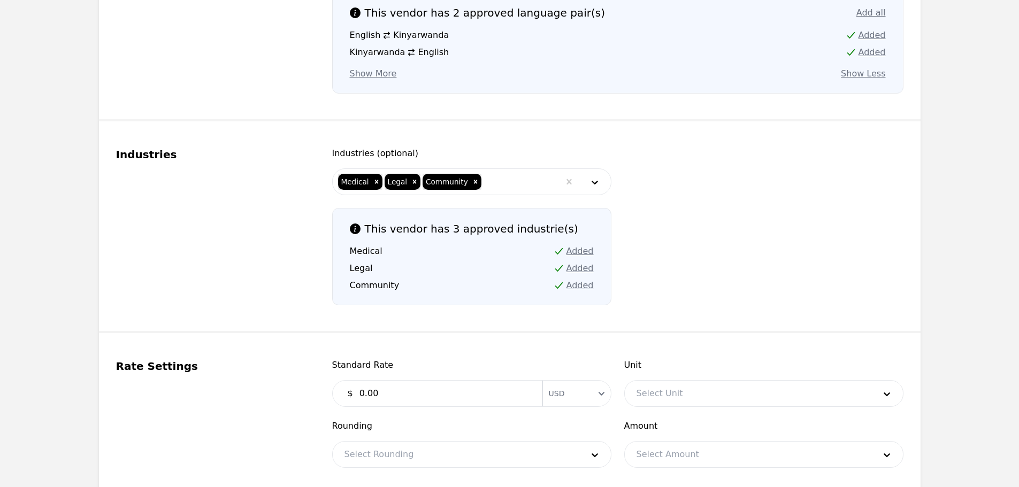
click at [427, 399] on input "0.00" at bounding box center [444, 393] width 183 height 21
type input "0.40"
click at [700, 393] on div at bounding box center [748, 394] width 246 height 26
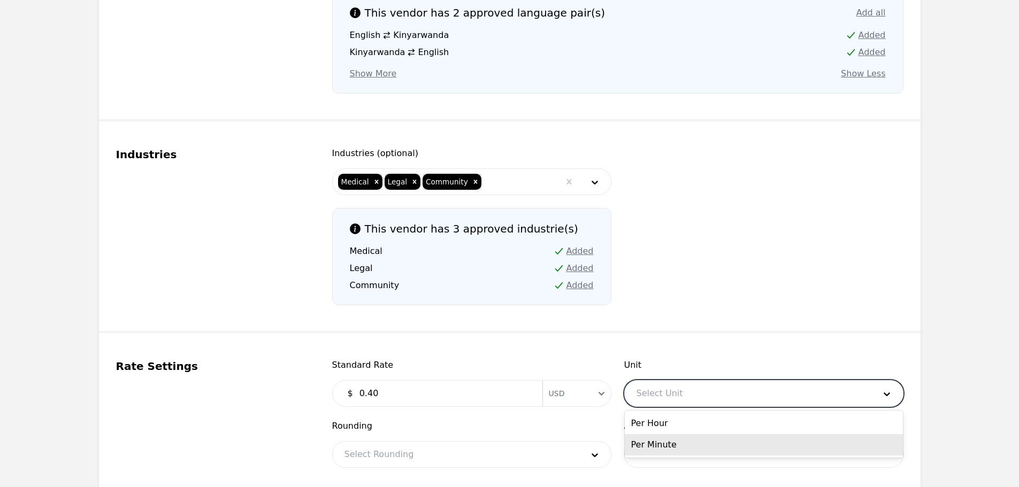
click at [678, 443] on div "Per Minute" at bounding box center [764, 444] width 278 height 21
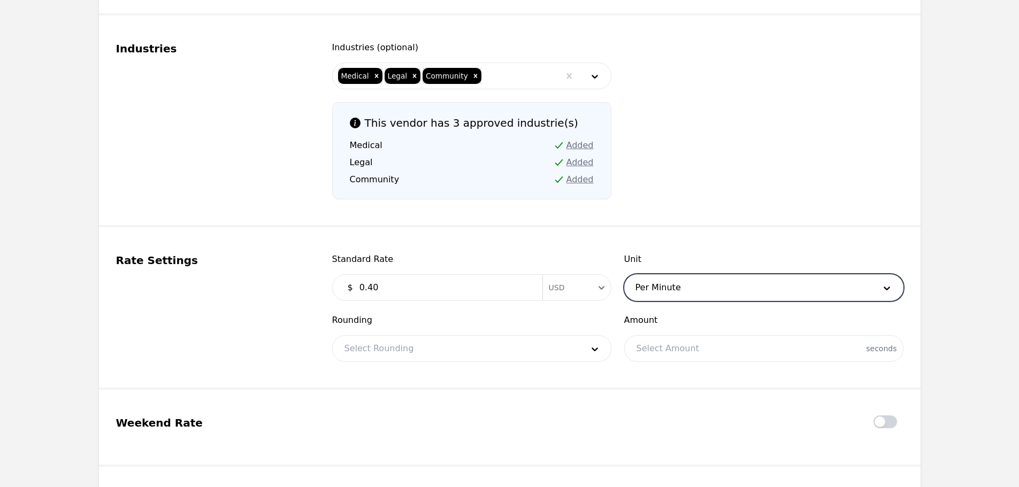
scroll to position [802, 0]
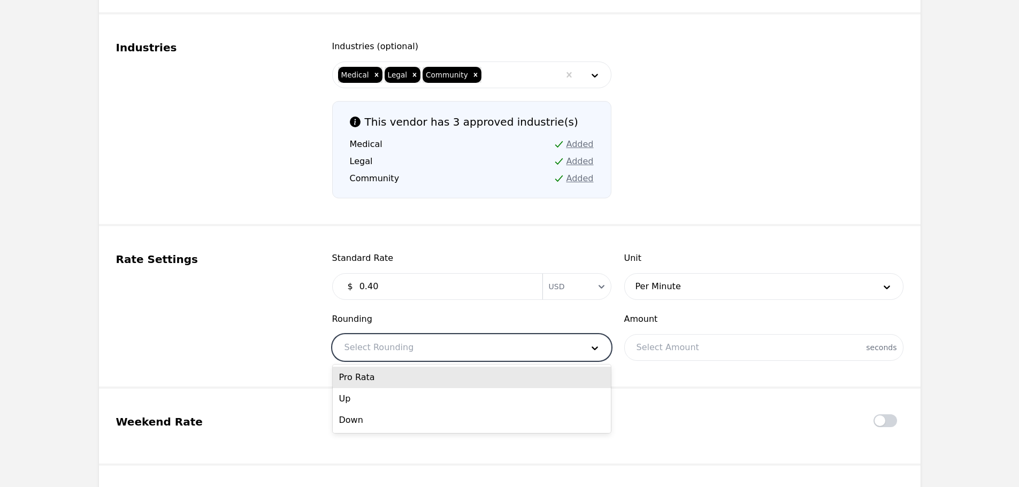
click at [501, 343] on div at bounding box center [456, 348] width 246 height 26
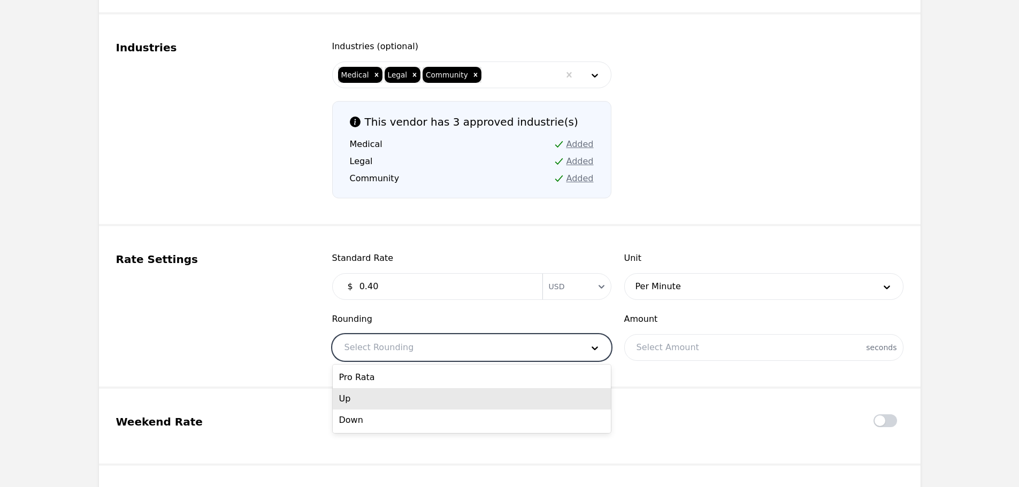
click at [417, 397] on div "Up" at bounding box center [472, 398] width 278 height 21
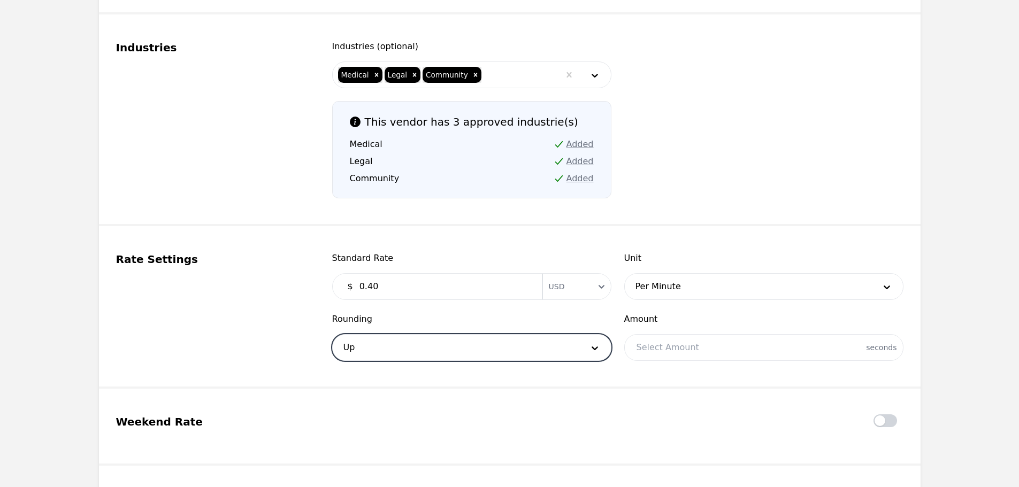
click at [672, 342] on div at bounding box center [764, 348] width 278 height 26
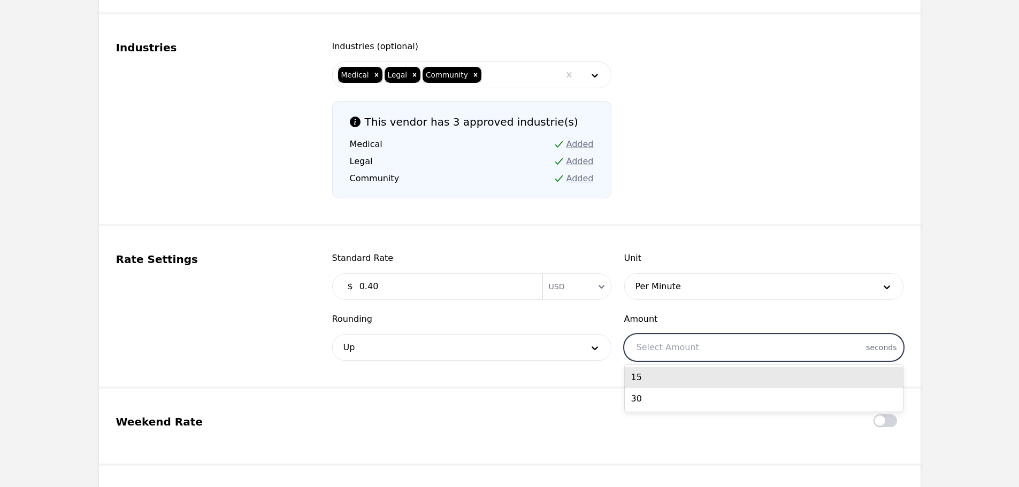
click at [636, 373] on div "15" at bounding box center [764, 377] width 278 height 21
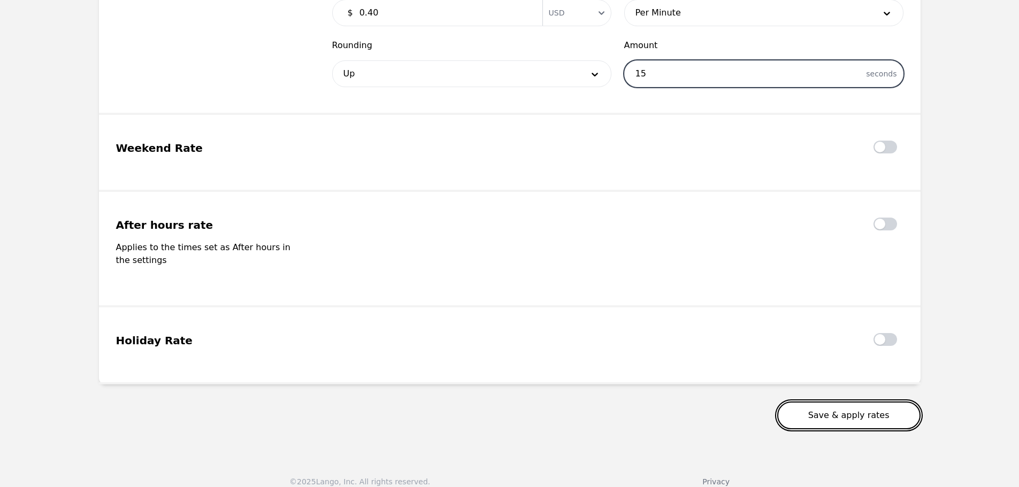
click at [796, 404] on button "Save & apply rates" at bounding box center [848, 416] width 143 height 28
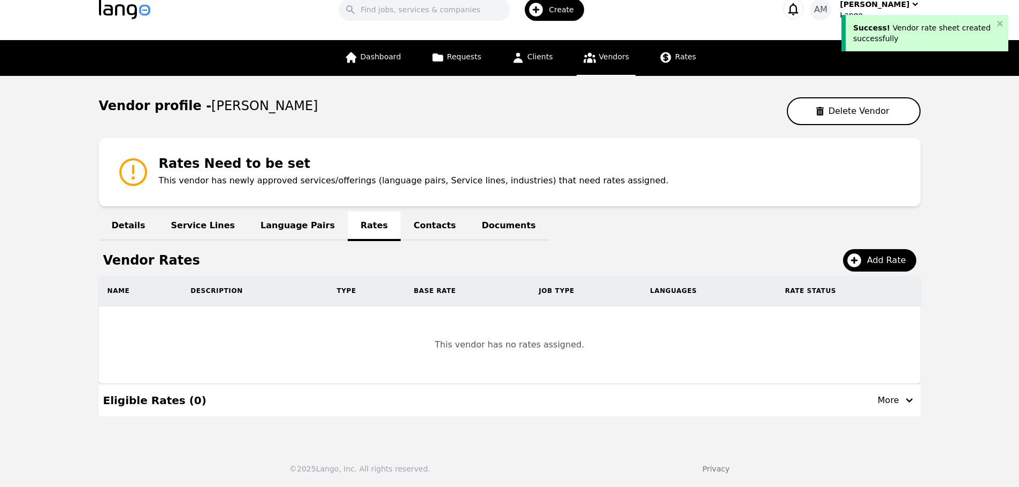
scroll to position [13, 0]
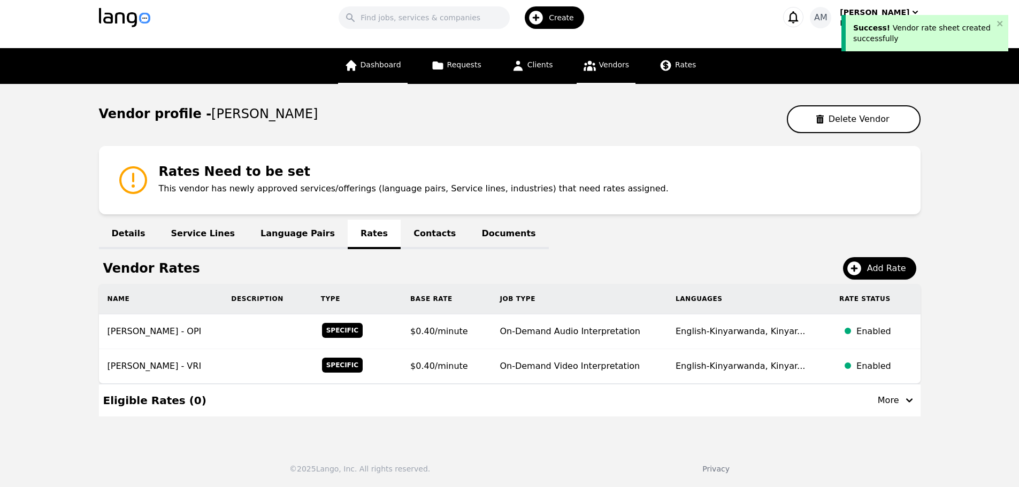
click at [358, 71] on icon at bounding box center [350, 65] width 13 height 13
